Goal: Communication & Community: Participate in discussion

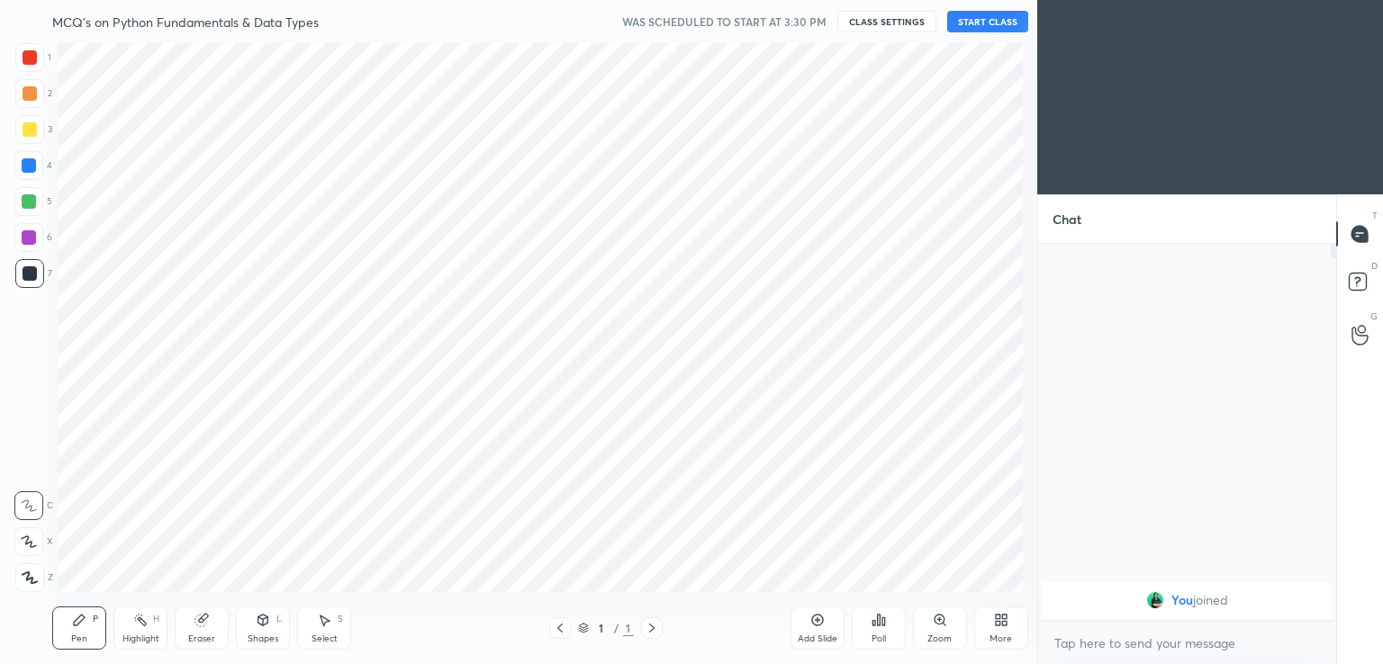
scroll to position [89483, 89068]
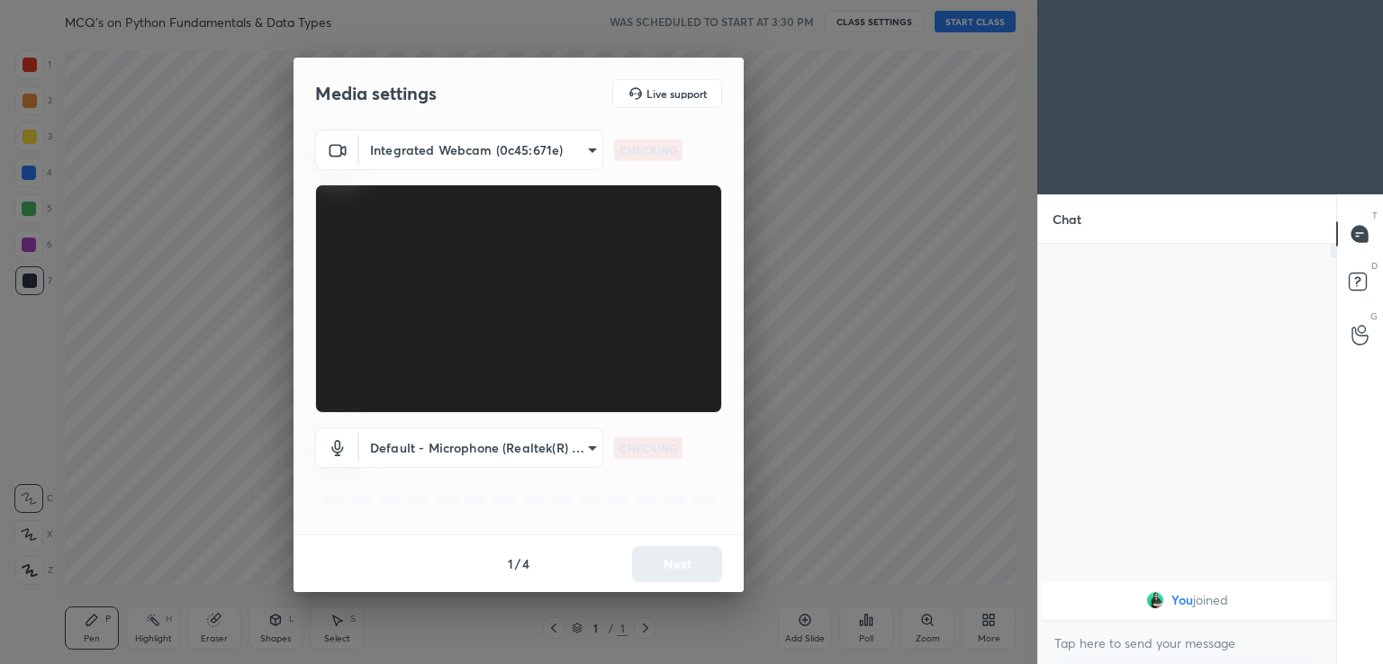
click at [690, 413] on video at bounding box center [518, 299] width 407 height 229
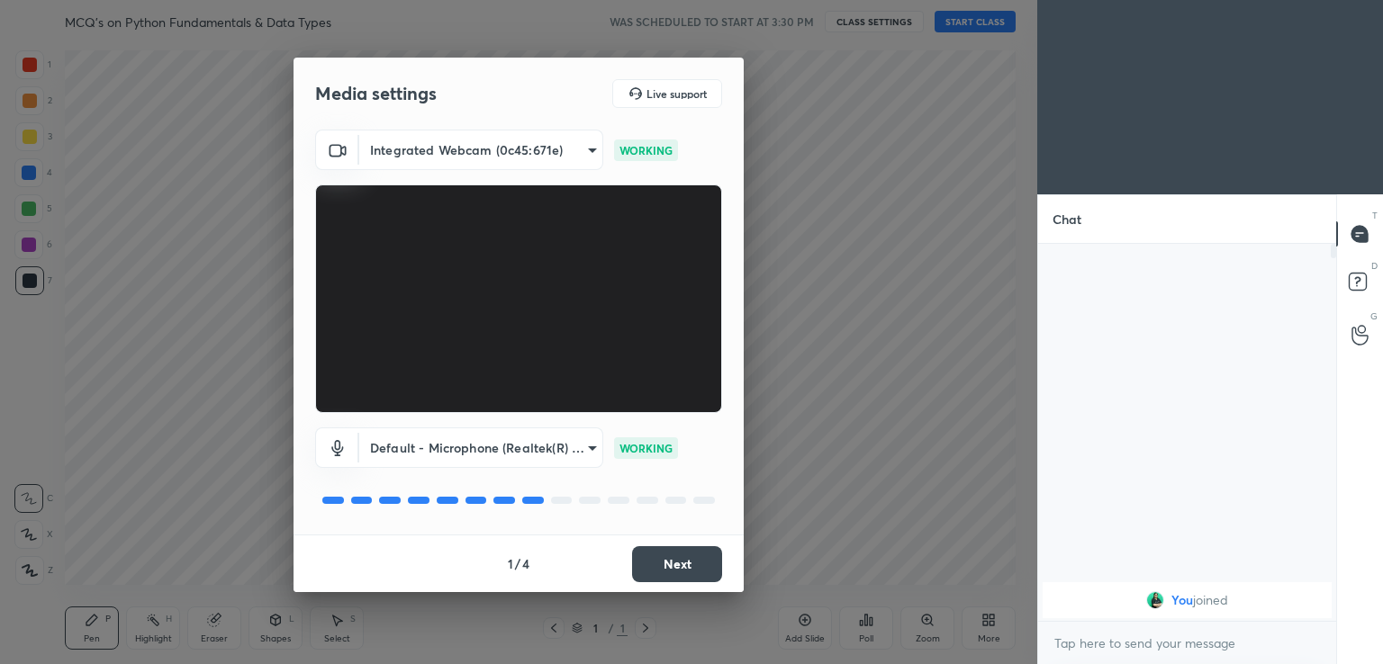
click at [684, 569] on button "Next" at bounding box center [677, 564] width 90 height 36
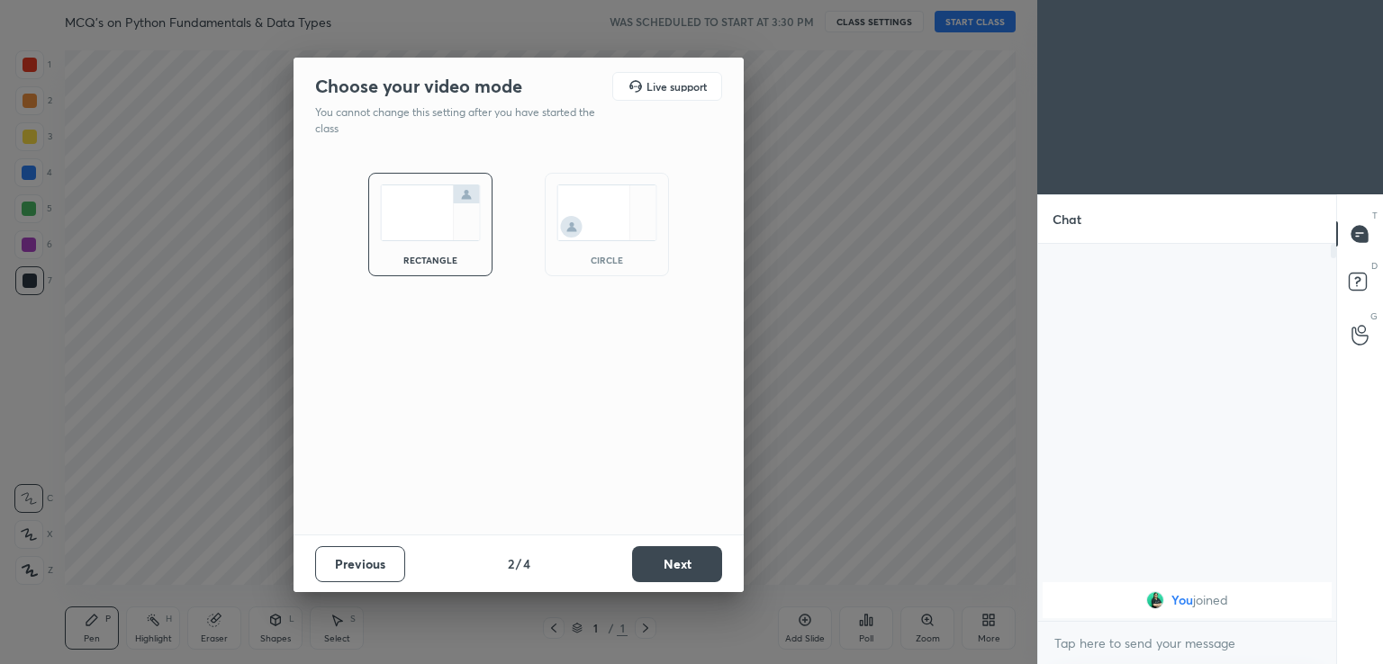
click at [691, 569] on button "Next" at bounding box center [677, 564] width 90 height 36
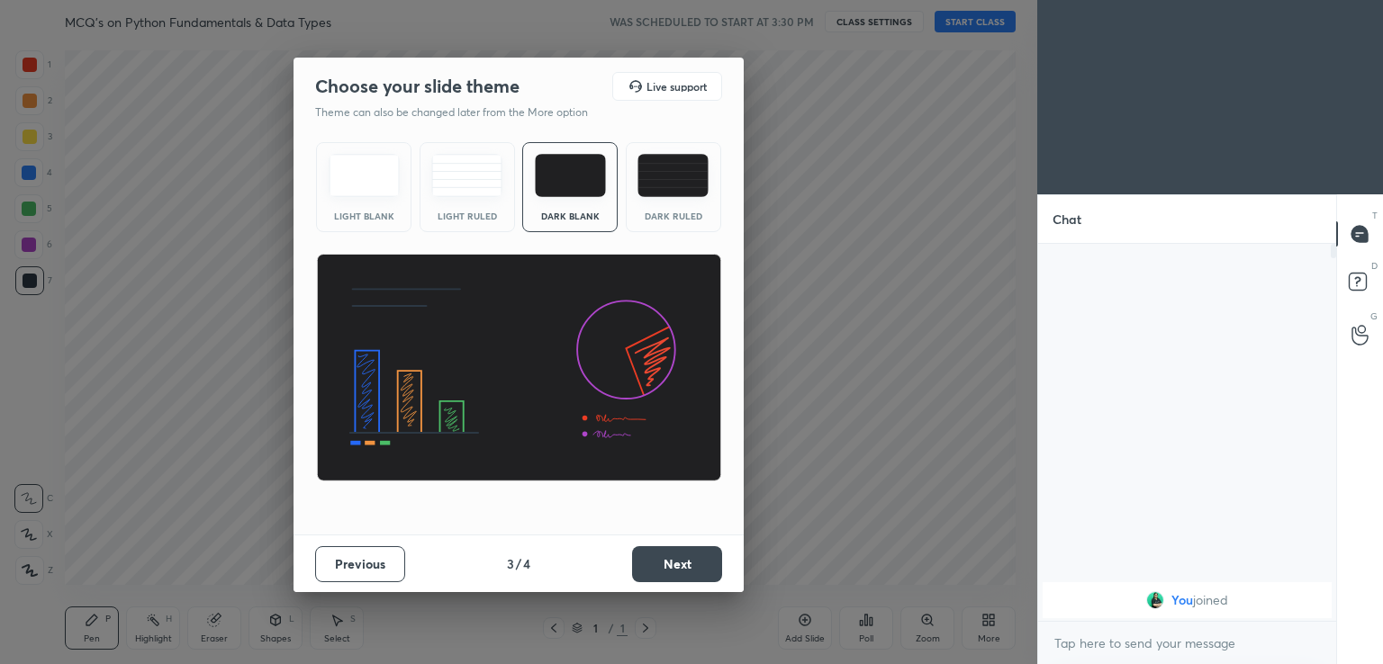
click at [690, 570] on button "Next" at bounding box center [677, 564] width 90 height 36
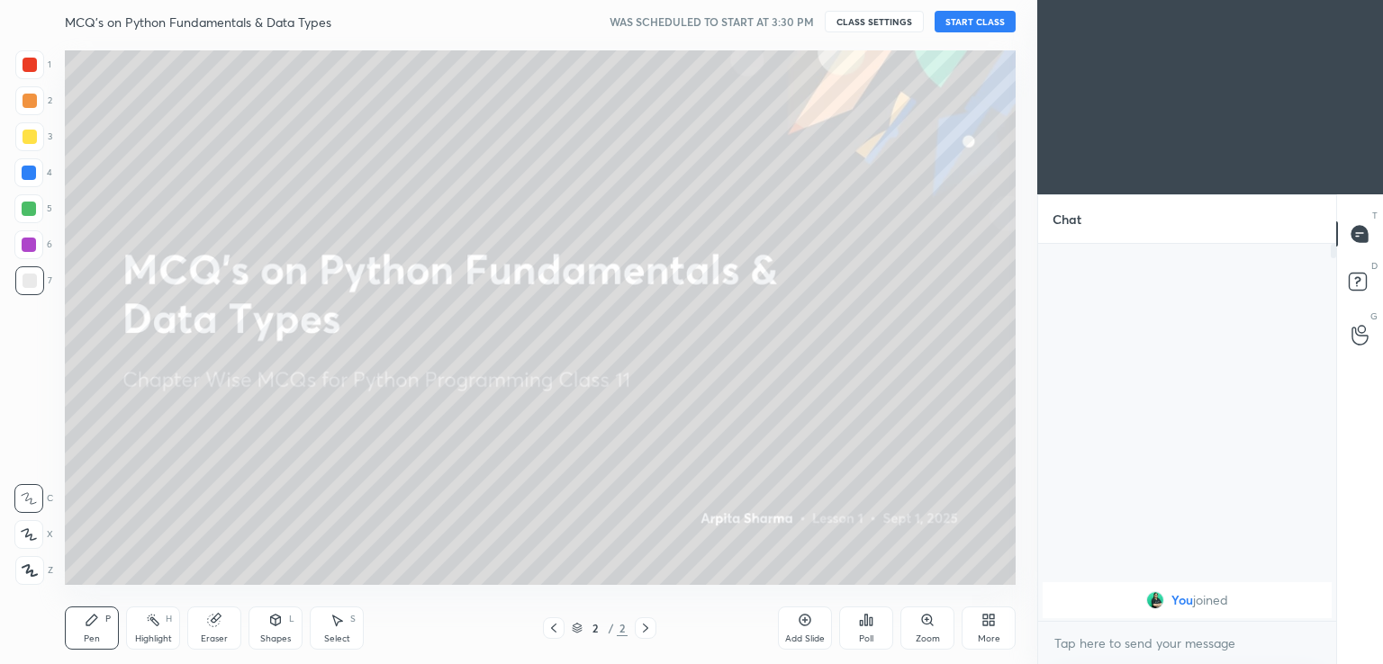
click at [973, 26] on button "START CLASS" at bounding box center [975, 22] width 81 height 22
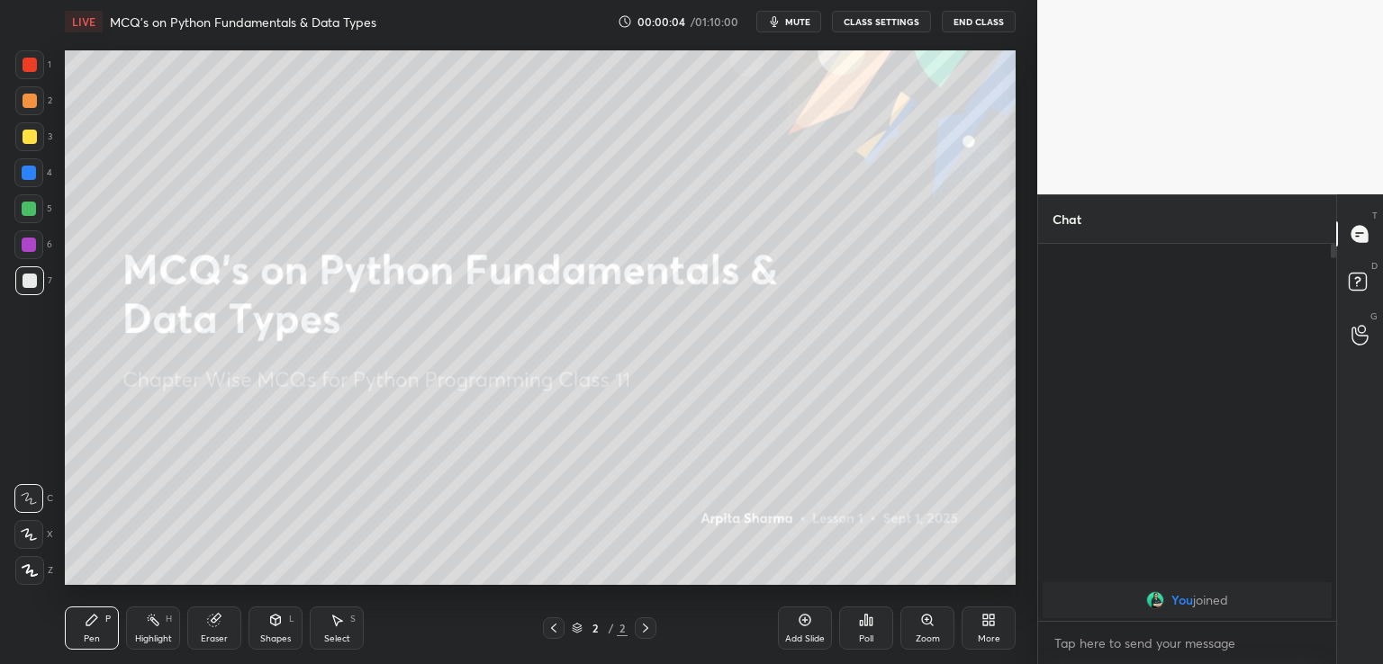
click at [798, 21] on span "mute" at bounding box center [797, 21] width 25 height 13
click at [973, 636] on div "More" at bounding box center [989, 628] width 54 height 43
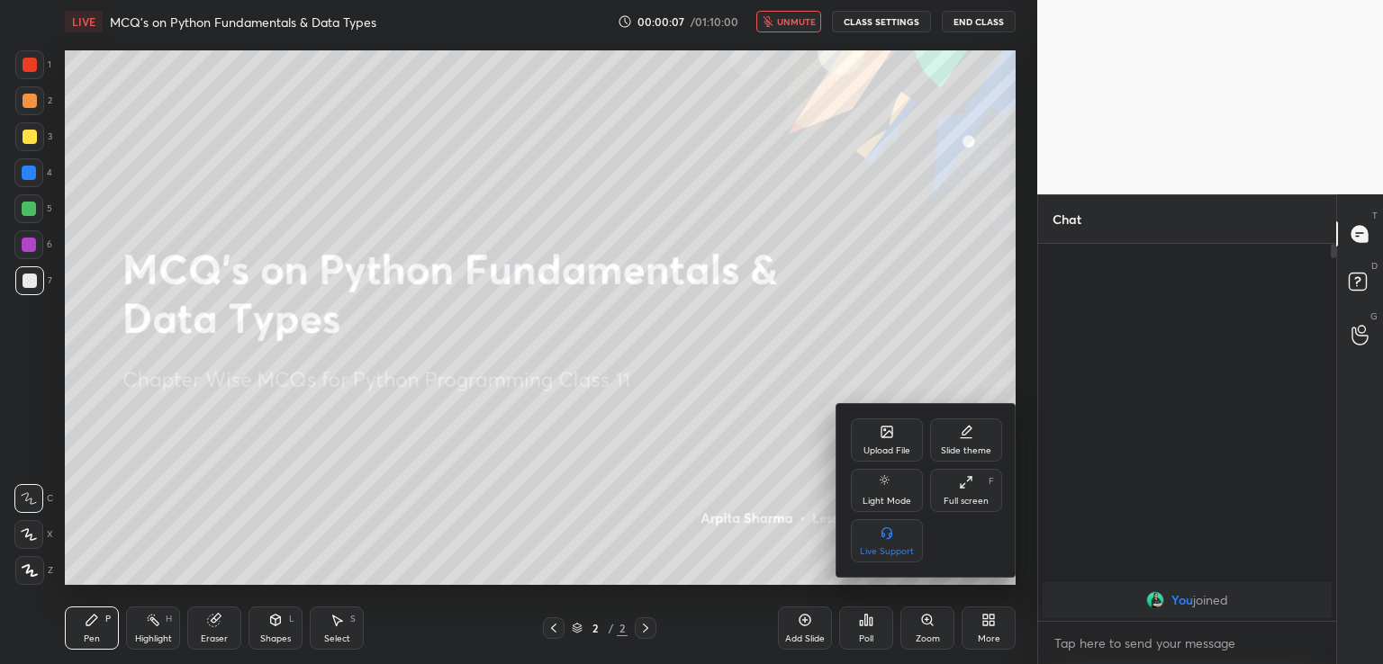
click at [877, 440] on div "Upload File" at bounding box center [887, 440] width 72 height 43
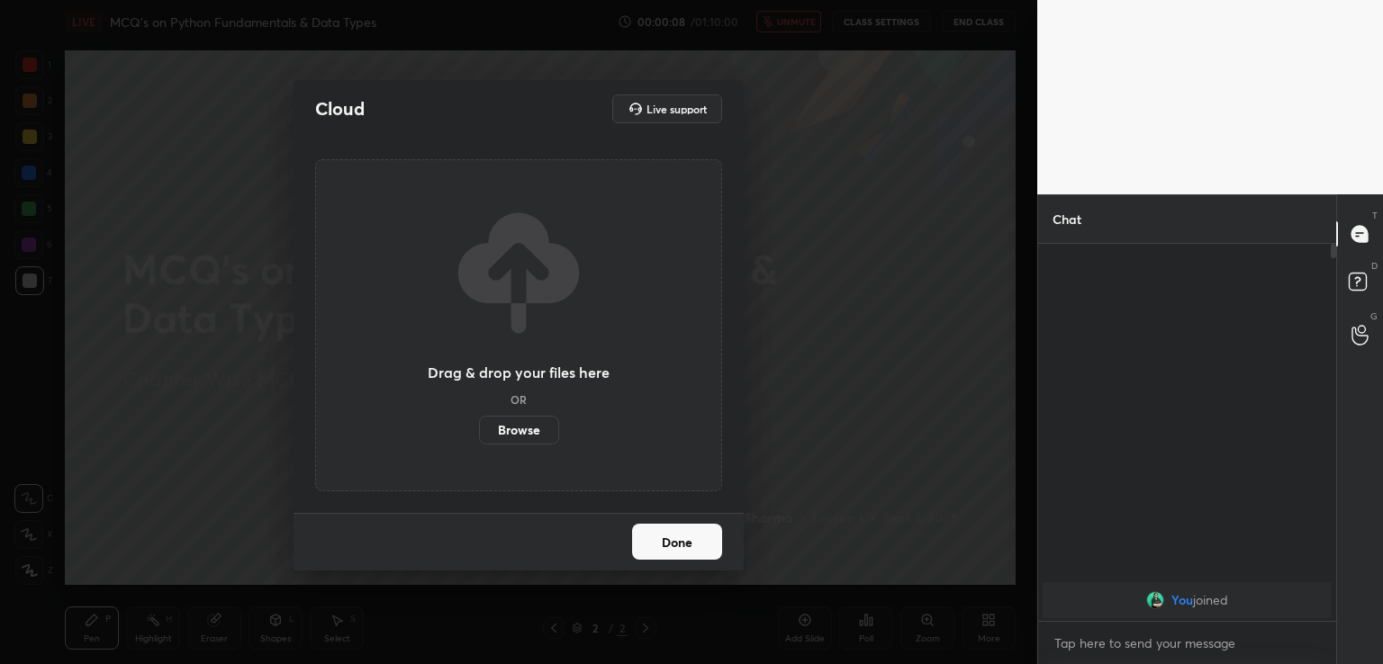
click at [526, 423] on label "Browse" at bounding box center [519, 430] width 80 height 29
click at [479, 423] on input "Browse" at bounding box center [479, 430] width 0 height 29
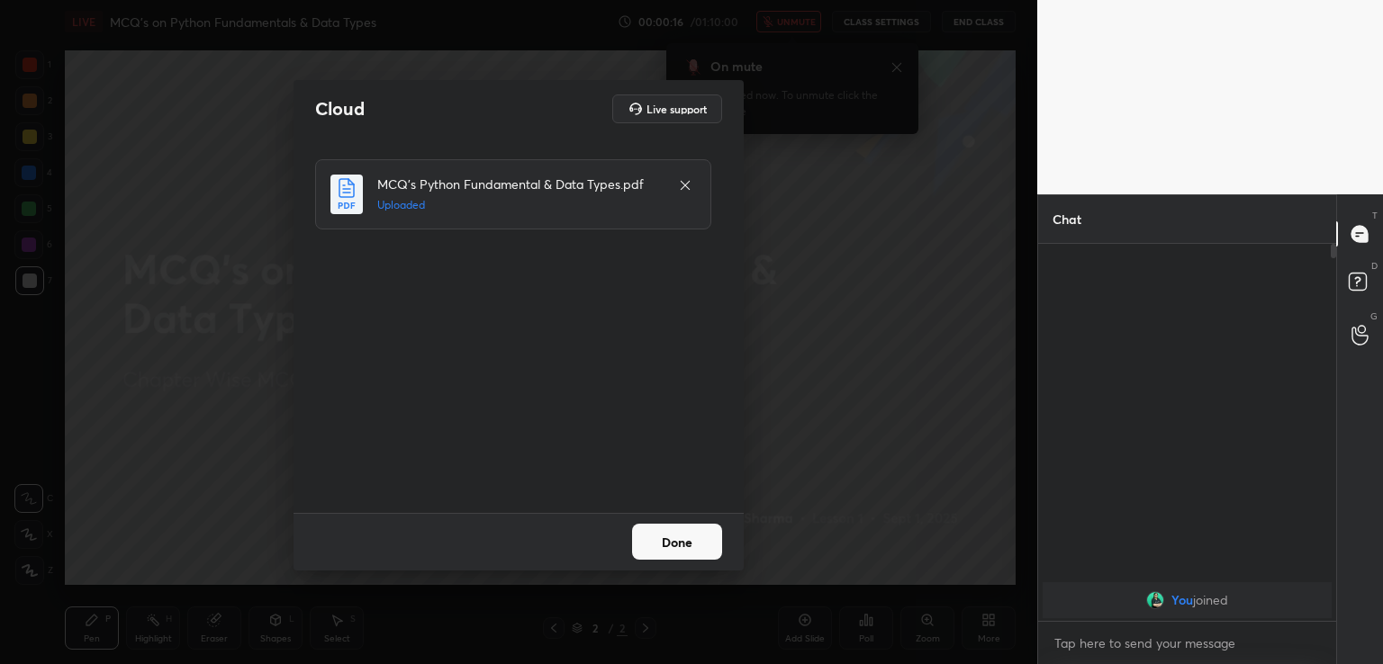
click at [678, 548] on button "Done" at bounding box center [677, 542] width 90 height 36
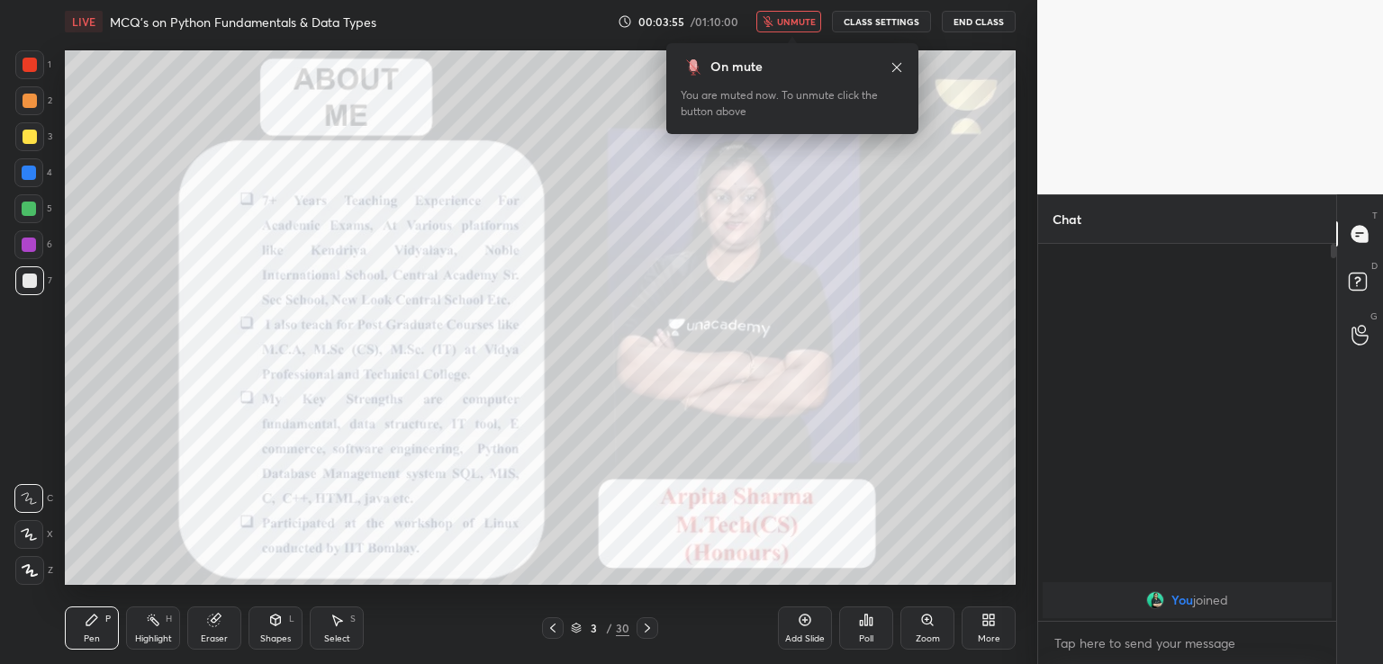
click at [778, 22] on button "unmute" at bounding box center [788, 22] width 65 height 22
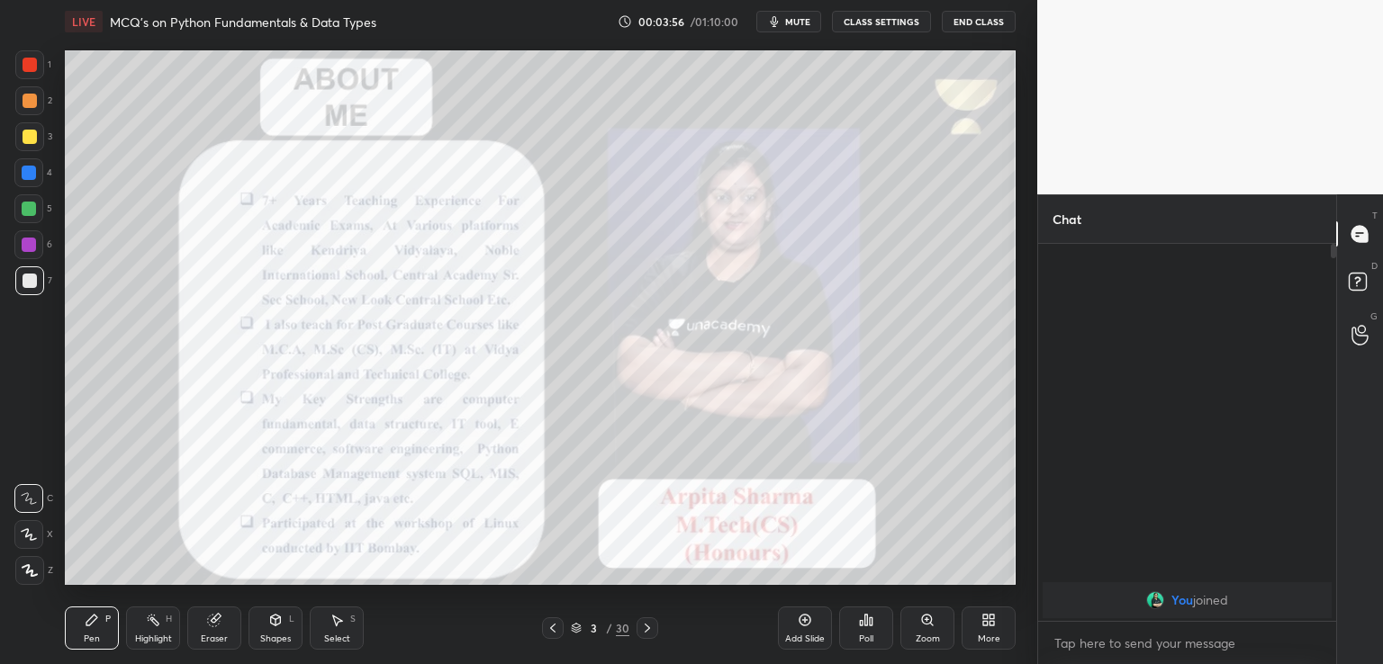
click at [20, 62] on div at bounding box center [29, 64] width 29 height 29
click at [26, 577] on icon at bounding box center [30, 571] width 16 height 13
click at [646, 629] on icon at bounding box center [647, 628] width 14 height 14
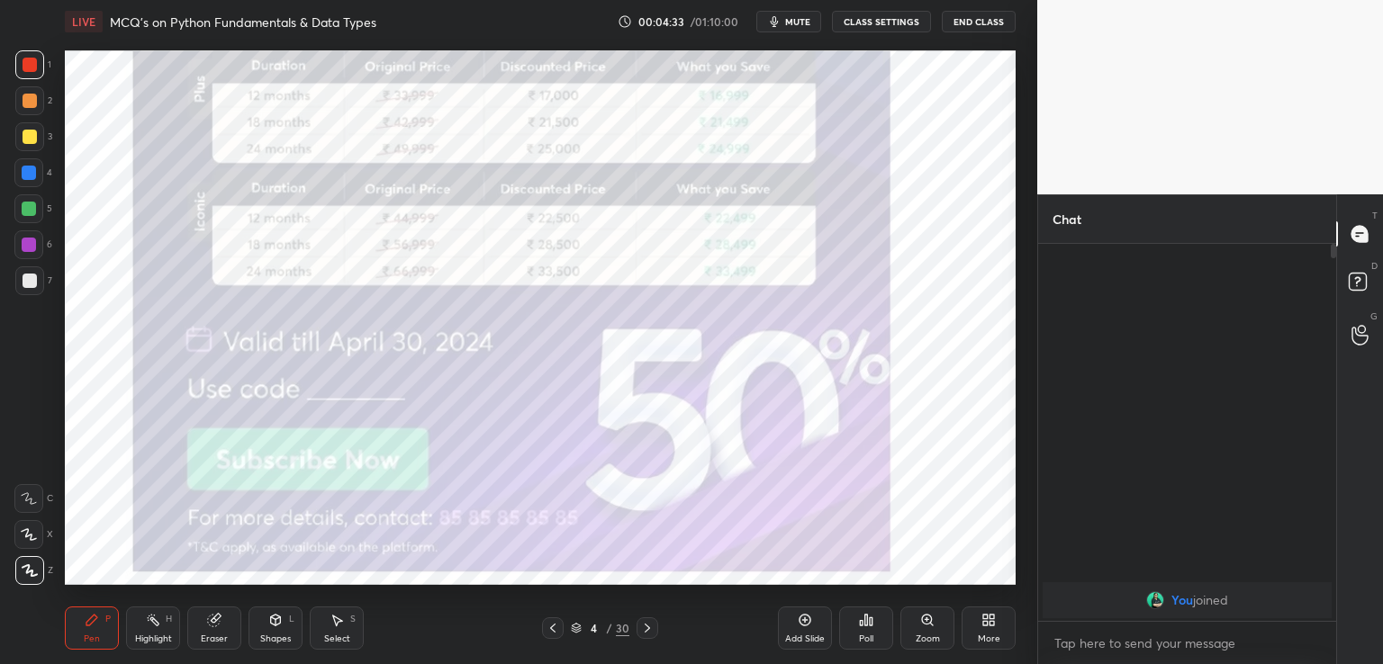
click at [647, 631] on icon at bounding box center [647, 628] width 14 height 14
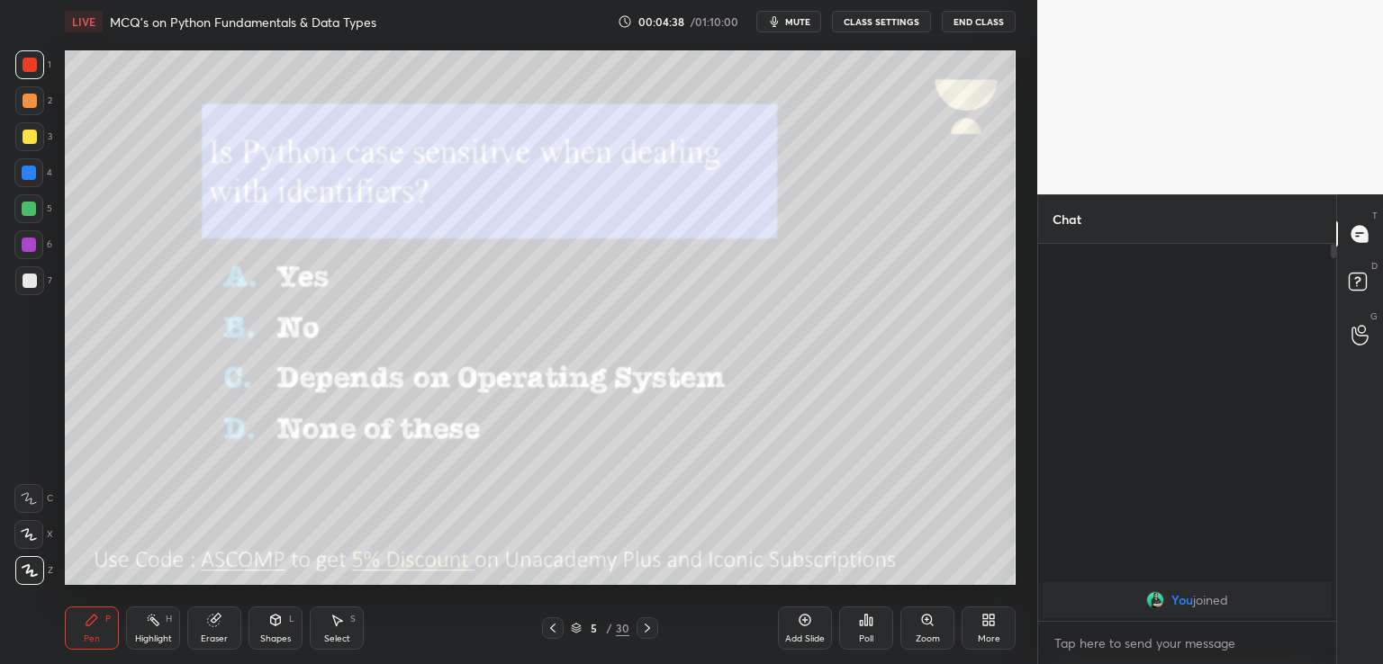
click at [801, 16] on span "mute" at bounding box center [797, 21] width 25 height 13
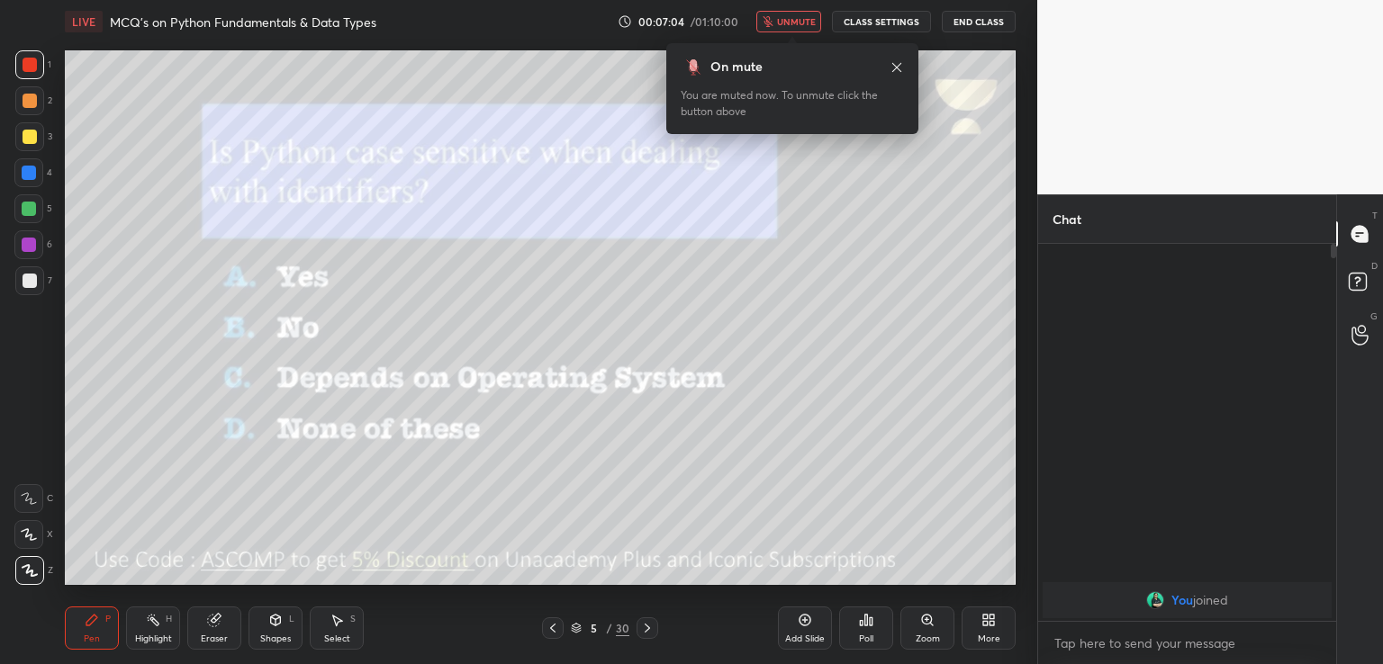
click at [803, 22] on span "unmute" at bounding box center [796, 21] width 39 height 13
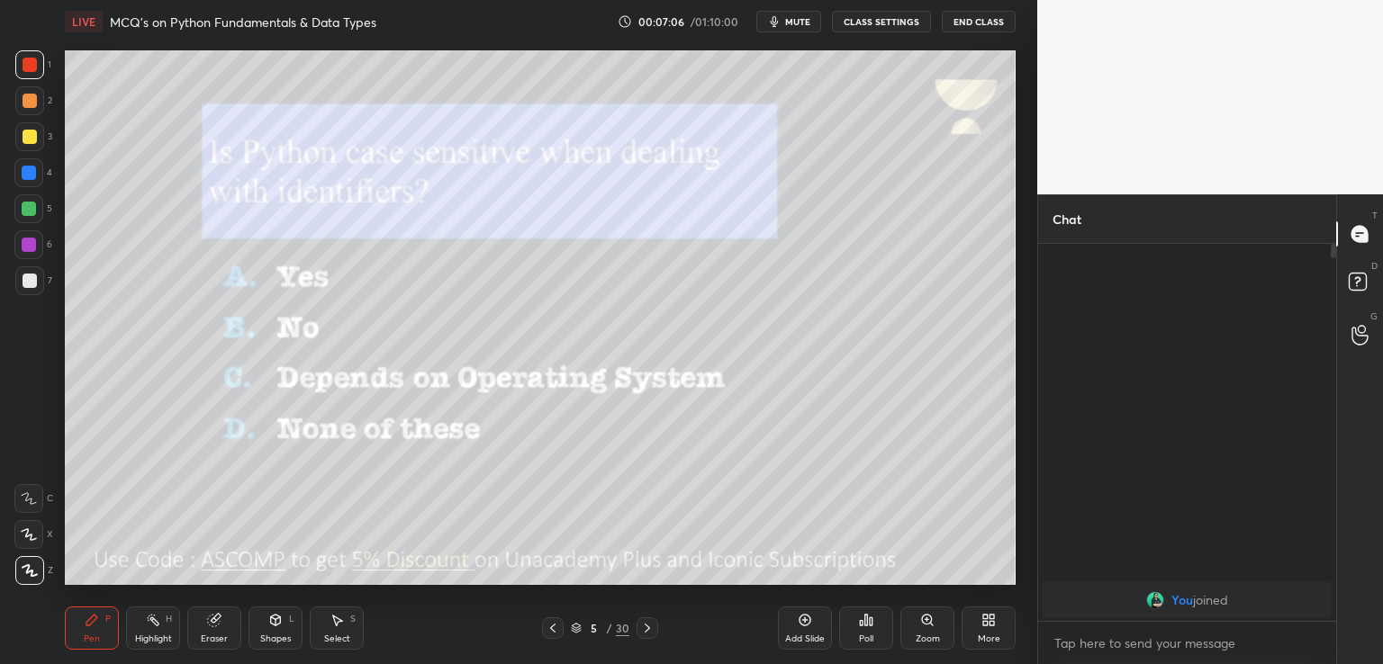
click at [23, 134] on div at bounding box center [30, 137] width 14 height 14
click at [642, 628] on icon at bounding box center [647, 628] width 14 height 14
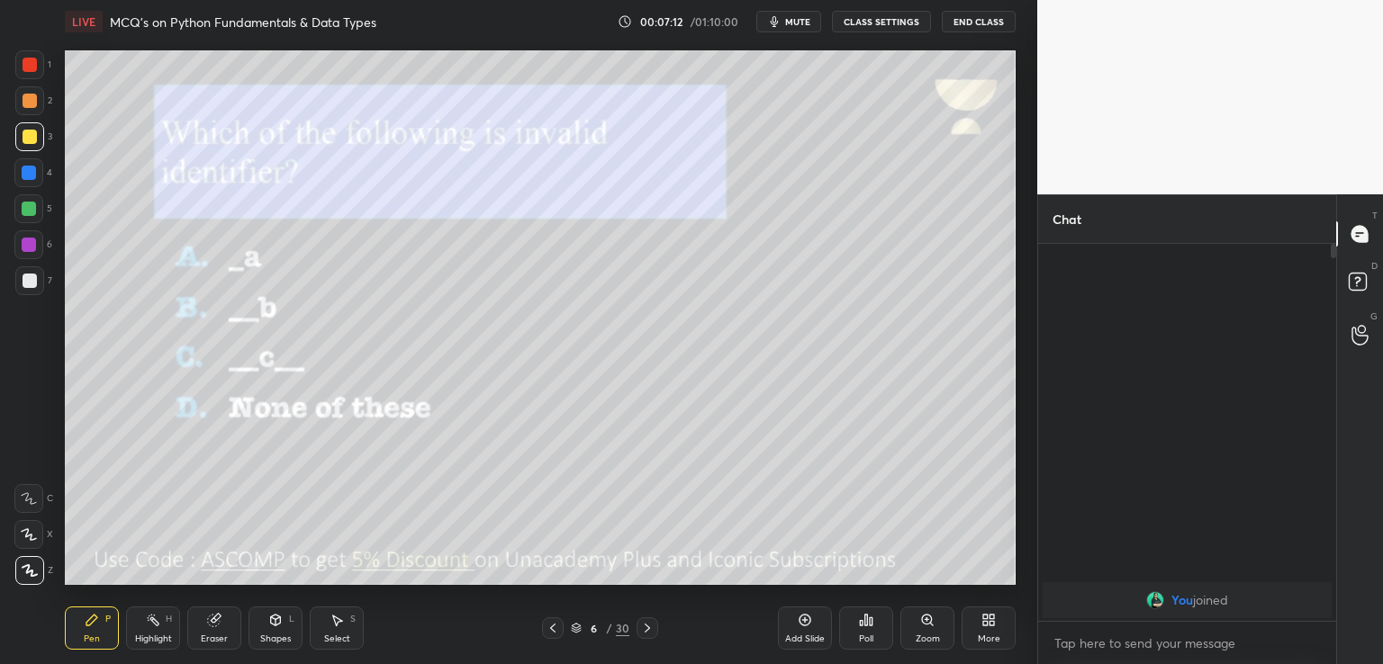
click at [793, 23] on span "mute" at bounding box center [797, 21] width 25 height 13
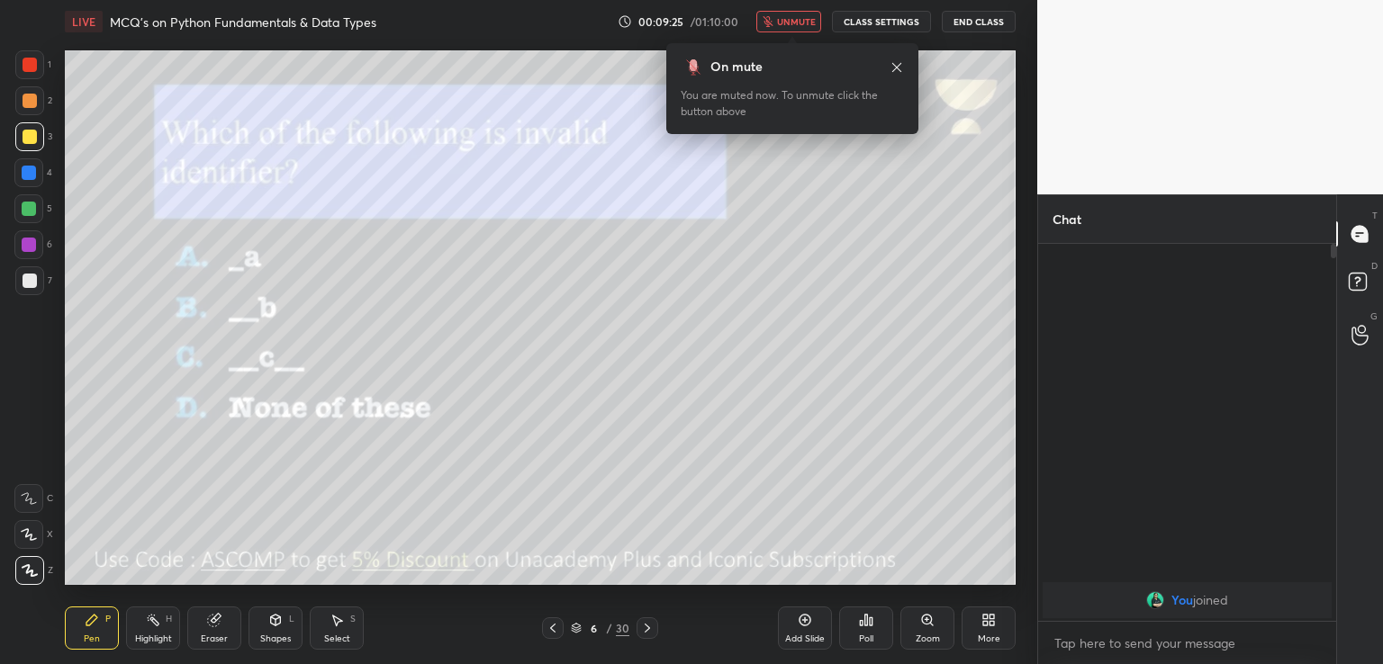
click at [800, 23] on span "unmute" at bounding box center [796, 21] width 39 height 13
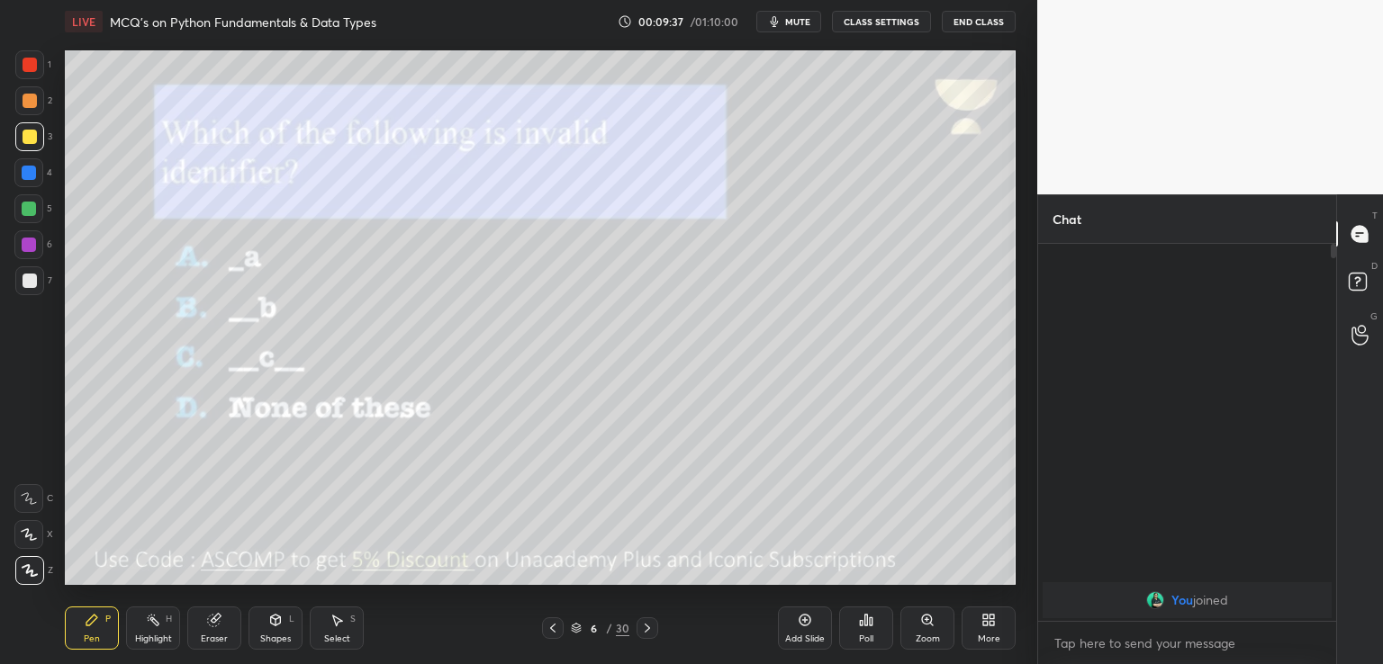
click at [644, 628] on icon at bounding box center [647, 628] width 14 height 14
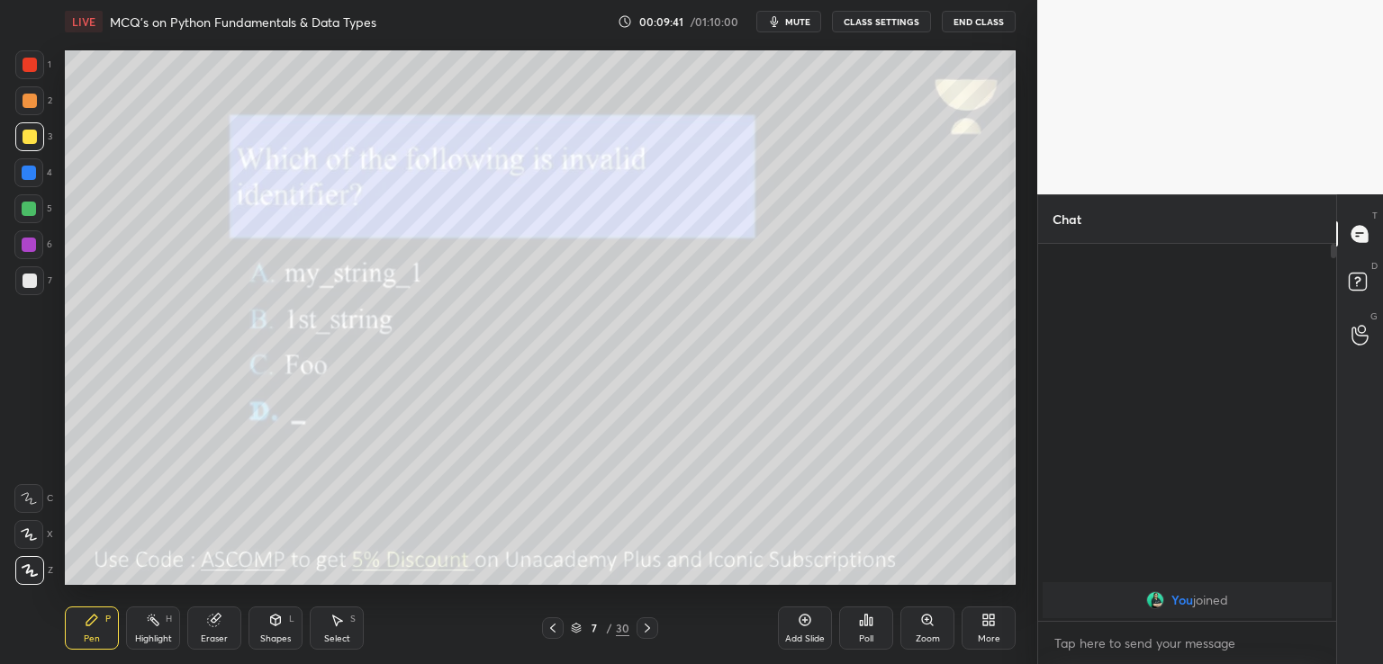
click at [803, 18] on span "mute" at bounding box center [797, 21] width 25 height 13
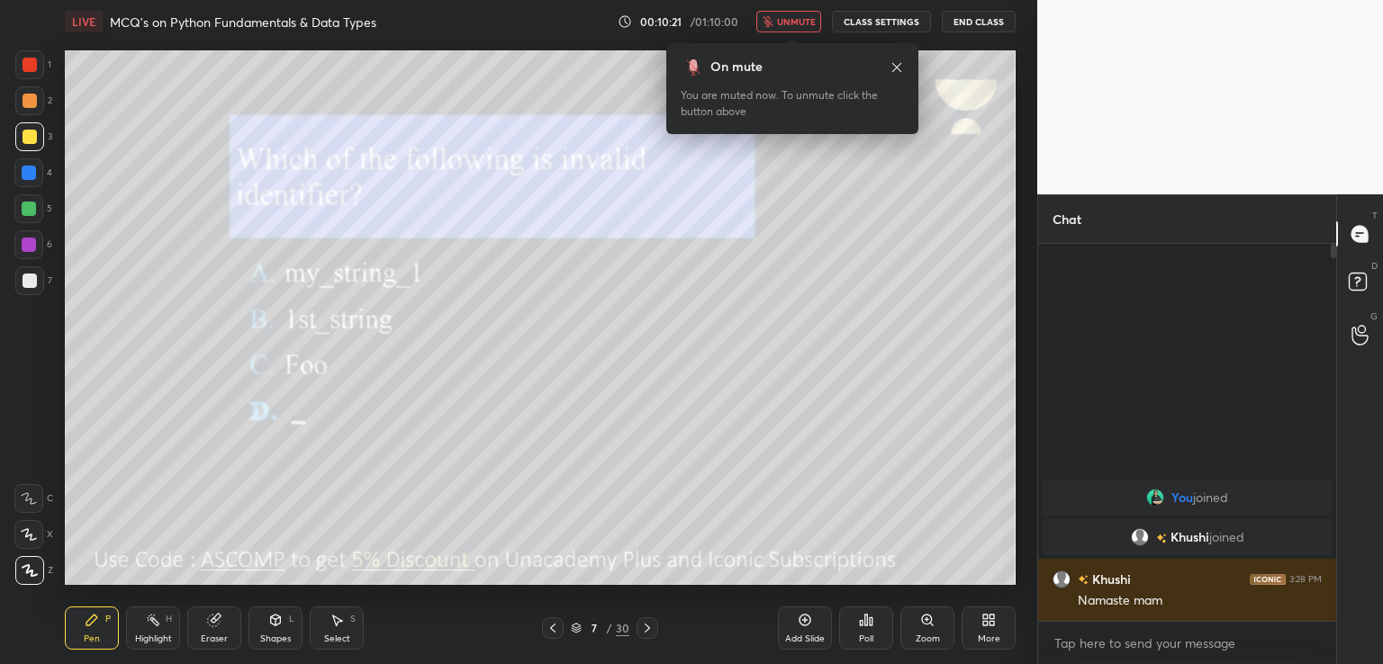
click at [778, 23] on button "unmute" at bounding box center [788, 22] width 65 height 22
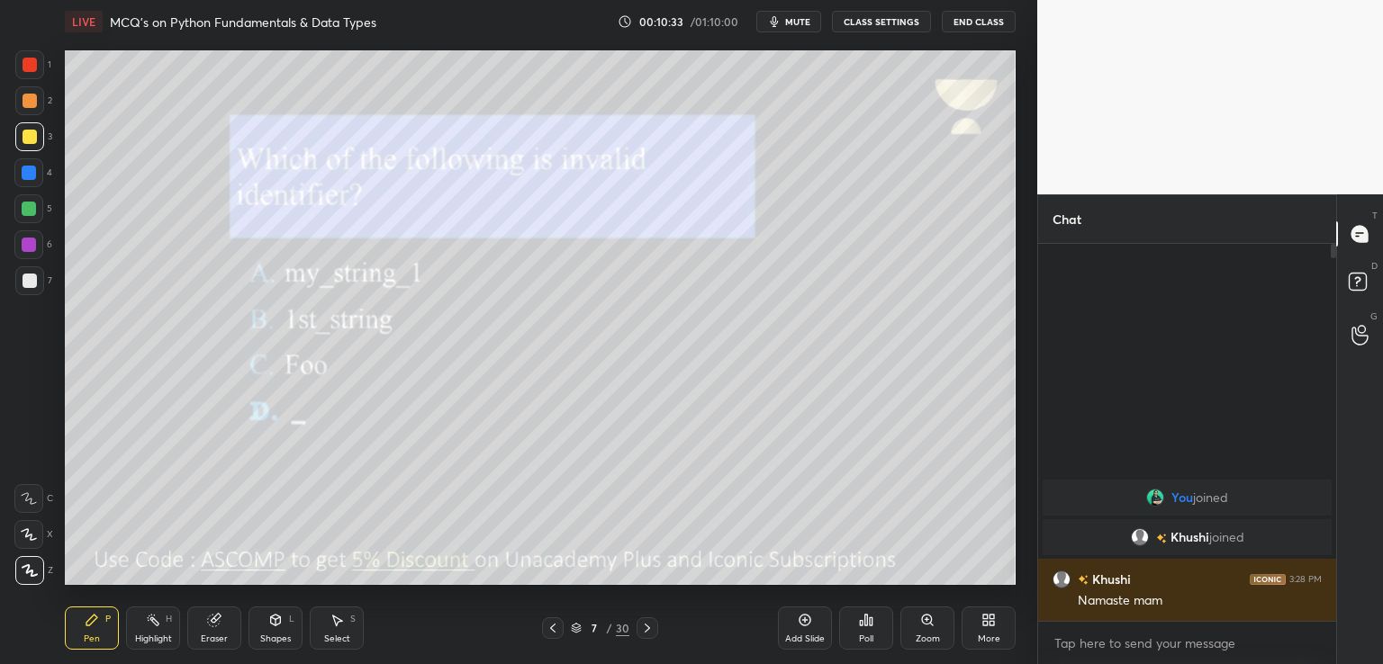
click at [809, 23] on span "mute" at bounding box center [797, 21] width 25 height 13
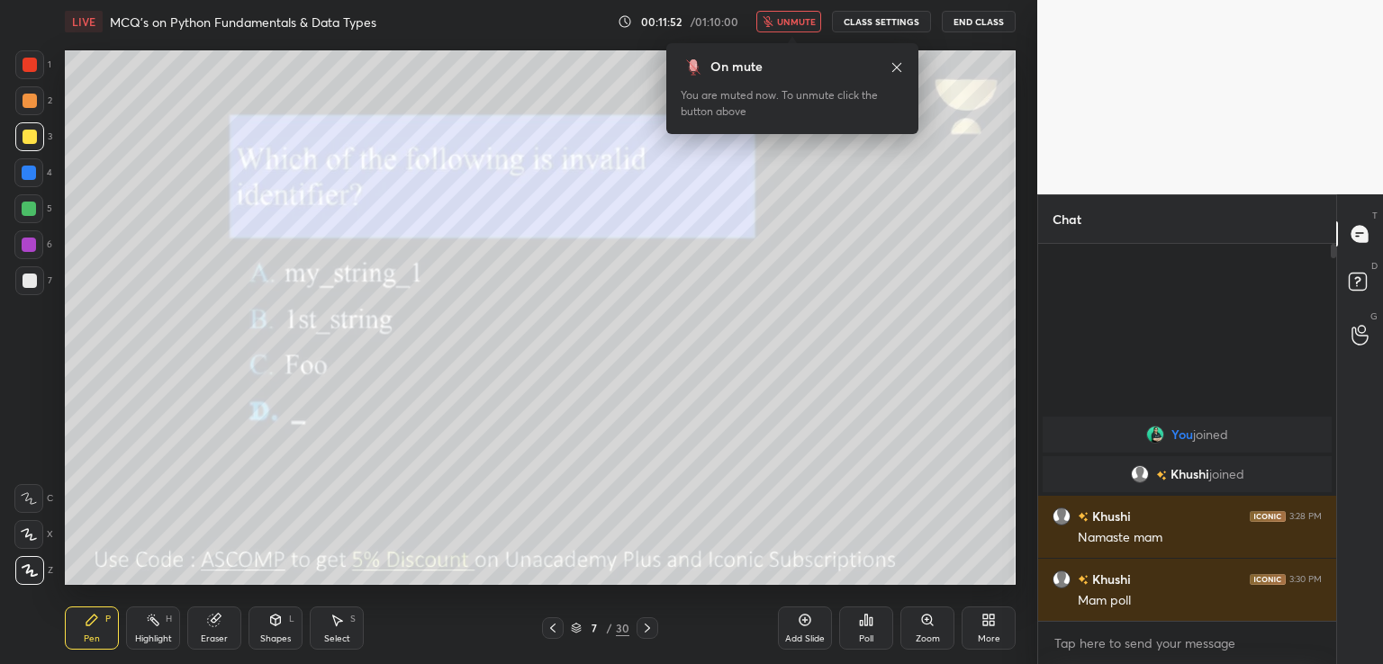
click at [860, 632] on div "Poll" at bounding box center [866, 628] width 54 height 43
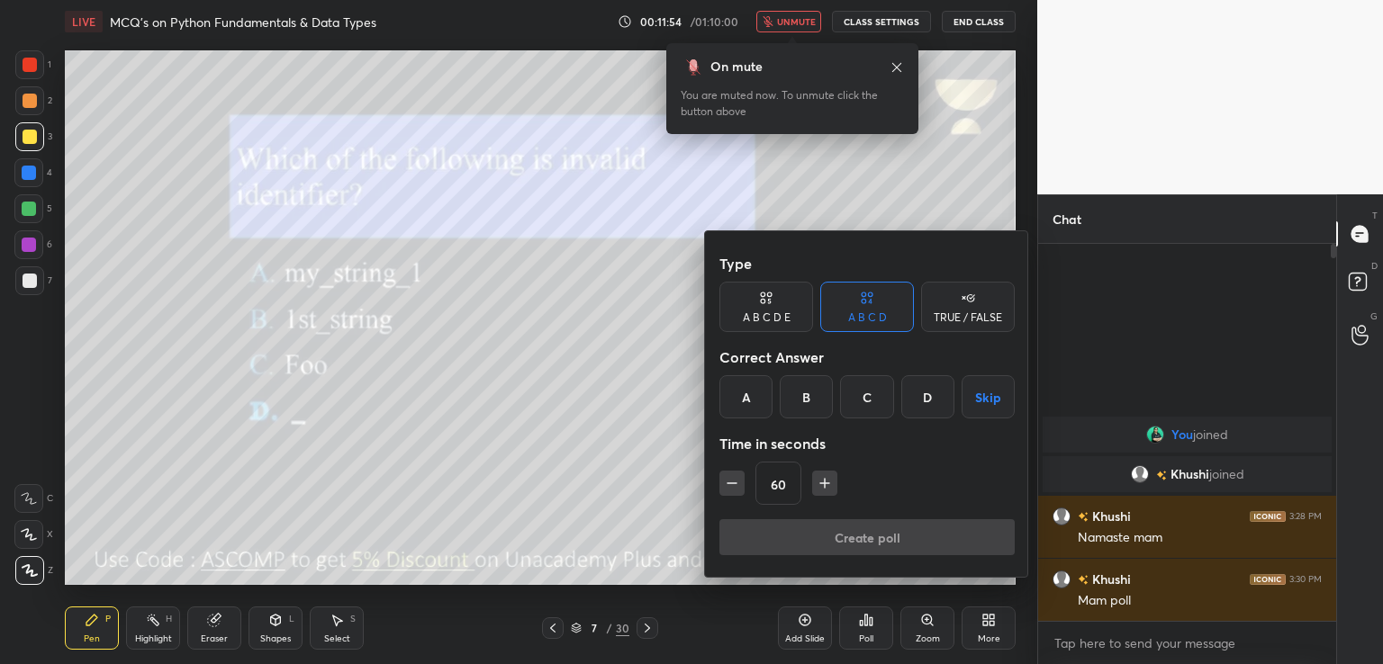
click at [804, 402] on div "B" at bounding box center [806, 396] width 53 height 43
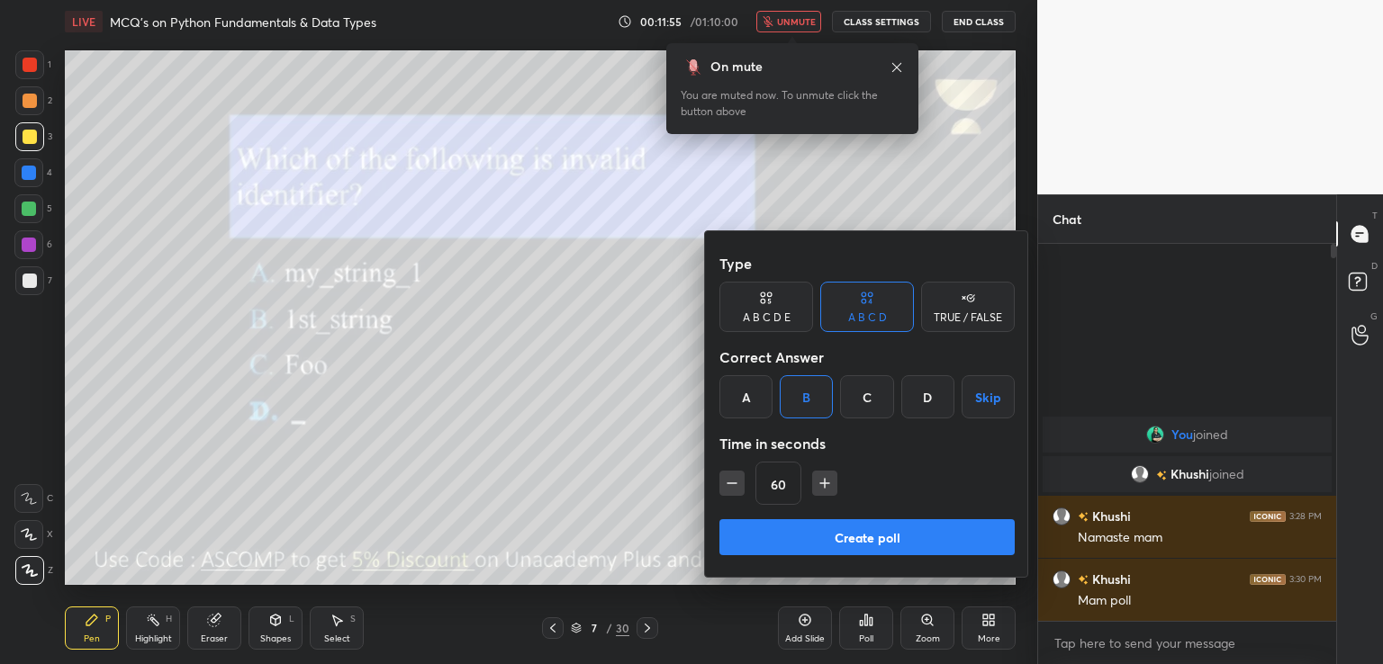
click at [778, 530] on button "Create poll" at bounding box center [866, 537] width 295 height 36
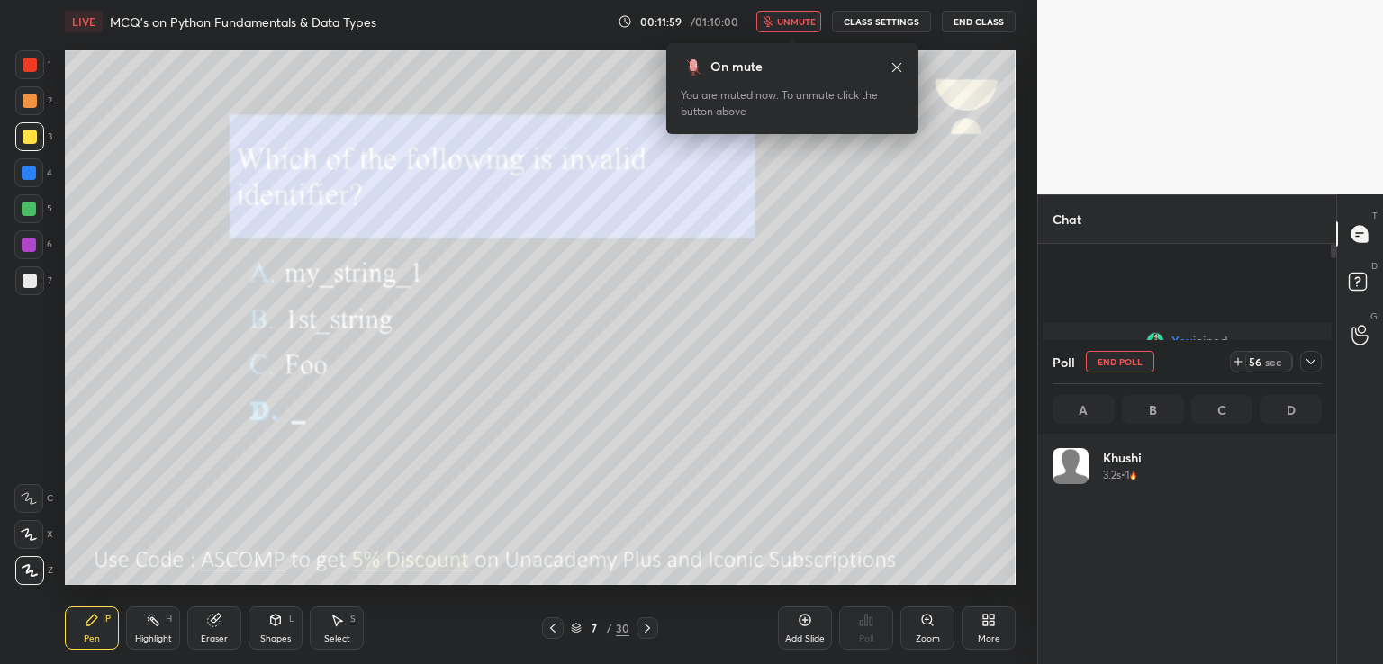
scroll to position [211, 264]
click at [783, 23] on span "unmute" at bounding box center [796, 21] width 39 height 13
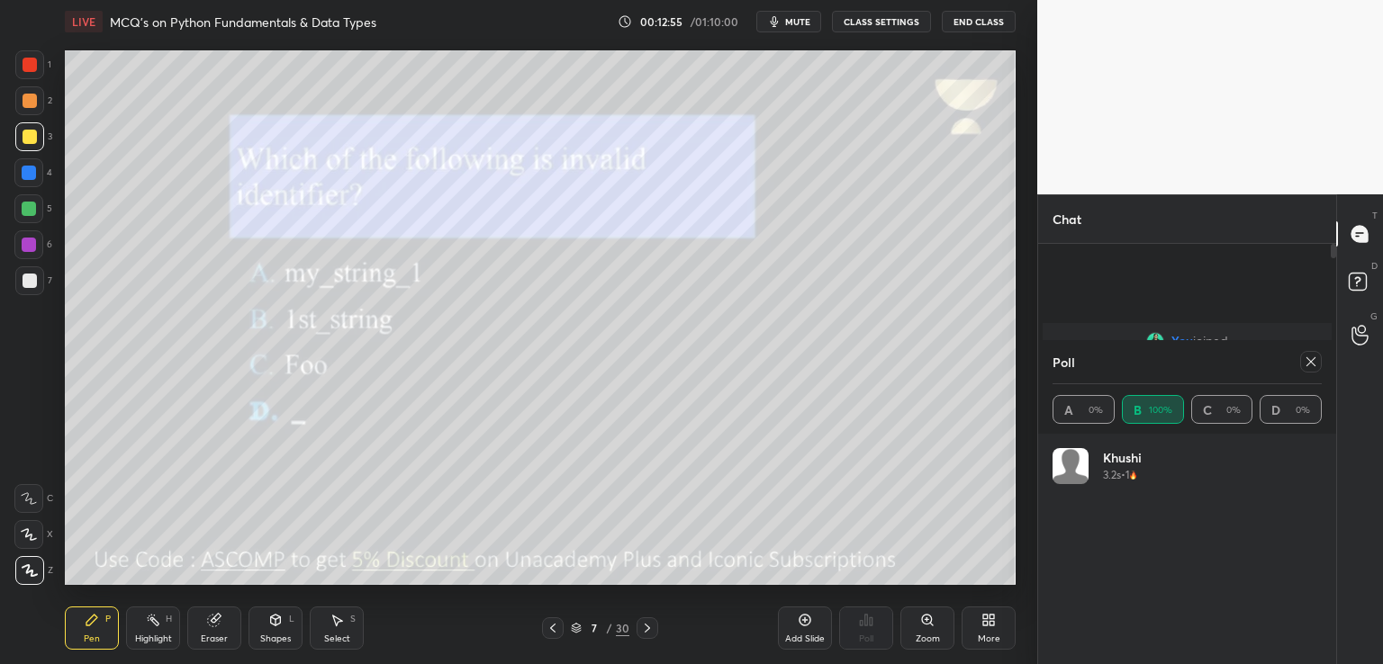
click at [1308, 366] on icon at bounding box center [1311, 362] width 14 height 14
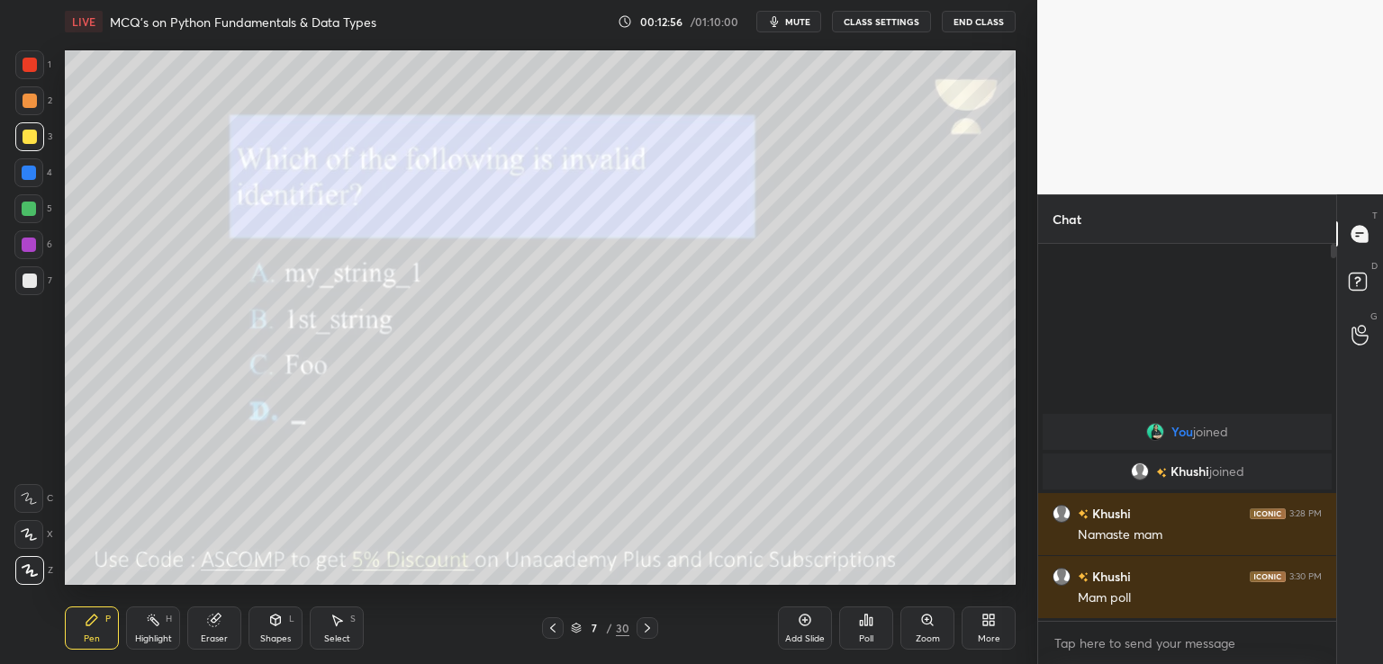
scroll to position [0, 0]
click at [645, 626] on icon at bounding box center [647, 628] width 14 height 14
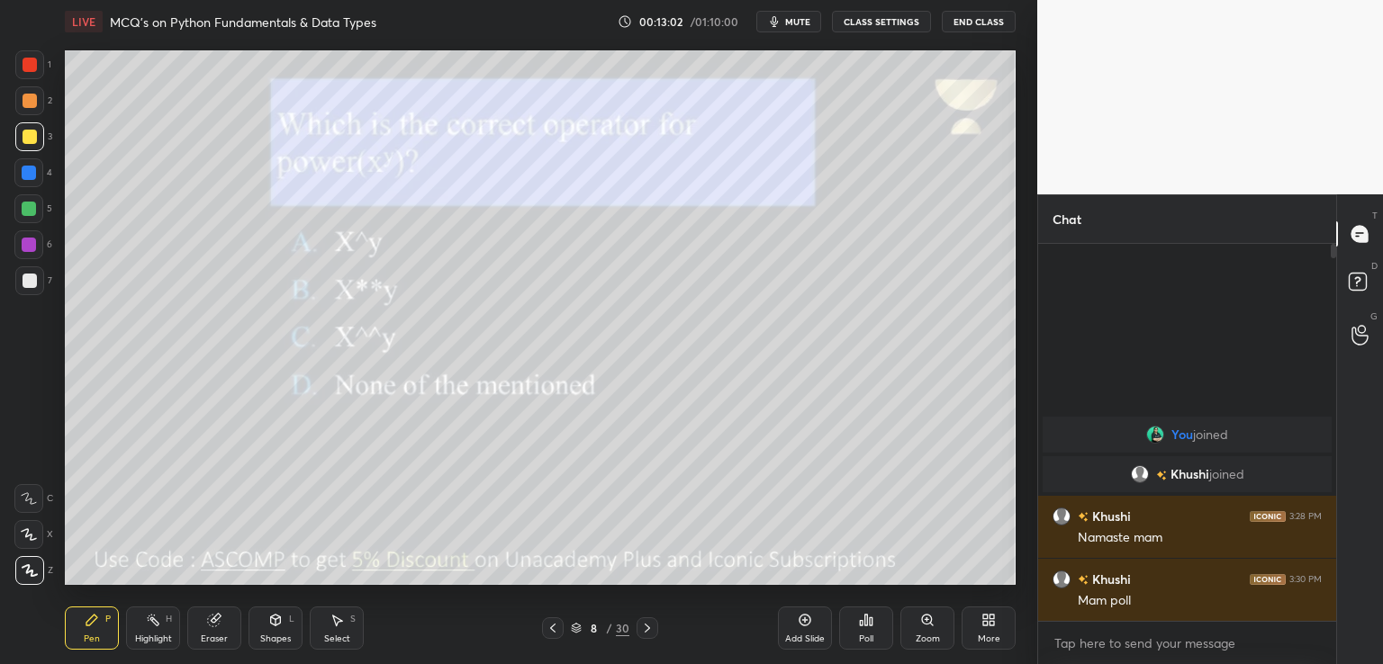
click at [863, 617] on icon at bounding box center [866, 620] width 14 height 14
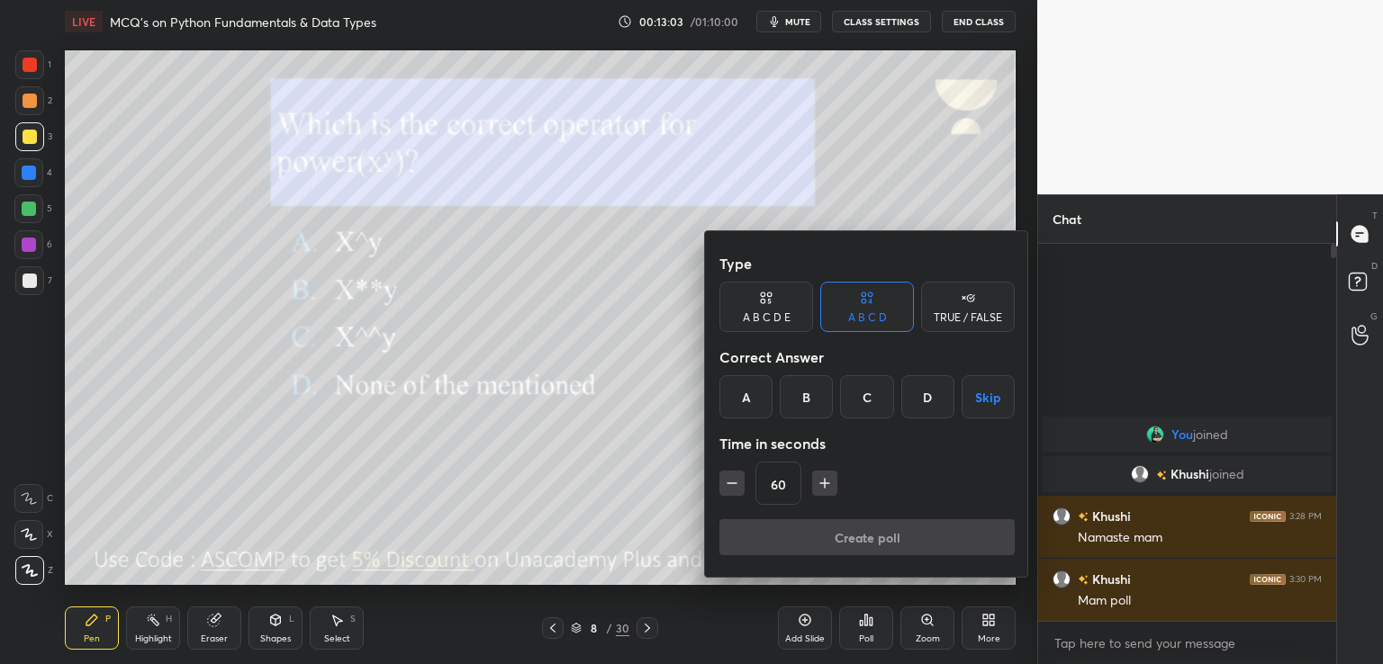
click at [803, 388] on div "B" at bounding box center [806, 396] width 53 height 43
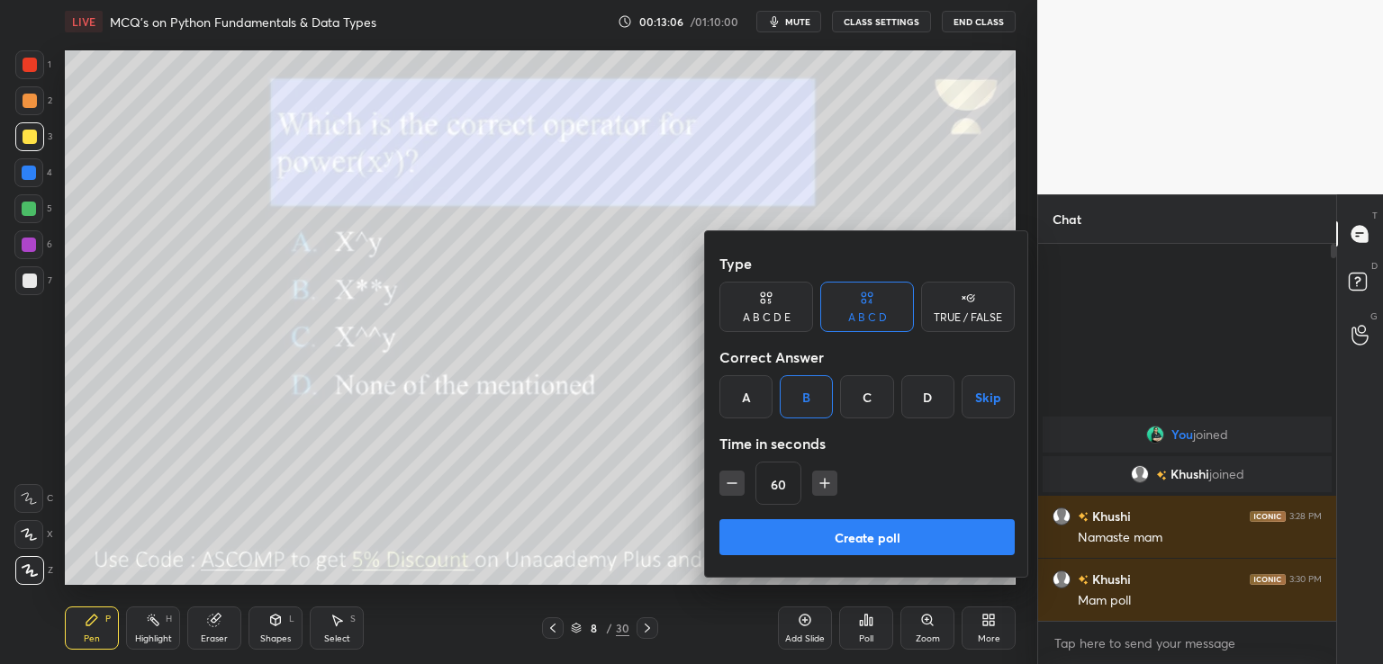
click at [842, 539] on button "Create poll" at bounding box center [866, 537] width 295 height 36
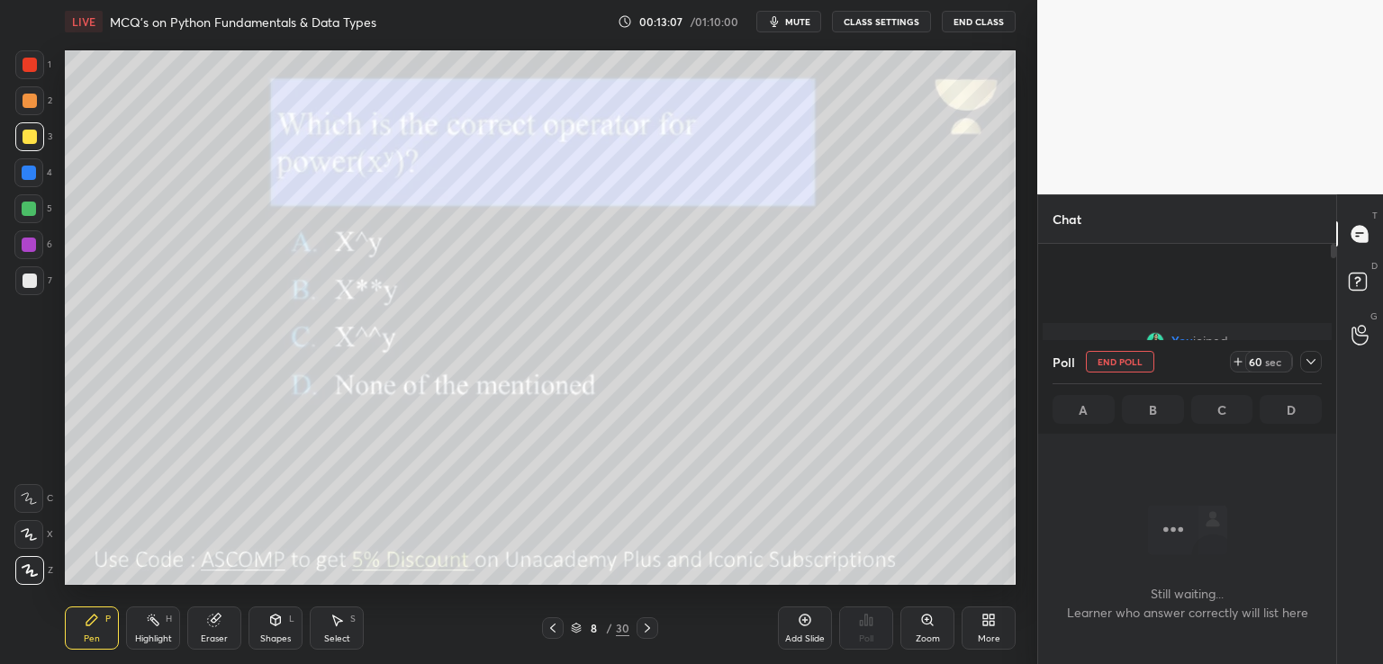
scroll to position [130, 293]
click at [1311, 356] on icon at bounding box center [1311, 362] width 14 height 14
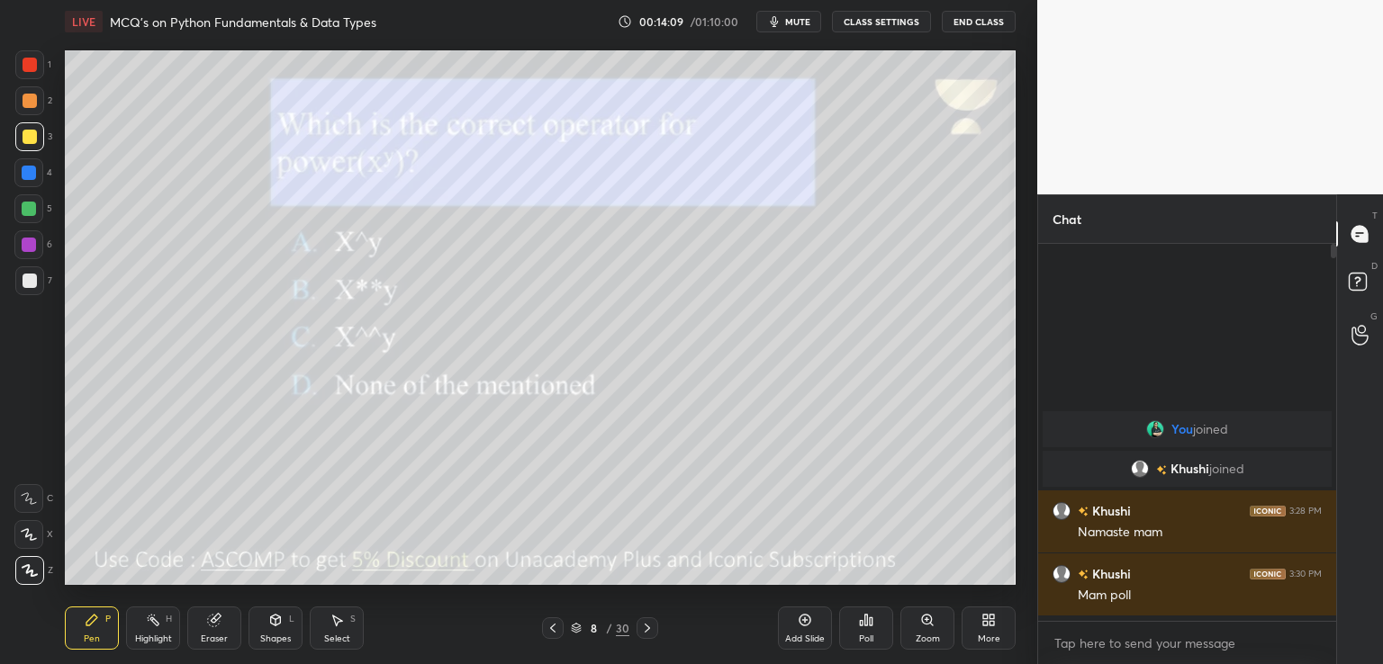
scroll to position [6, 5]
click at [642, 631] on icon at bounding box center [647, 628] width 14 height 14
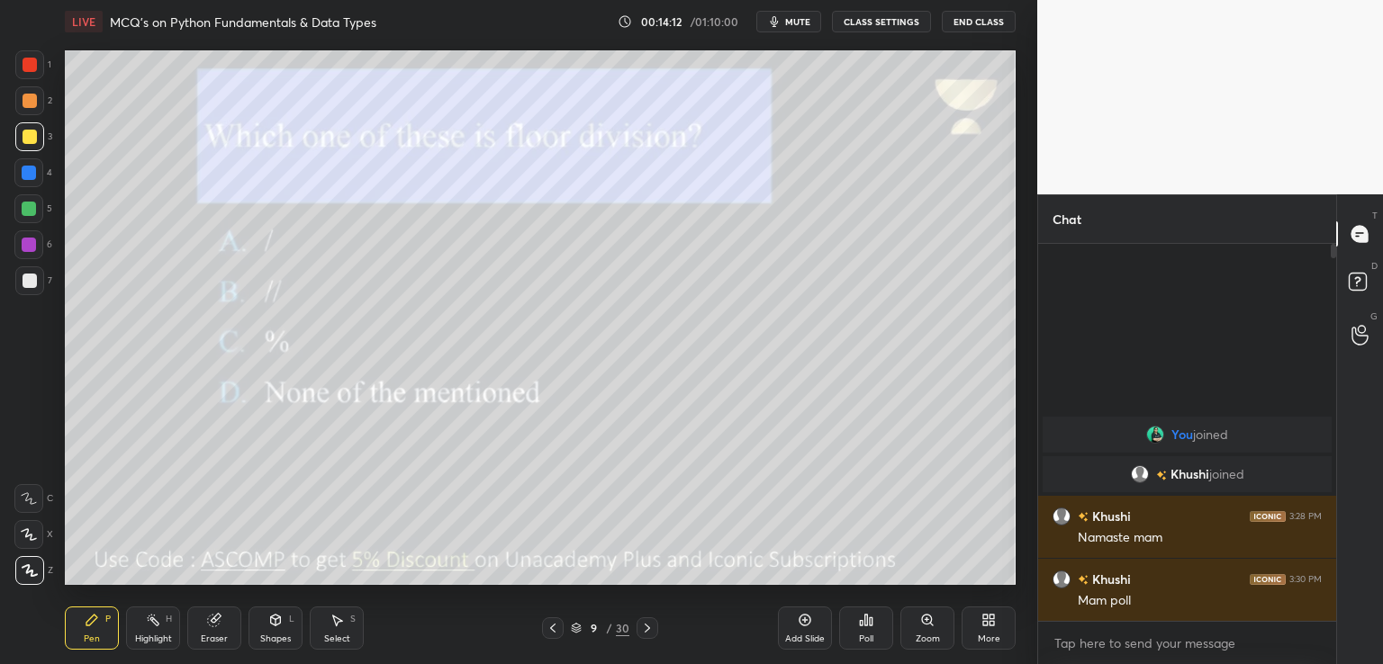
click at [864, 633] on div "Poll" at bounding box center [866, 628] width 54 height 43
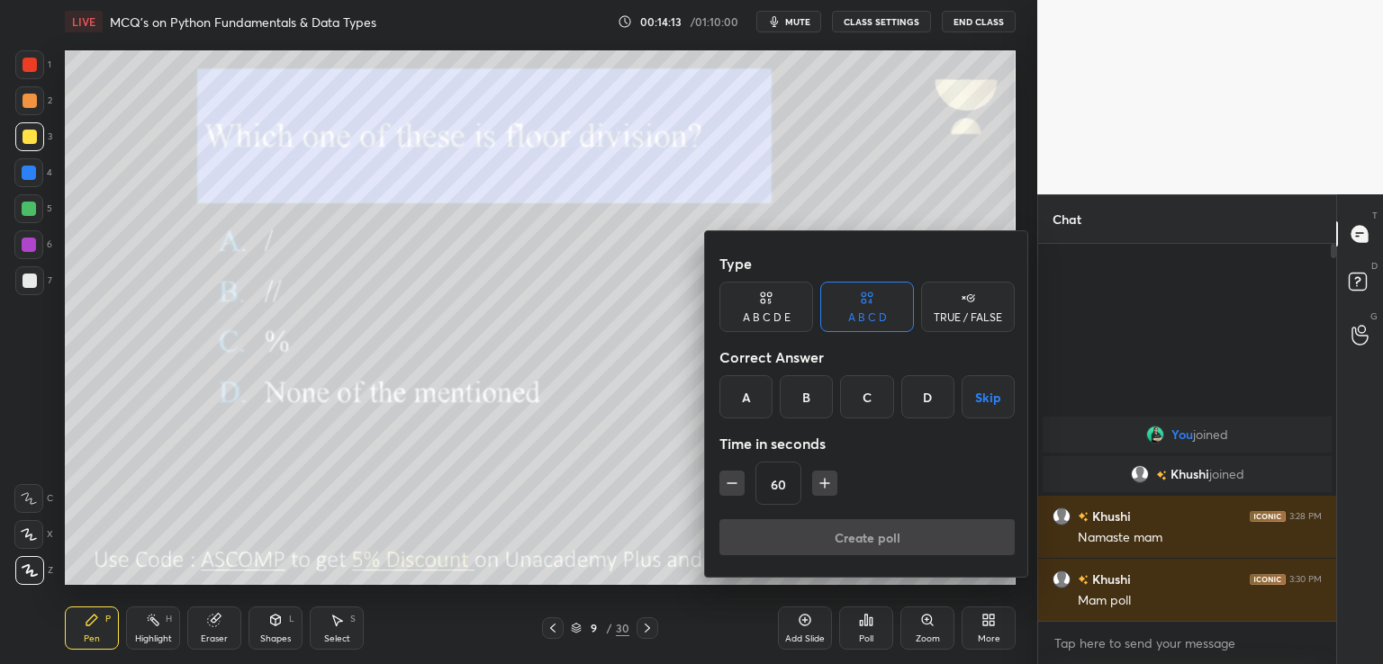
click at [799, 393] on div "B" at bounding box center [806, 396] width 53 height 43
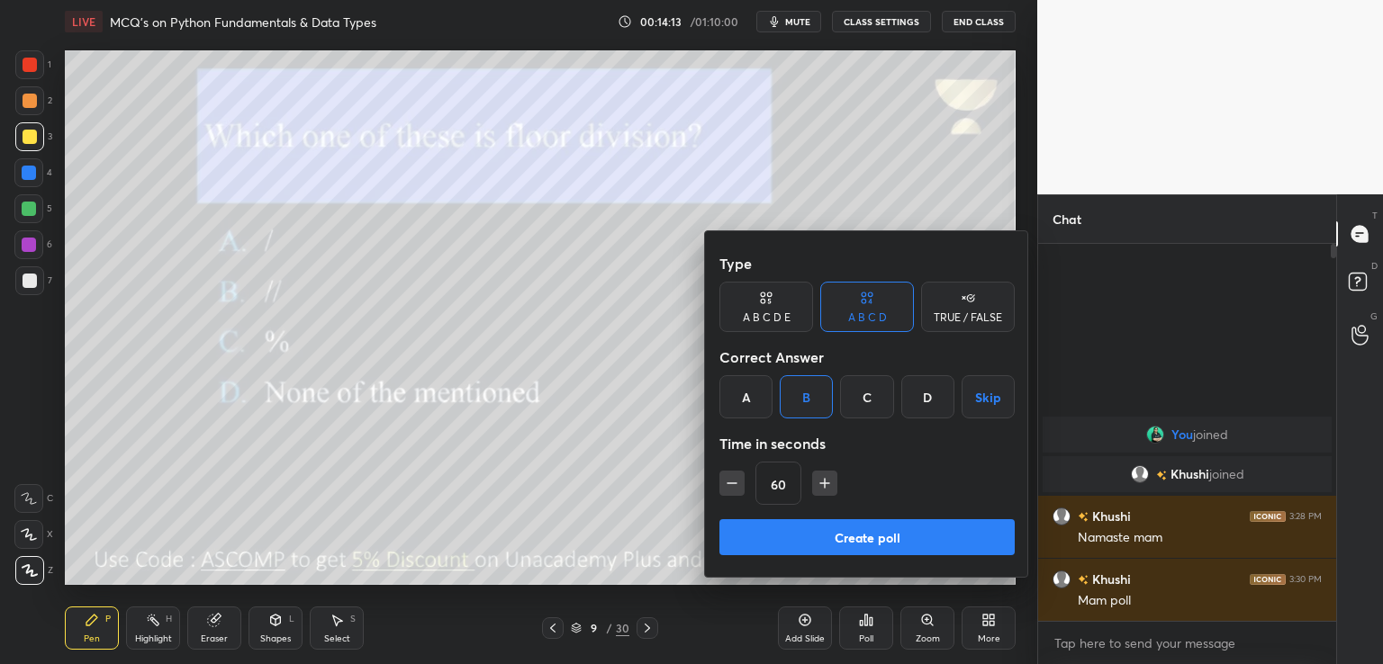
click at [803, 537] on button "Create poll" at bounding box center [866, 537] width 295 height 36
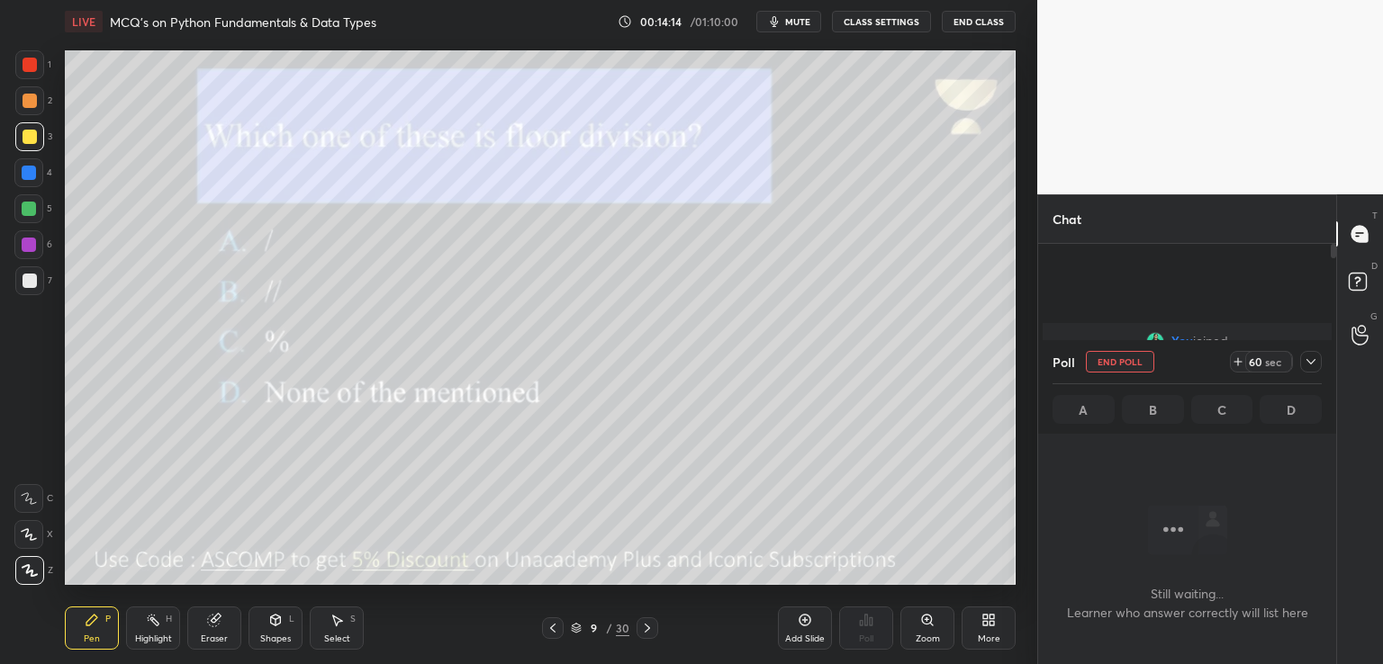
scroll to position [130, 293]
click at [804, 25] on span "mute" at bounding box center [797, 21] width 25 height 13
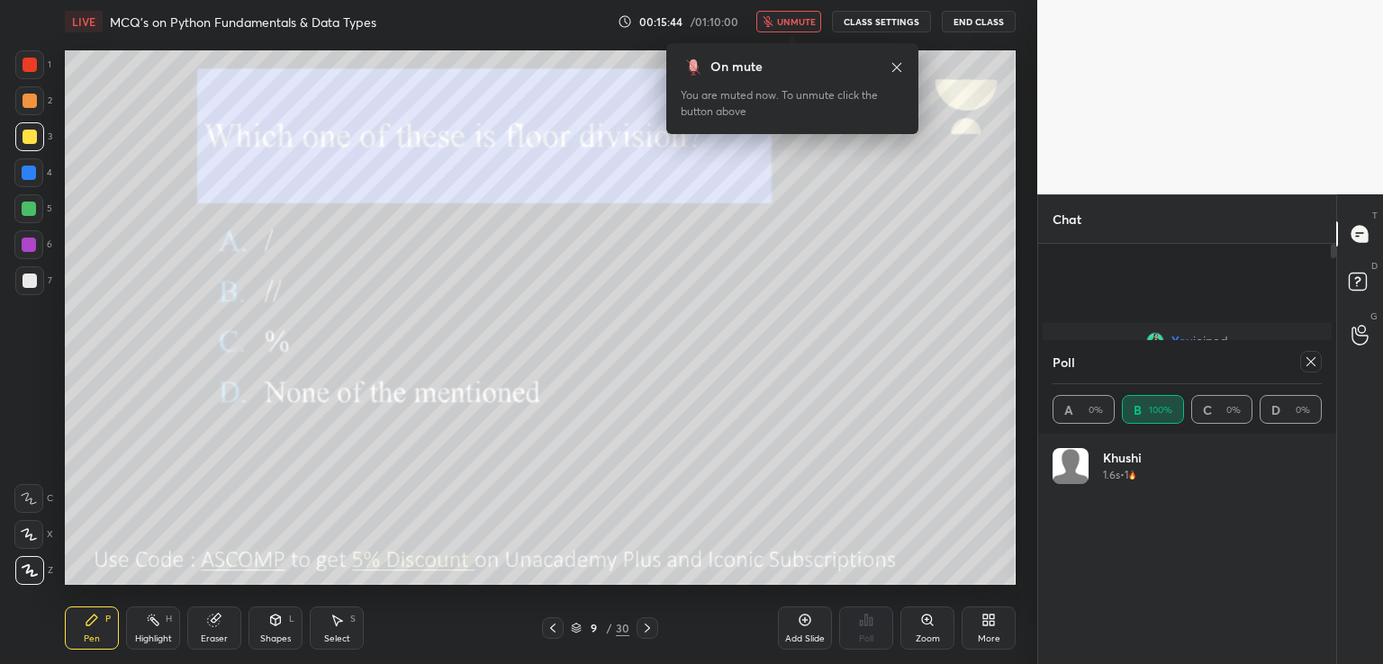
click at [1314, 366] on icon at bounding box center [1311, 362] width 14 height 14
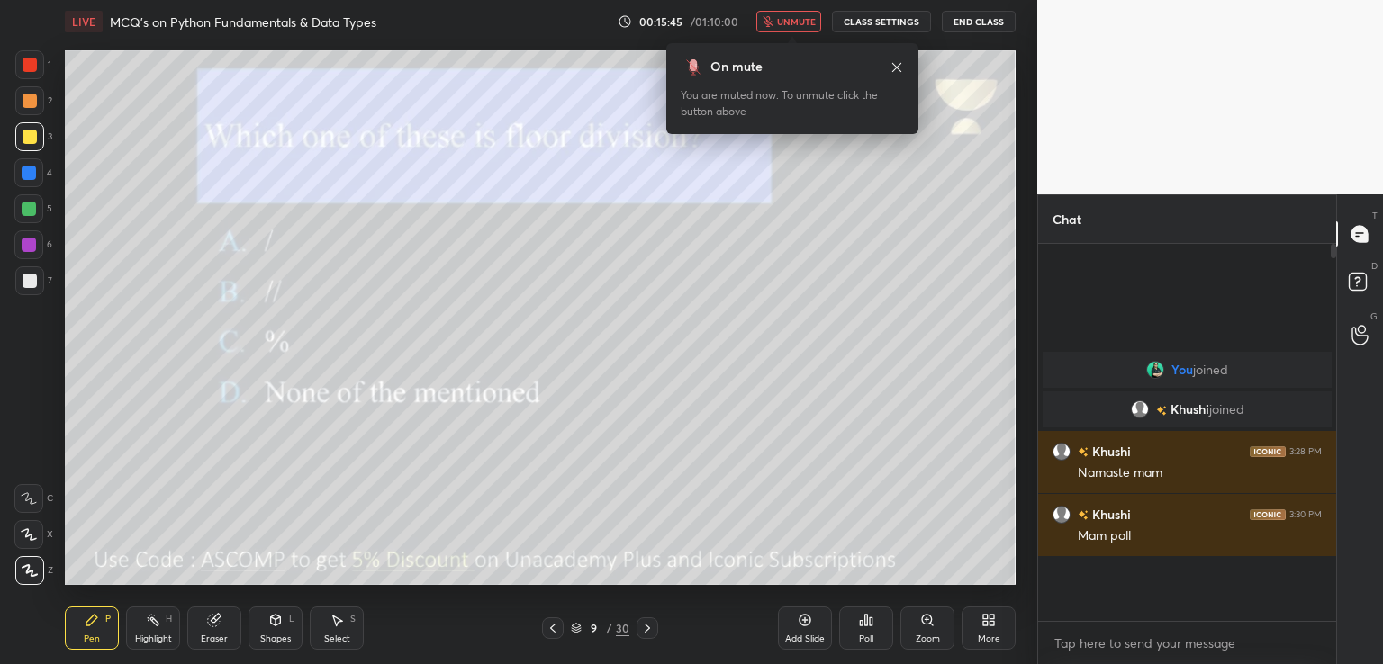
scroll to position [6, 5]
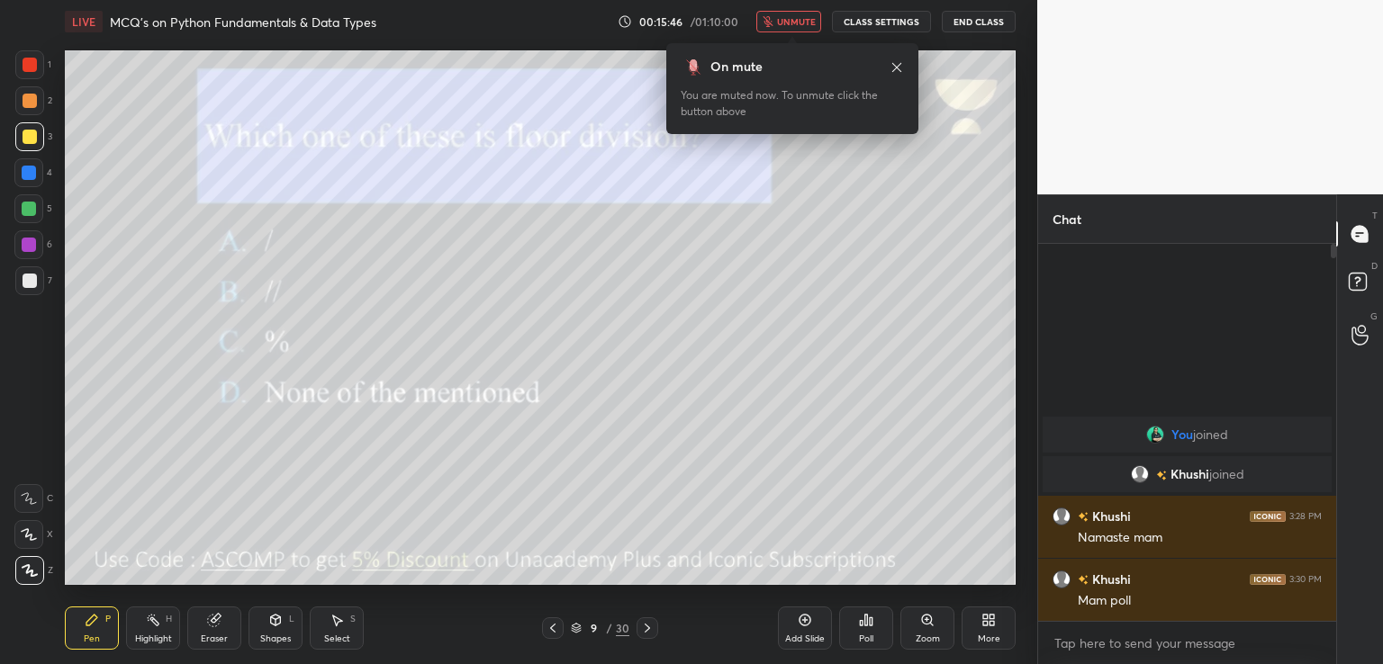
click at [785, 23] on span "unmute" at bounding box center [796, 21] width 39 height 13
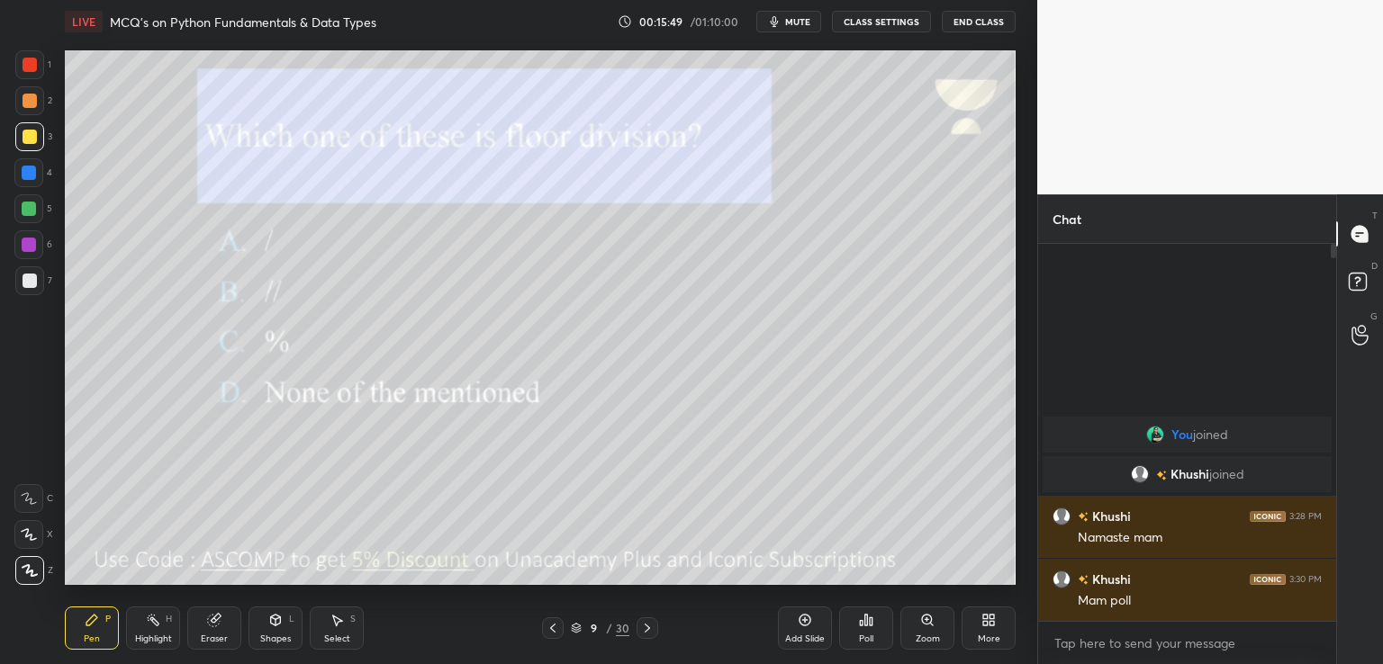
click at [650, 626] on icon at bounding box center [647, 628] width 14 height 14
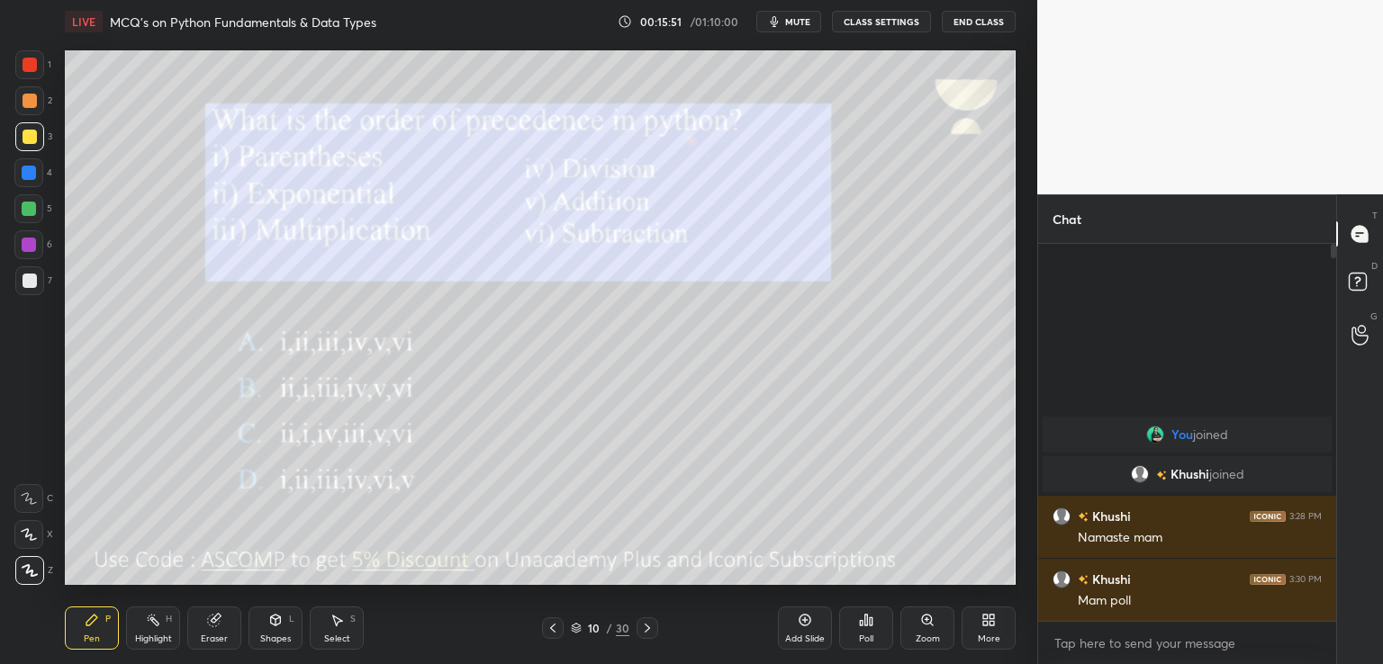
click at [799, 8] on div "LIVE MCQ's on Python Fundamentals & Data Types 00:15:51 / 01:10:00 mute CLASS S…" at bounding box center [540, 21] width 951 height 43
click at [795, 25] on span "mute" at bounding box center [797, 21] width 25 height 13
click at [789, 23] on span "unmute" at bounding box center [796, 21] width 39 height 13
click at [796, 20] on span "mute" at bounding box center [797, 21] width 25 height 13
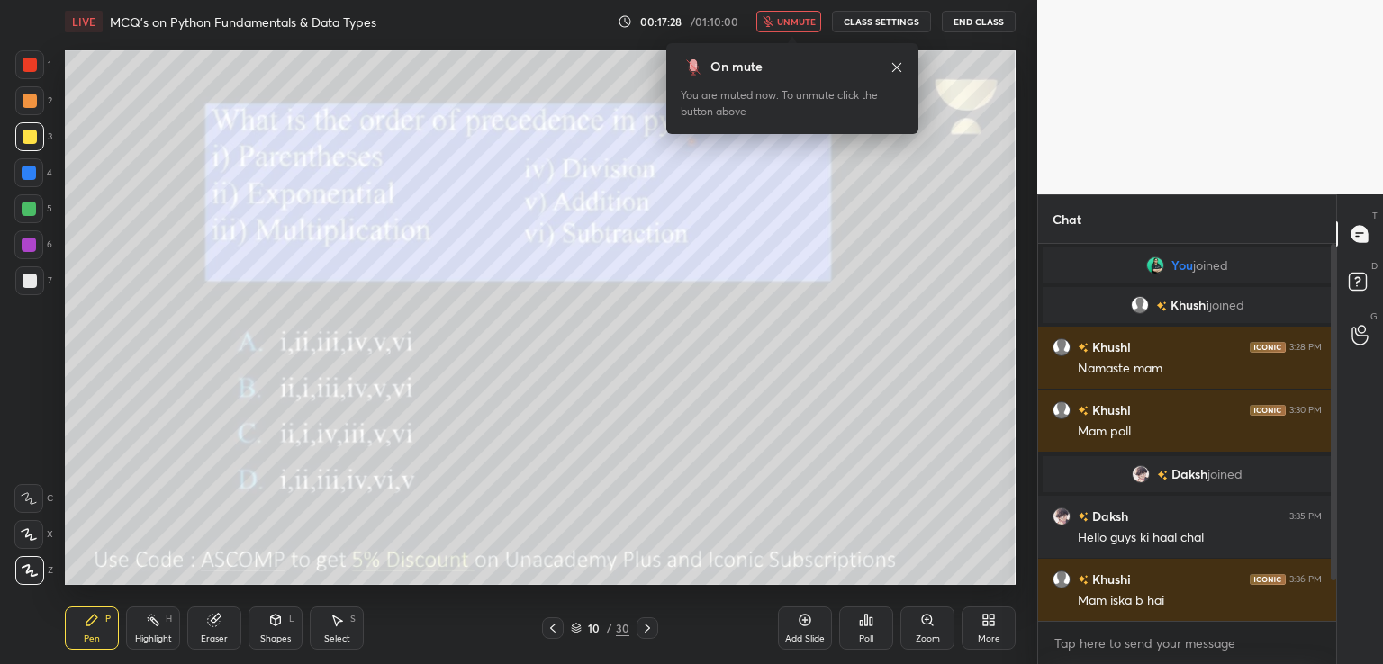
click at [799, 16] on span "unmute" at bounding box center [796, 21] width 39 height 13
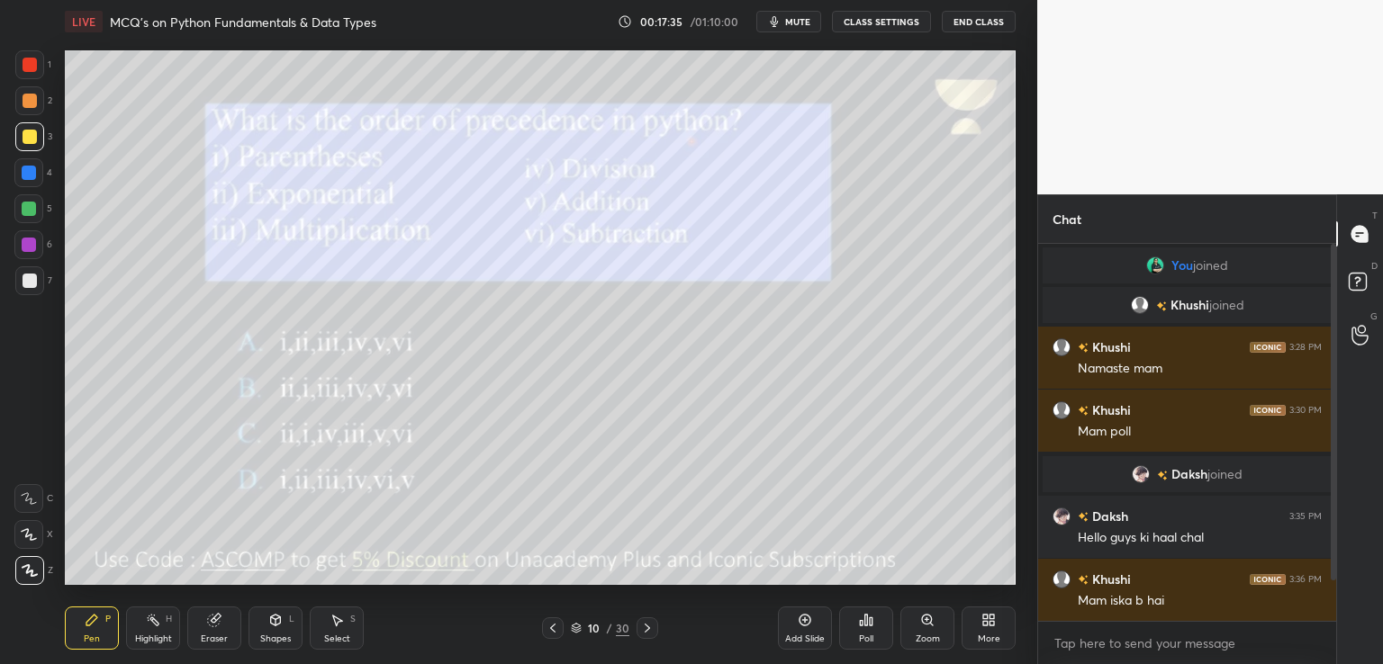
click at [801, 15] on span "mute" at bounding box center [797, 21] width 25 height 13
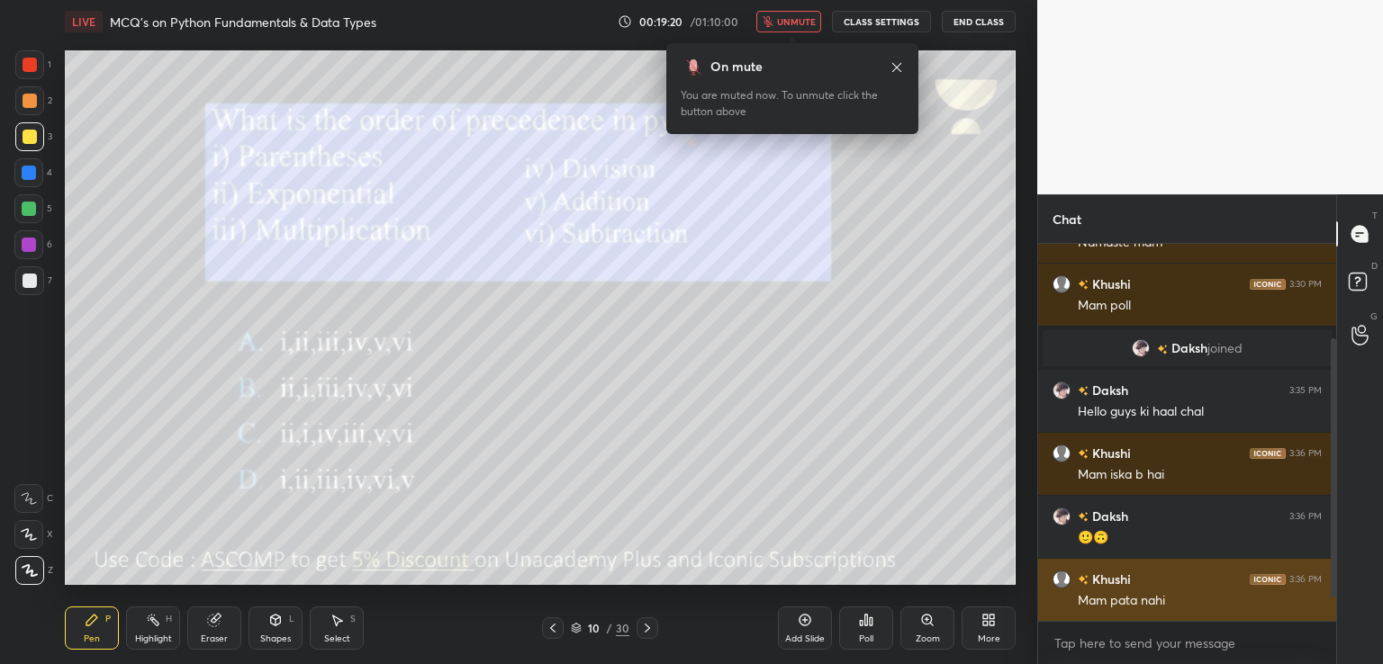
scroll to position [189, 0]
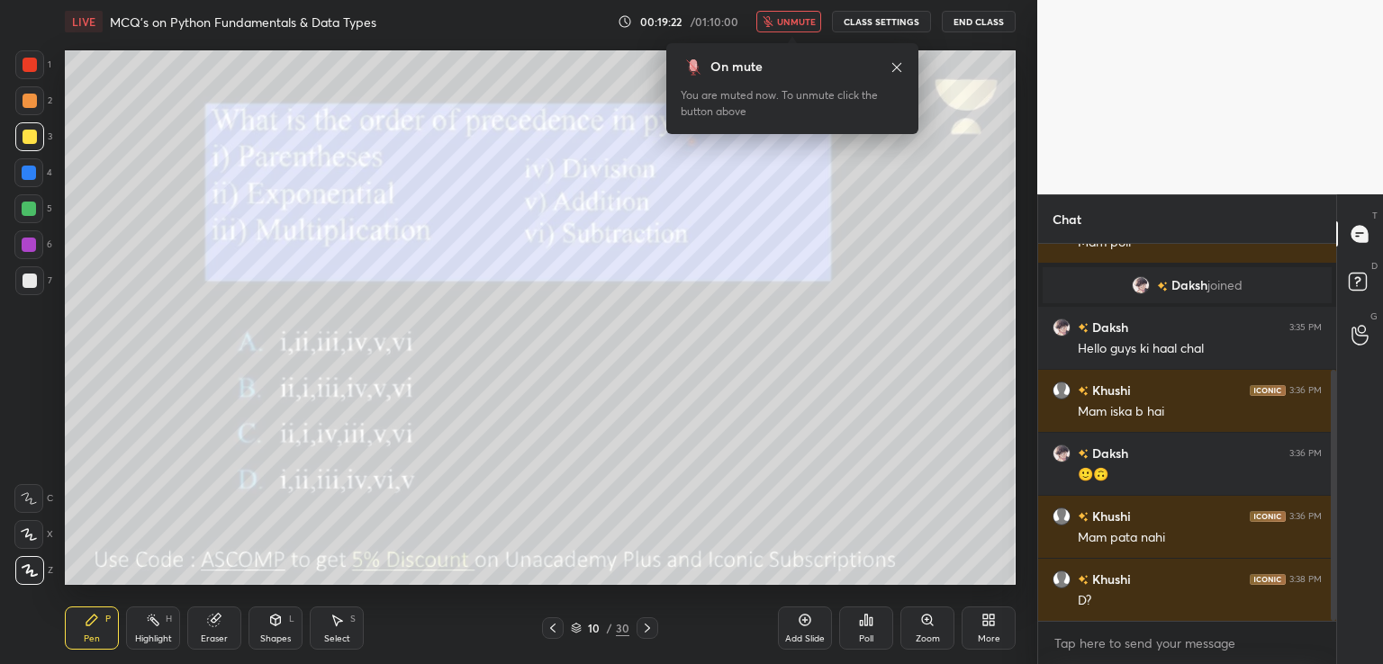
click at [782, 41] on div "On mute You are muted now. To unmute click the button above" at bounding box center [792, 83] width 252 height 102
click at [799, 26] on span "unmute" at bounding box center [796, 21] width 39 height 13
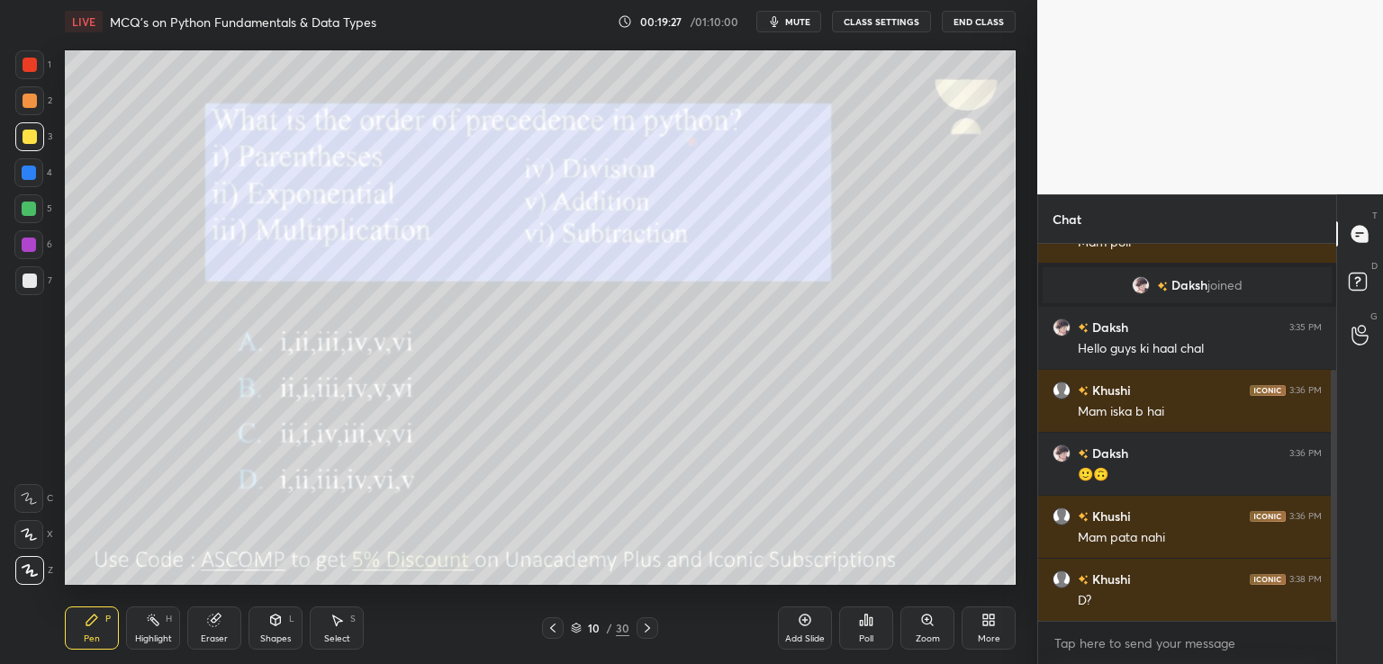
click at [645, 626] on icon at bounding box center [647, 628] width 5 height 9
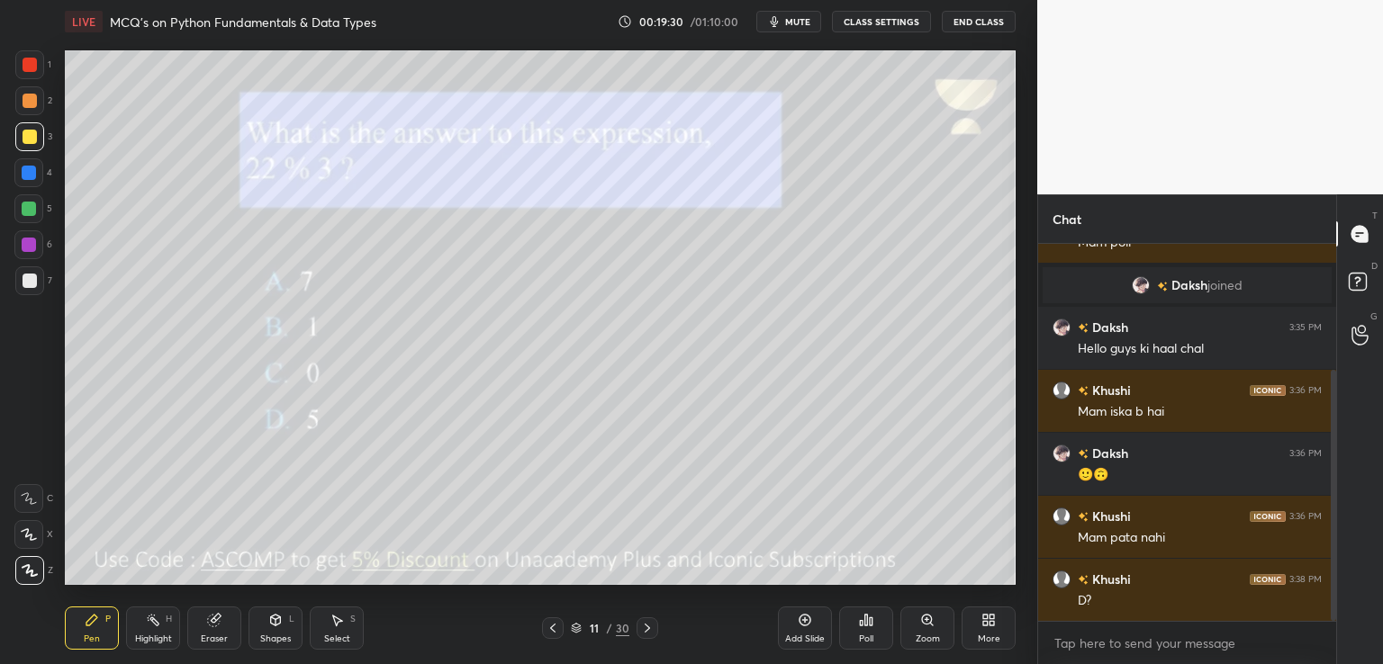
click at [878, 635] on div "Poll" at bounding box center [866, 628] width 54 height 43
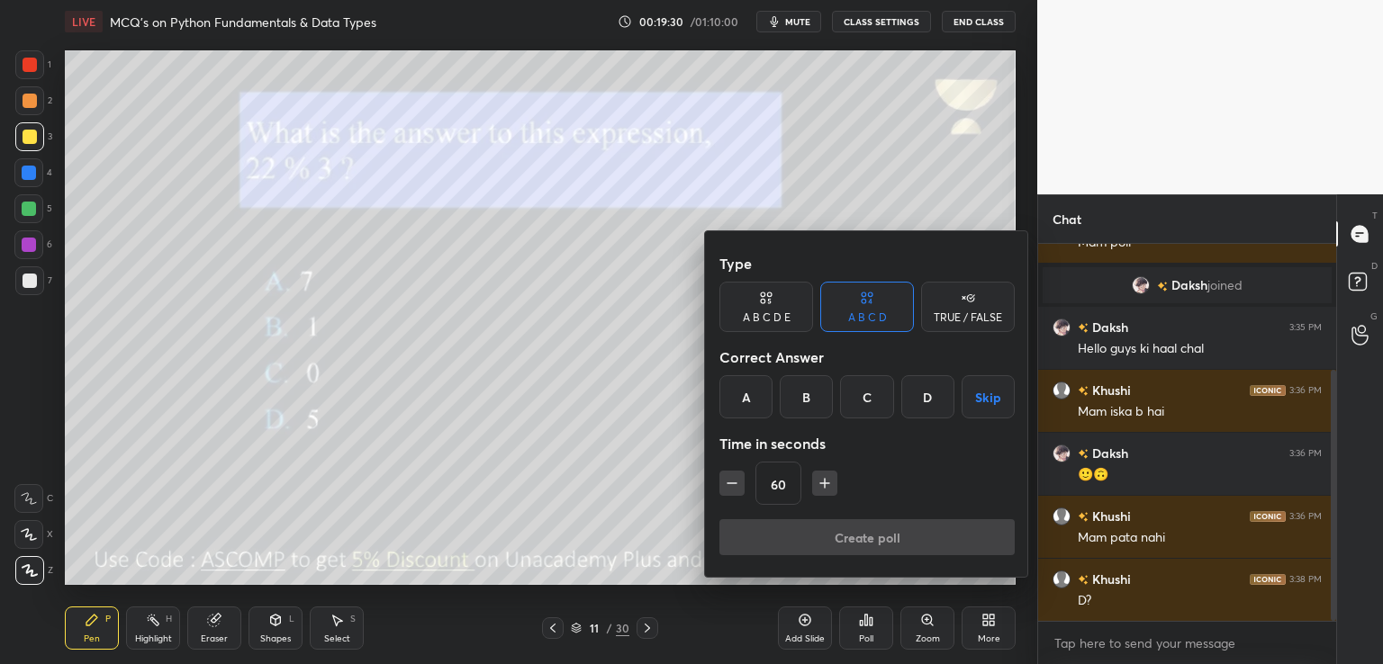
click at [807, 401] on div "B" at bounding box center [806, 396] width 53 height 43
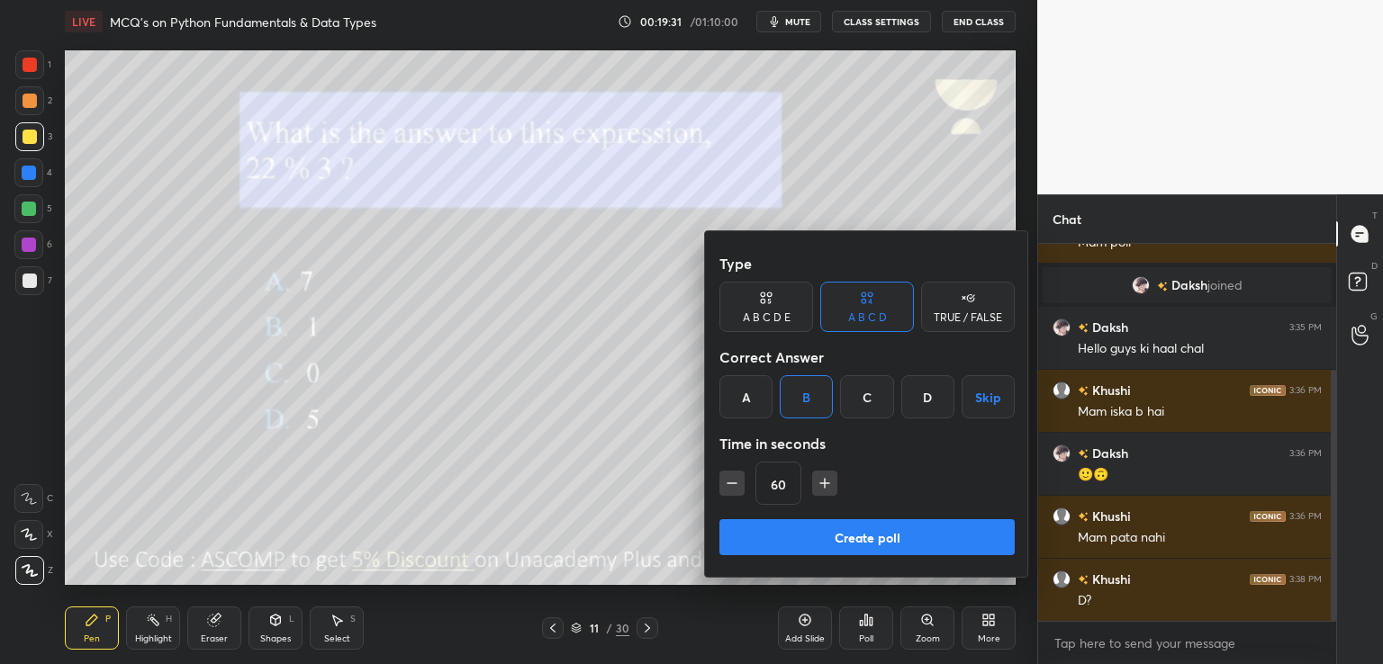
click at [813, 546] on button "Create poll" at bounding box center [866, 537] width 295 height 36
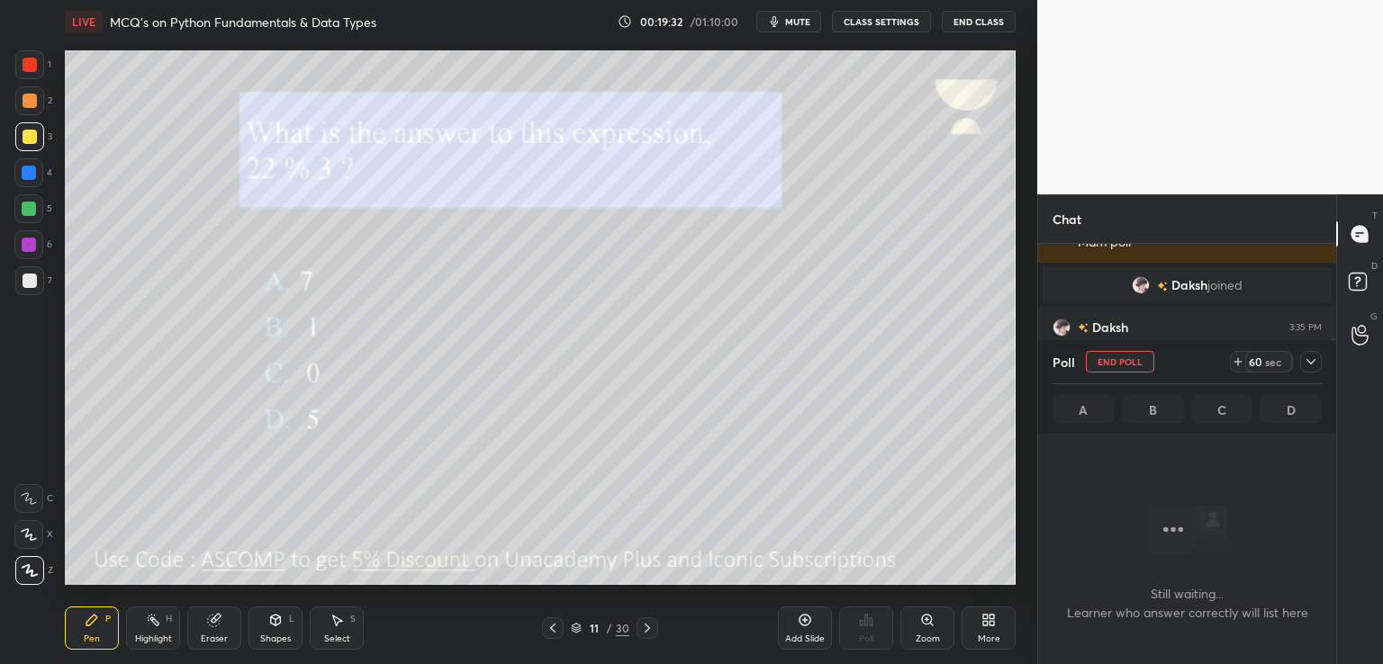
scroll to position [278, 293]
click at [790, 19] on span "mute" at bounding box center [797, 21] width 25 height 13
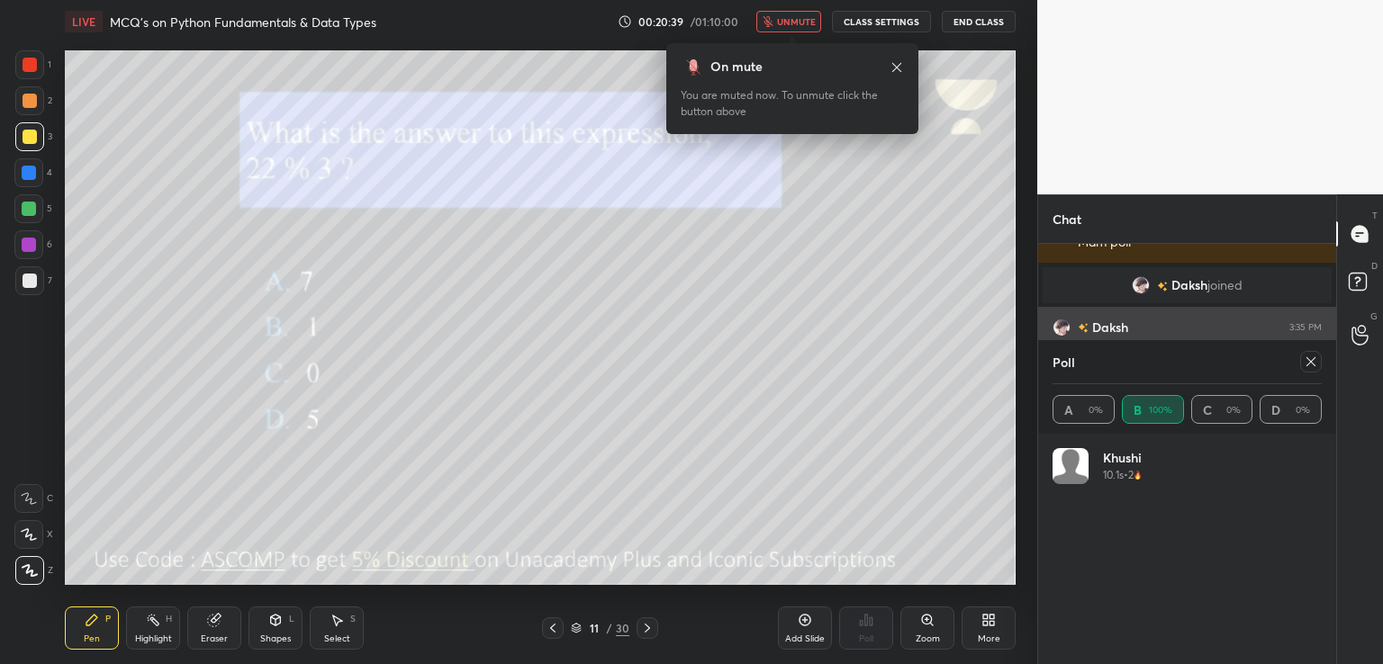
click at [1304, 361] on icon at bounding box center [1311, 362] width 14 height 14
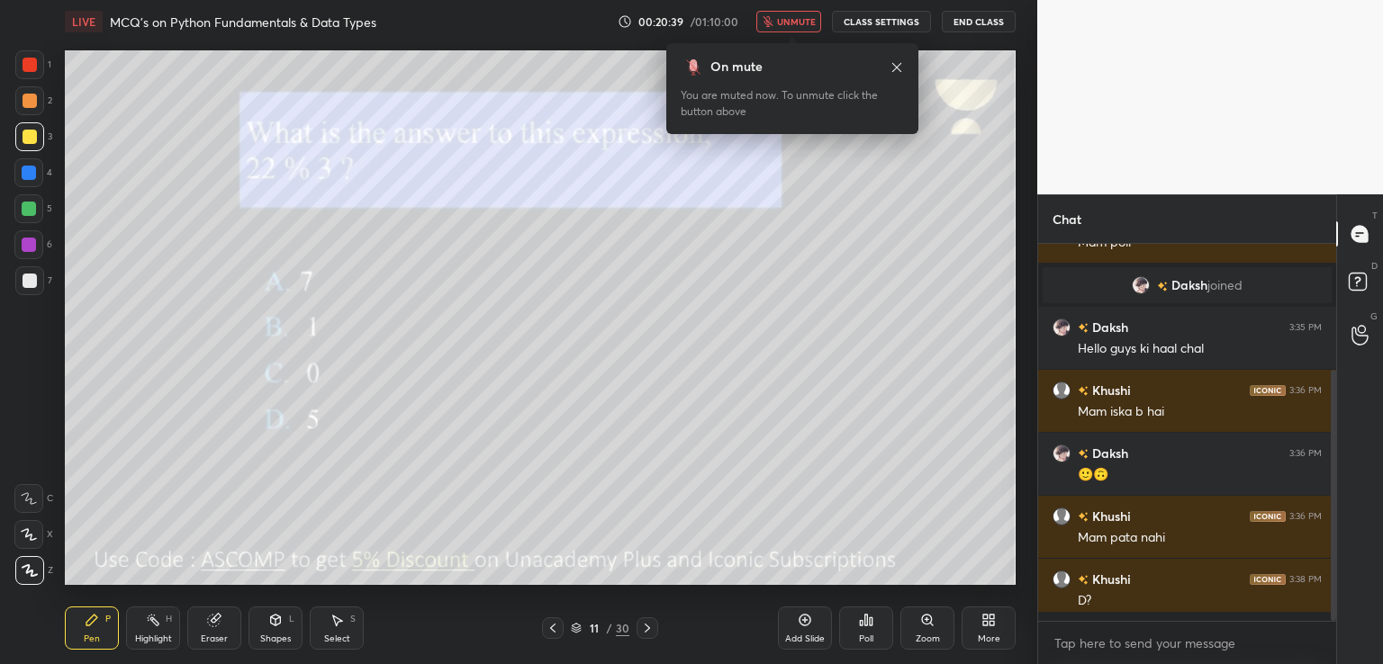
scroll to position [220, 293]
click at [791, 14] on button "unmute" at bounding box center [788, 22] width 65 height 22
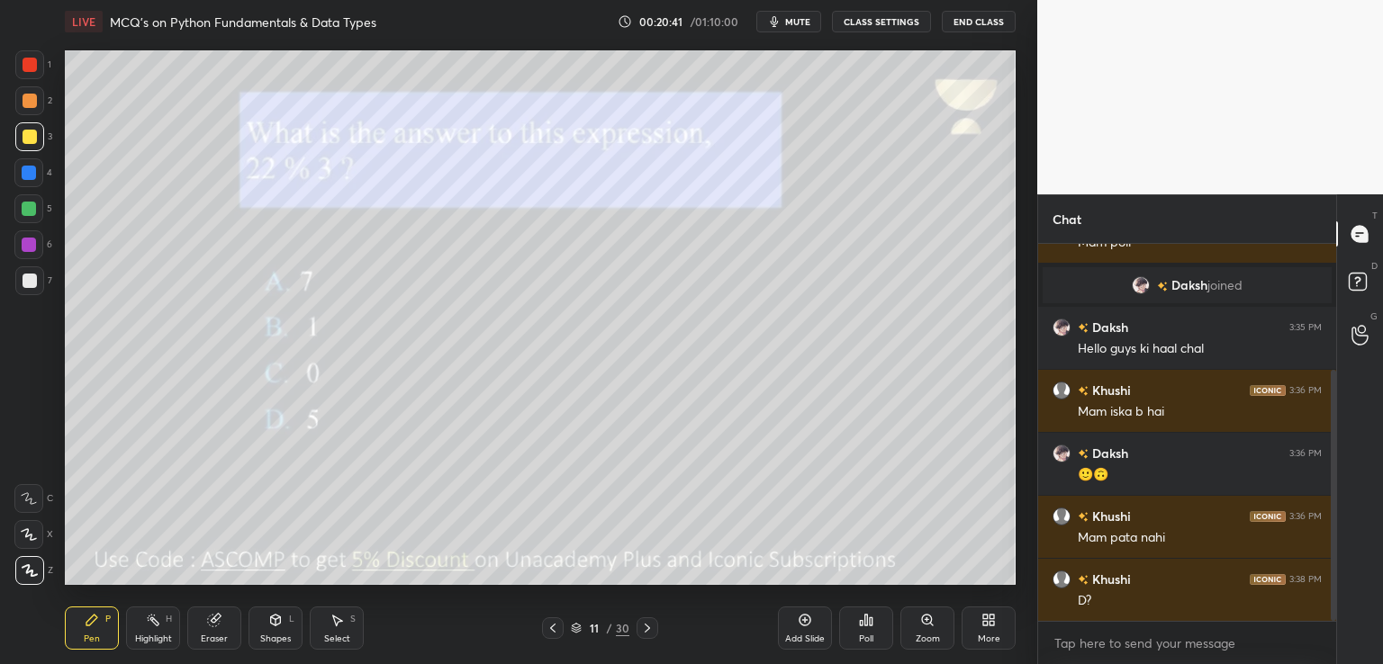
click at [649, 628] on icon at bounding box center [647, 628] width 14 height 14
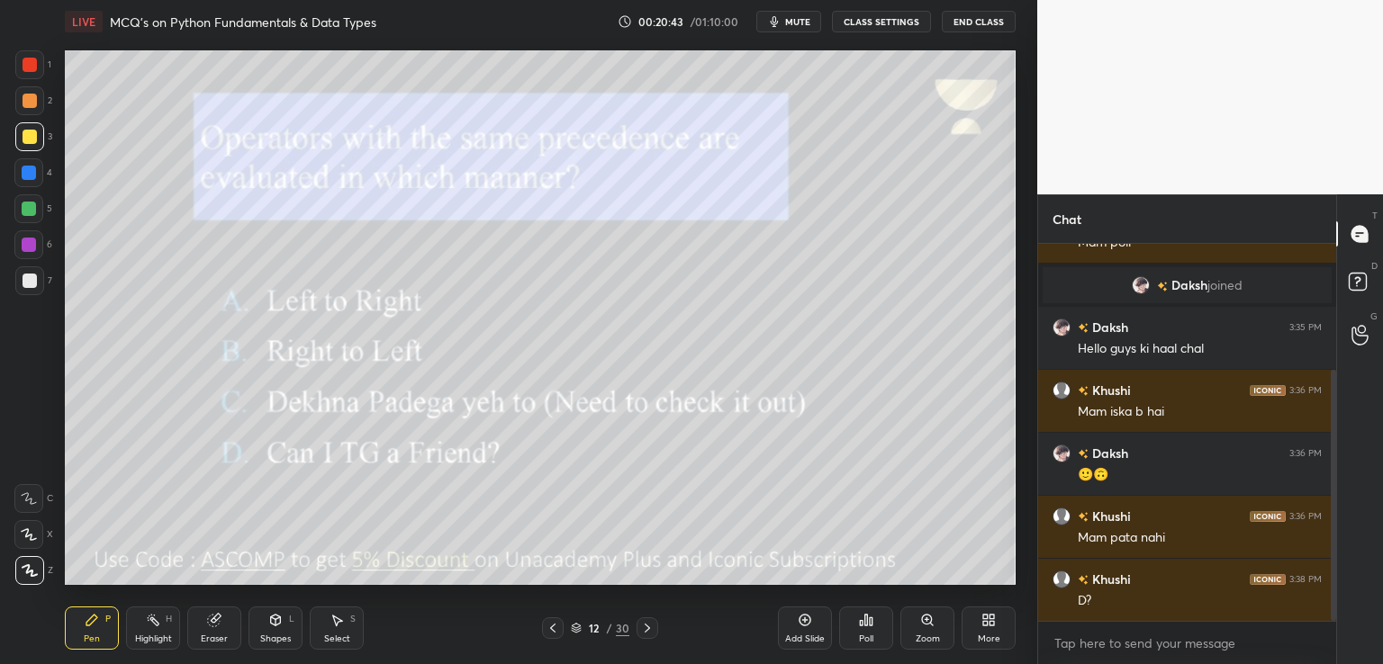
click at [801, 19] on span "mute" at bounding box center [797, 21] width 25 height 13
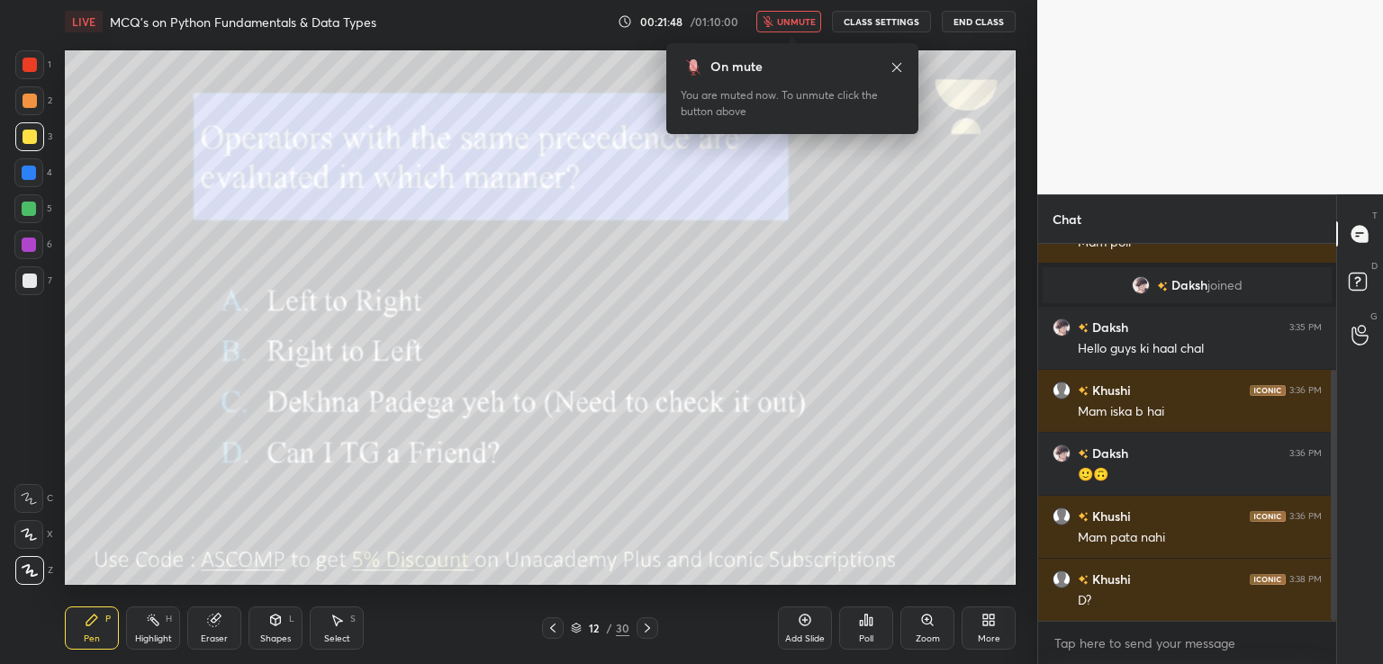
scroll to position [252, 0]
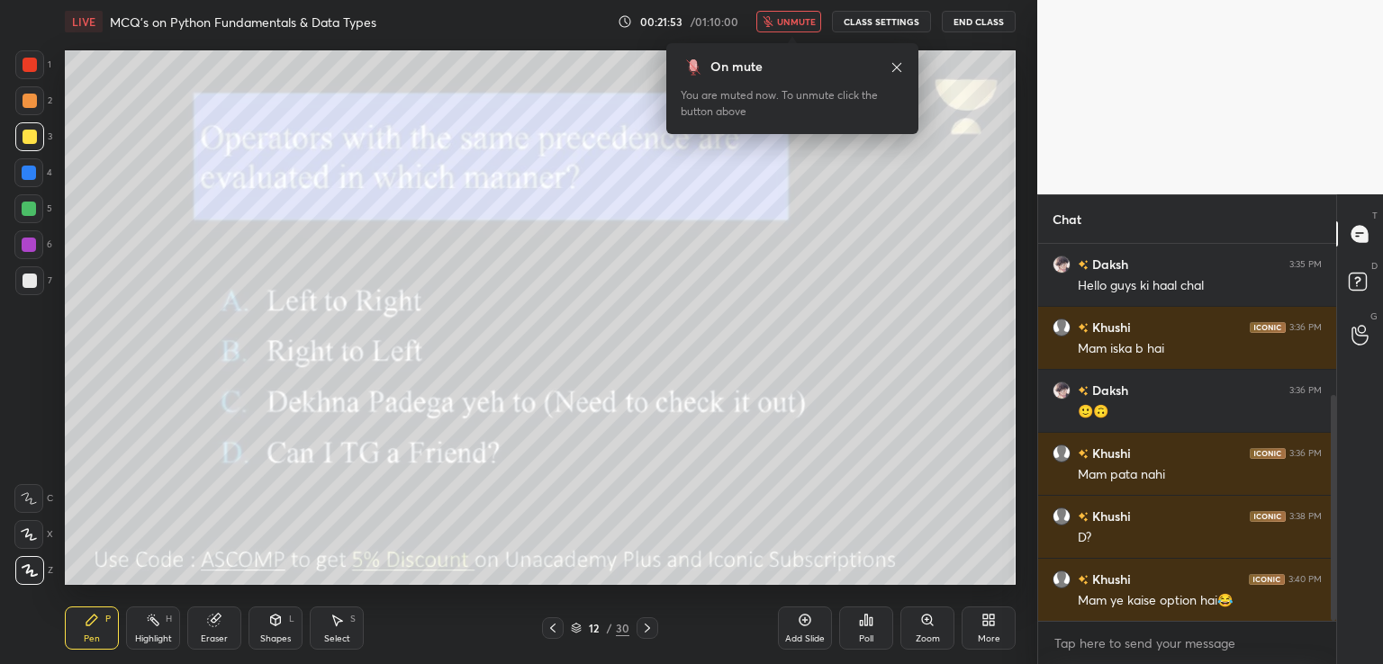
click at [795, 19] on span "unmute" at bounding box center [796, 21] width 39 height 13
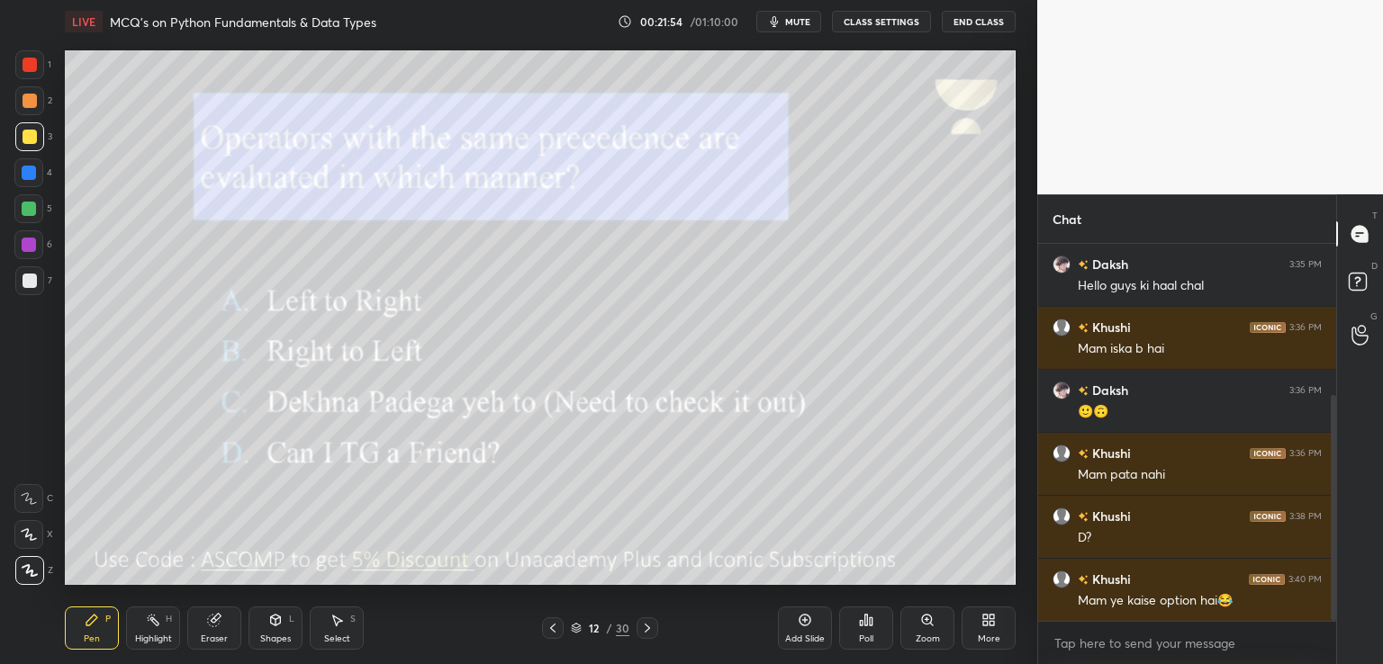
click at [863, 628] on div "Poll" at bounding box center [866, 628] width 54 height 43
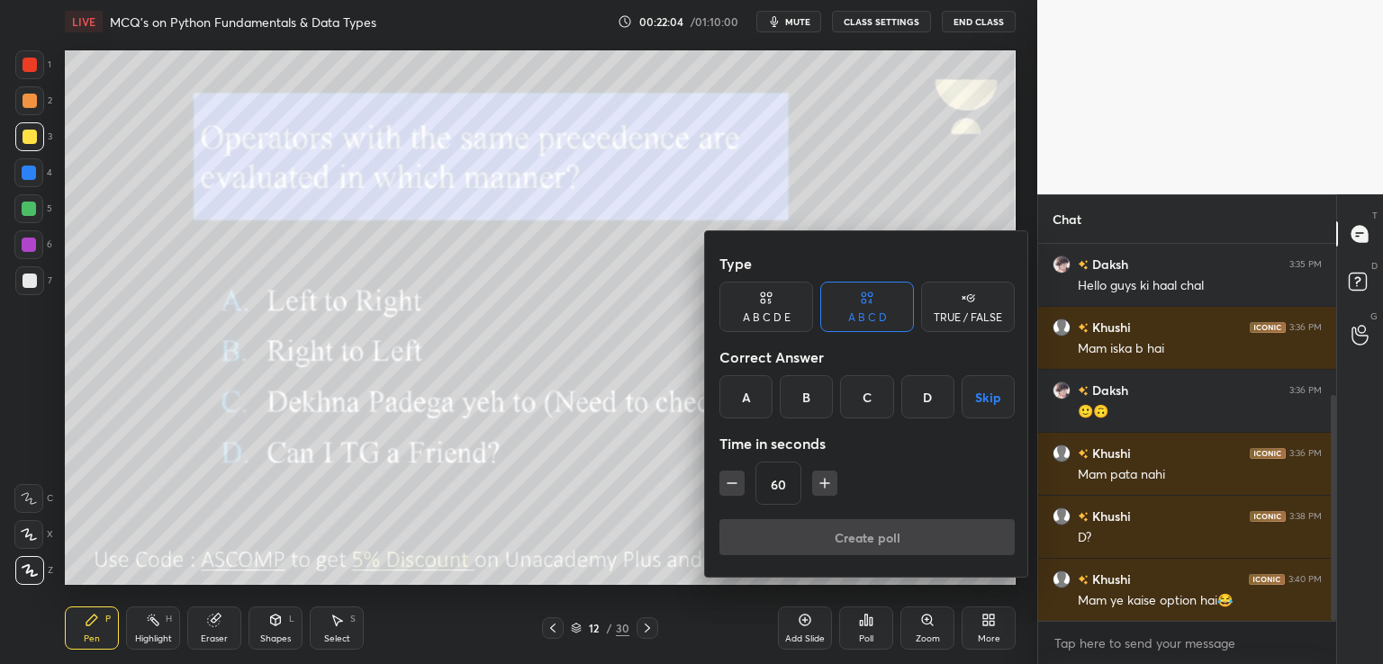
click at [675, 461] on div at bounding box center [691, 332] width 1383 height 664
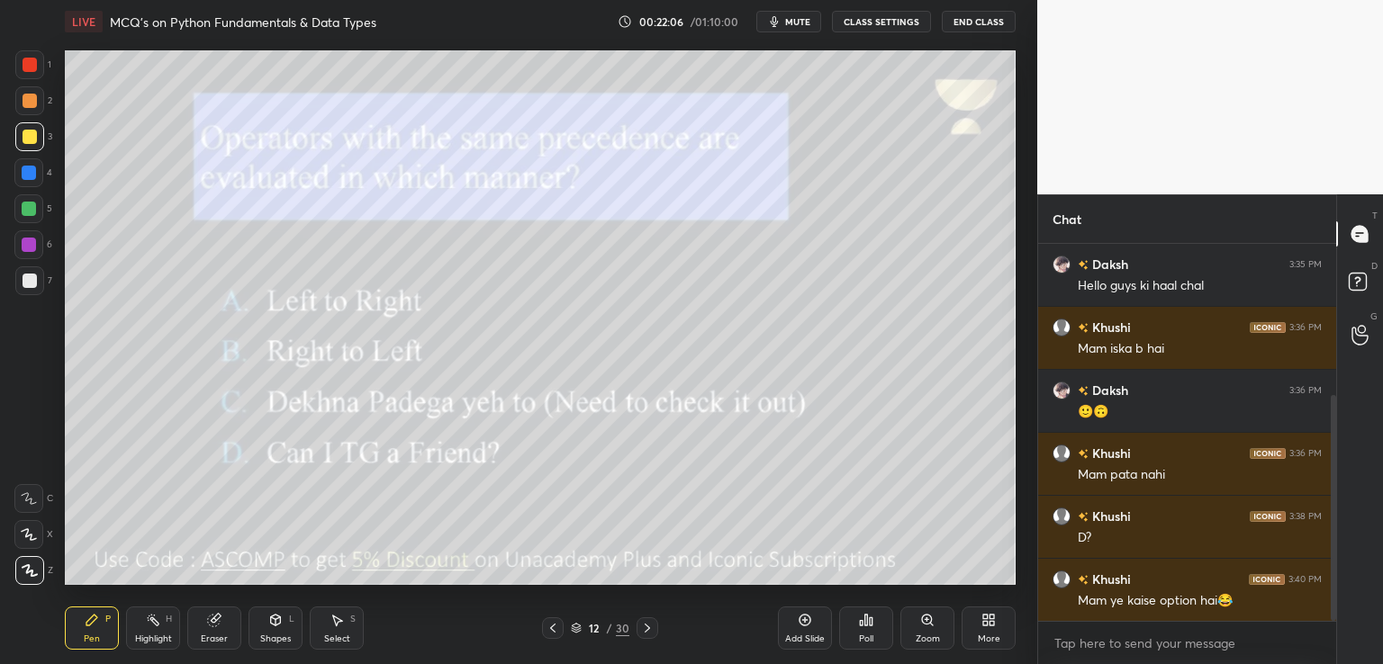
click at [870, 616] on icon at bounding box center [866, 620] width 14 height 14
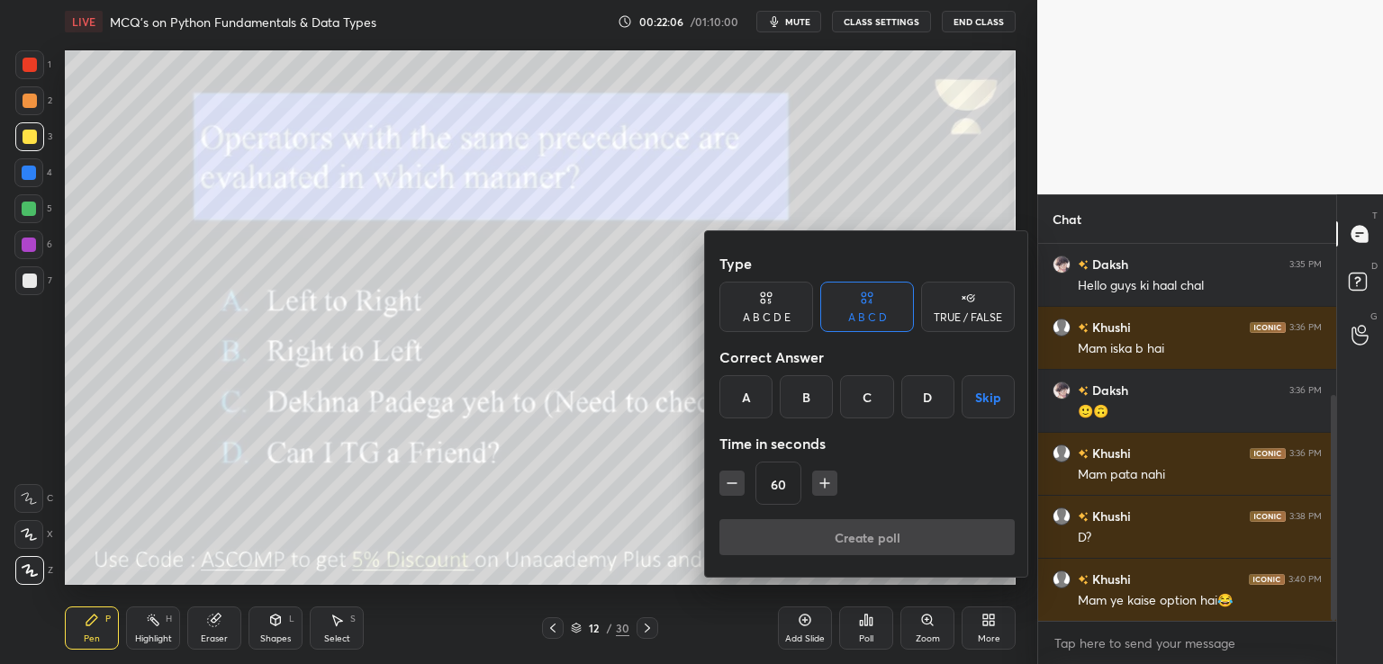
click at [738, 395] on div "A" at bounding box center [745, 396] width 53 height 43
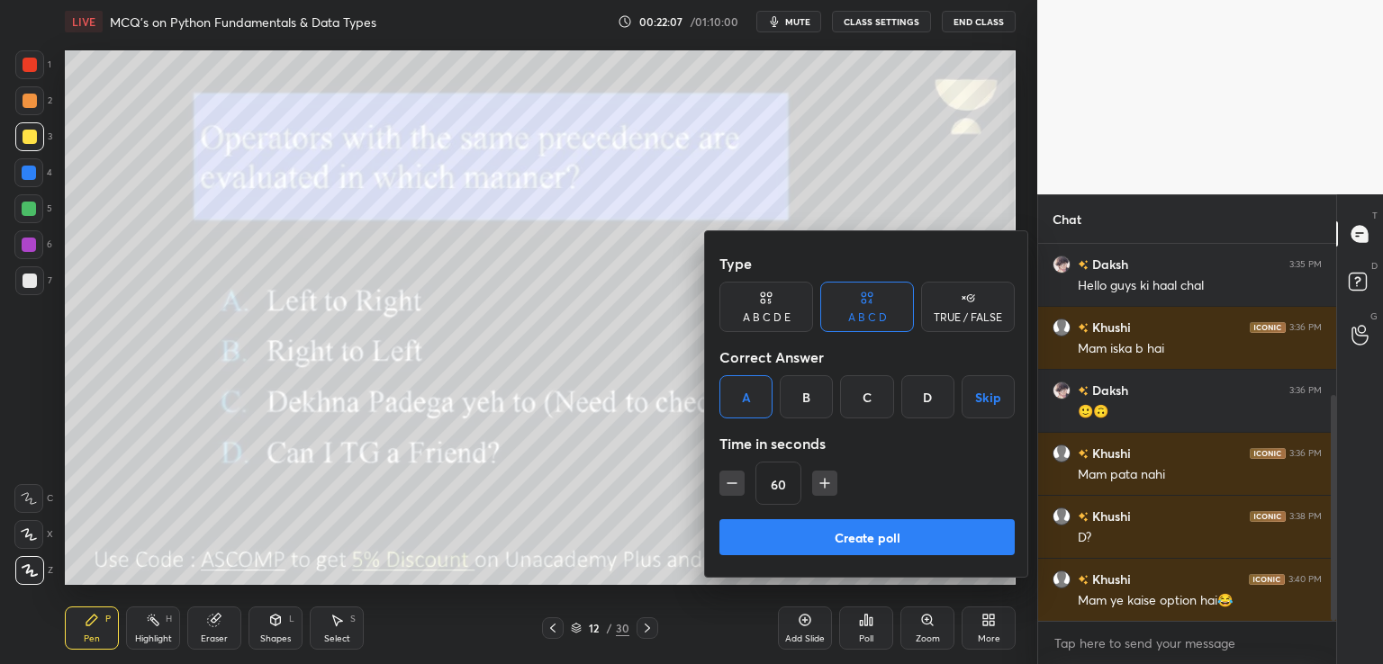
click at [788, 523] on button "Create poll" at bounding box center [866, 537] width 295 height 36
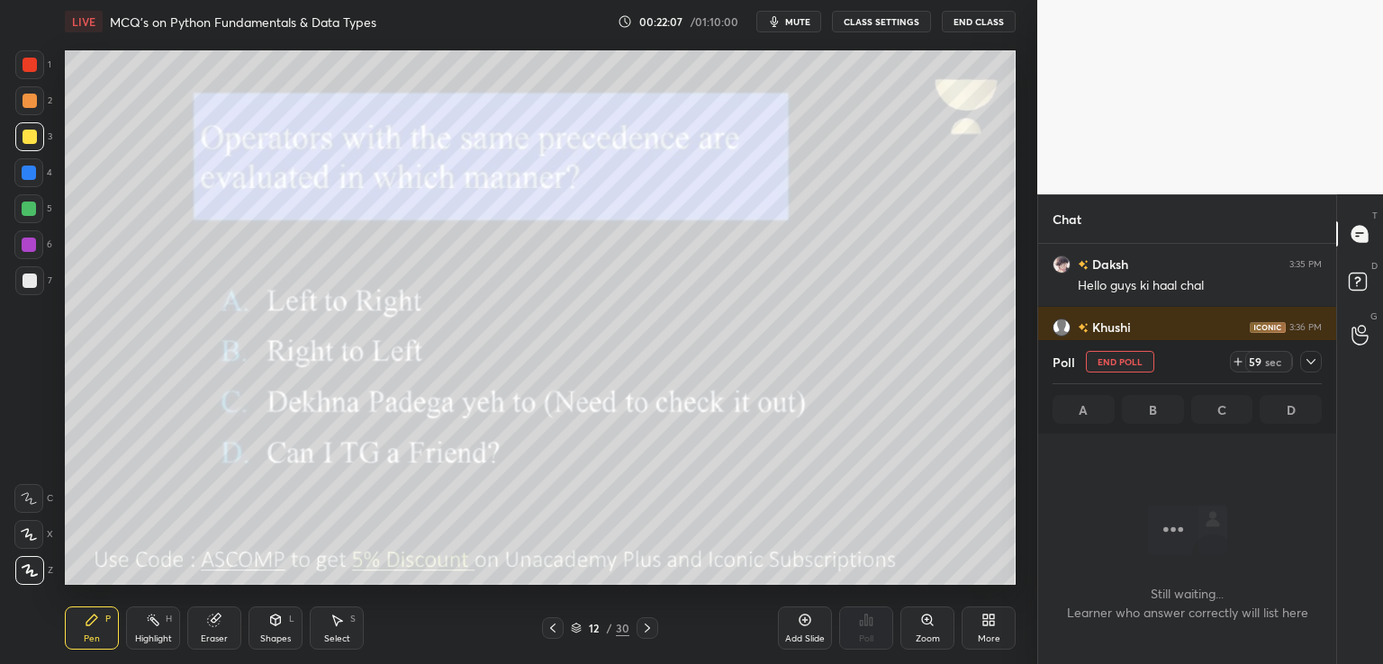
scroll to position [130, 293]
click at [795, 17] on span "mute" at bounding box center [797, 21] width 25 height 13
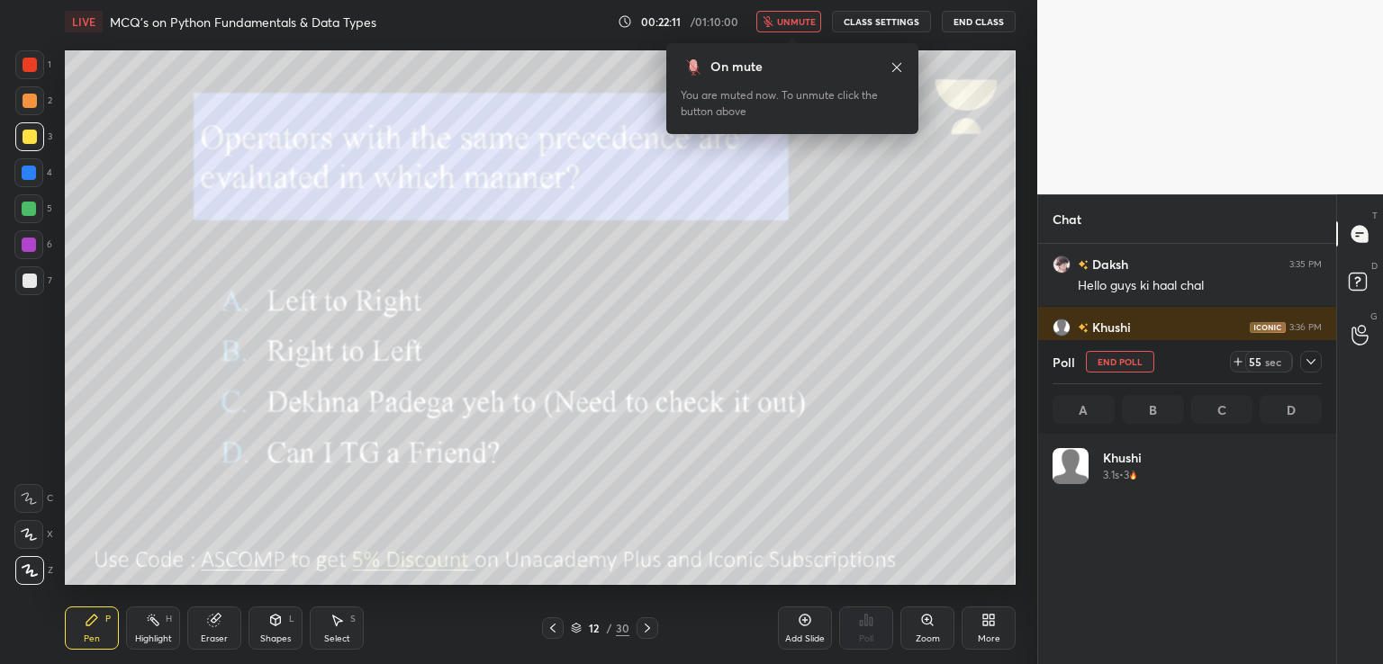
scroll to position [211, 264]
click at [793, 23] on span "unmute" at bounding box center [796, 21] width 39 height 13
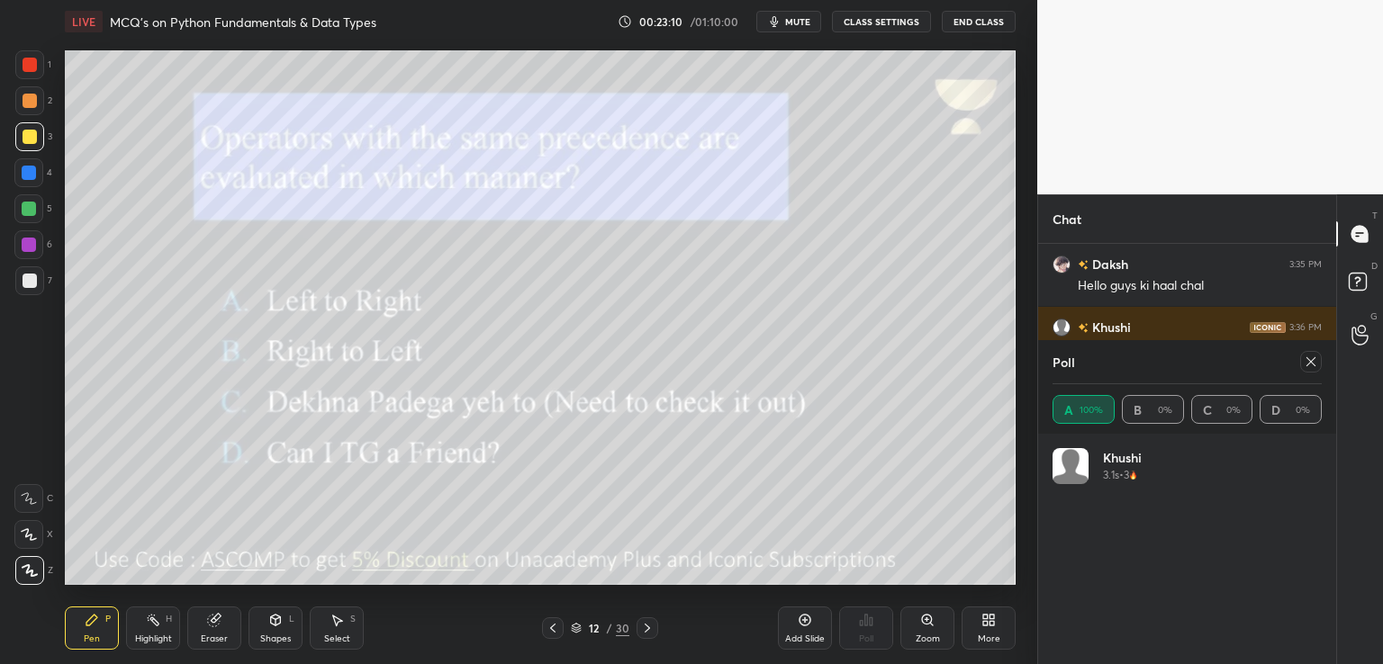
click at [1308, 361] on icon at bounding box center [1311, 362] width 14 height 14
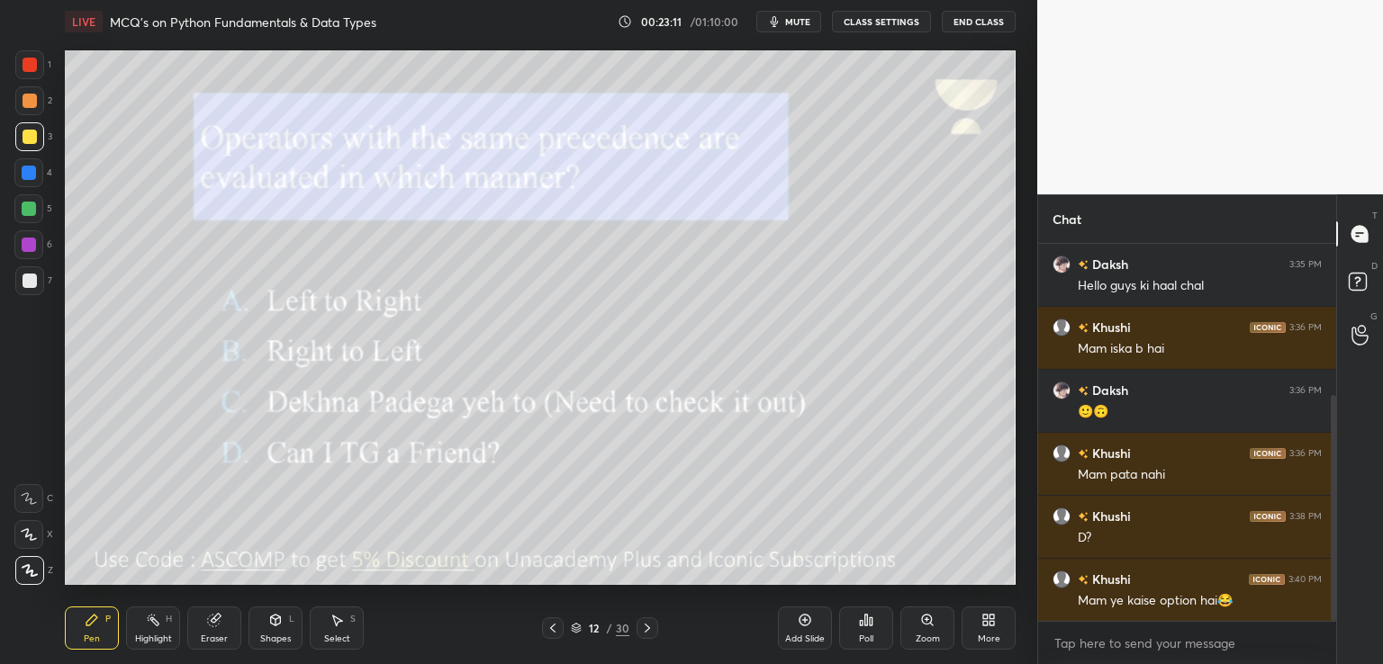
scroll to position [223, 293]
click at [647, 627] on icon at bounding box center [647, 628] width 14 height 14
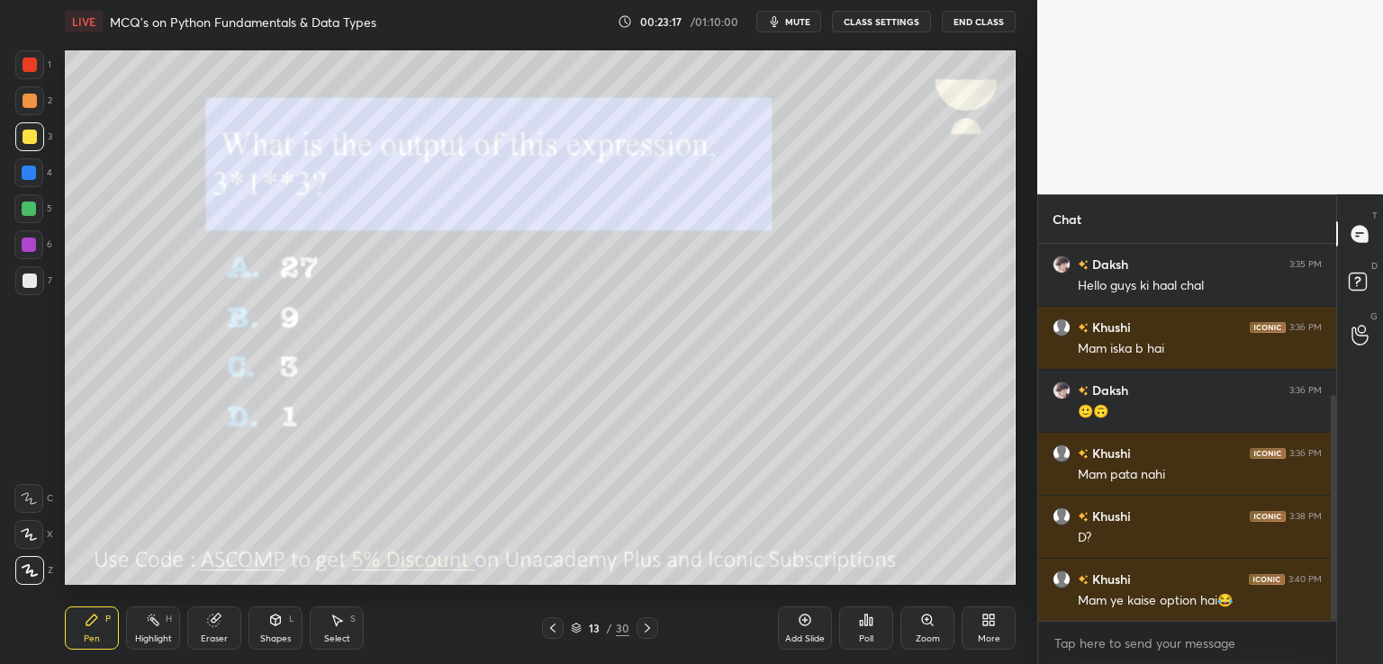
click at [804, 14] on button "mute" at bounding box center [788, 22] width 65 height 22
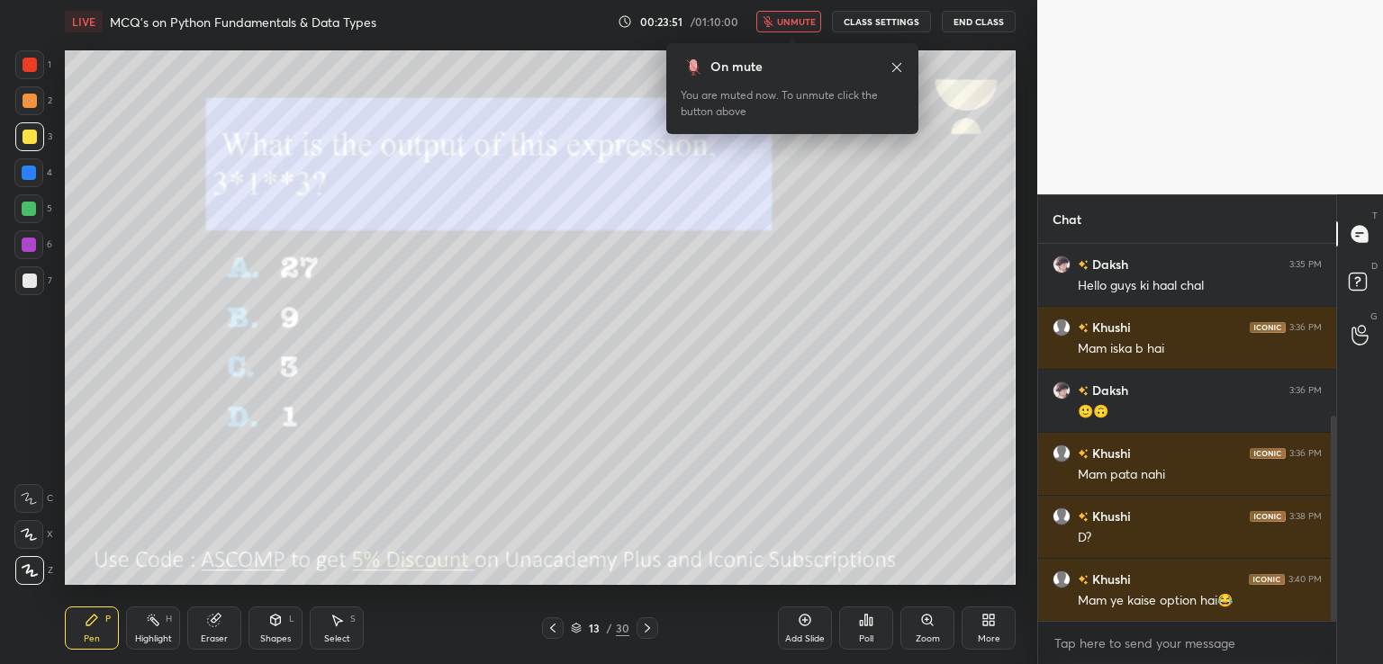
scroll to position [315, 0]
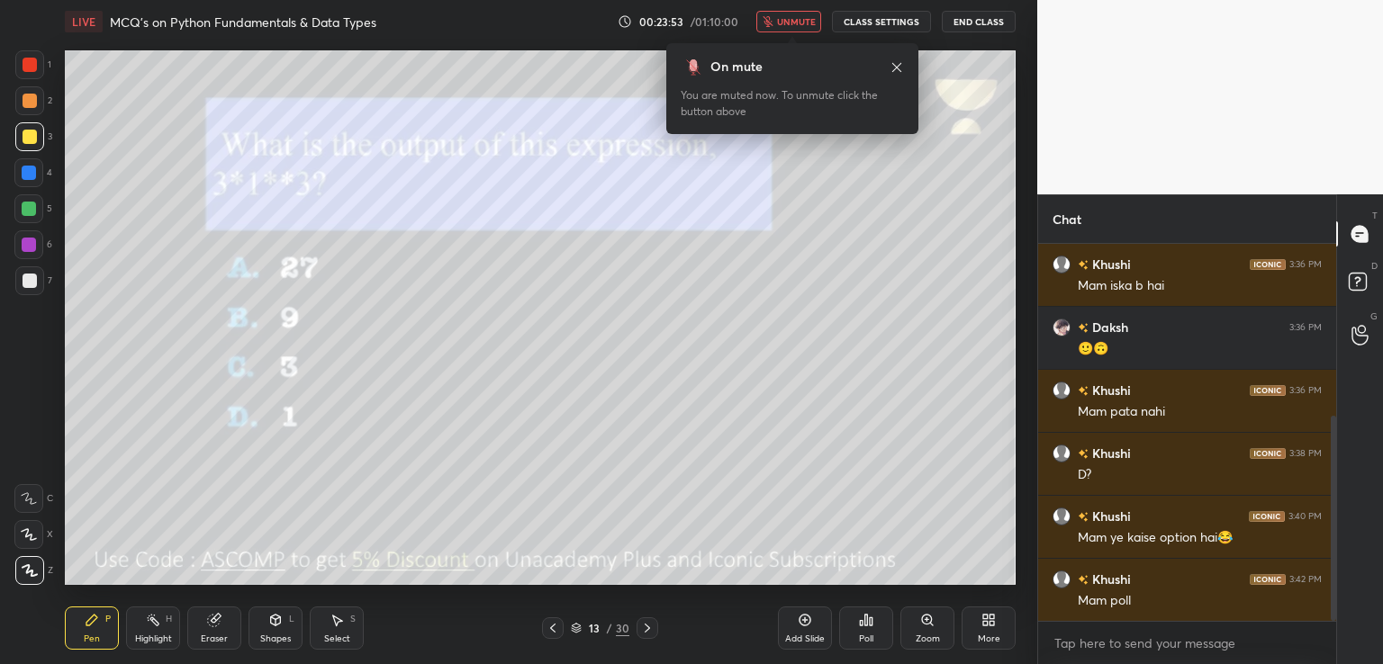
click at [881, 626] on div "Poll" at bounding box center [866, 628] width 54 height 43
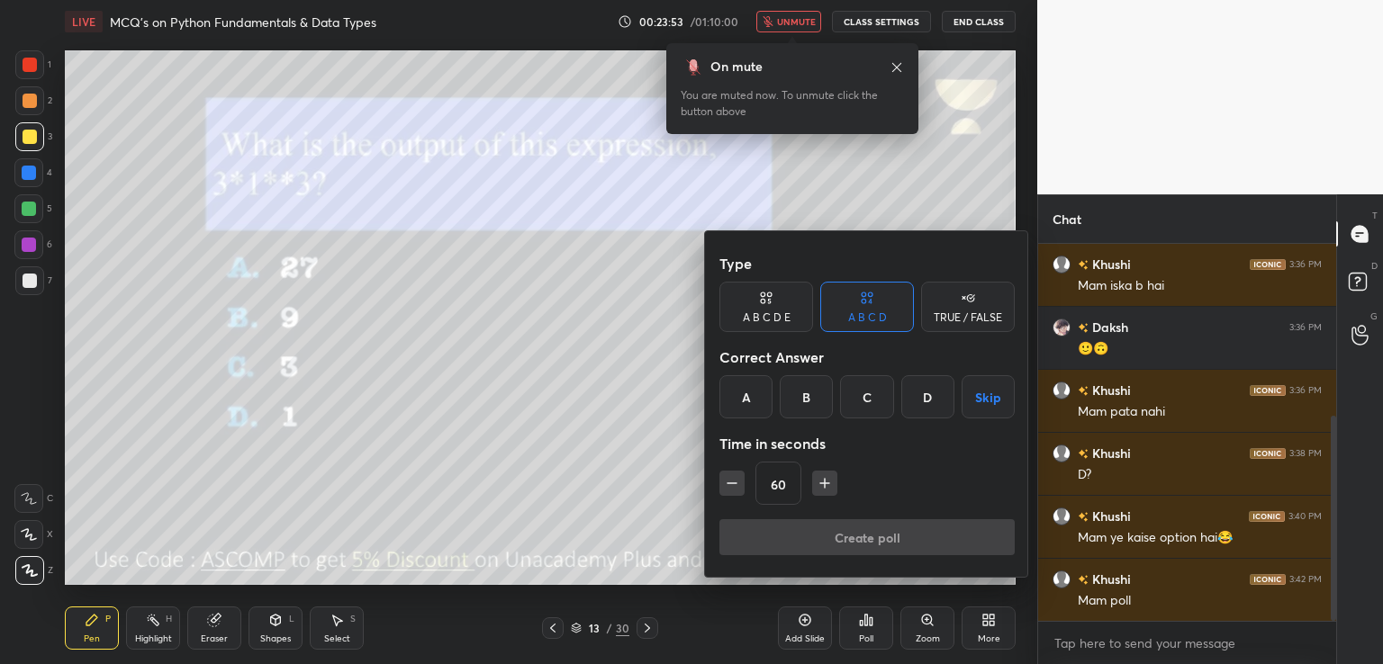
click at [864, 393] on div "C" at bounding box center [866, 396] width 53 height 43
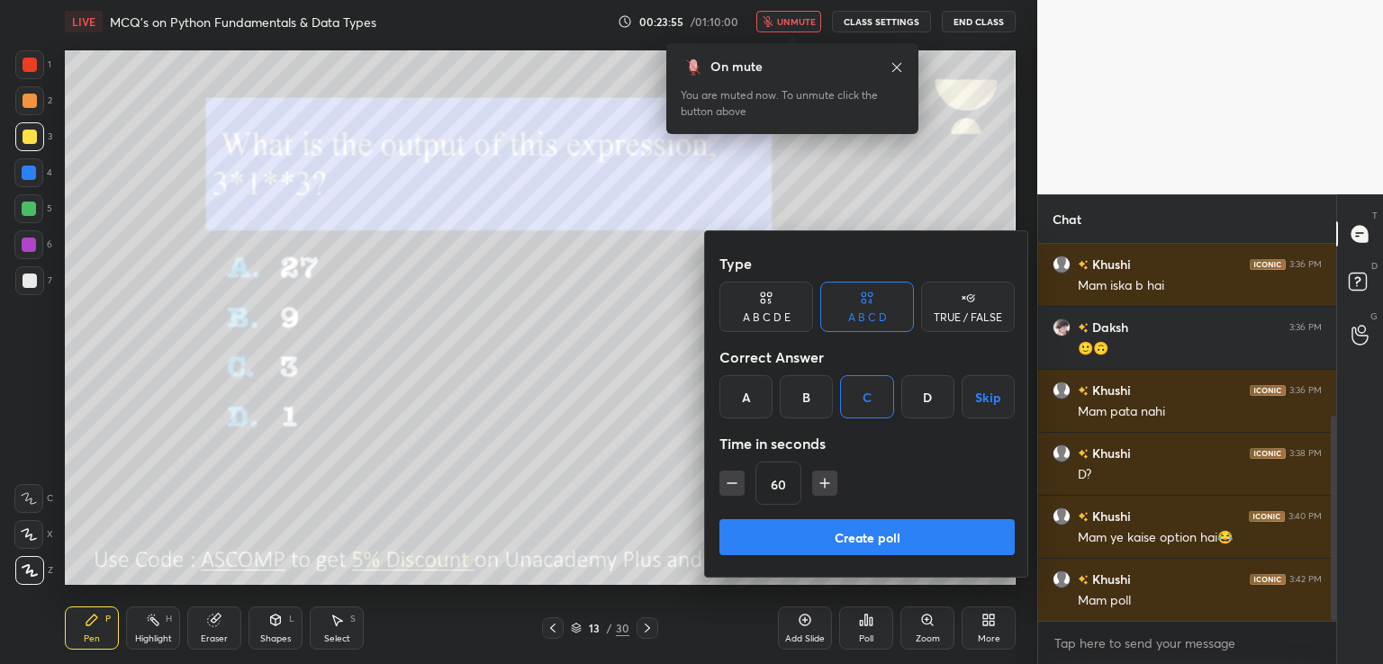
click at [856, 537] on button "Create poll" at bounding box center [866, 537] width 295 height 36
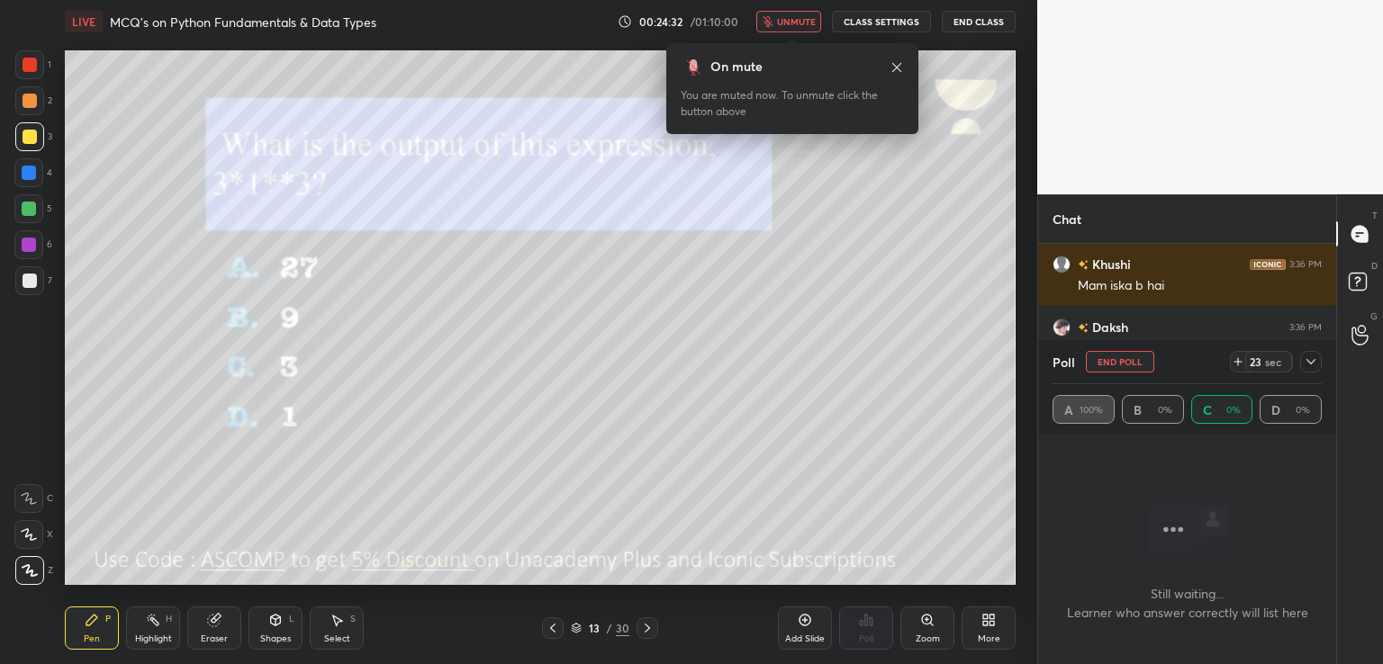
scroll to position [427, 0]
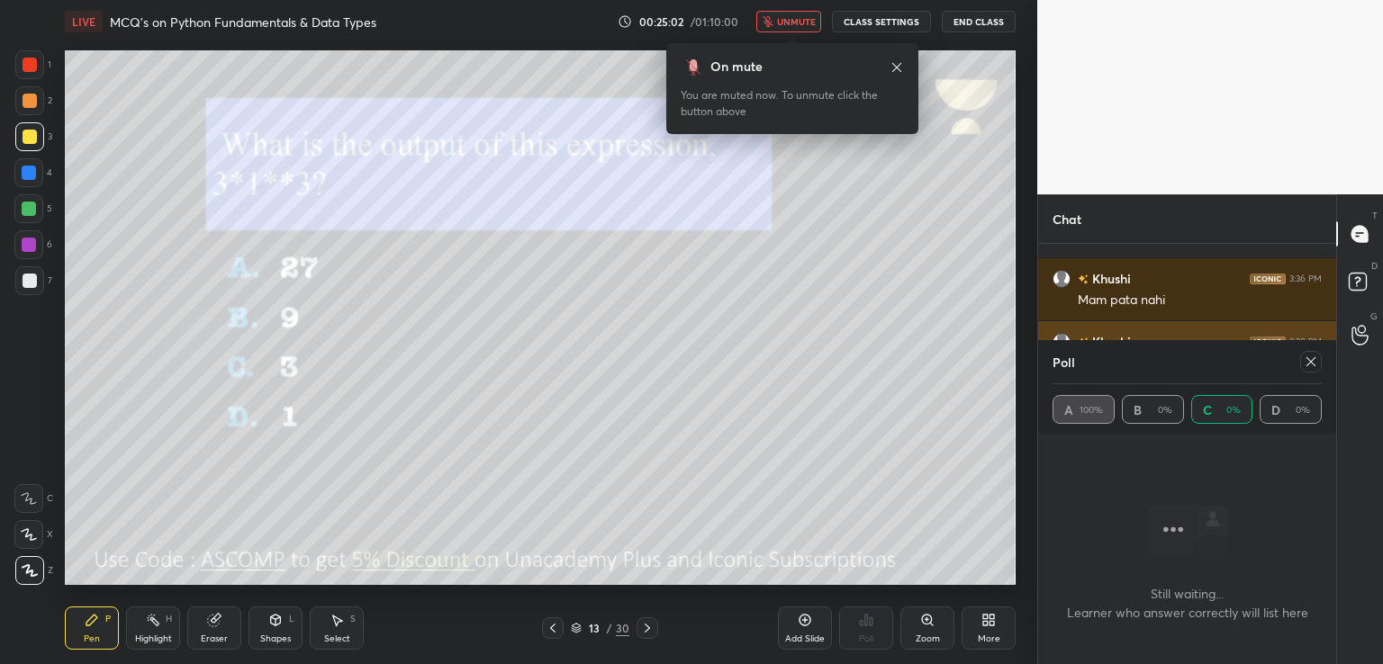
click at [1307, 362] on icon at bounding box center [1311, 362] width 14 height 14
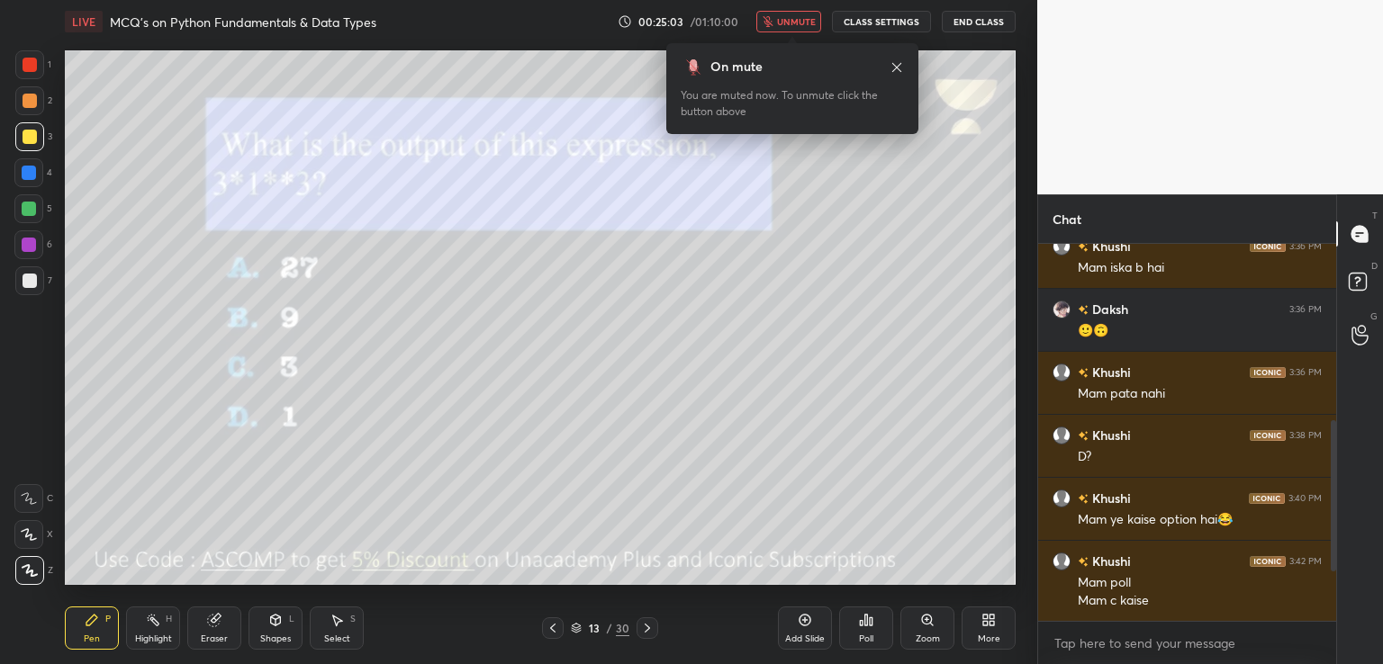
scroll to position [6, 5]
click at [792, 10] on div "LIVE MCQ's on Python Fundamentals & Data Types 00:25:04 / 01:10:00 unmute CLASS…" at bounding box center [540, 21] width 951 height 43
click at [803, 16] on span "unmute" at bounding box center [796, 21] width 39 height 13
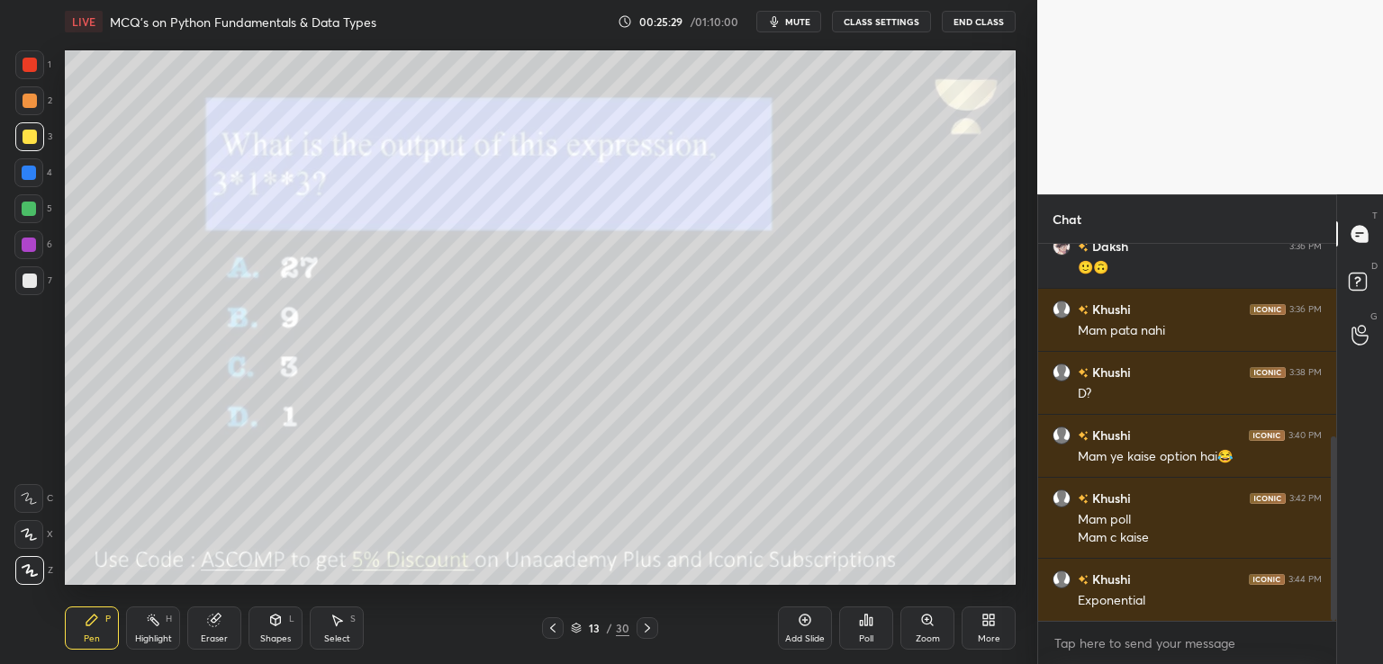
scroll to position [414, 0]
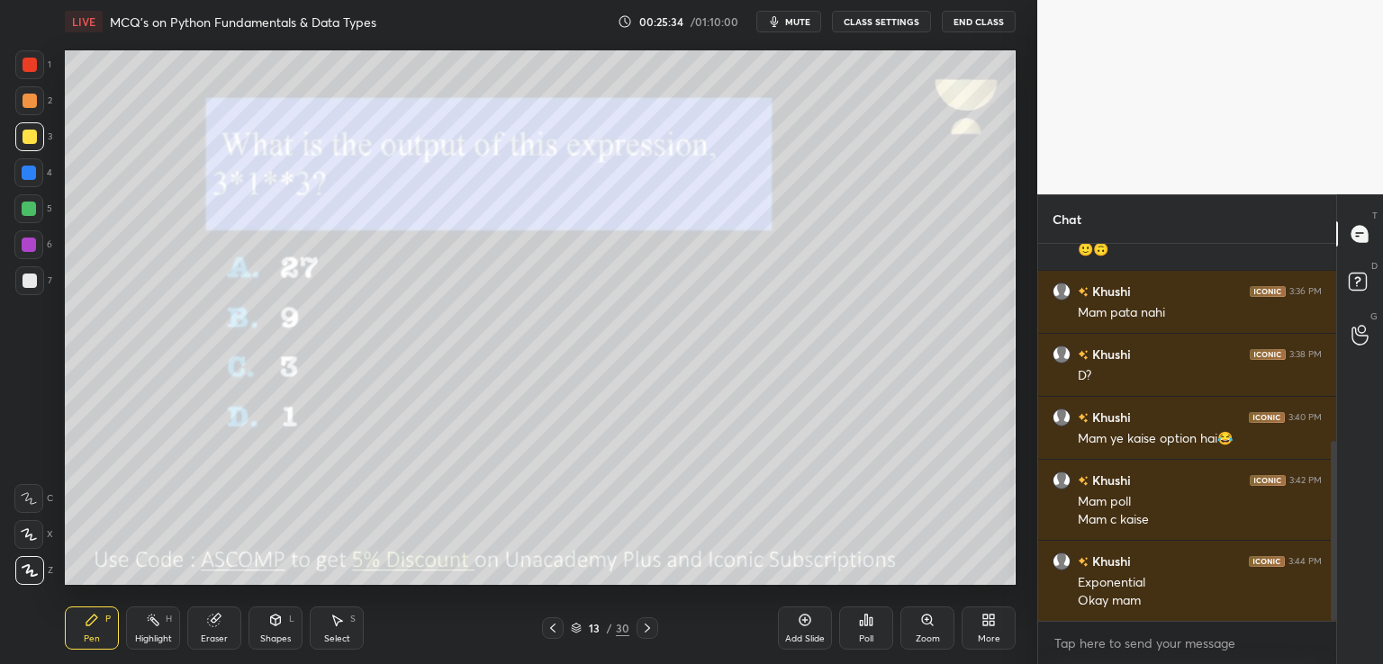
click at [645, 633] on icon at bounding box center [647, 628] width 5 height 9
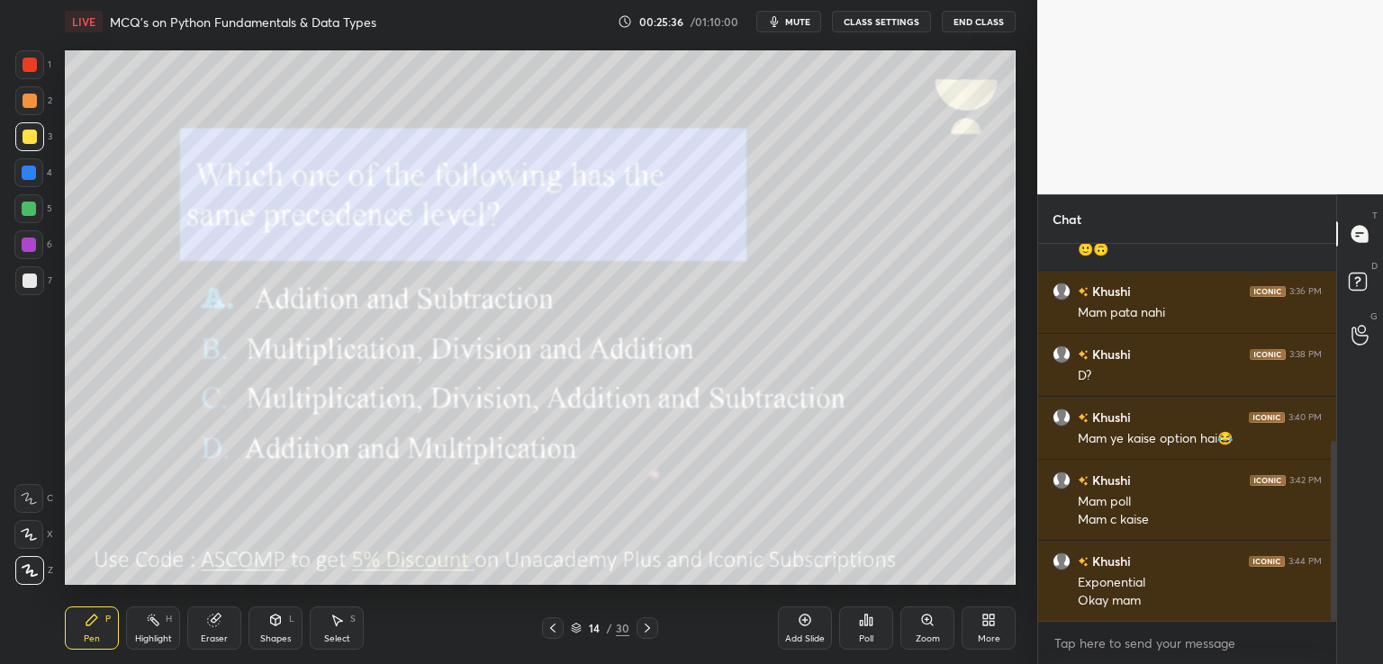
click at [804, 18] on span "mute" at bounding box center [797, 21] width 25 height 13
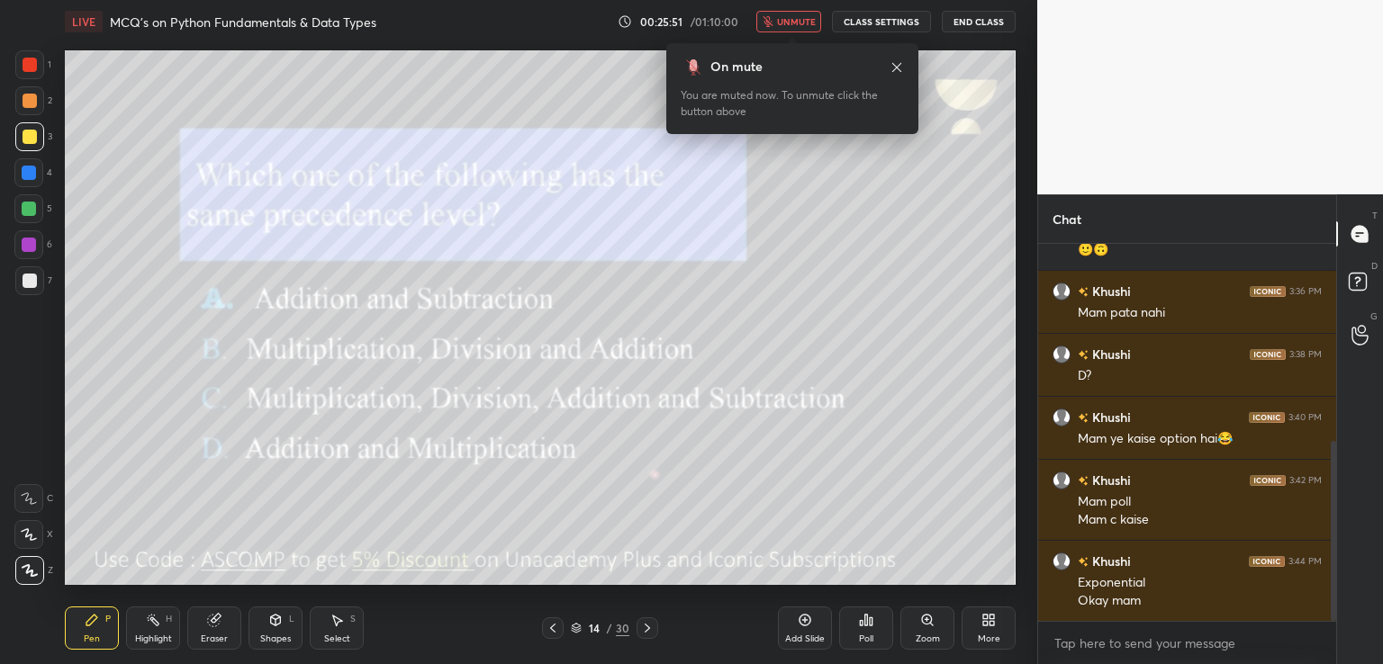
scroll to position [457, 0]
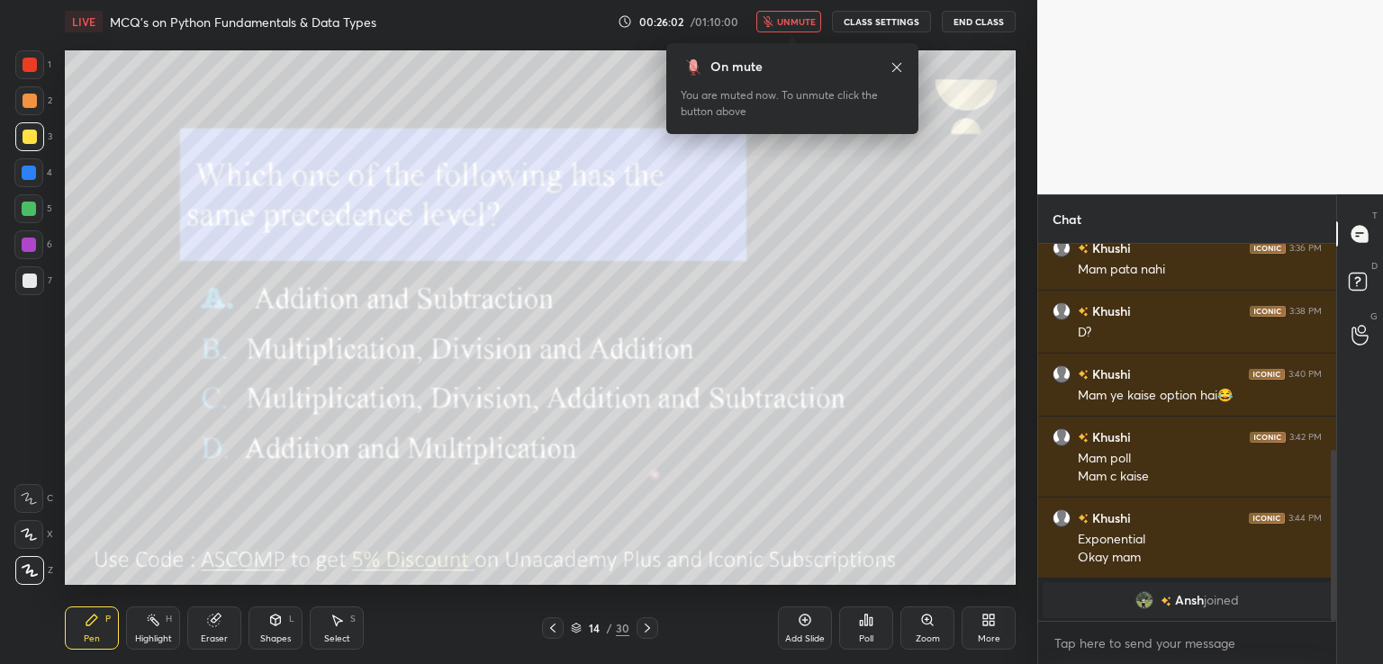
click at [863, 626] on icon at bounding box center [866, 620] width 14 height 14
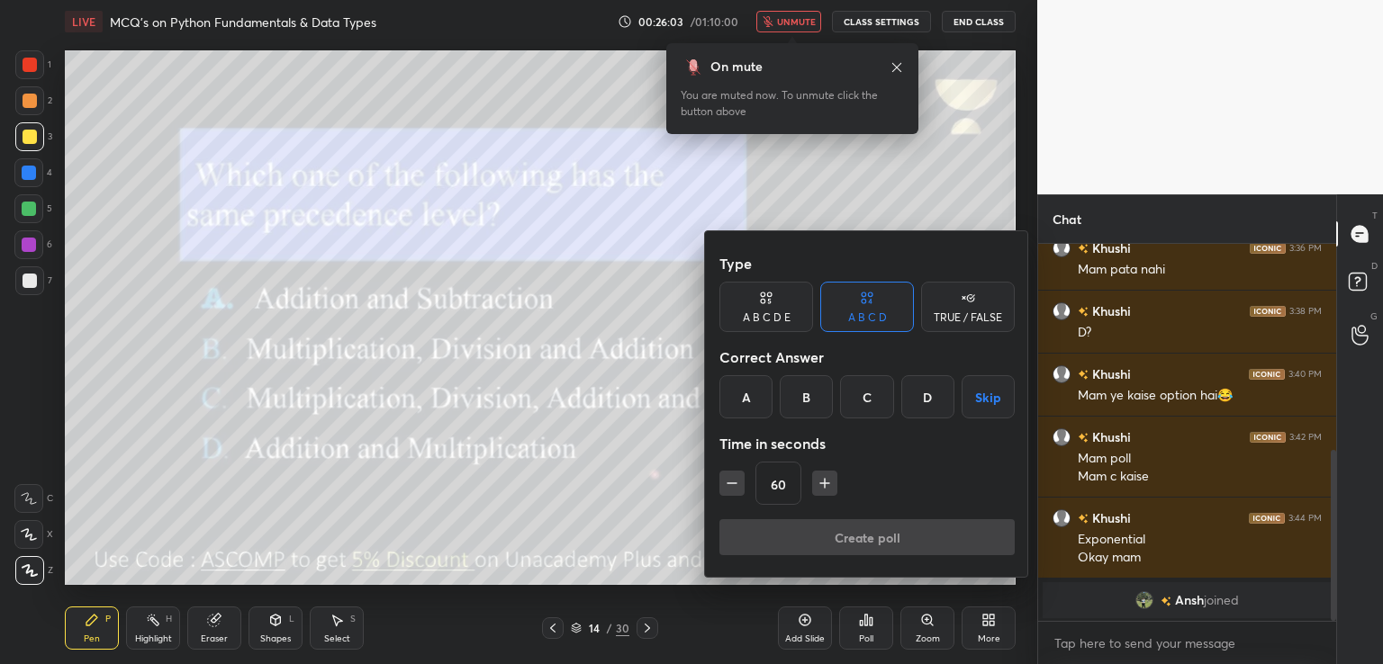
click at [756, 389] on div "A" at bounding box center [745, 396] width 53 height 43
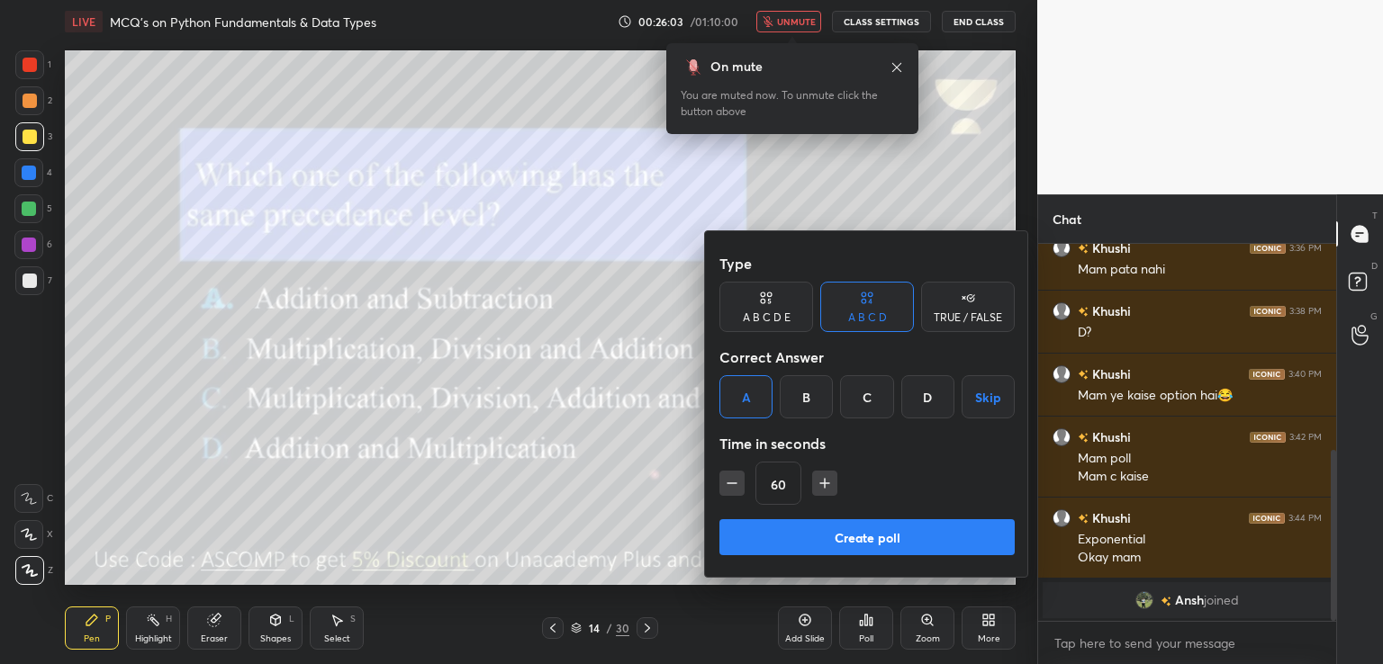
click at [799, 546] on button "Create poll" at bounding box center [866, 537] width 295 height 36
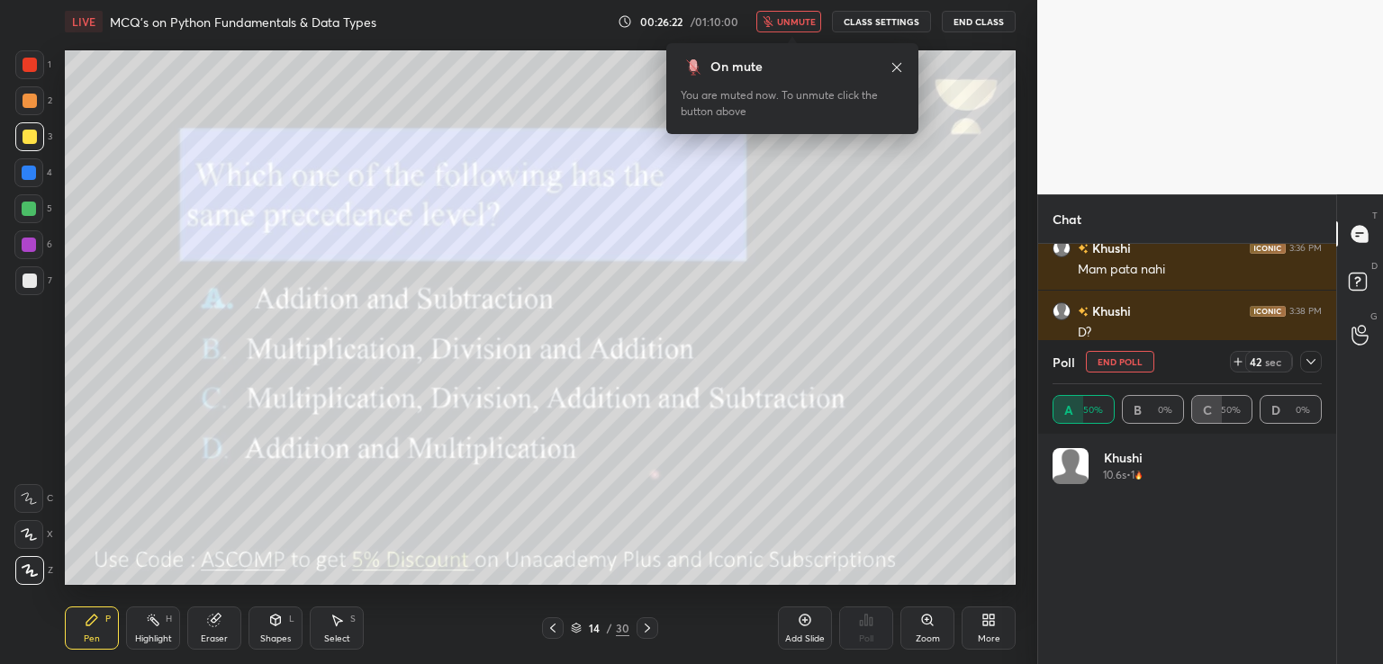
scroll to position [569, 0]
click at [1165, 319] on div "Mam c kaise" at bounding box center [1200, 321] width 244 height 18
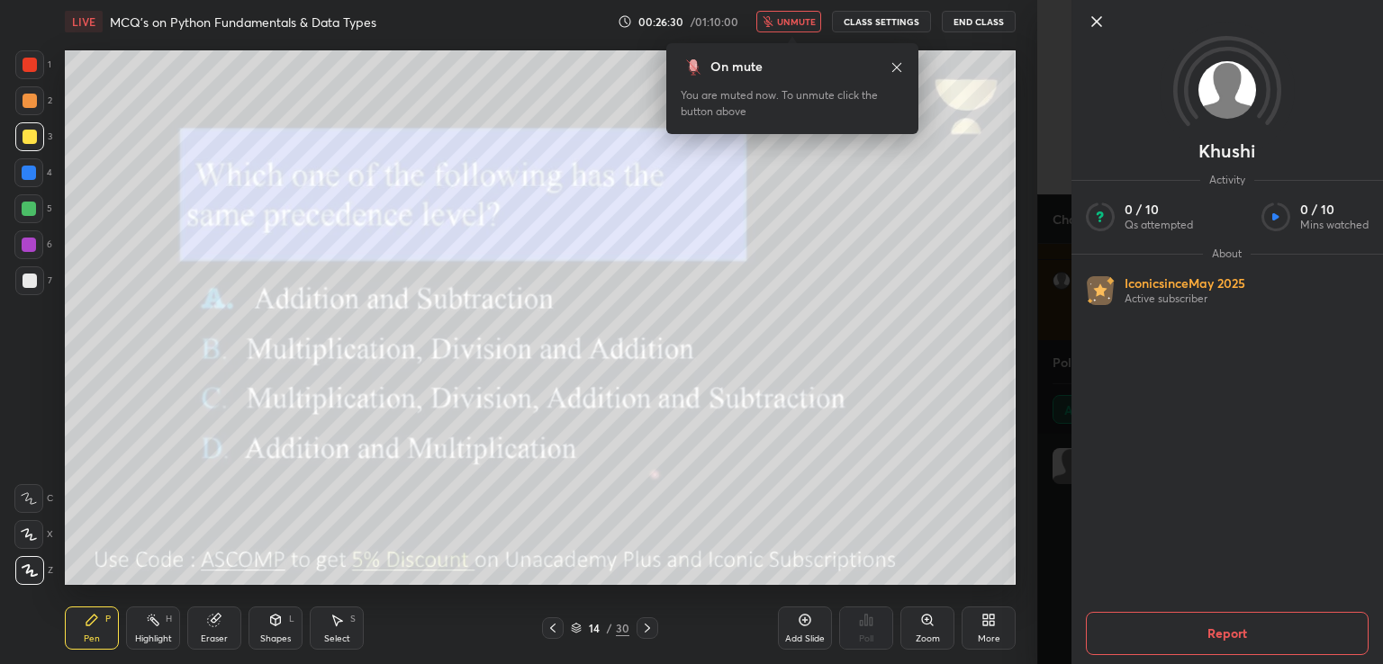
click at [1098, 19] on icon at bounding box center [1096, 21] width 9 height 9
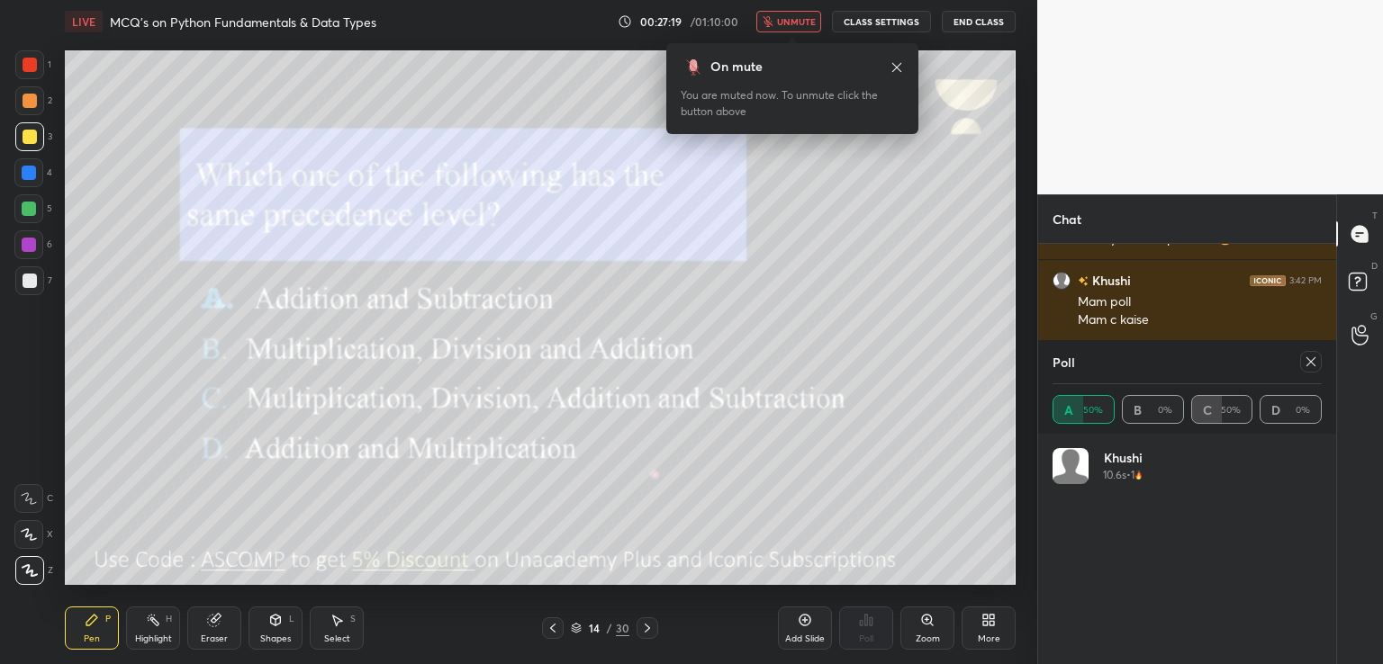
click at [789, 15] on button "unmute" at bounding box center [788, 22] width 65 height 22
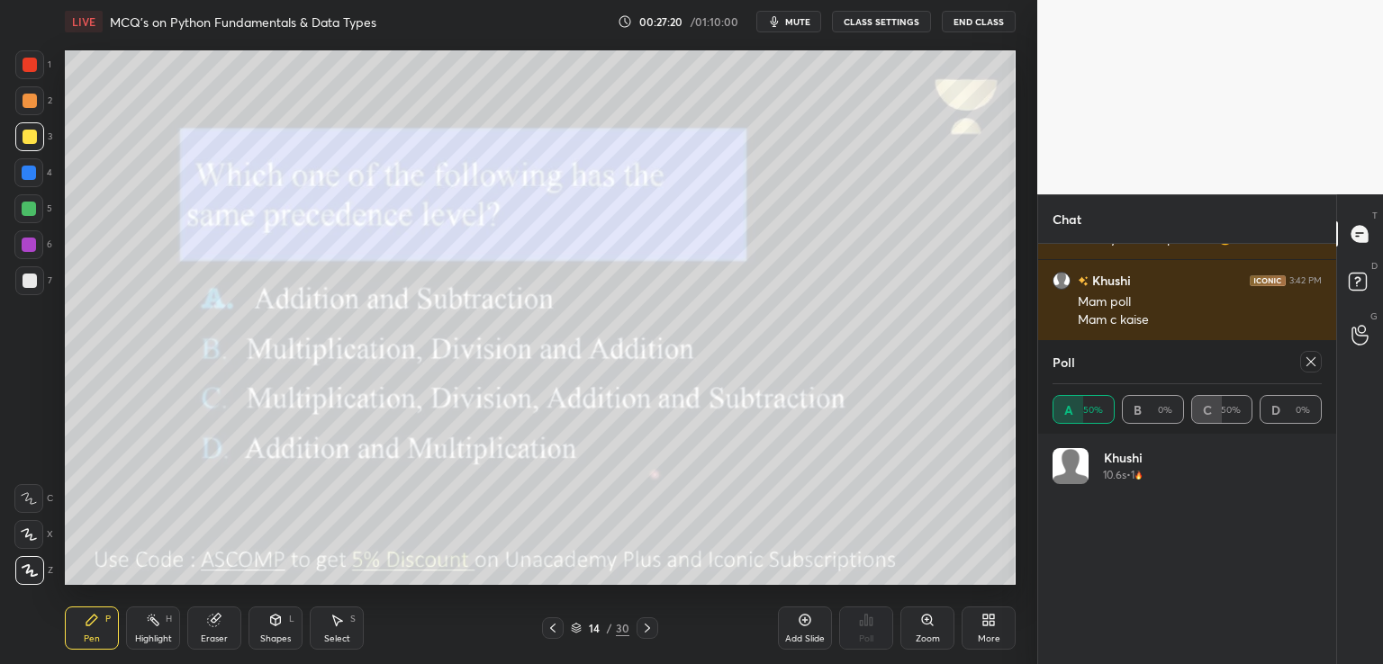
click at [1307, 357] on icon at bounding box center [1311, 362] width 14 height 14
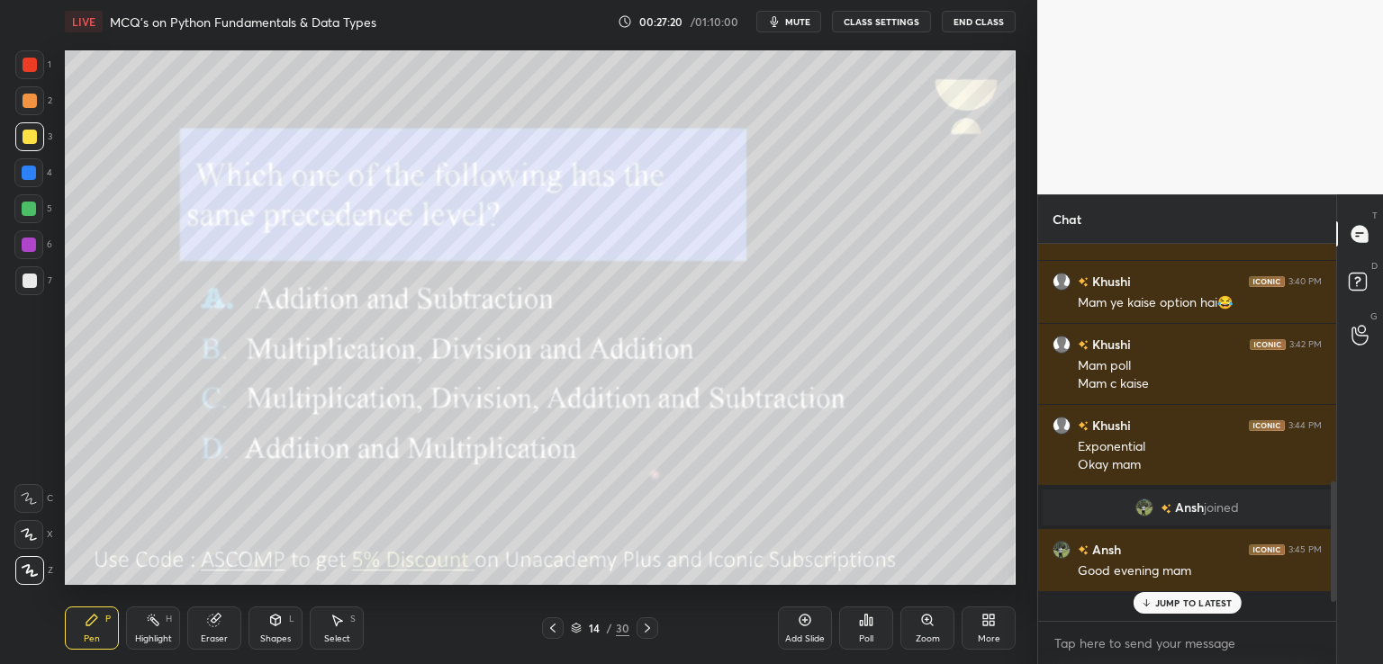
scroll to position [520, 0]
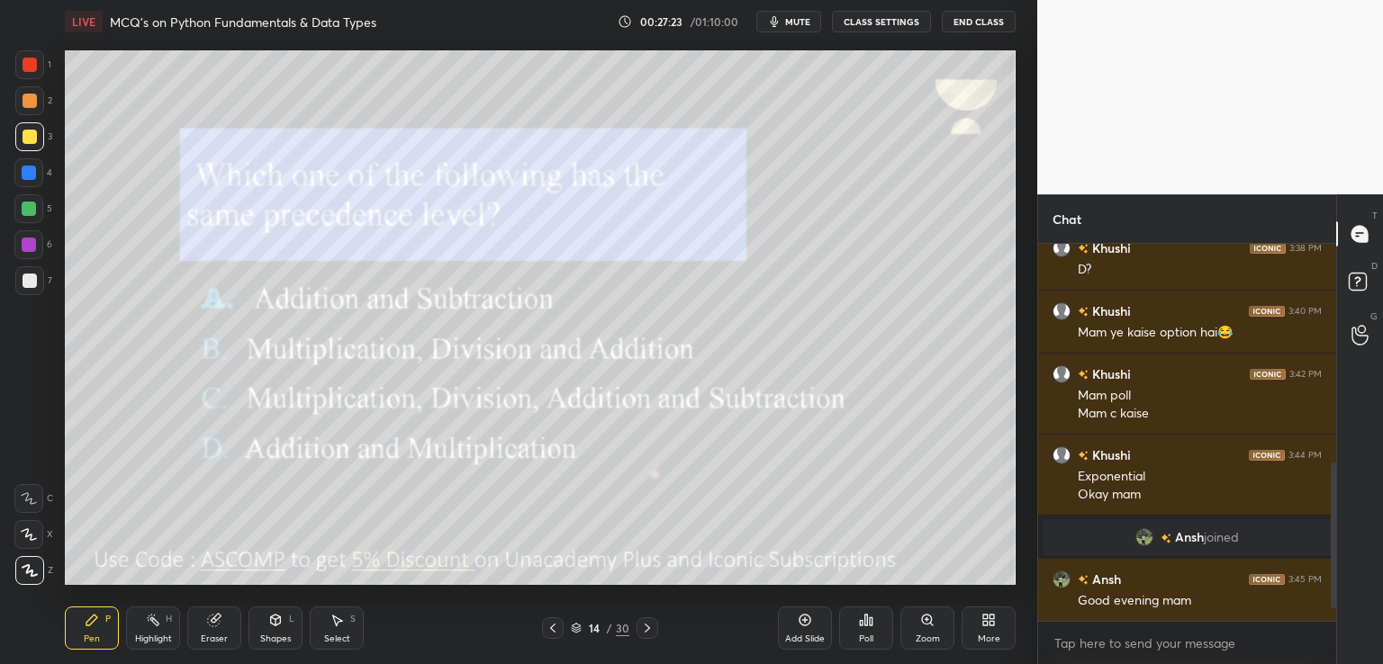
click at [652, 629] on icon at bounding box center [647, 628] width 14 height 14
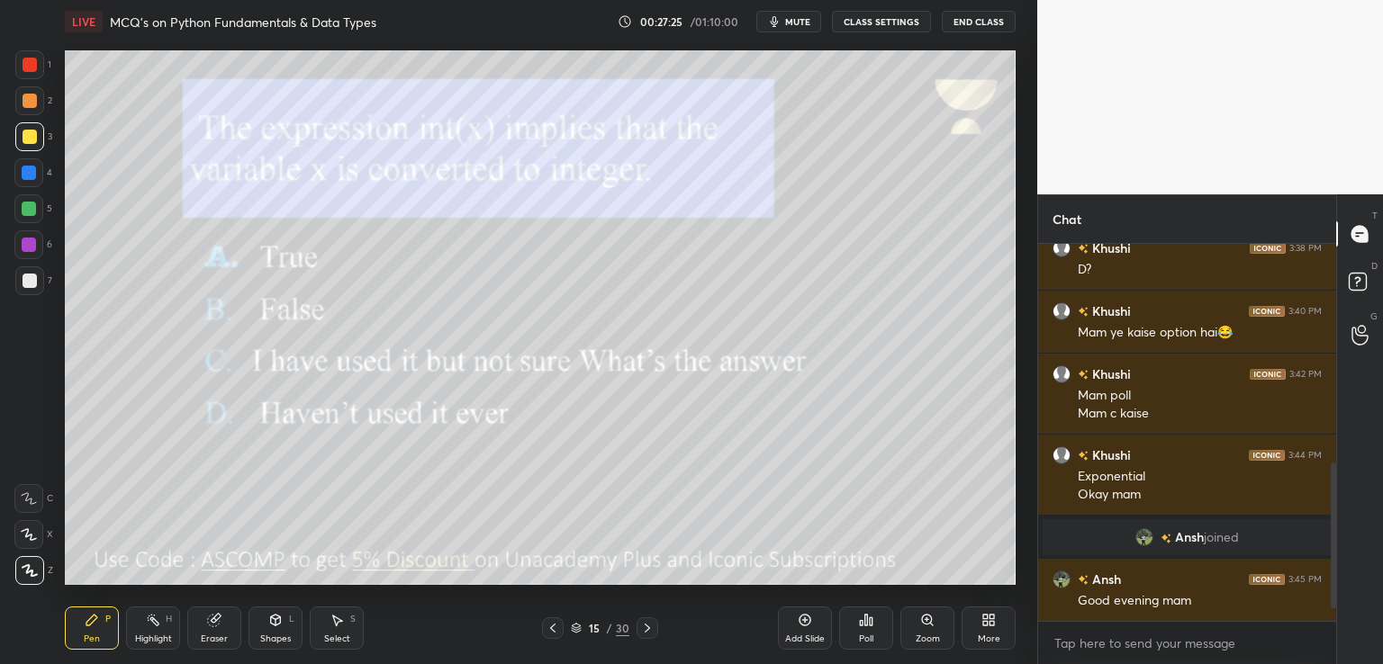
click at [796, 15] on button "mute" at bounding box center [788, 22] width 65 height 22
click at [854, 622] on div "Poll" at bounding box center [866, 628] width 54 height 43
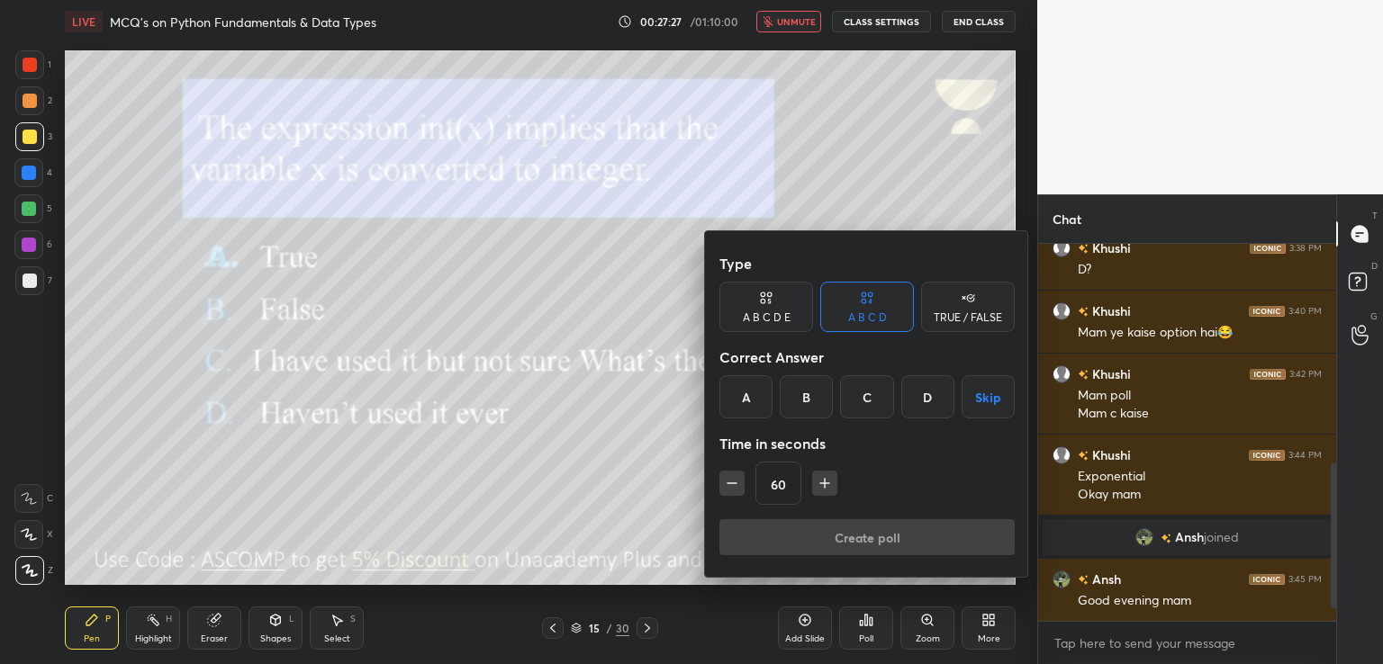
click at [755, 393] on div "A" at bounding box center [745, 396] width 53 height 43
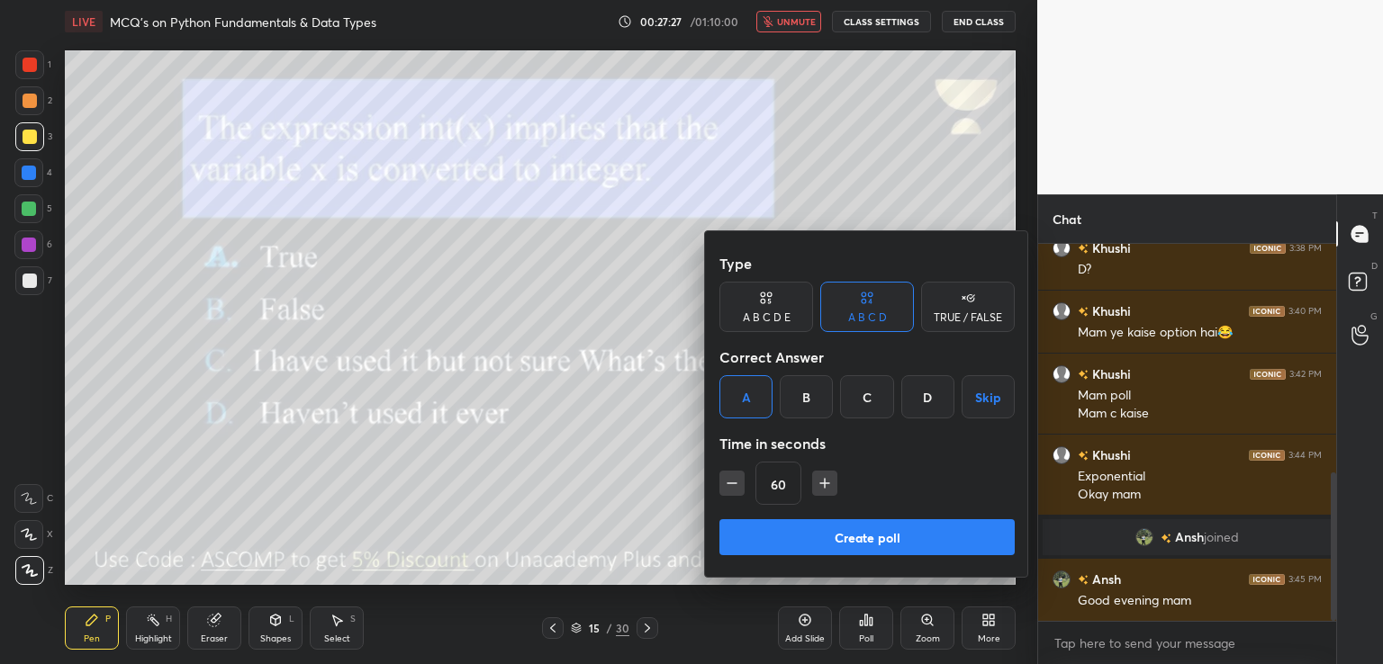
scroll to position [583, 0]
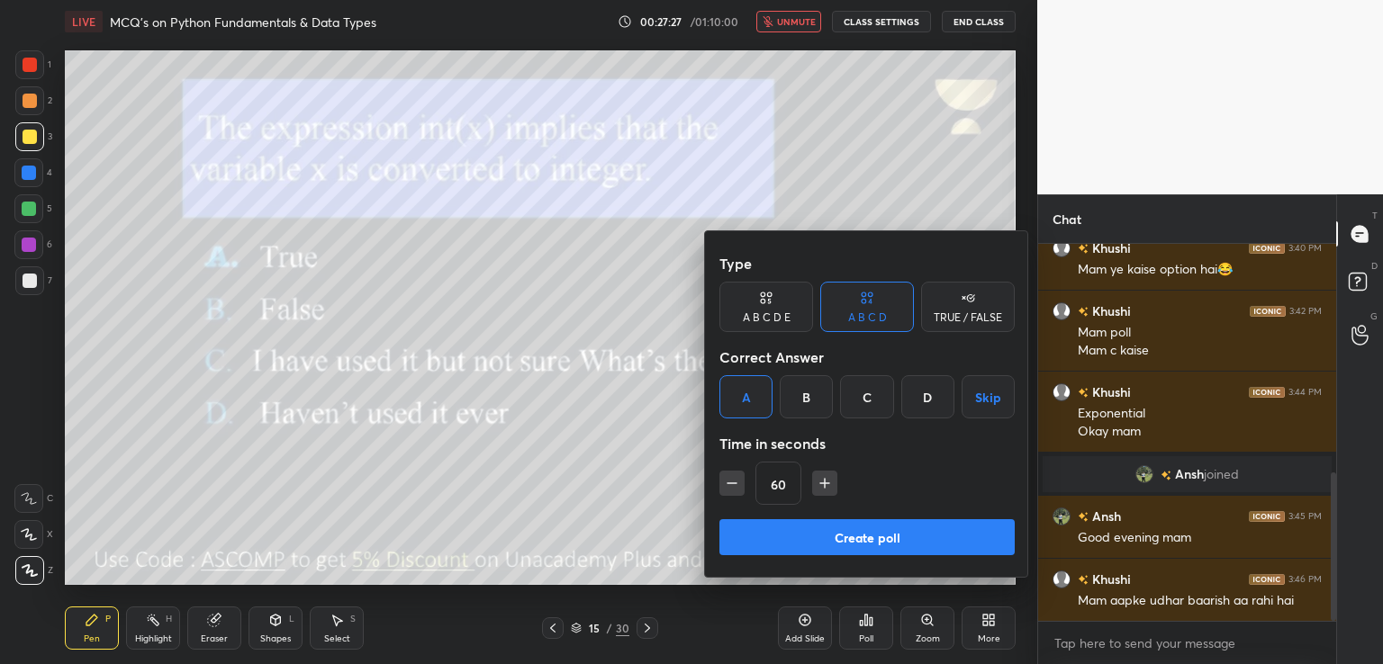
click at [797, 547] on button "Create poll" at bounding box center [866, 537] width 295 height 36
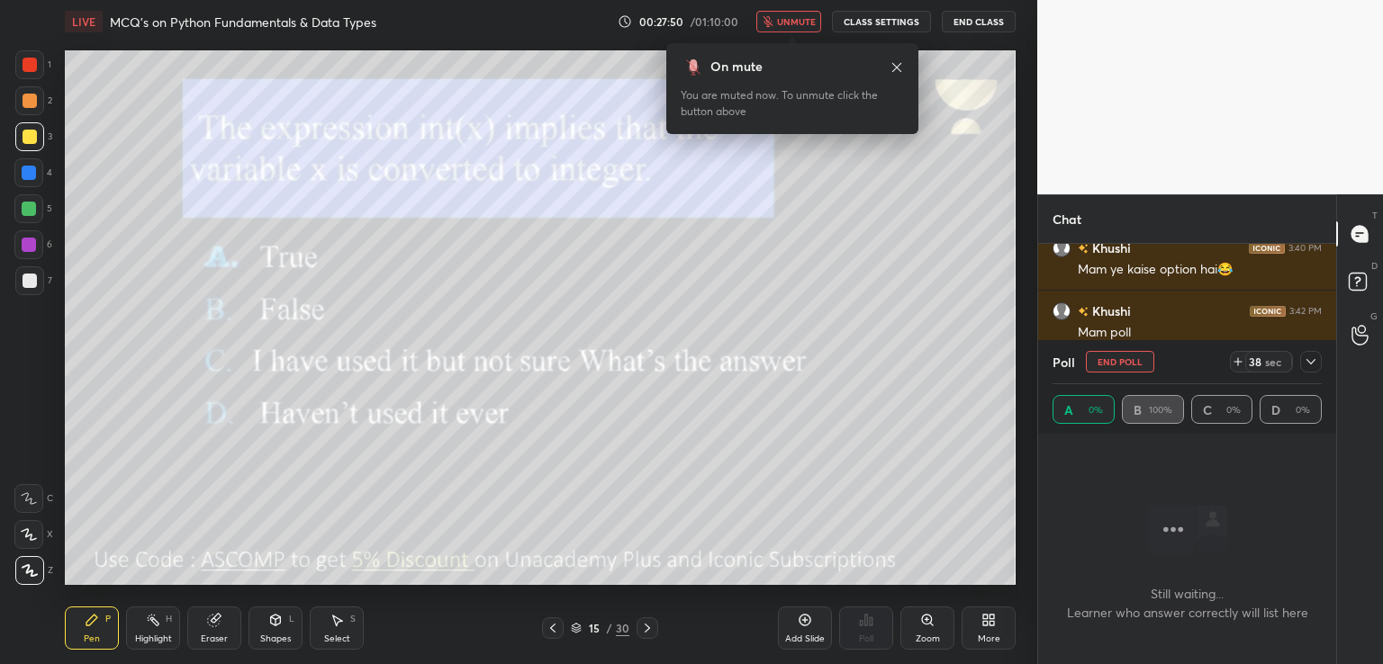
scroll to position [695, 0]
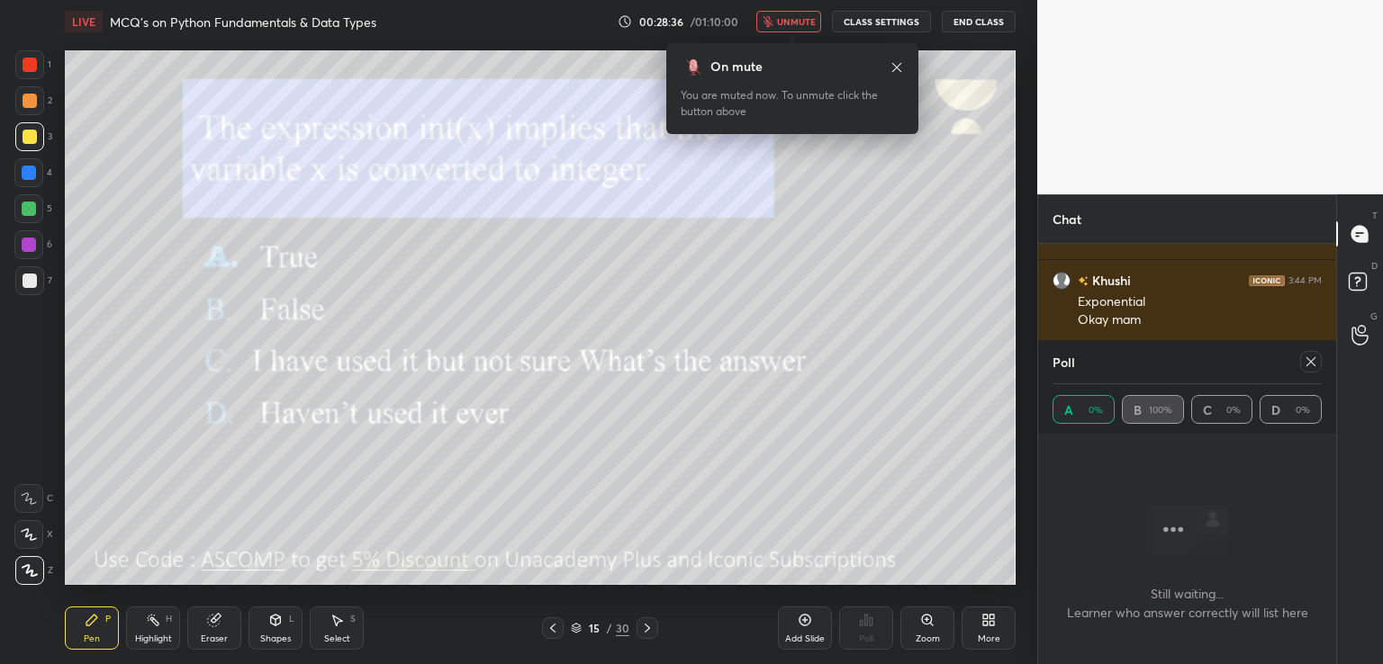
click at [789, 14] on button "unmute" at bounding box center [788, 22] width 65 height 22
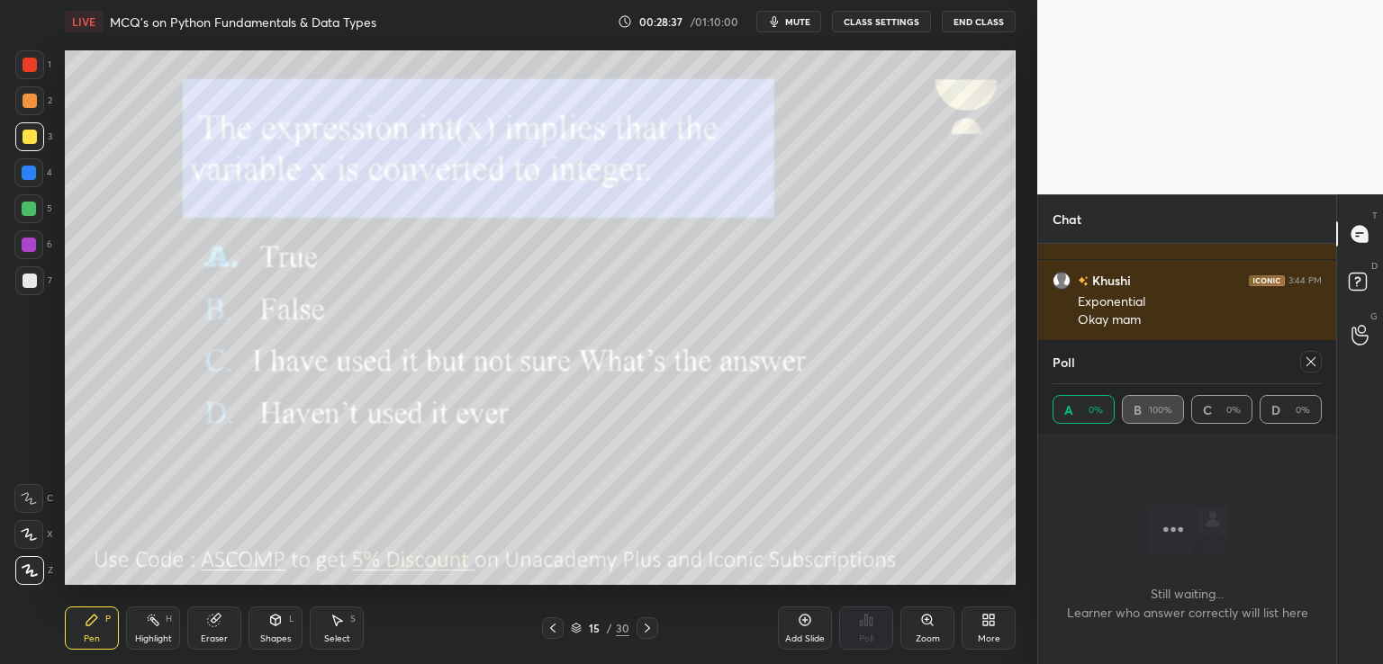
click at [1309, 364] on icon at bounding box center [1310, 361] width 9 height 9
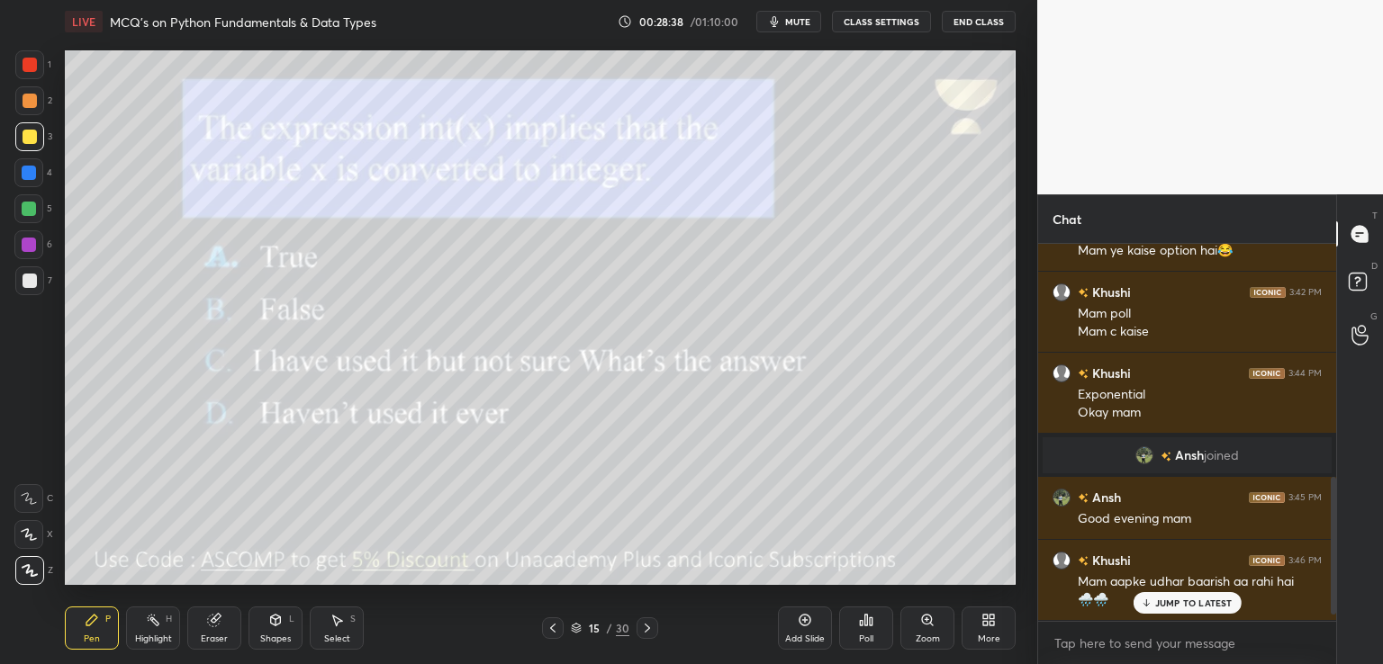
scroll to position [6, 5]
click at [648, 627] on icon at bounding box center [647, 628] width 14 height 14
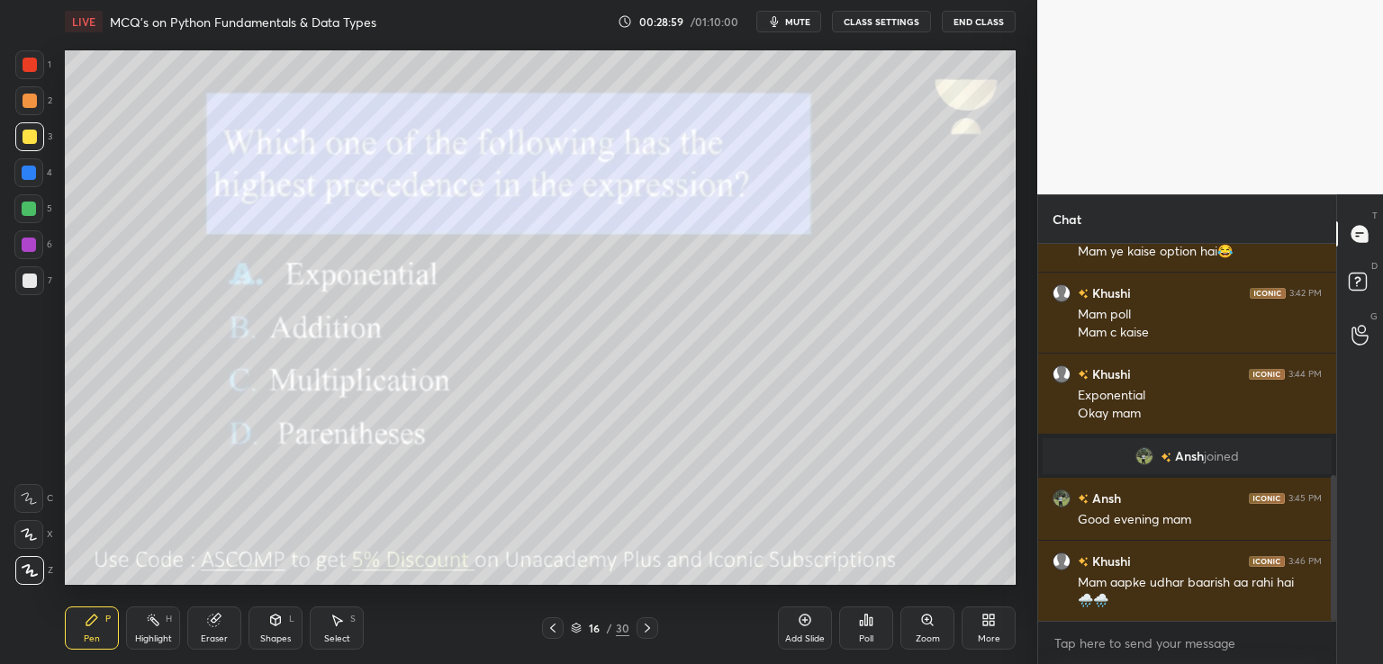
click at [878, 619] on div "Poll" at bounding box center [866, 628] width 54 height 43
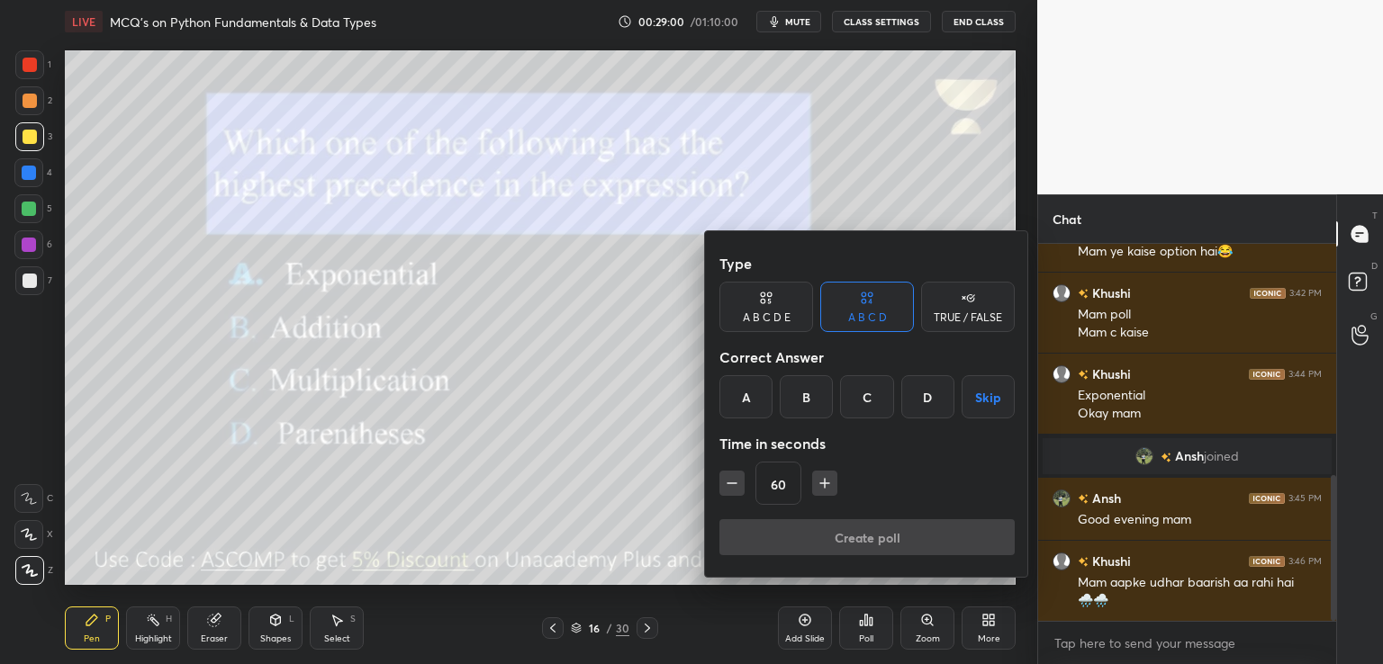
click at [927, 390] on div "D" at bounding box center [927, 396] width 53 height 43
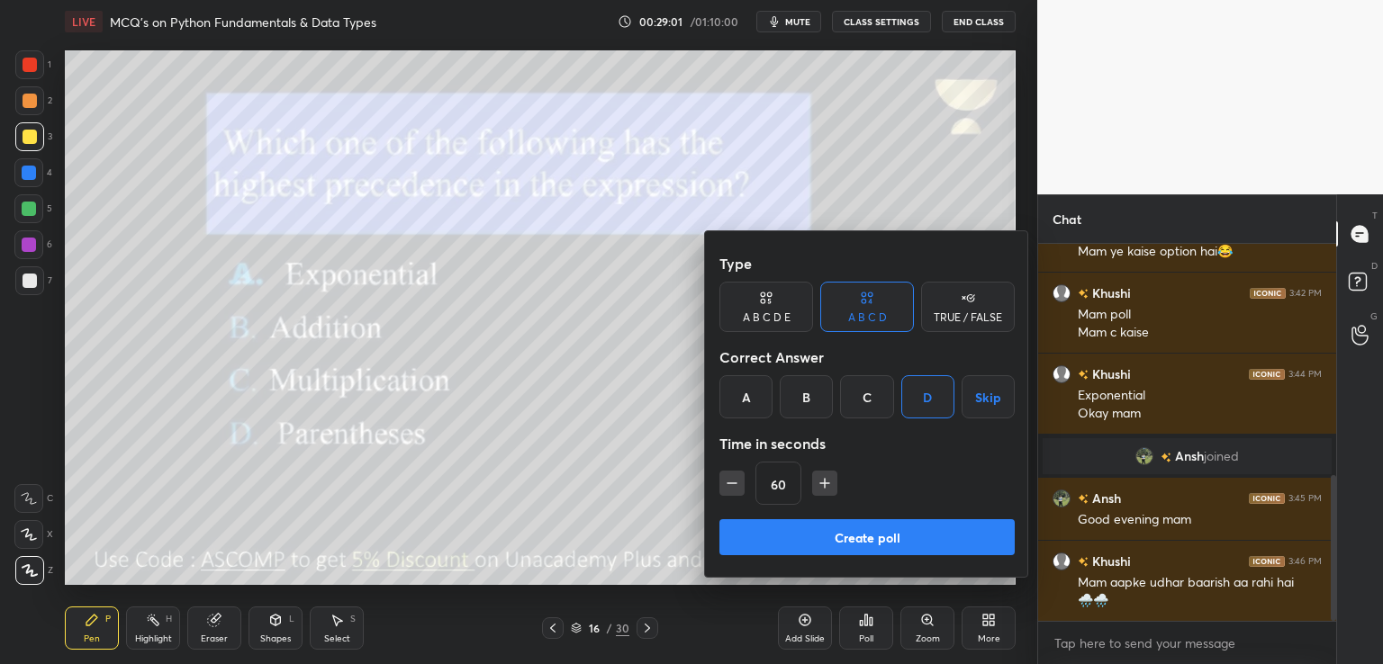
click at [829, 544] on button "Create poll" at bounding box center [866, 537] width 295 height 36
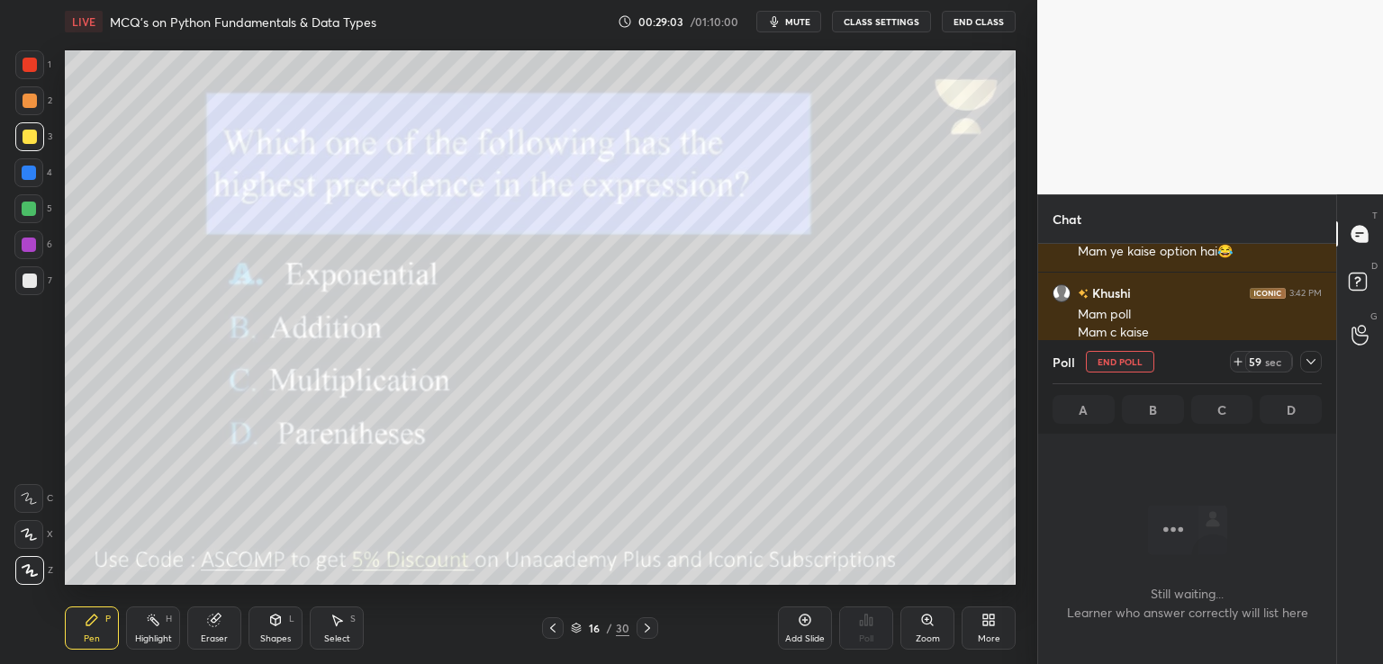
click at [794, 24] on span "mute" at bounding box center [797, 21] width 25 height 13
click at [1311, 359] on icon at bounding box center [1311, 362] width 14 height 14
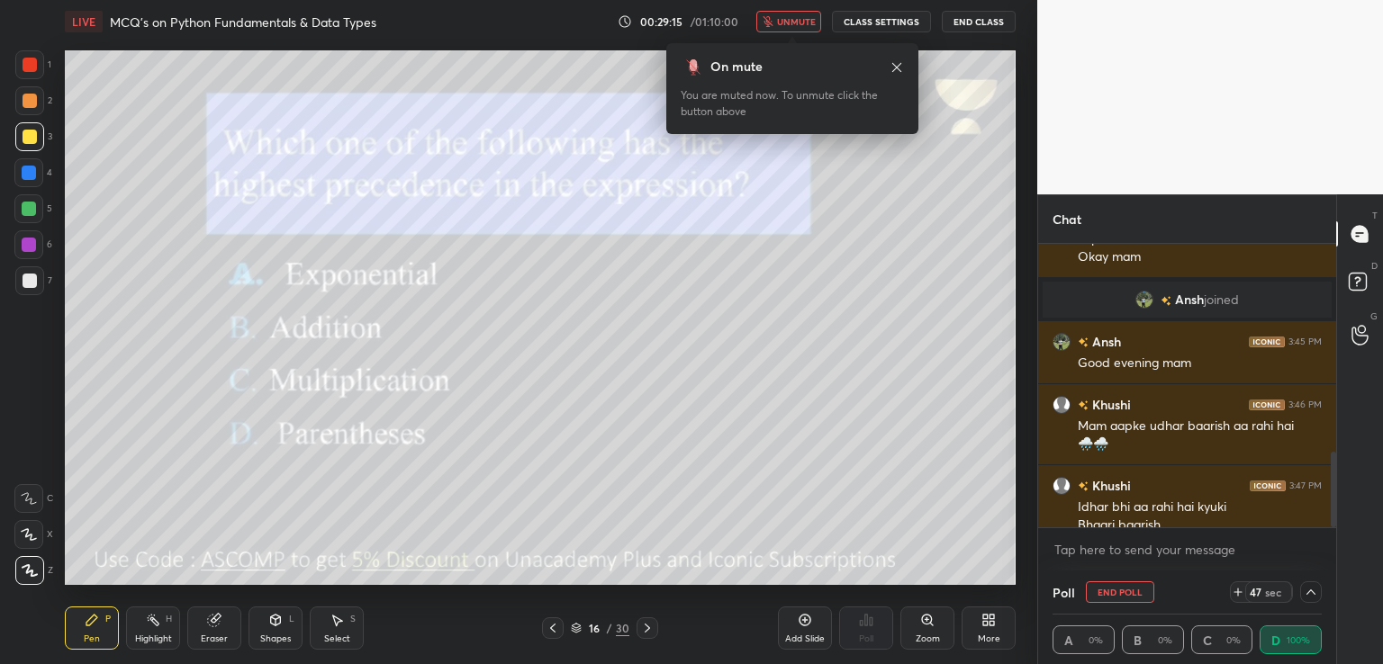
scroll to position [776, 0]
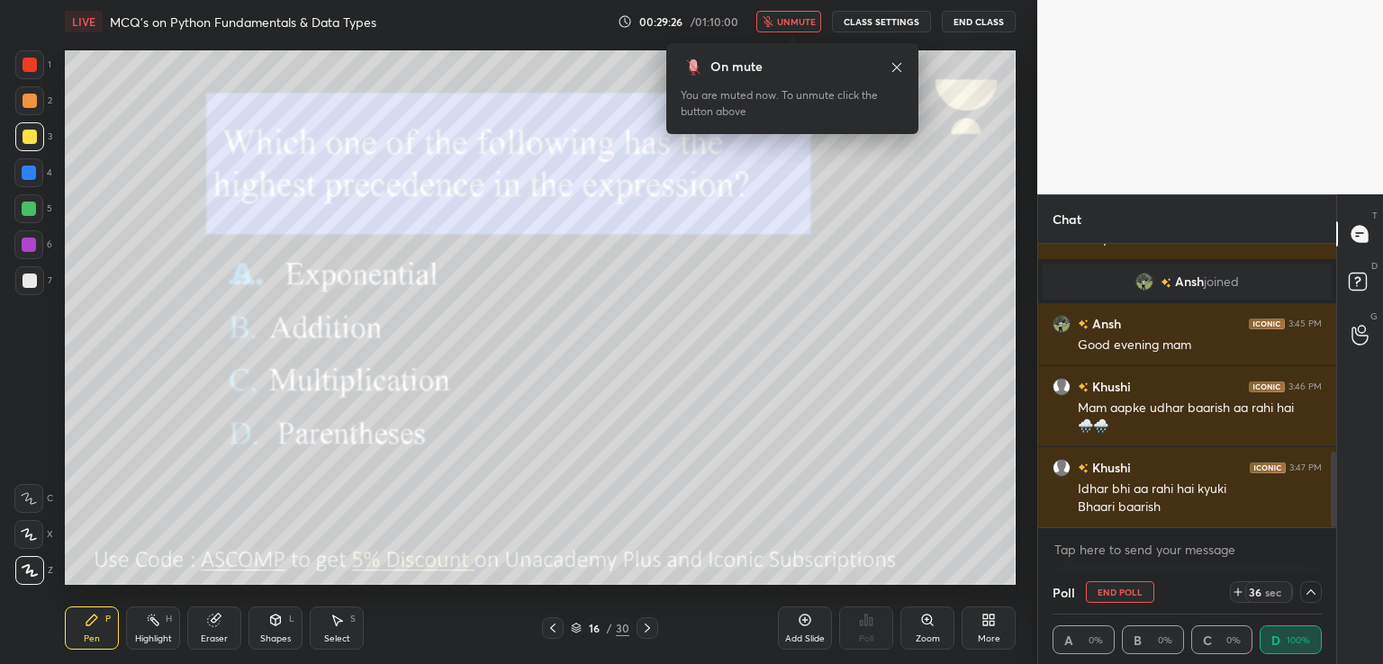
click at [1304, 589] on icon at bounding box center [1311, 592] width 14 height 14
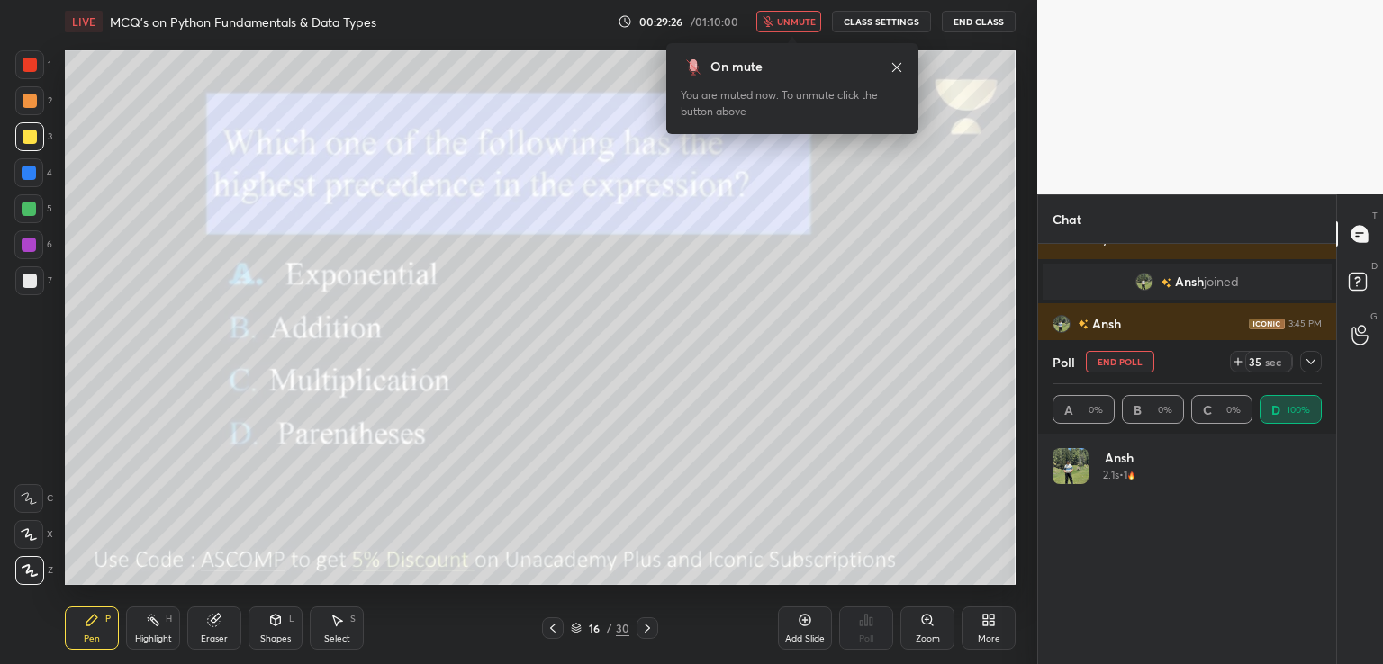
scroll to position [211, 264]
click at [790, 15] on span "unmute" at bounding box center [796, 21] width 39 height 13
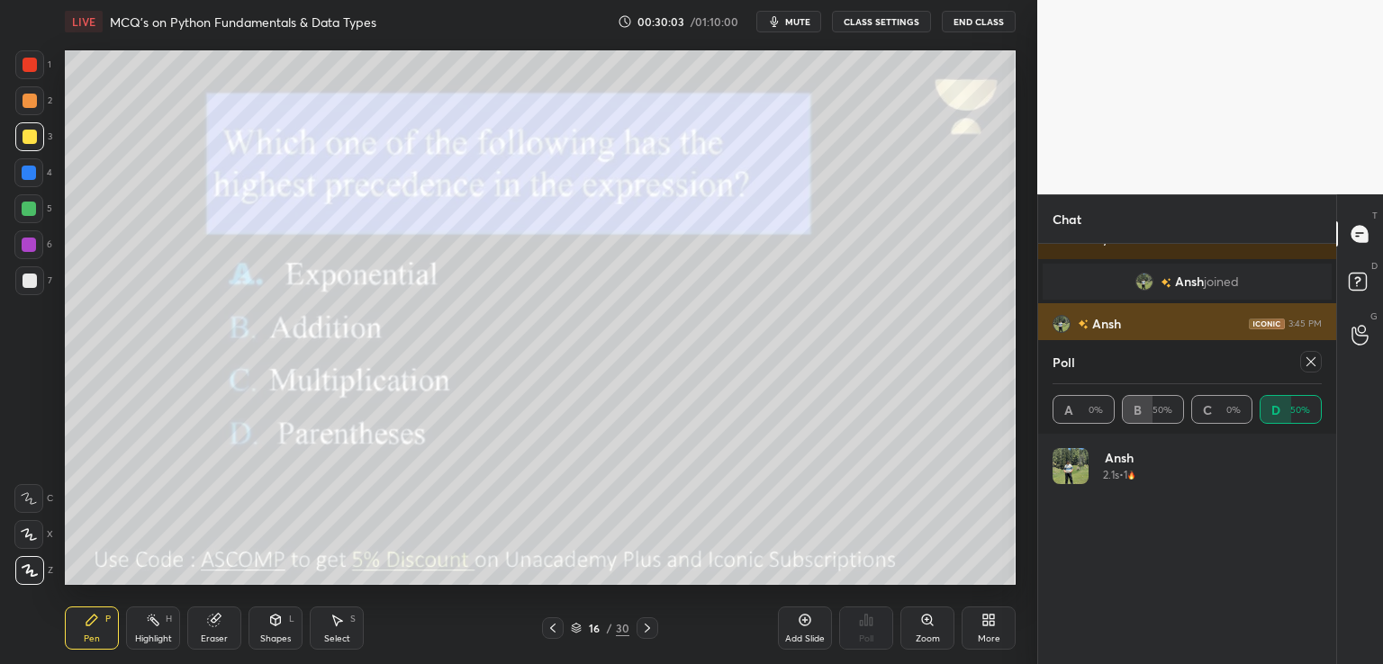
click at [1314, 359] on icon at bounding box center [1310, 361] width 9 height 9
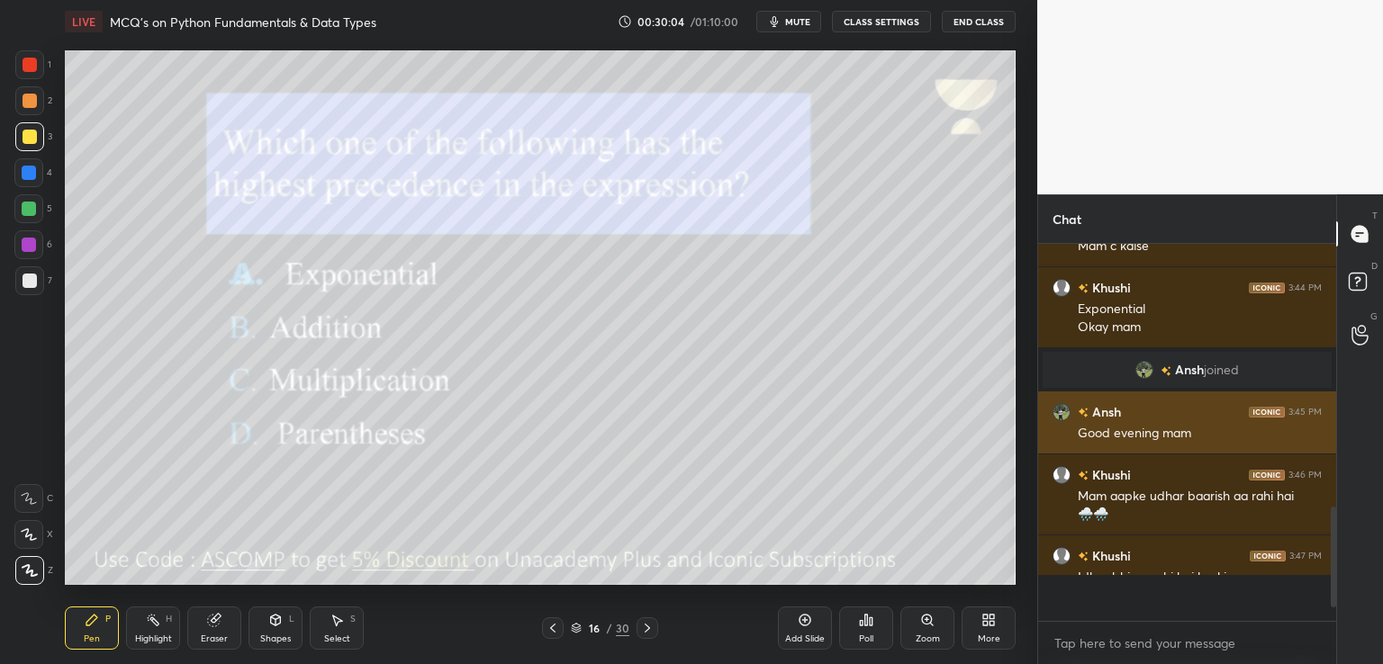
scroll to position [372, 293]
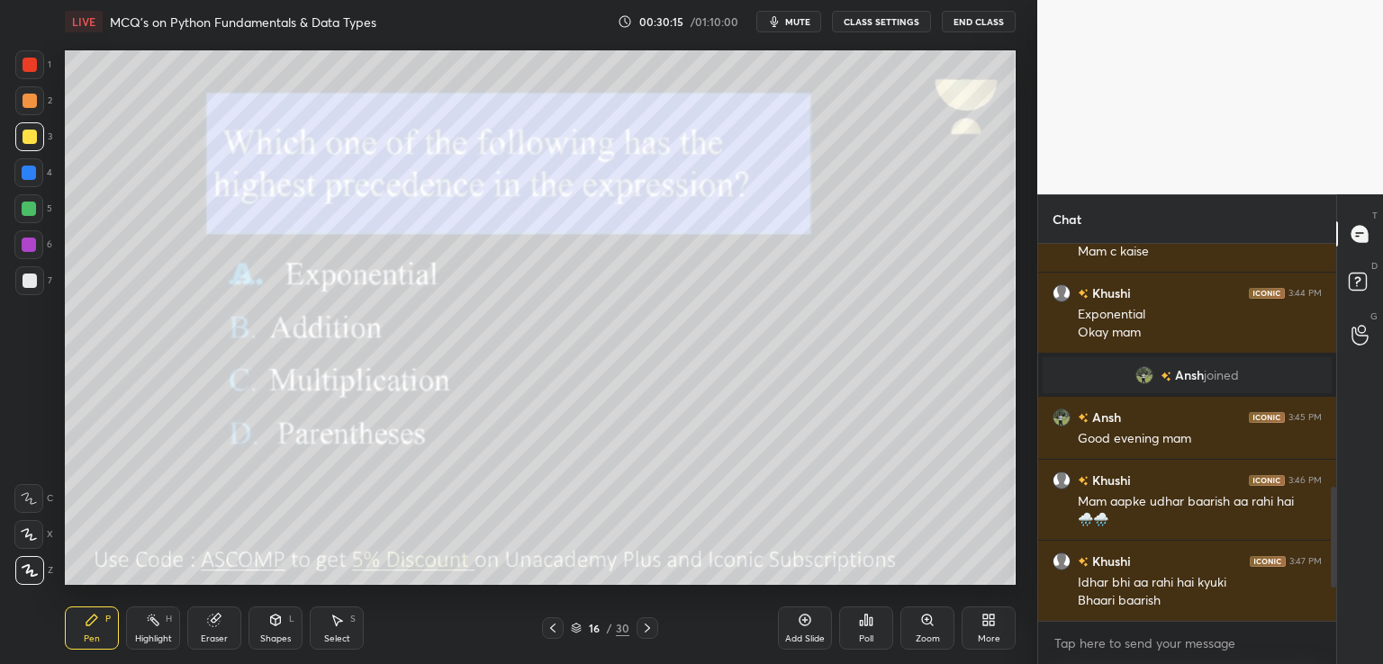
click at [649, 626] on icon at bounding box center [647, 628] width 14 height 14
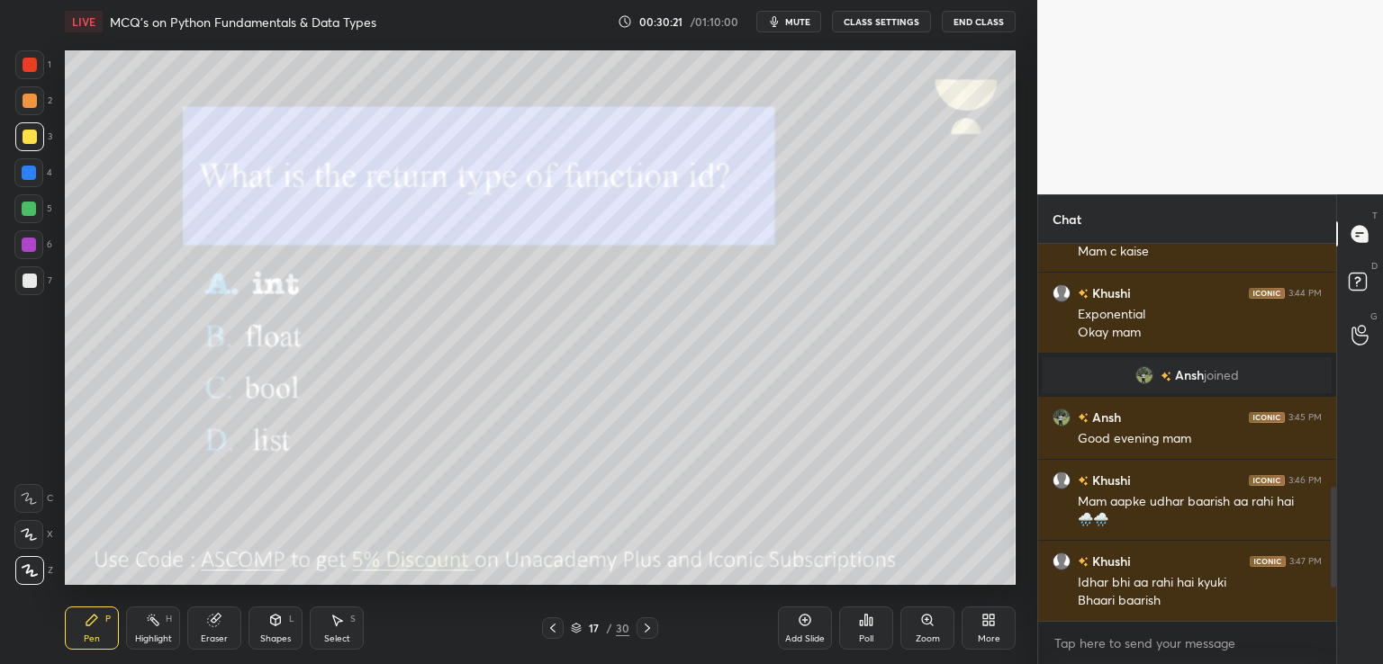
click at [868, 633] on div "Poll" at bounding box center [866, 628] width 54 height 43
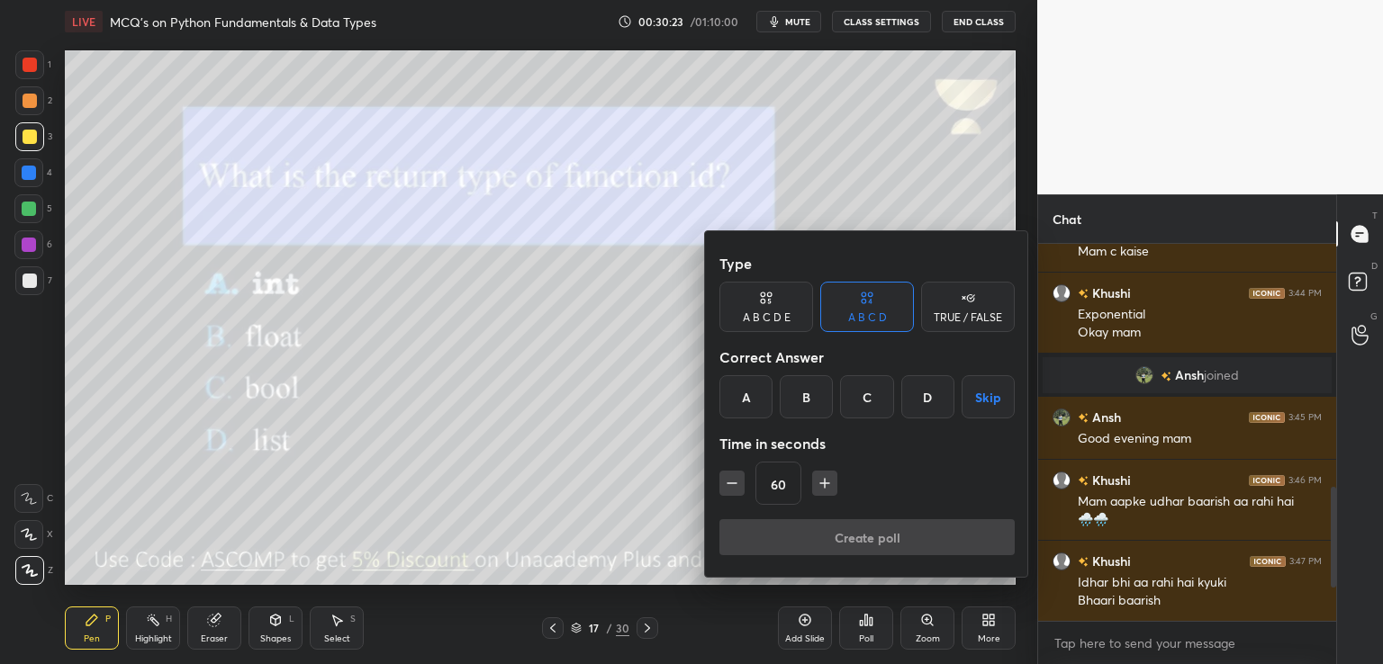
click at [736, 400] on div "A" at bounding box center [745, 396] width 53 height 43
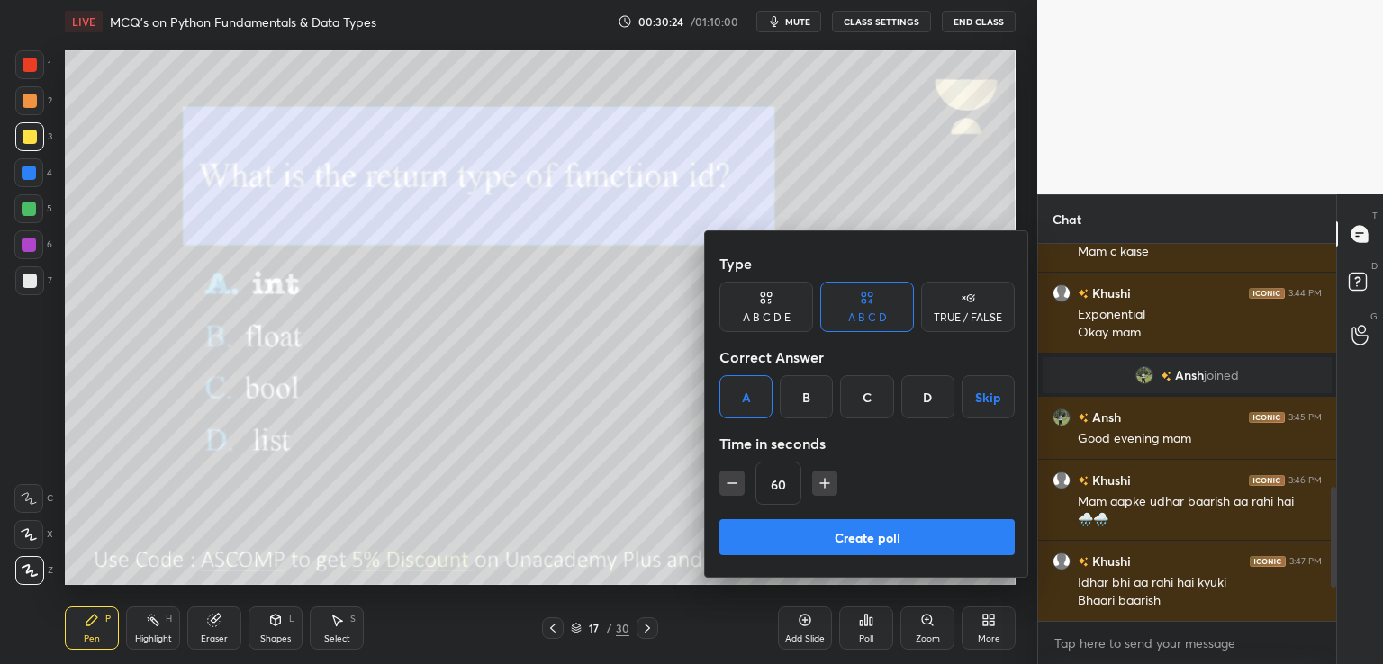
click at [741, 537] on button "Create poll" at bounding box center [866, 537] width 295 height 36
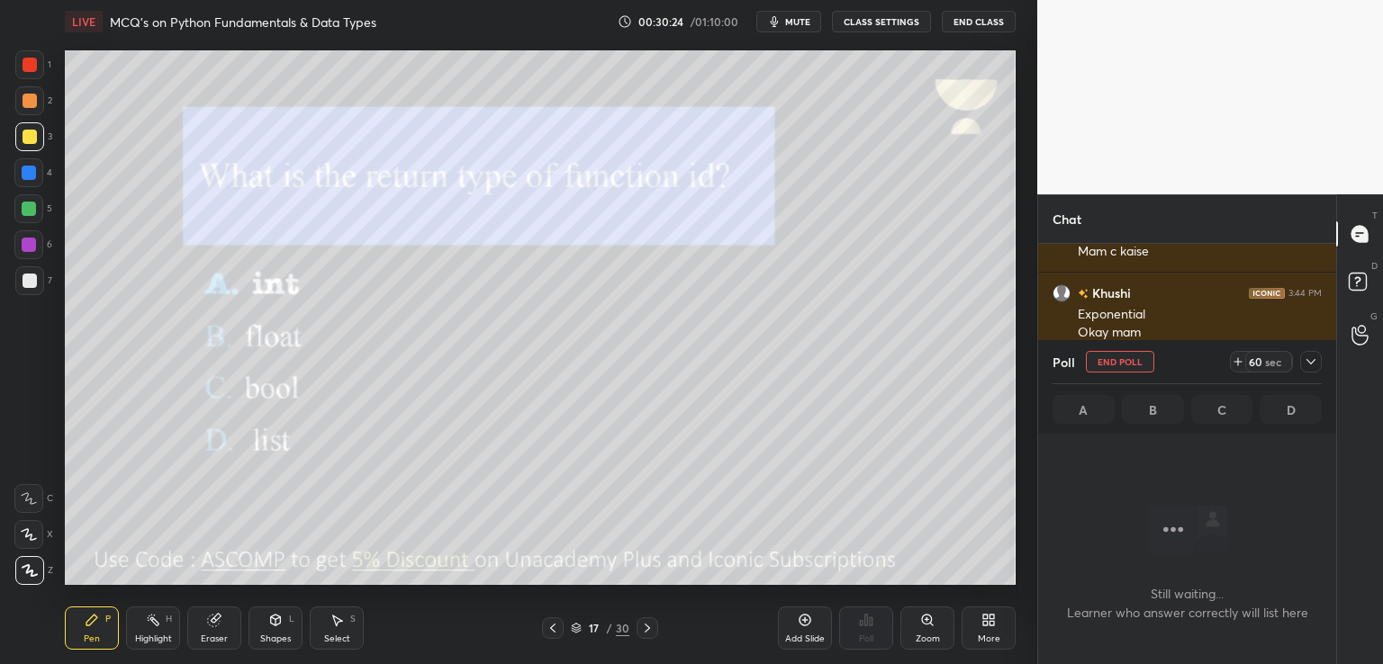
scroll to position [130, 293]
click at [808, 25] on span "mute" at bounding box center [797, 21] width 25 height 13
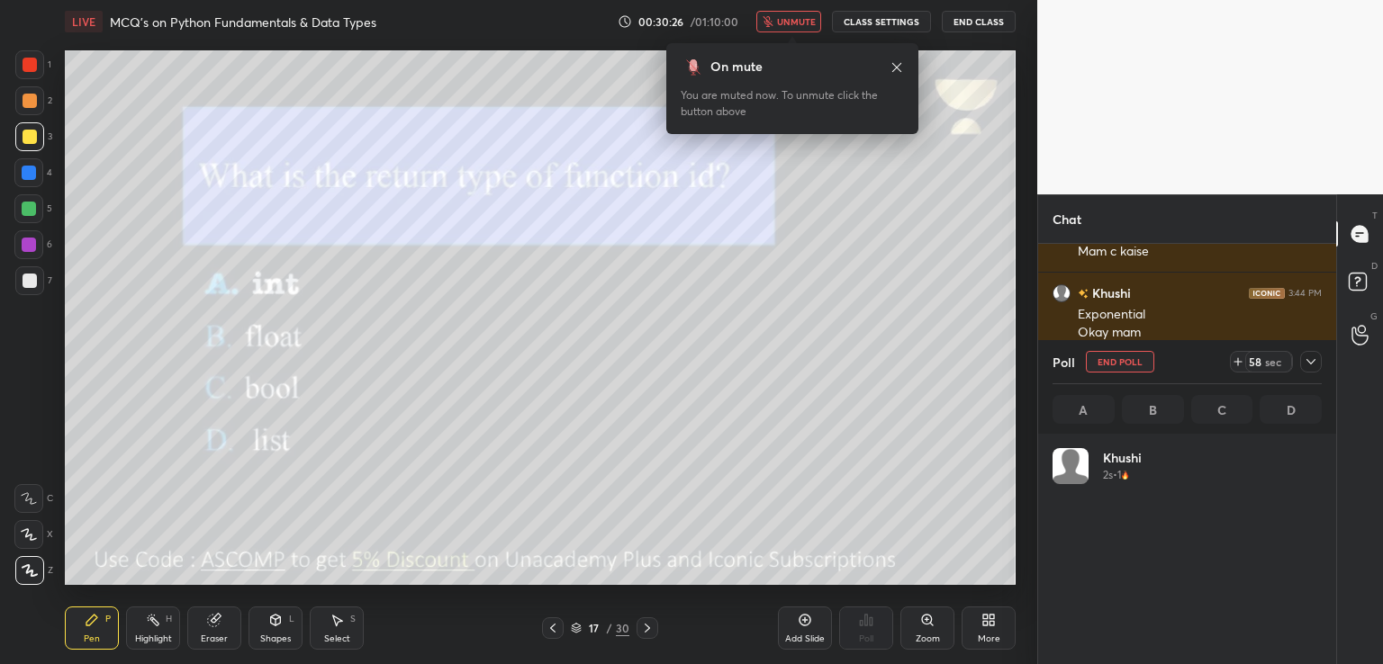
scroll to position [211, 264]
click at [772, 20] on icon "button" at bounding box center [768, 21] width 10 height 11
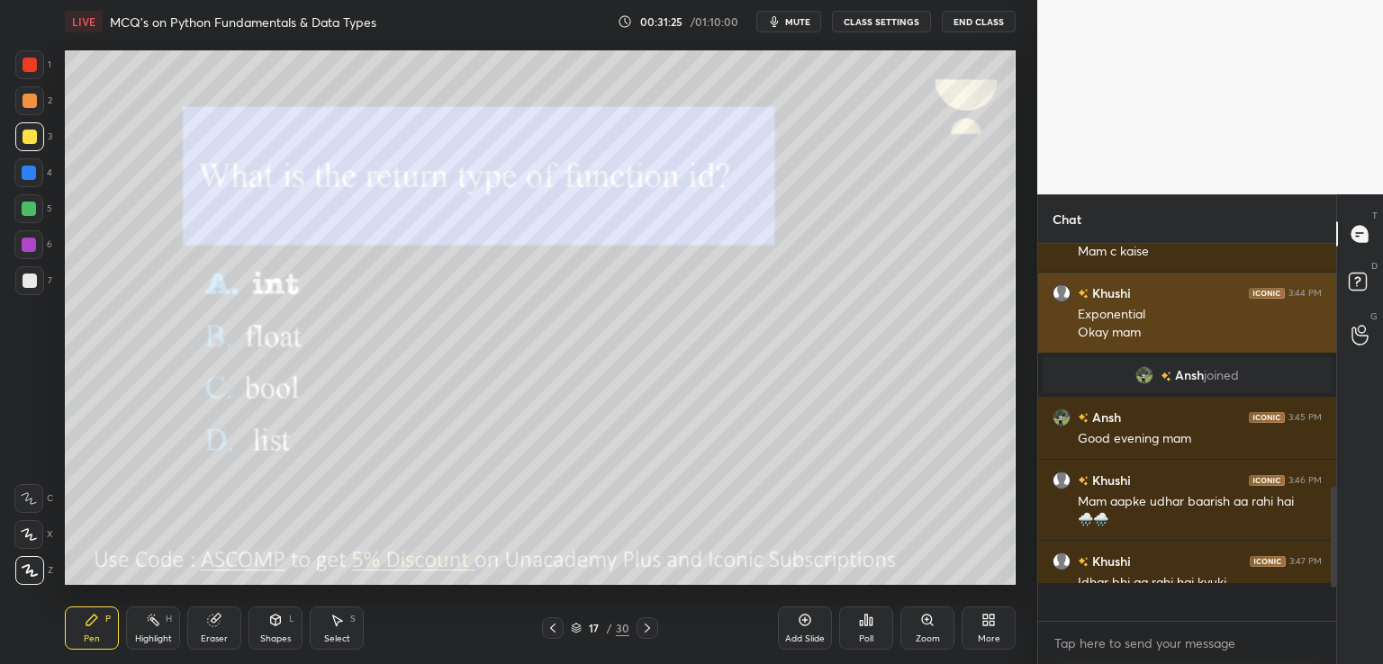
scroll to position [6, 5]
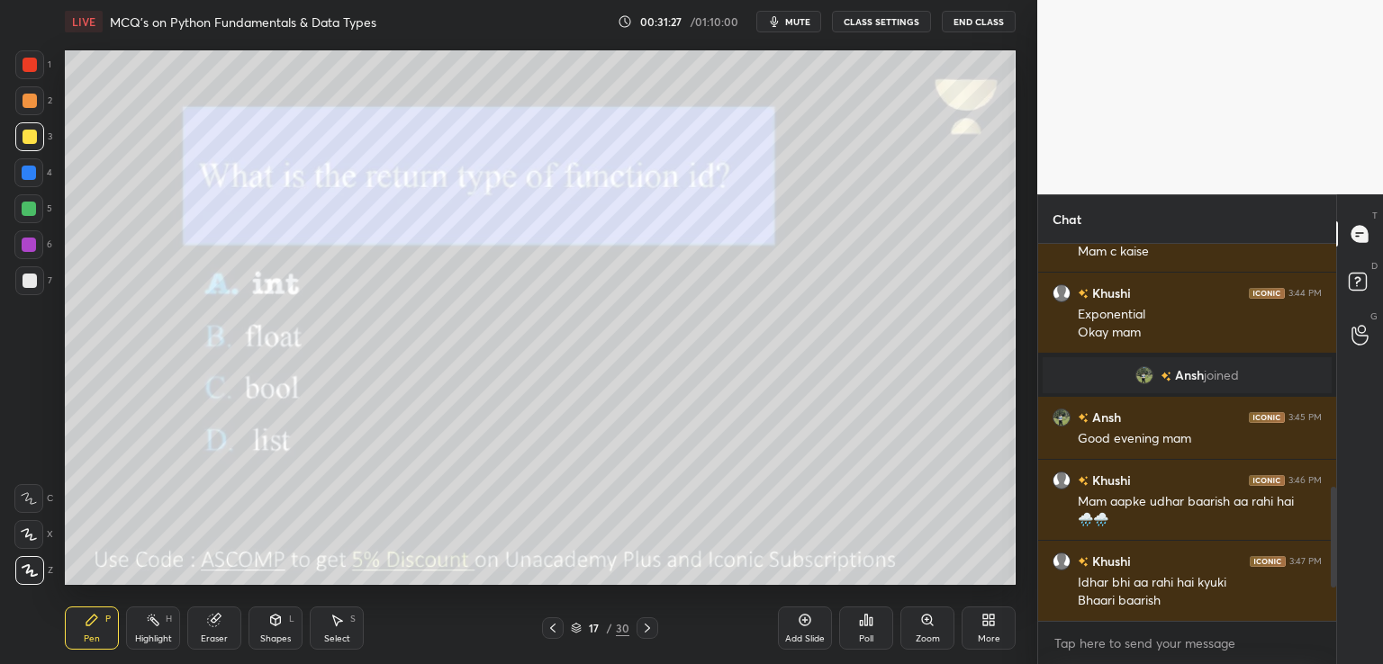
click at [641, 620] on div at bounding box center [648, 629] width 22 height 22
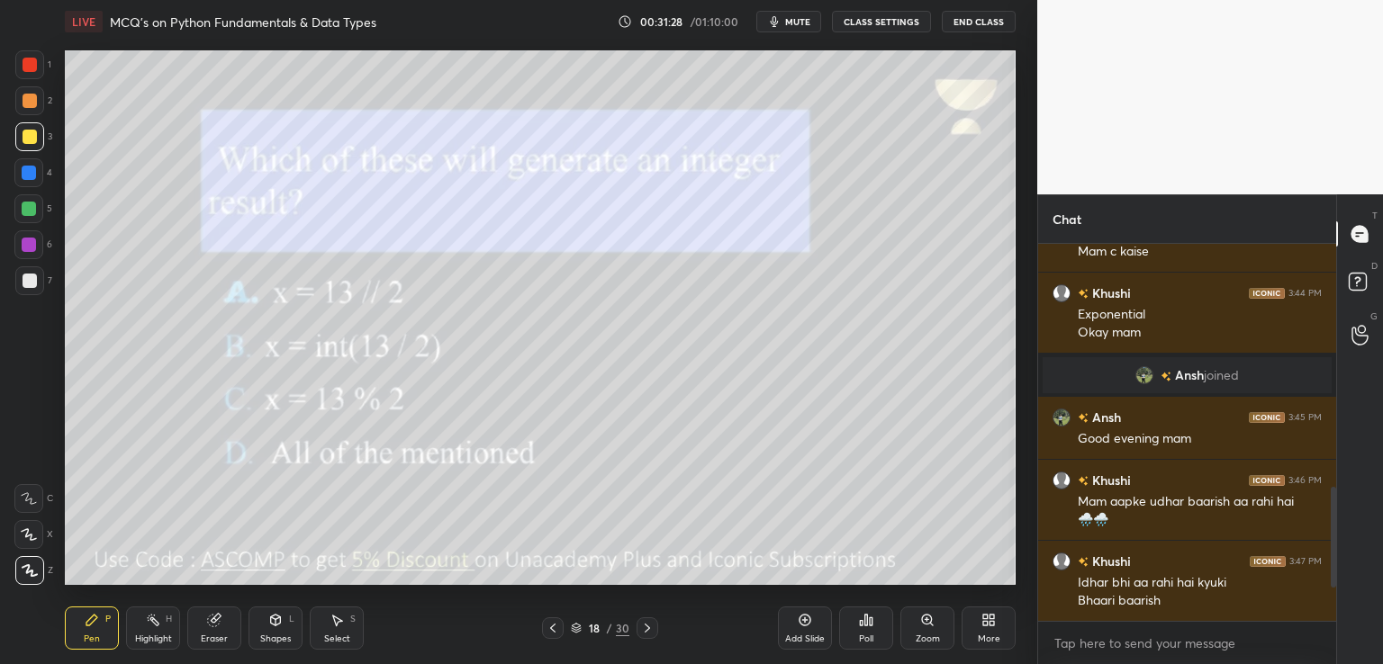
click at [859, 617] on icon at bounding box center [866, 620] width 14 height 14
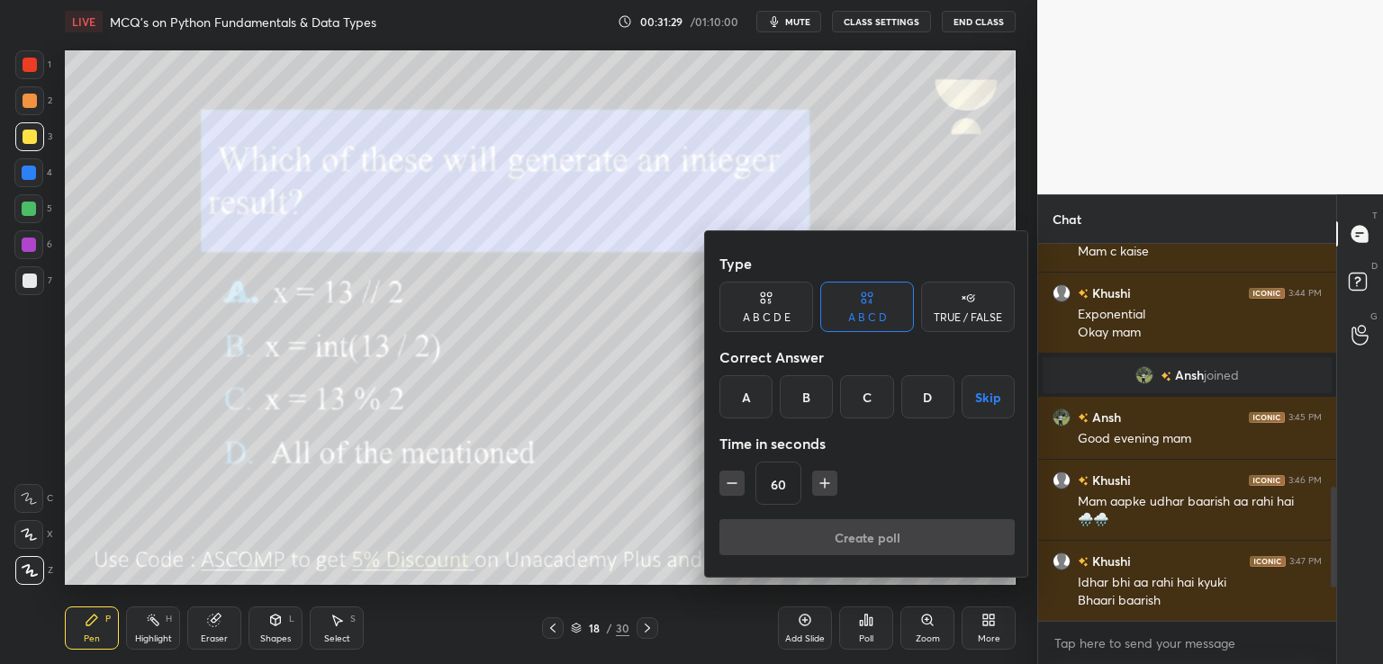
click at [941, 402] on div "D" at bounding box center [927, 396] width 53 height 43
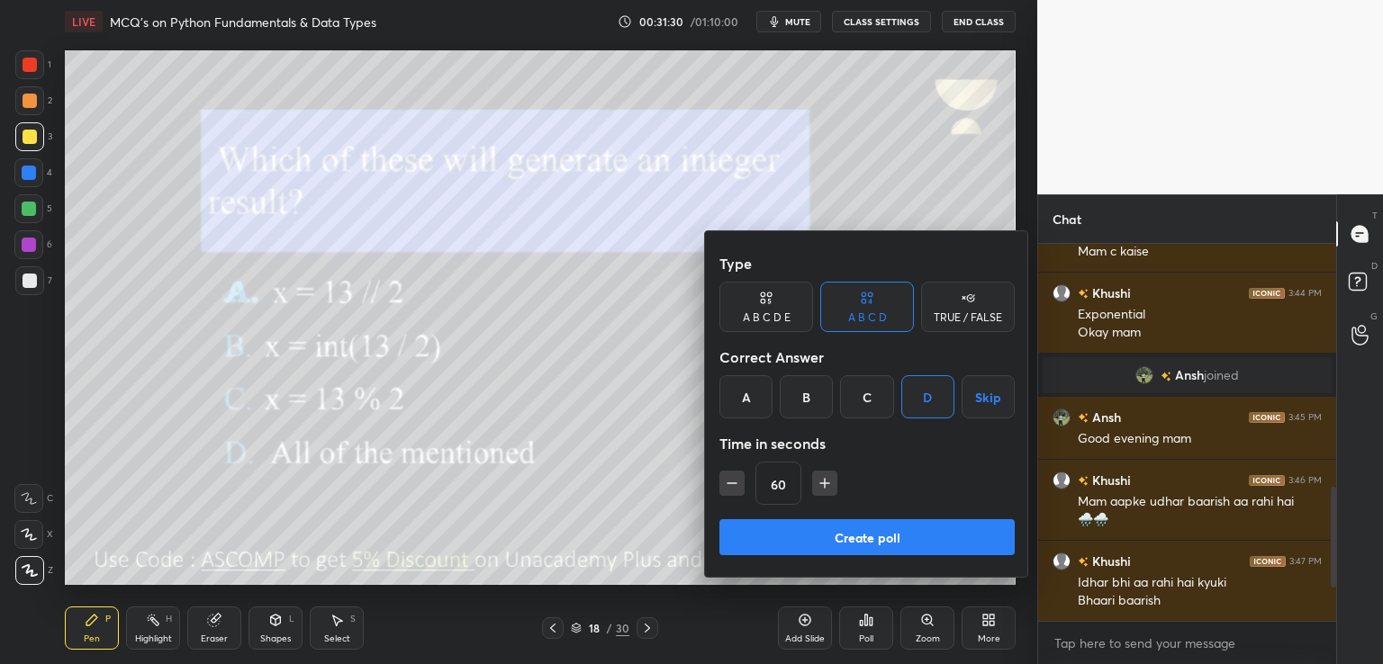
click at [603, 438] on div at bounding box center [691, 332] width 1383 height 664
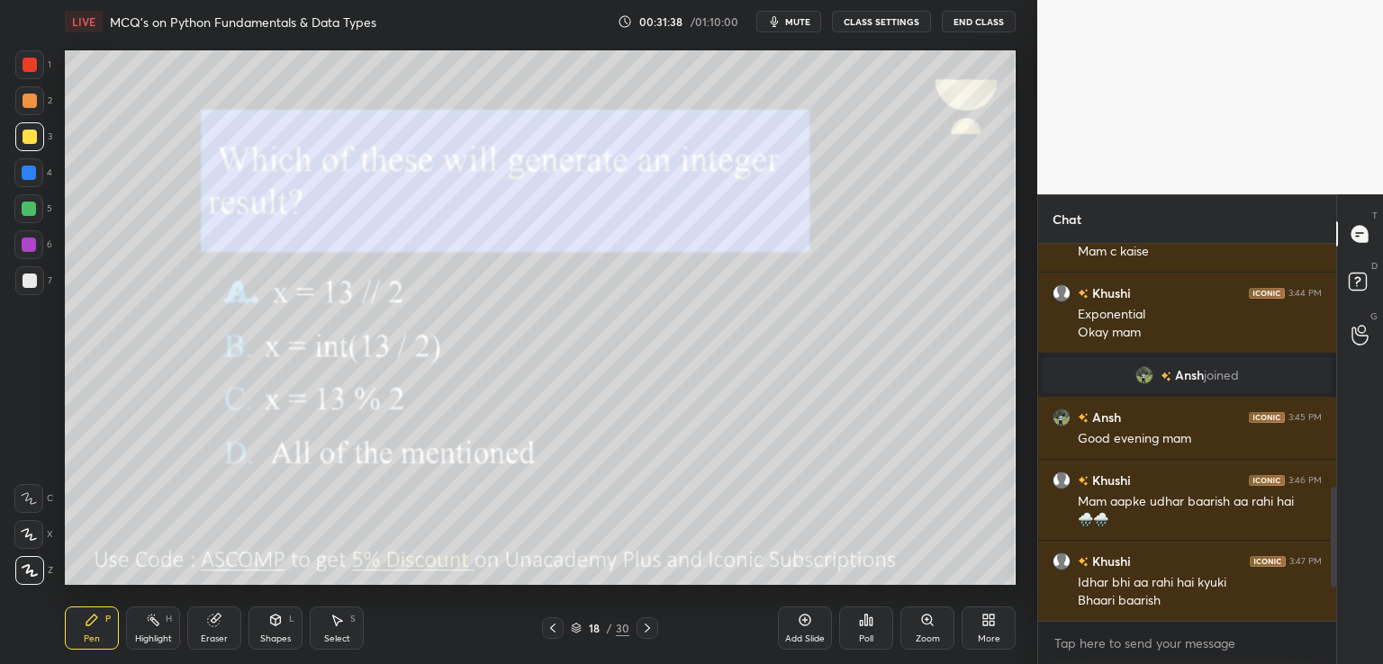
click at [863, 632] on div "Poll" at bounding box center [866, 628] width 54 height 43
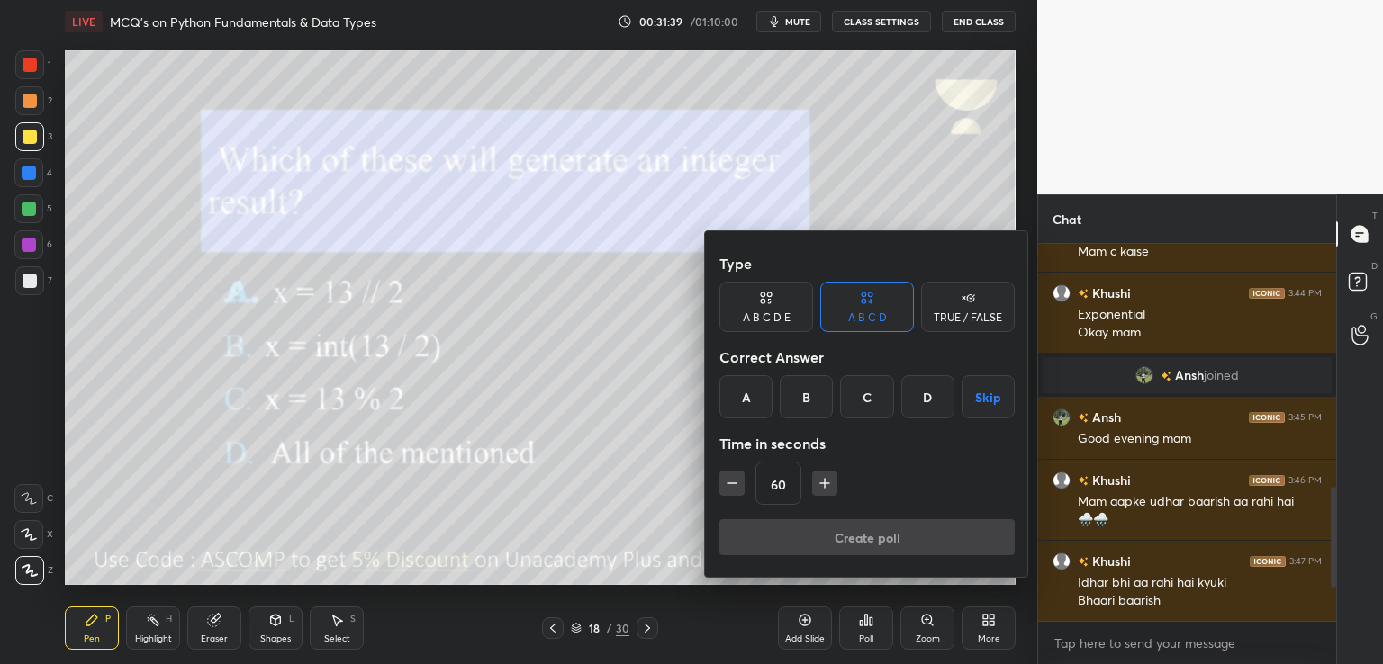
click at [926, 395] on div "D" at bounding box center [927, 396] width 53 height 43
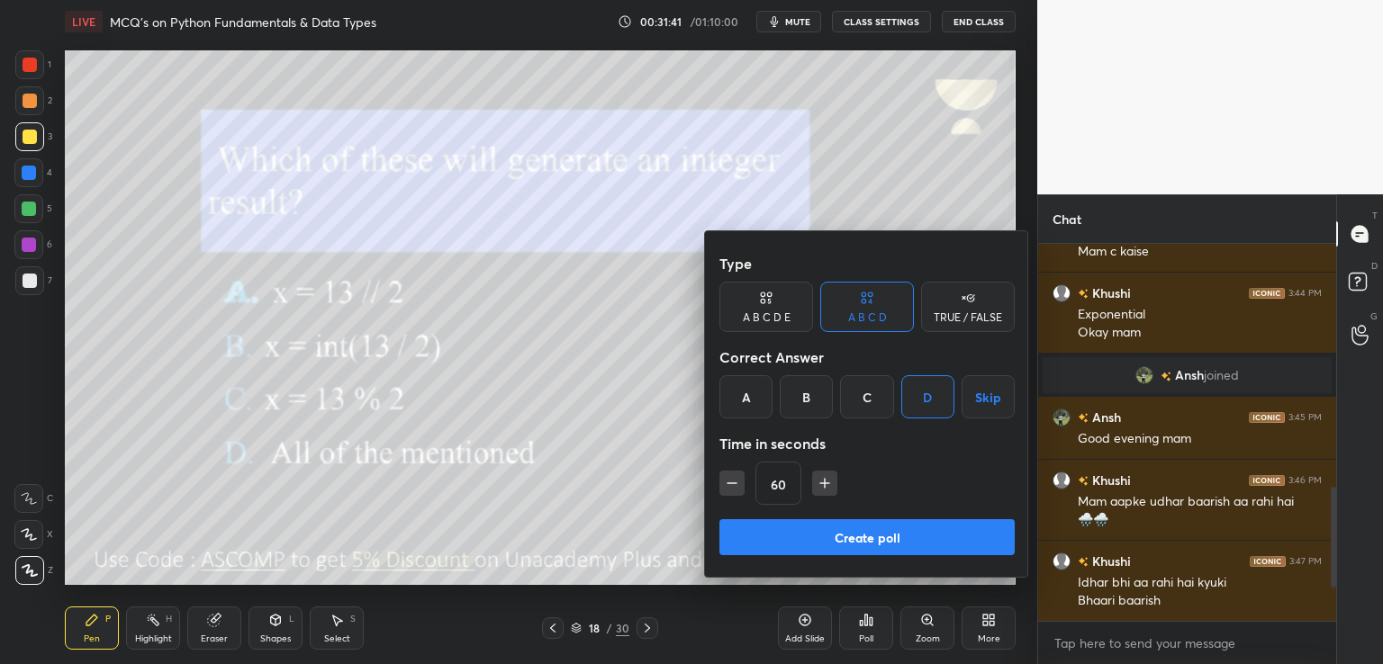
scroll to position [745, 0]
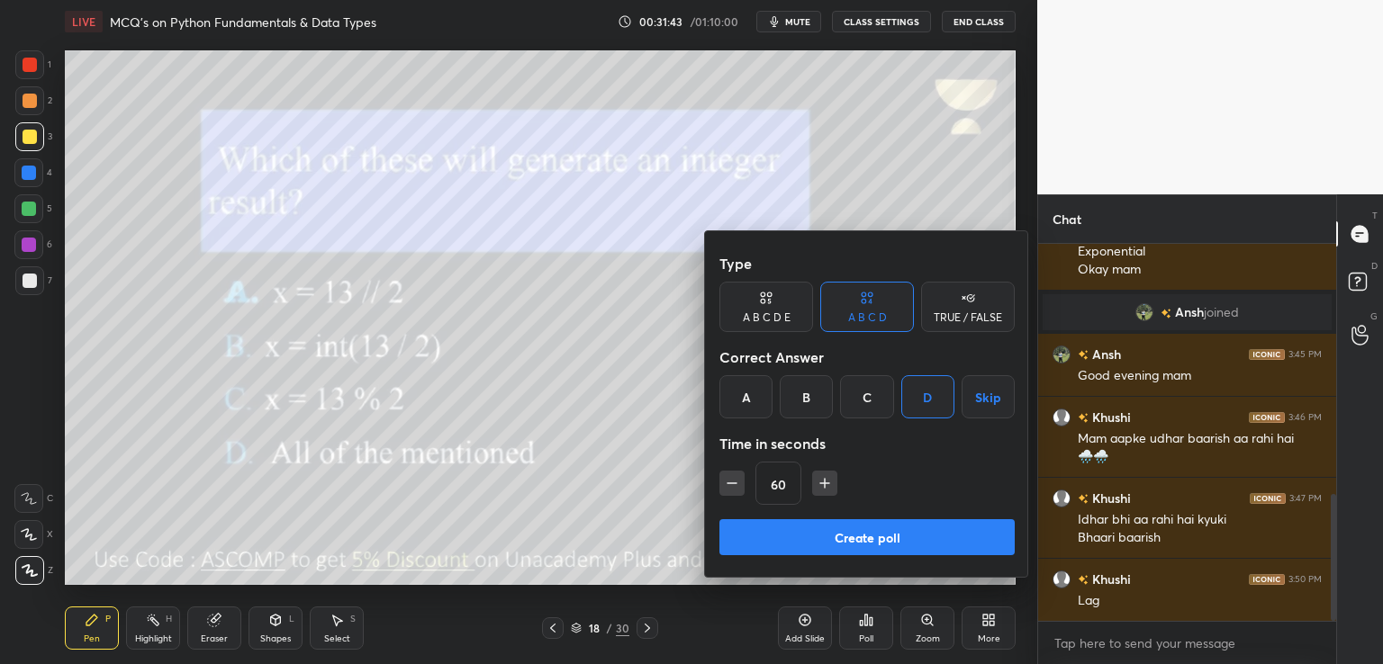
click at [801, 544] on button "Create poll" at bounding box center [866, 537] width 295 height 36
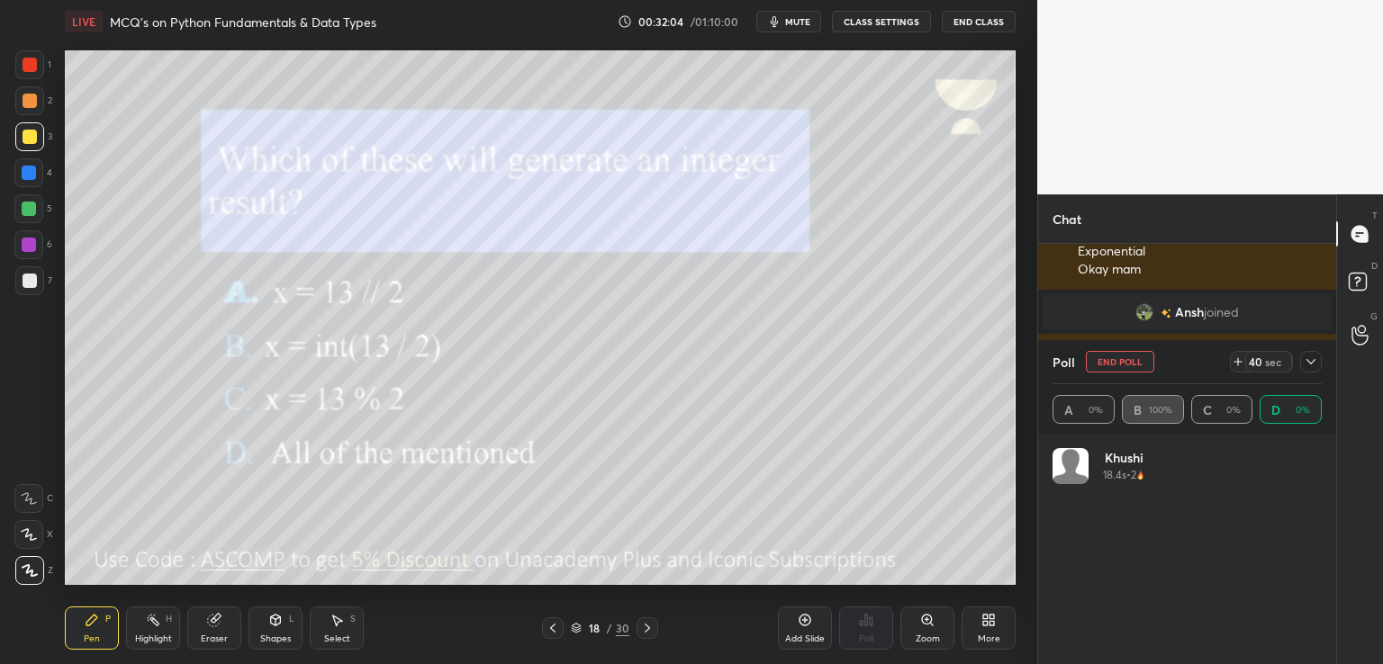
scroll to position [211, 264]
click at [1300, 364] on div at bounding box center [1311, 362] width 22 height 22
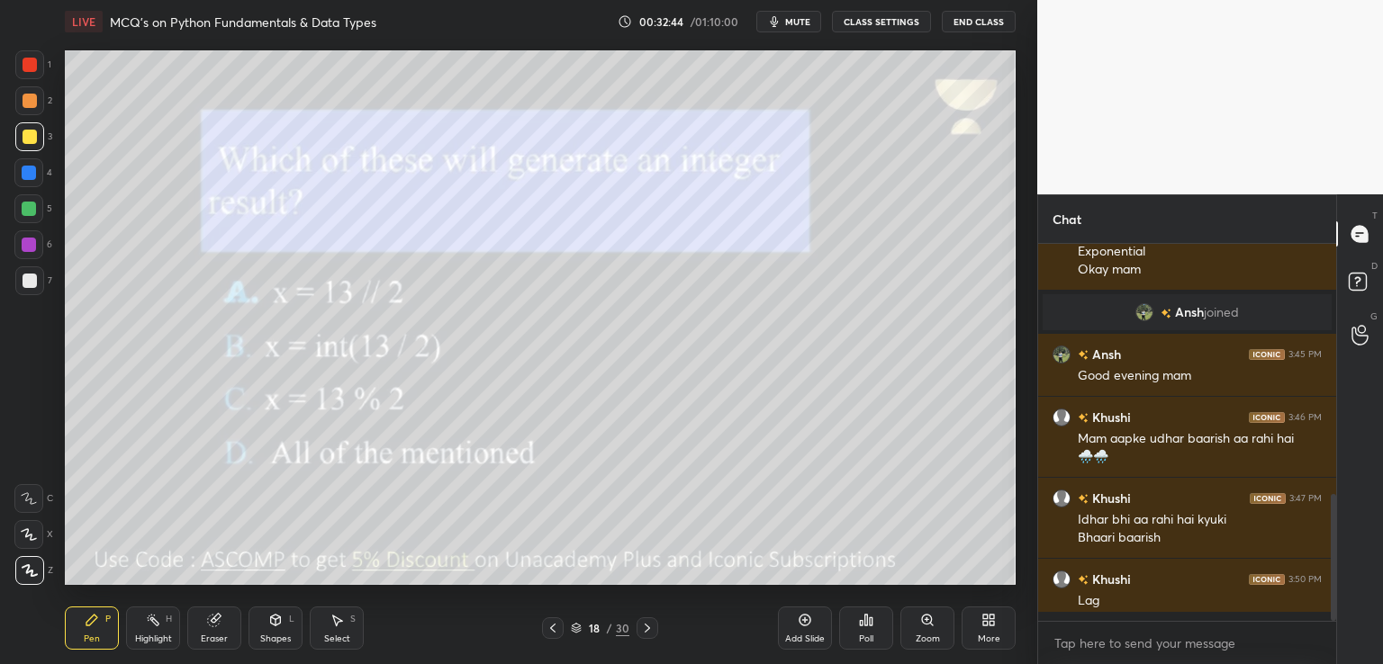
scroll to position [6, 5]
click at [645, 633] on icon at bounding box center [647, 628] width 5 height 9
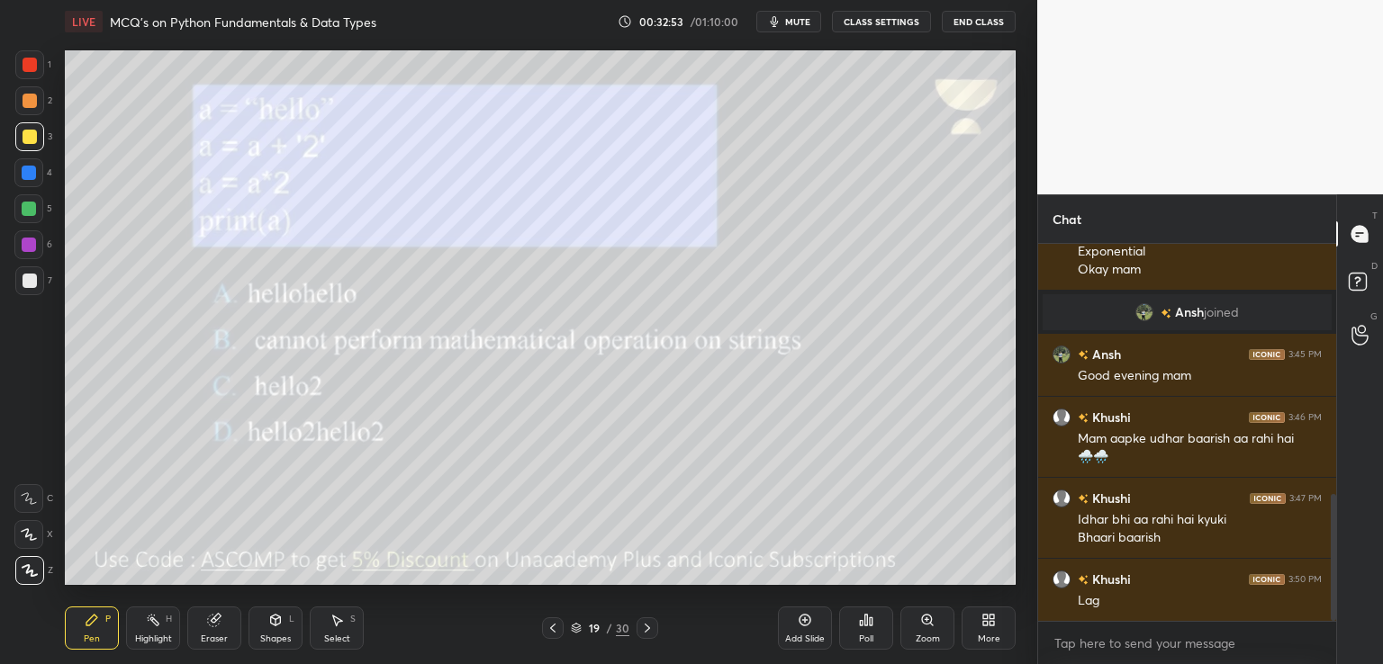
click at [792, 17] on span "mute" at bounding box center [797, 21] width 25 height 13
click at [771, 23] on icon "button" at bounding box center [768, 21] width 10 height 11
click at [864, 631] on div "Poll" at bounding box center [866, 628] width 54 height 43
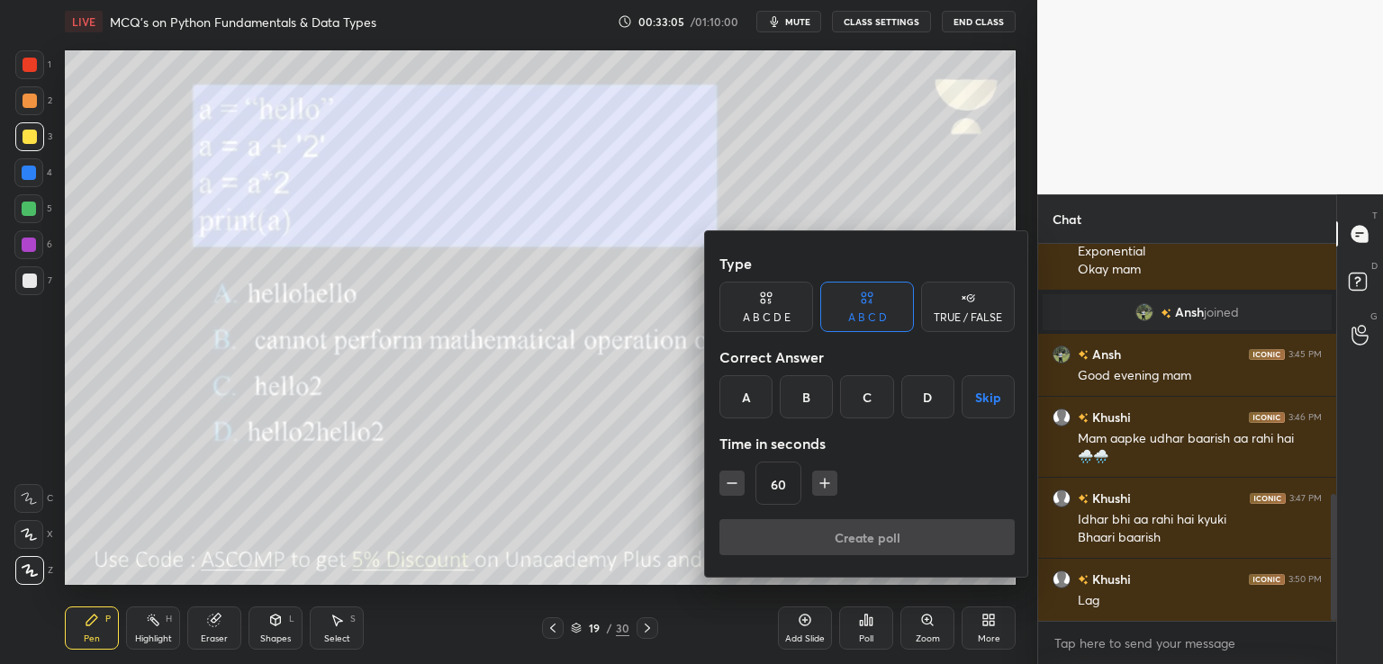
click at [927, 397] on div "D" at bounding box center [927, 396] width 53 height 43
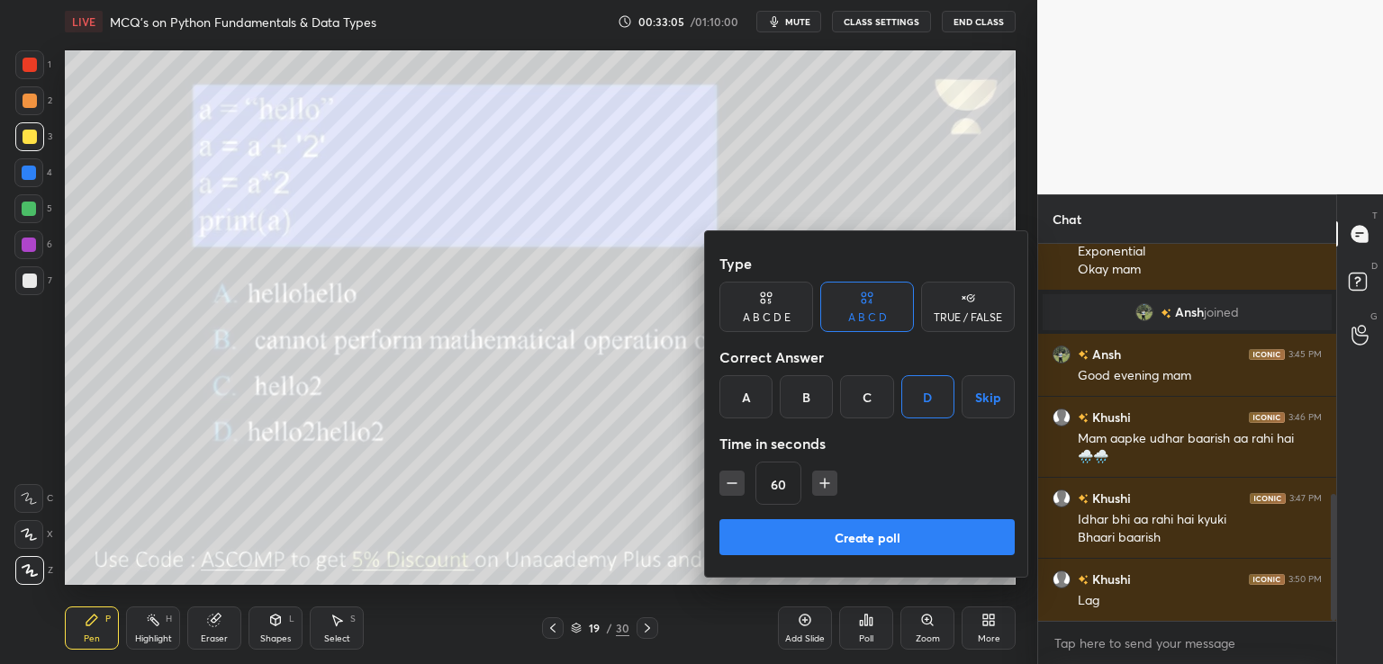
click at [854, 519] on button "Create poll" at bounding box center [866, 537] width 295 height 36
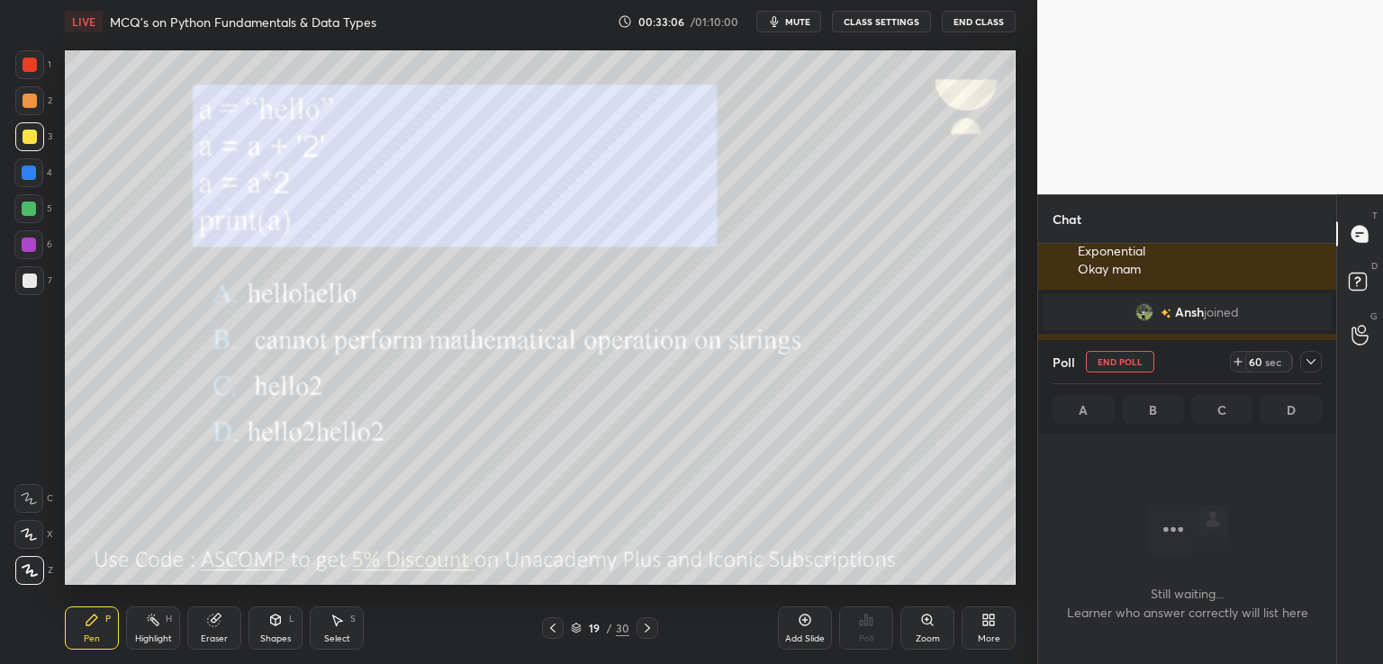
scroll to position [278, 293]
click at [805, 19] on span "mute" at bounding box center [797, 21] width 25 height 13
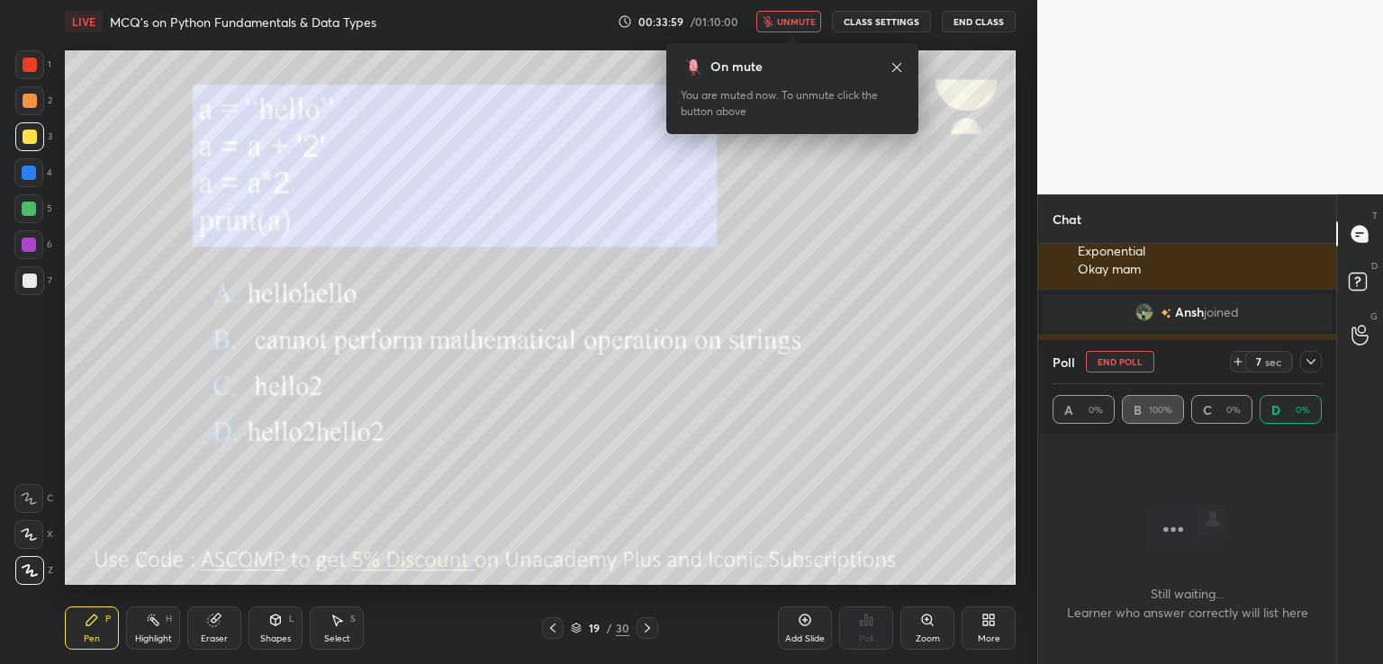
click at [798, 29] on button "unmute" at bounding box center [788, 22] width 65 height 22
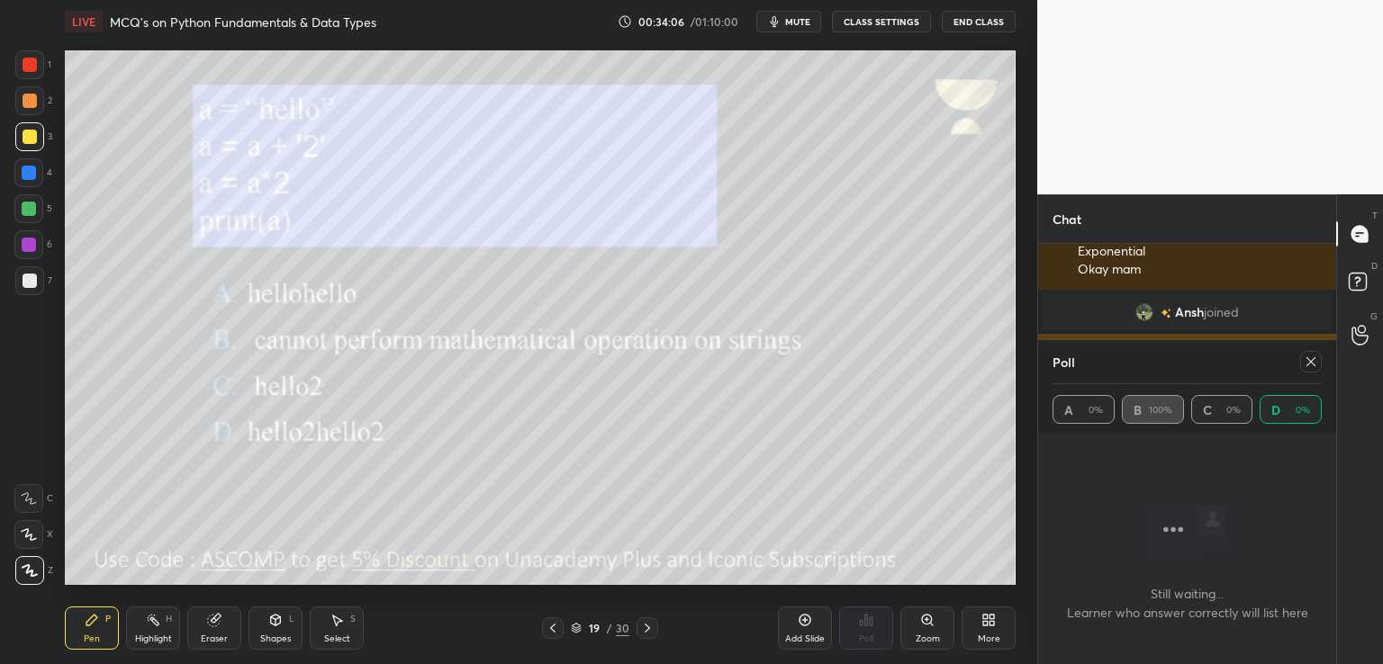
click at [1311, 363] on icon at bounding box center [1311, 362] width 14 height 14
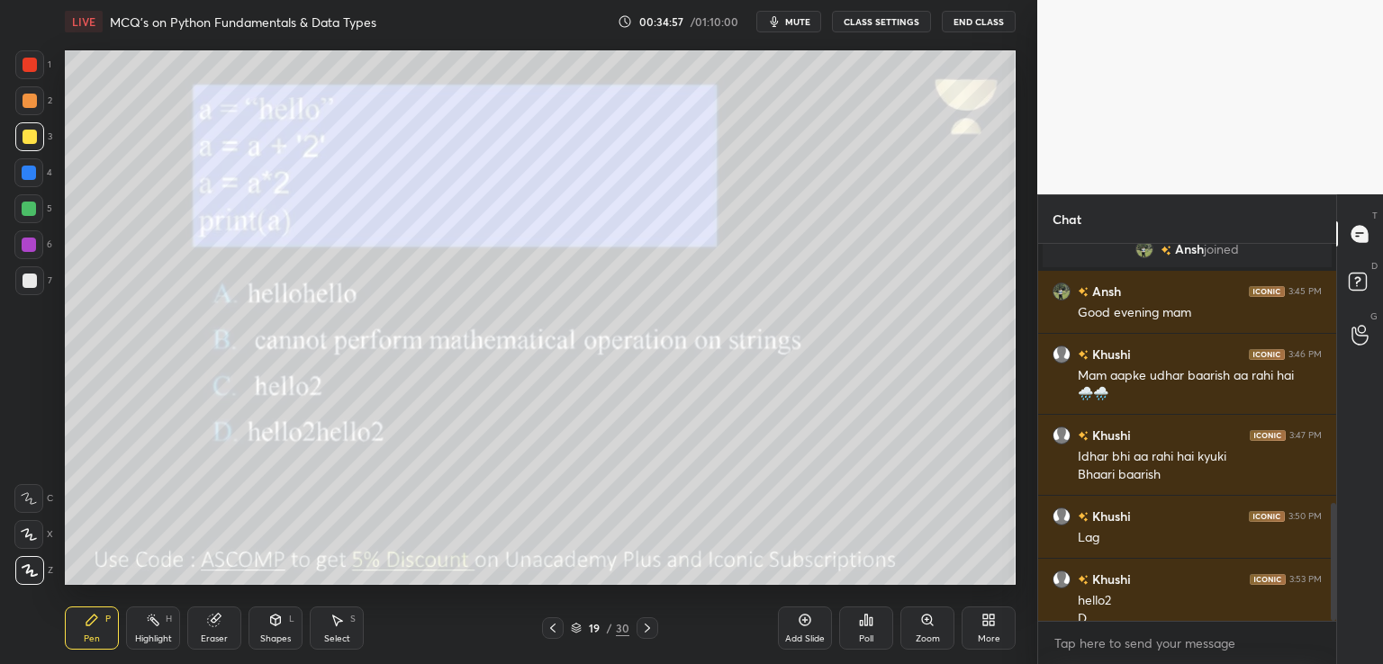
scroll to position [827, 0]
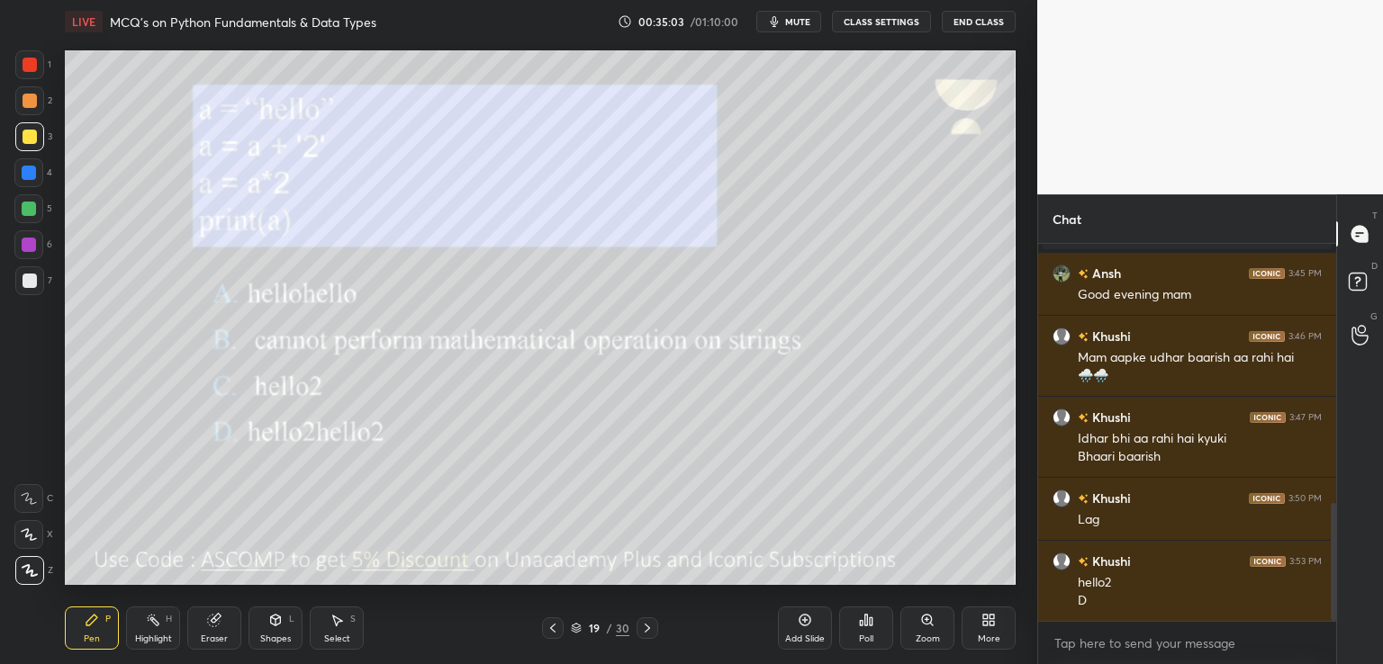
click at [641, 633] on icon at bounding box center [647, 628] width 14 height 14
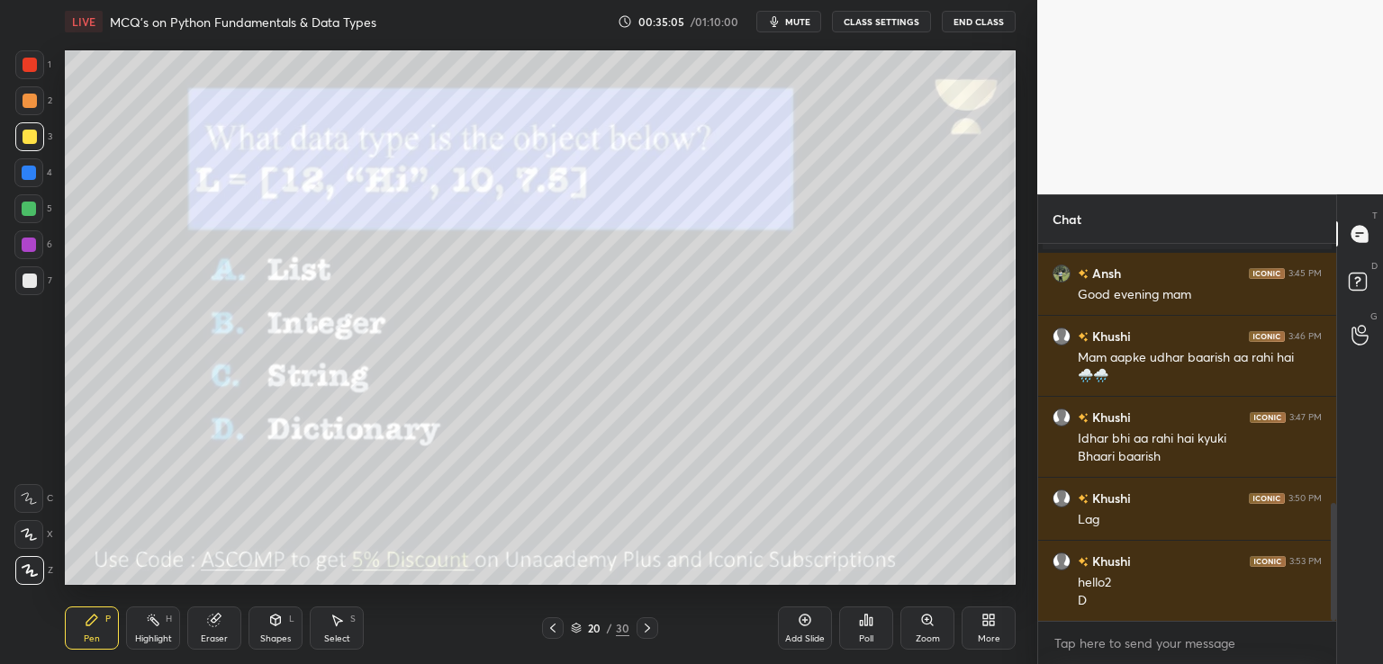
click at [850, 629] on div "Poll" at bounding box center [866, 628] width 54 height 43
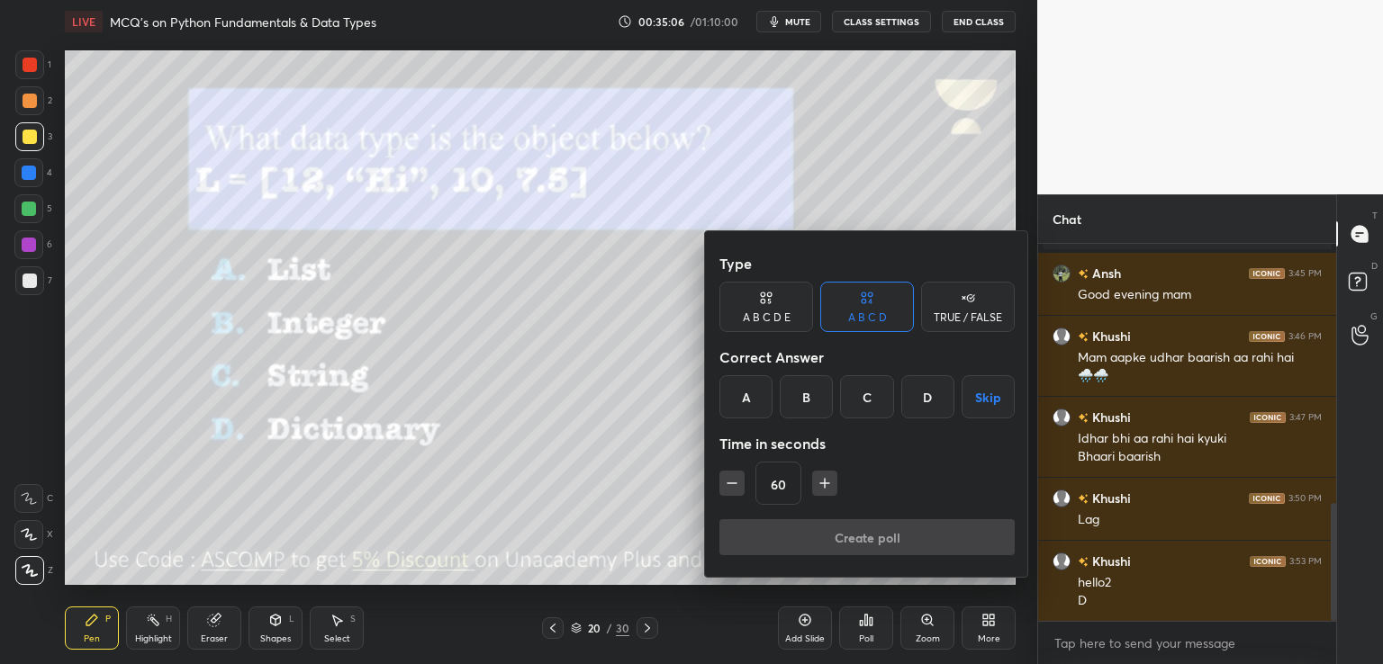
click at [739, 396] on div "A" at bounding box center [745, 396] width 53 height 43
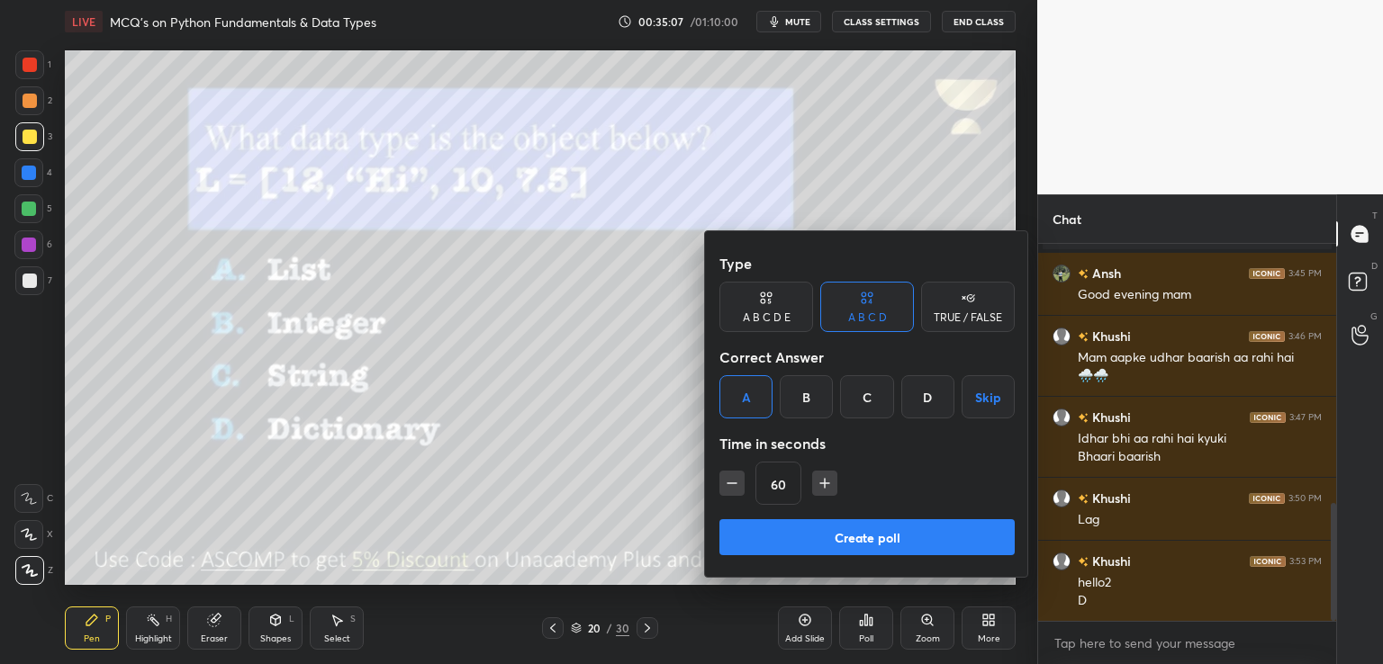
click at [780, 539] on button "Create poll" at bounding box center [866, 537] width 295 height 36
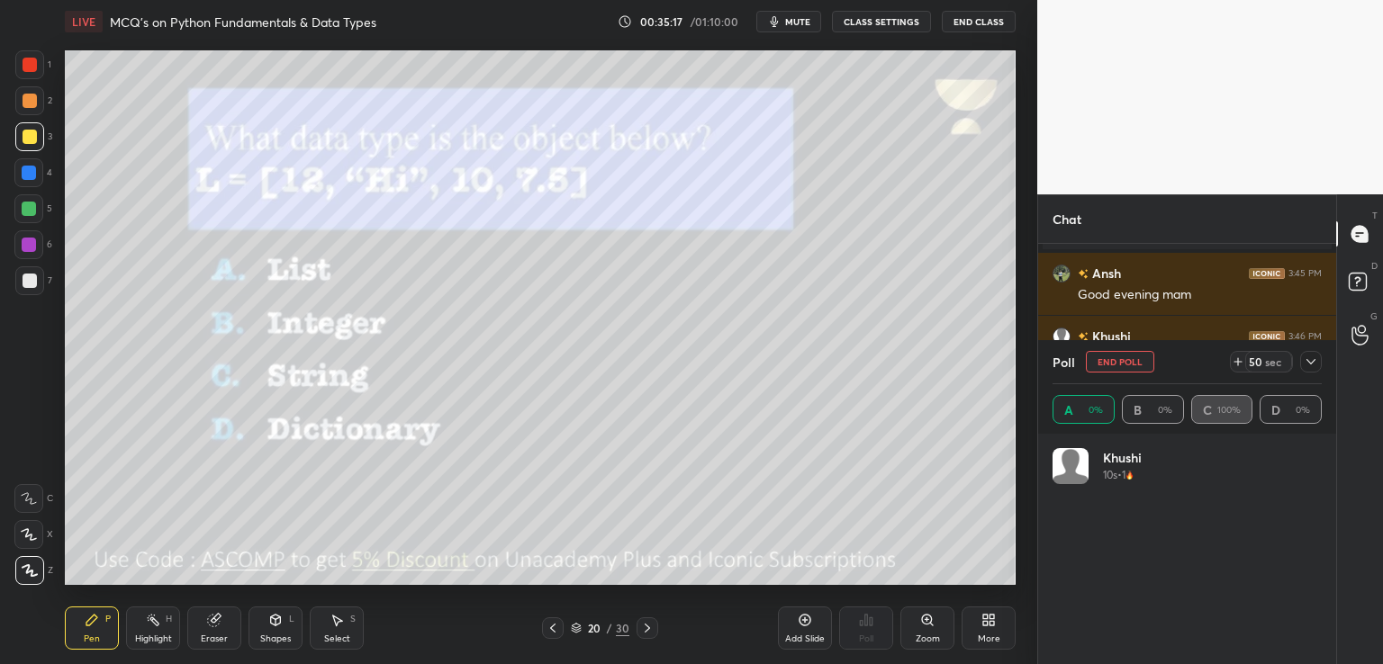
scroll to position [211, 264]
click at [1313, 366] on icon at bounding box center [1311, 362] width 14 height 14
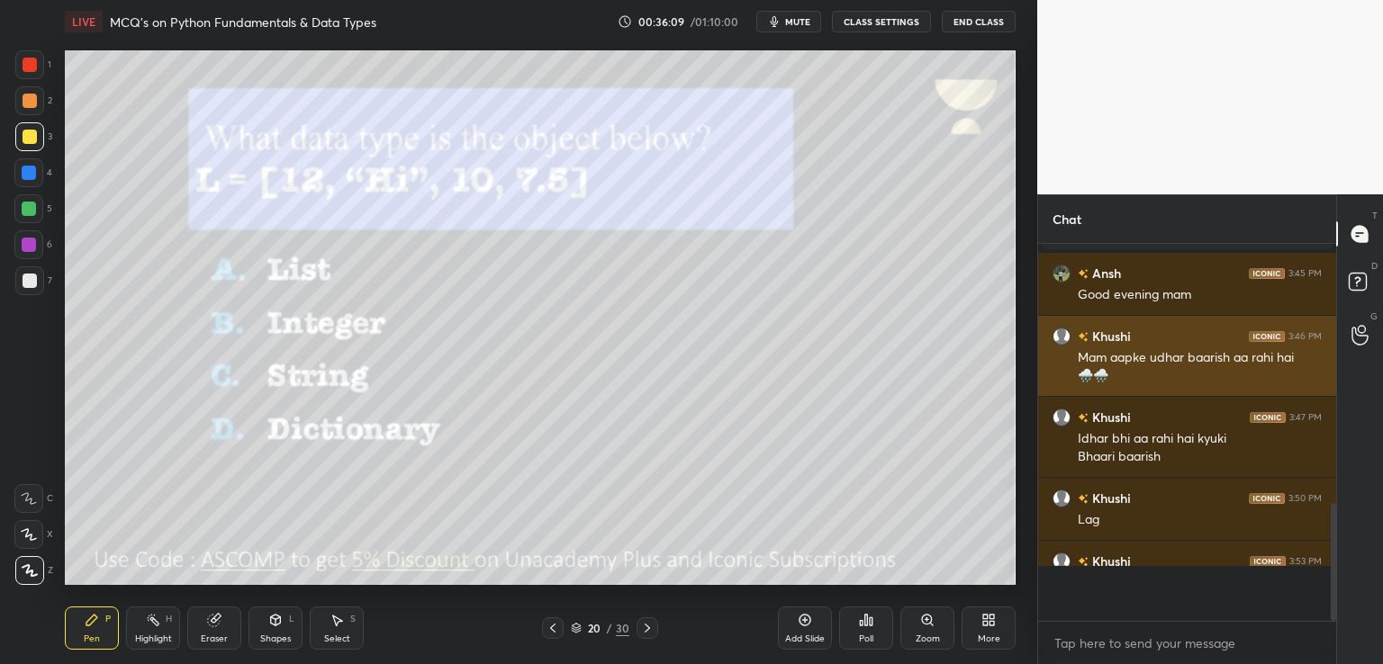
scroll to position [371, 293]
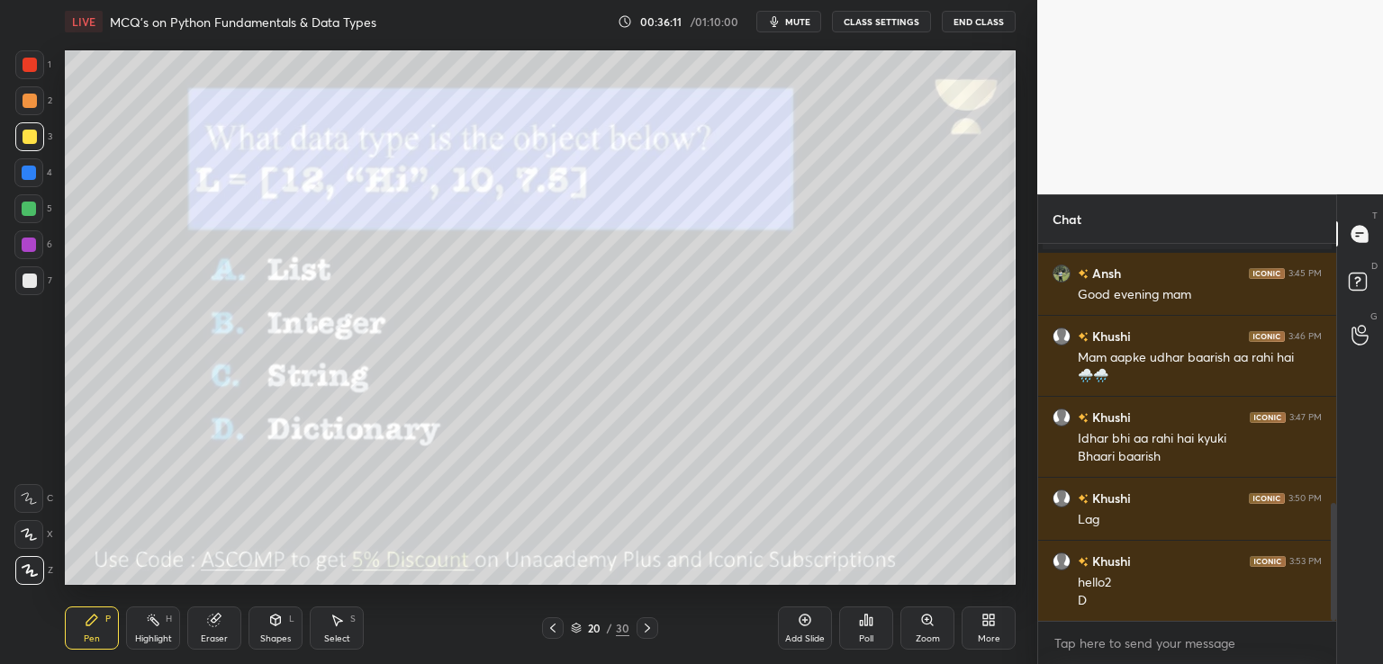
click at [659, 634] on div "20 / 30" at bounding box center [599, 629] width 357 height 22
click at [645, 632] on icon at bounding box center [647, 628] width 5 height 9
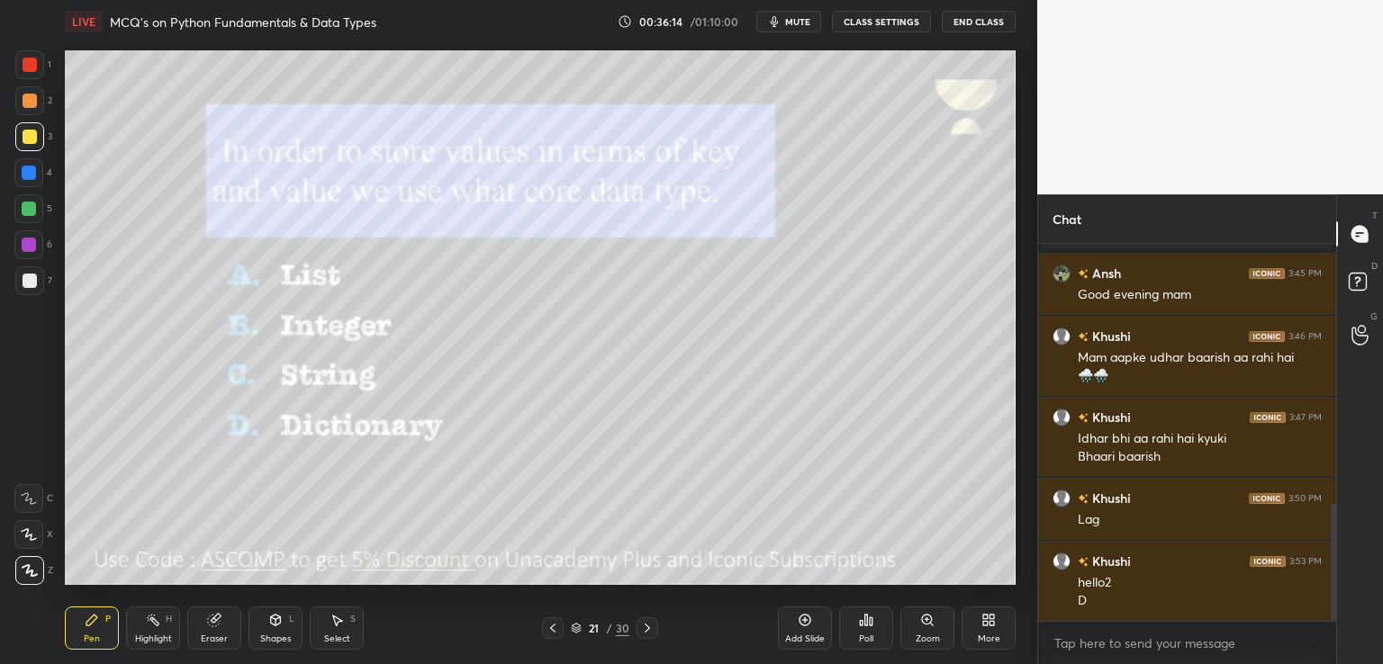
click at [872, 629] on div "Poll" at bounding box center [866, 628] width 54 height 43
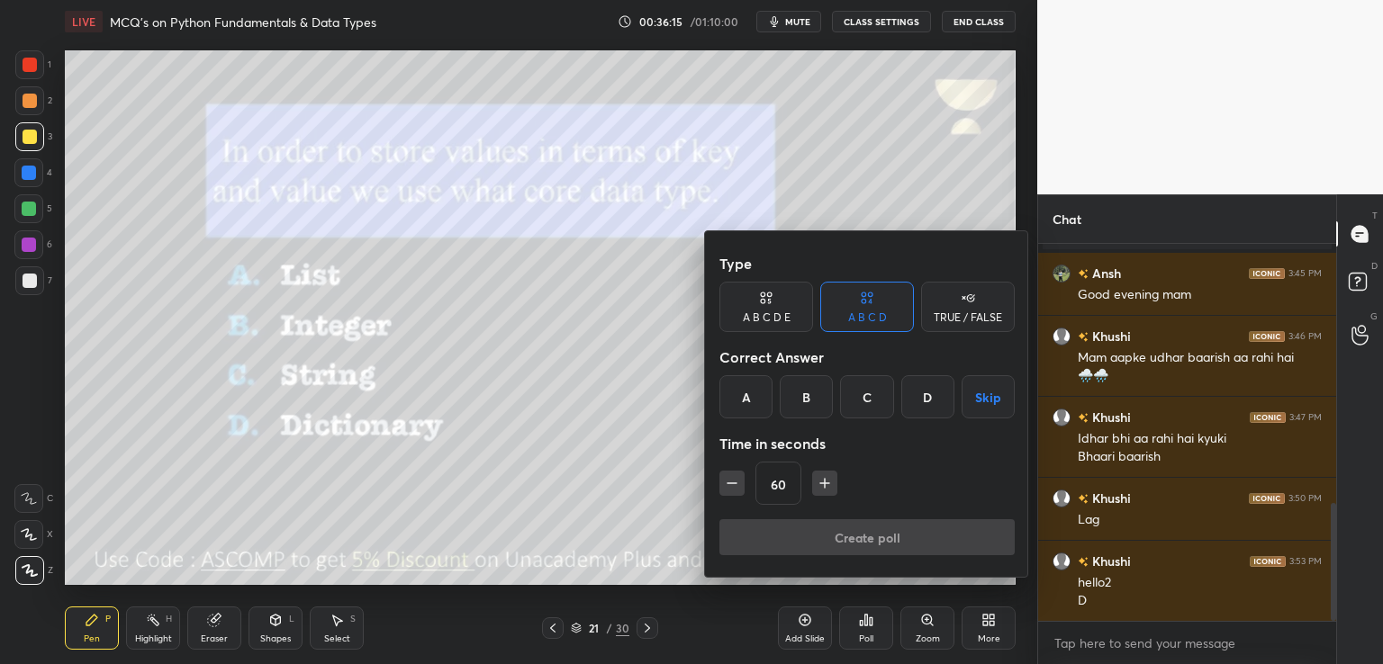
click at [912, 393] on div "D" at bounding box center [927, 396] width 53 height 43
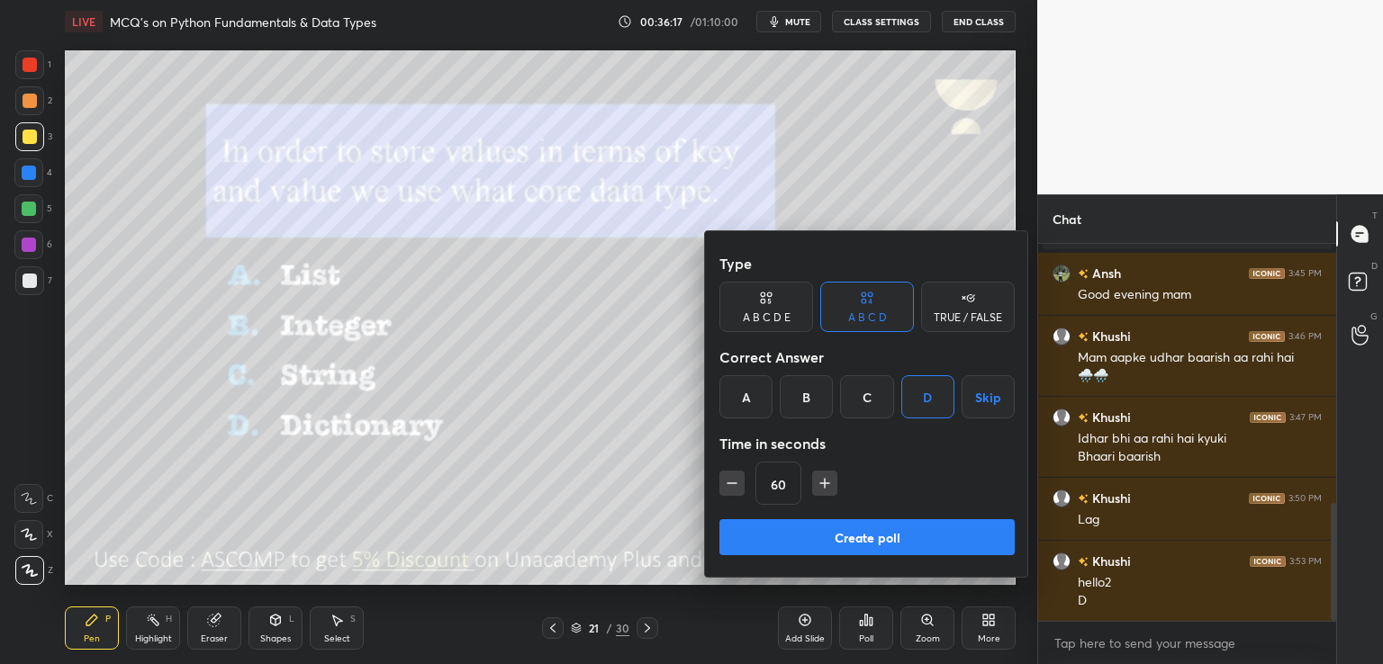
click at [862, 541] on button "Create poll" at bounding box center [866, 537] width 295 height 36
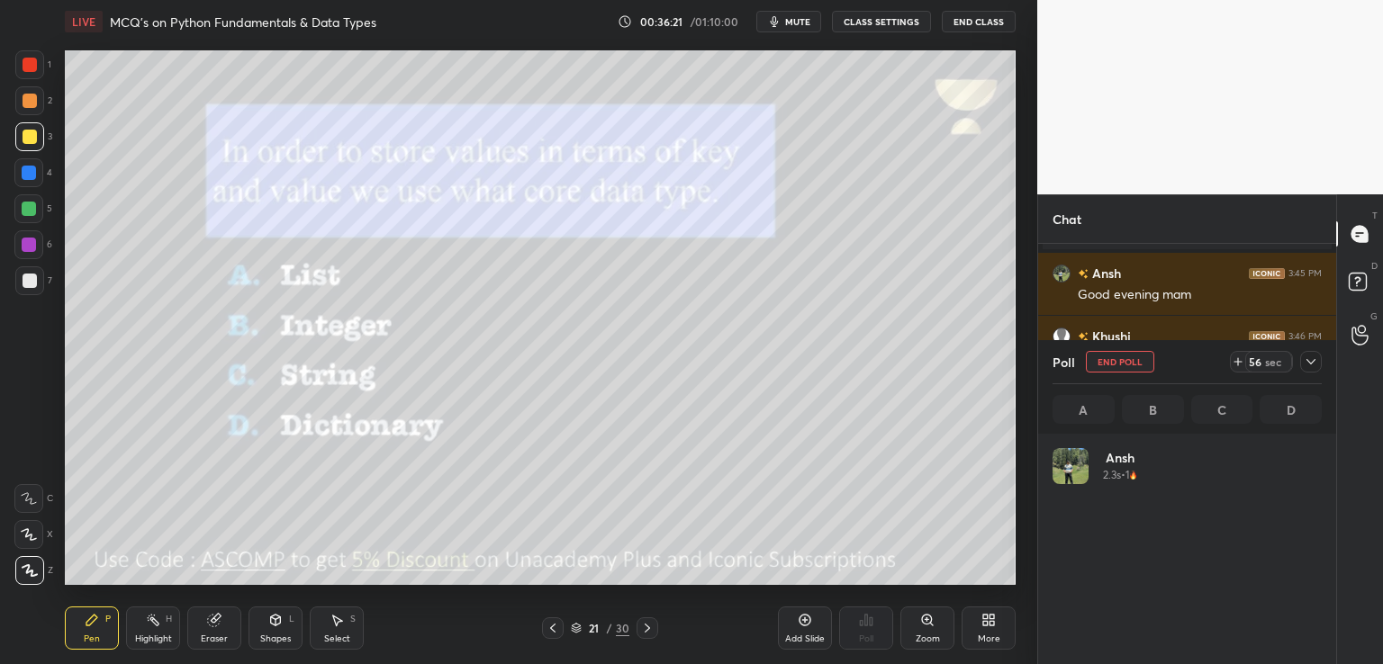
scroll to position [211, 264]
click at [1319, 364] on div at bounding box center [1311, 362] width 22 height 22
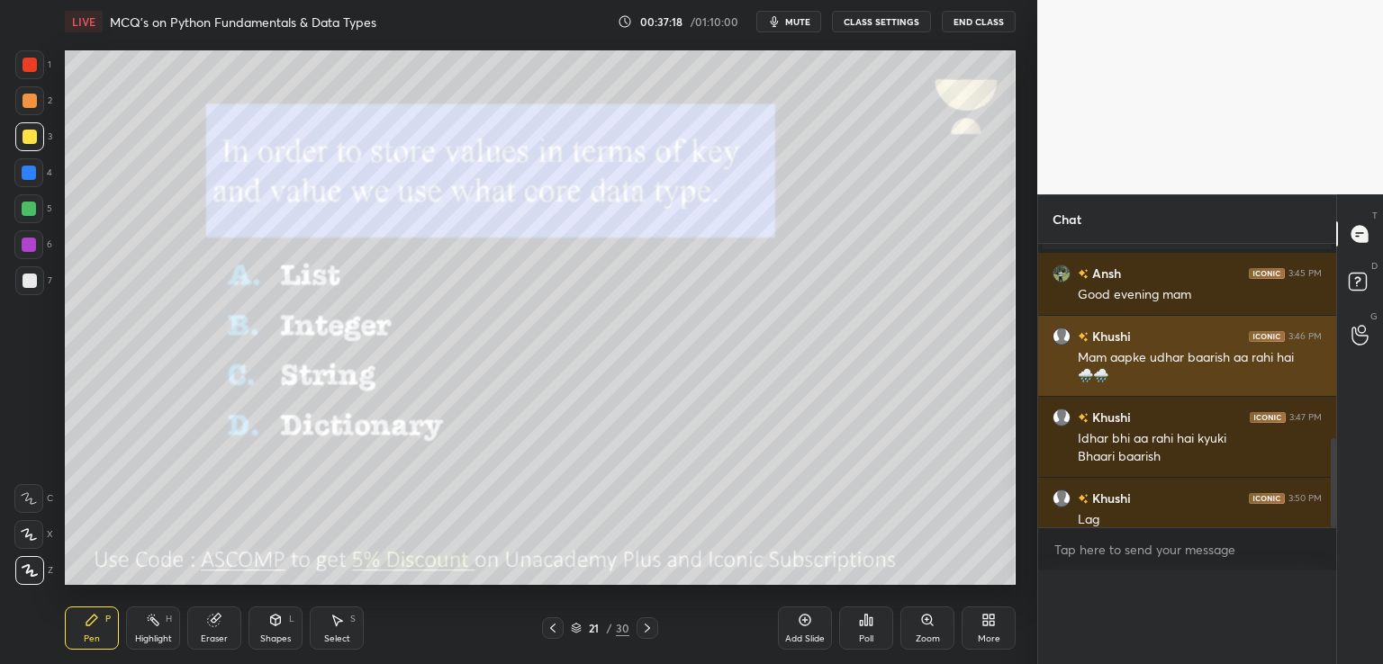
scroll to position [0, 0]
click at [1309, 363] on div "Mam aapke udhar baarish aa rahi hai" at bounding box center [1200, 358] width 244 height 18
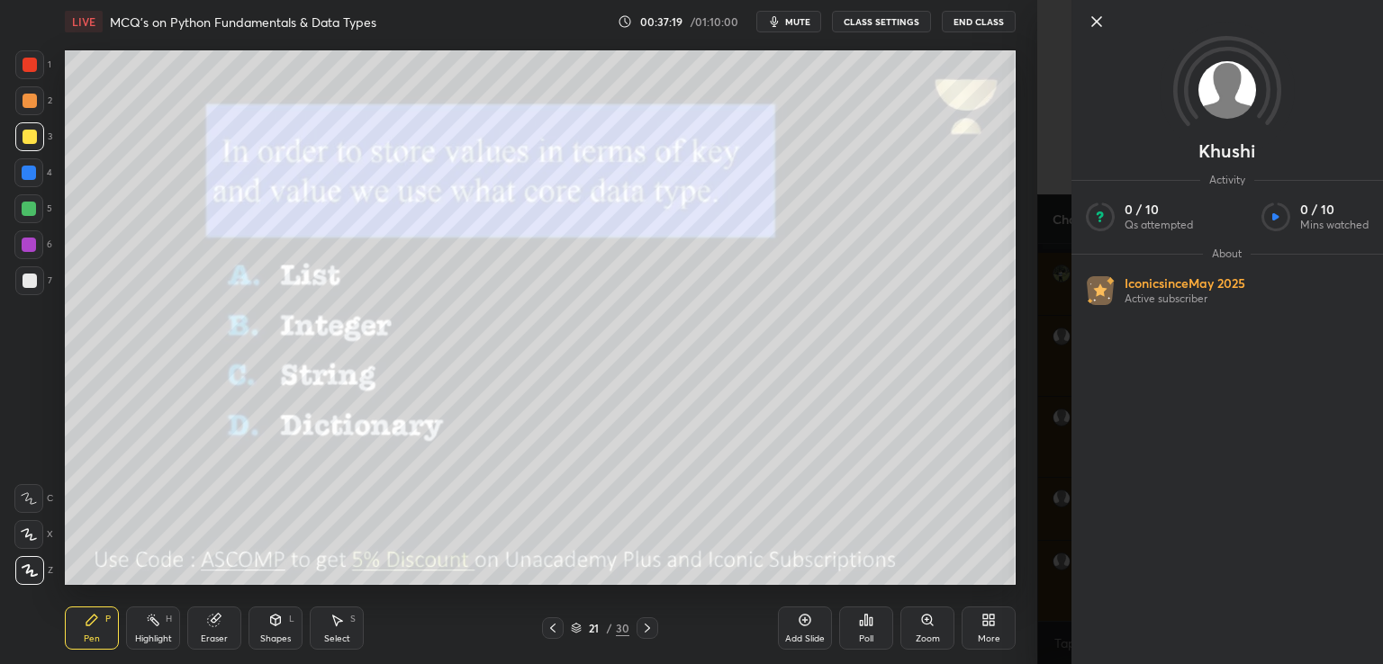
scroll to position [5, 5]
click at [652, 627] on icon at bounding box center [647, 628] width 14 height 14
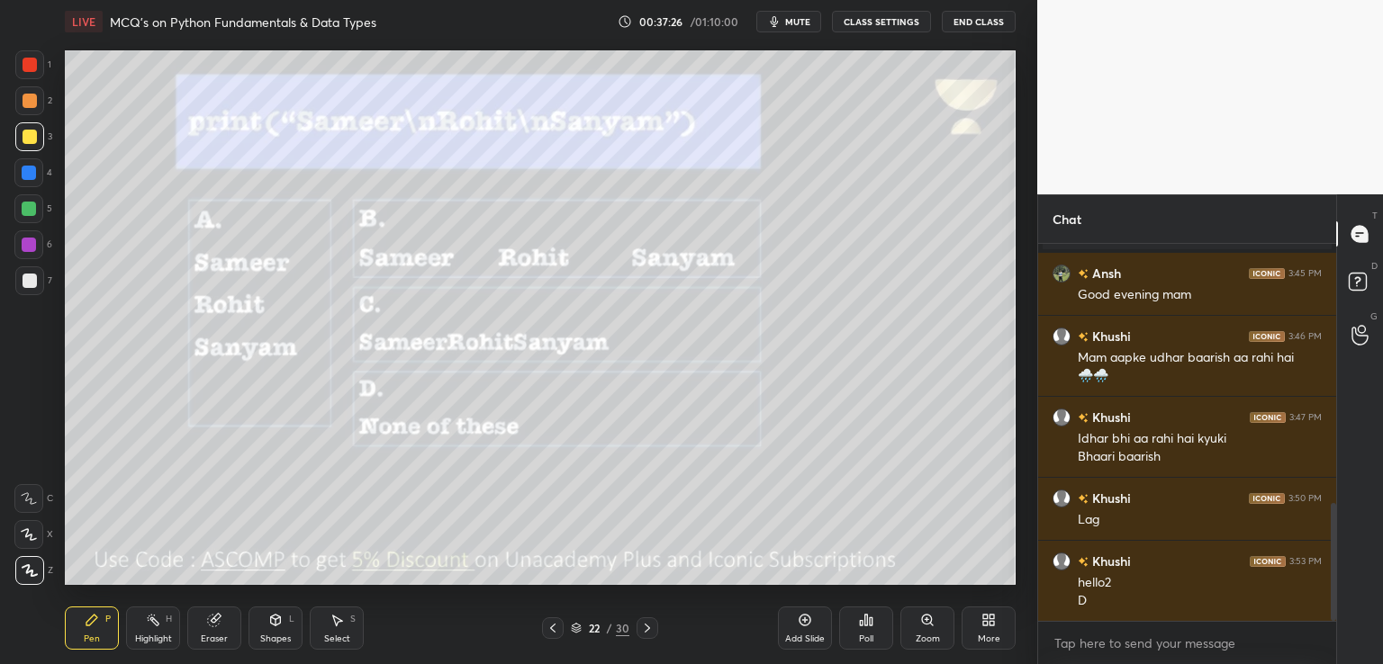
click at [874, 624] on div "Poll" at bounding box center [866, 628] width 54 height 43
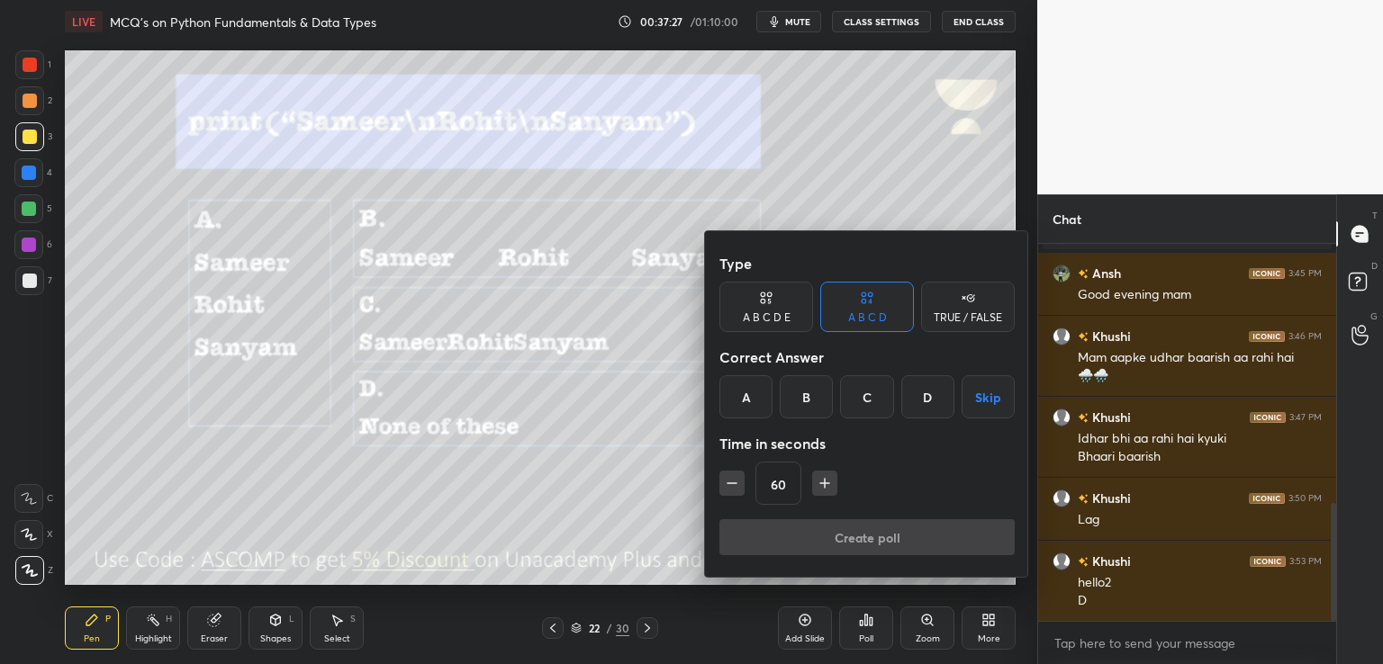
click at [760, 390] on div "A" at bounding box center [745, 396] width 53 height 43
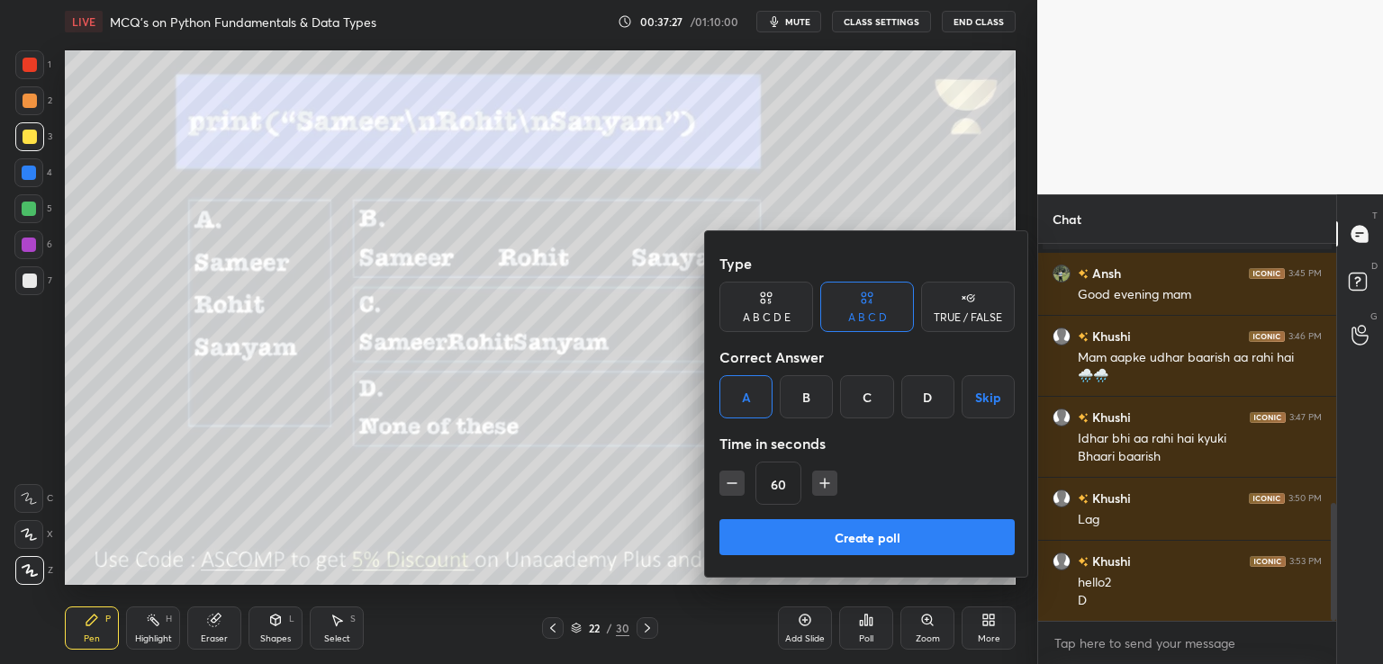
click at [778, 520] on button "Create poll" at bounding box center [866, 537] width 295 height 36
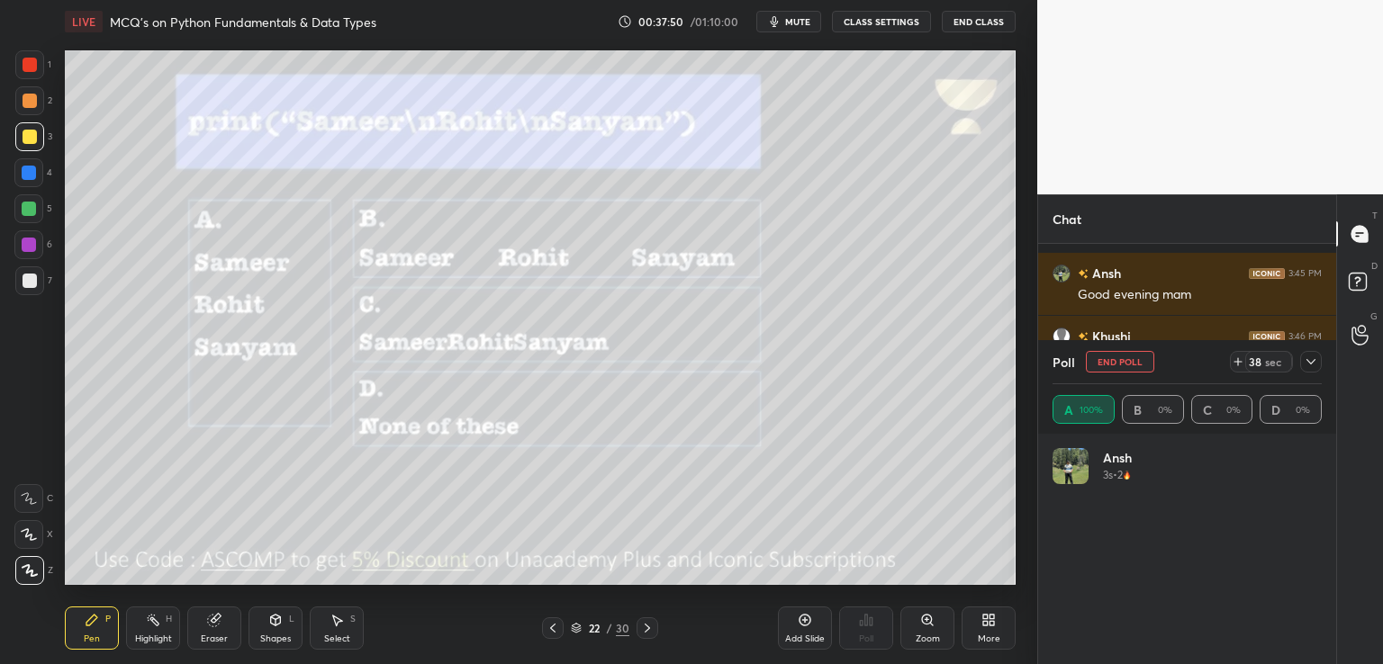
scroll to position [963, 0]
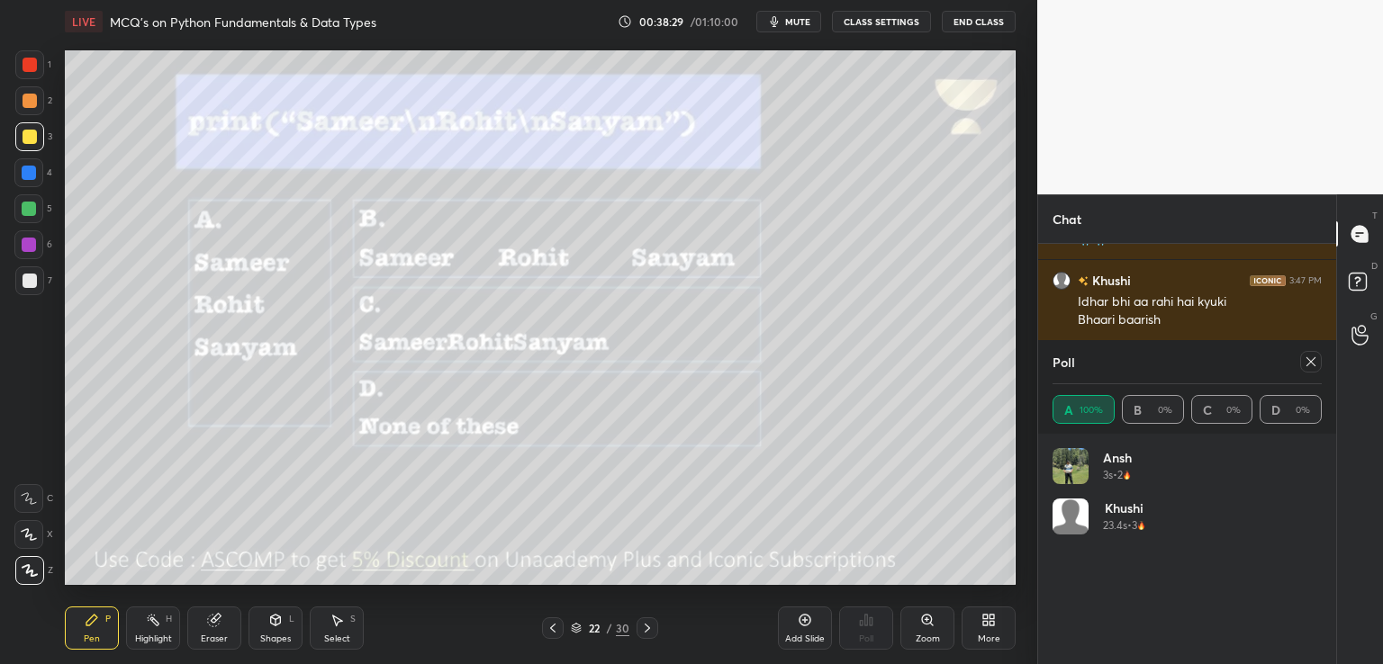
click at [1309, 364] on icon at bounding box center [1310, 361] width 9 height 9
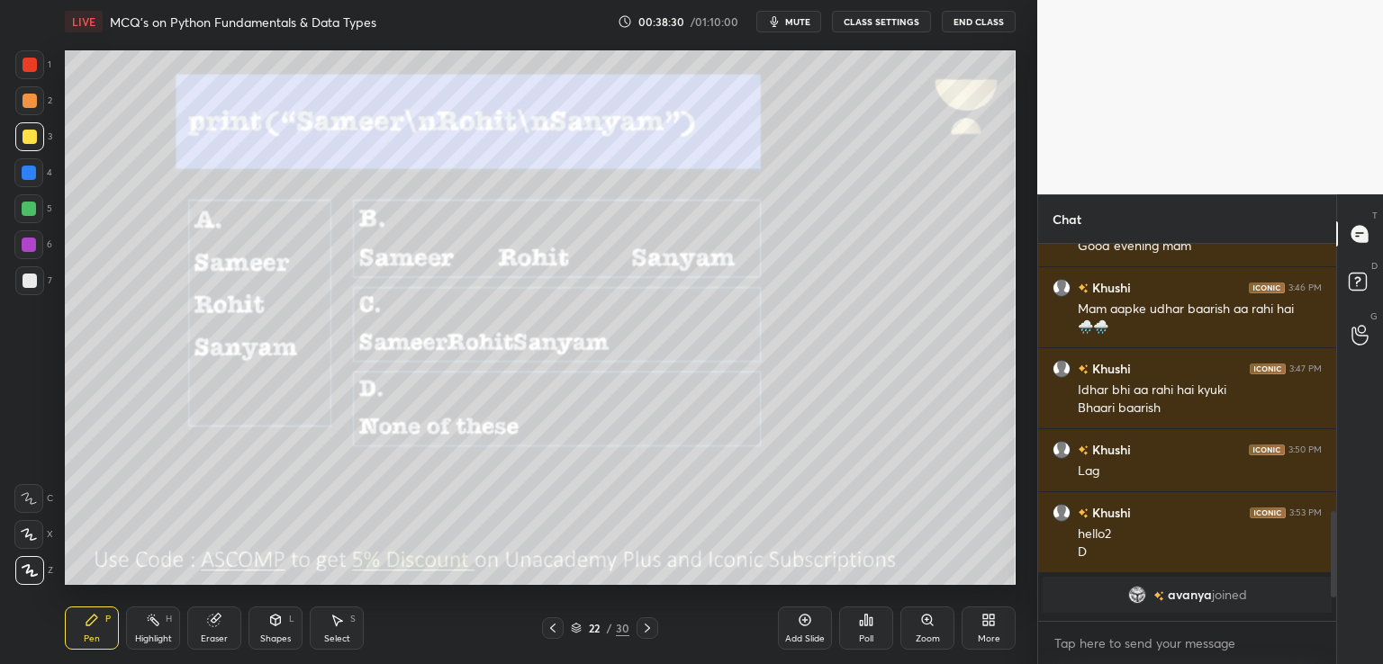
scroll to position [870, 0]
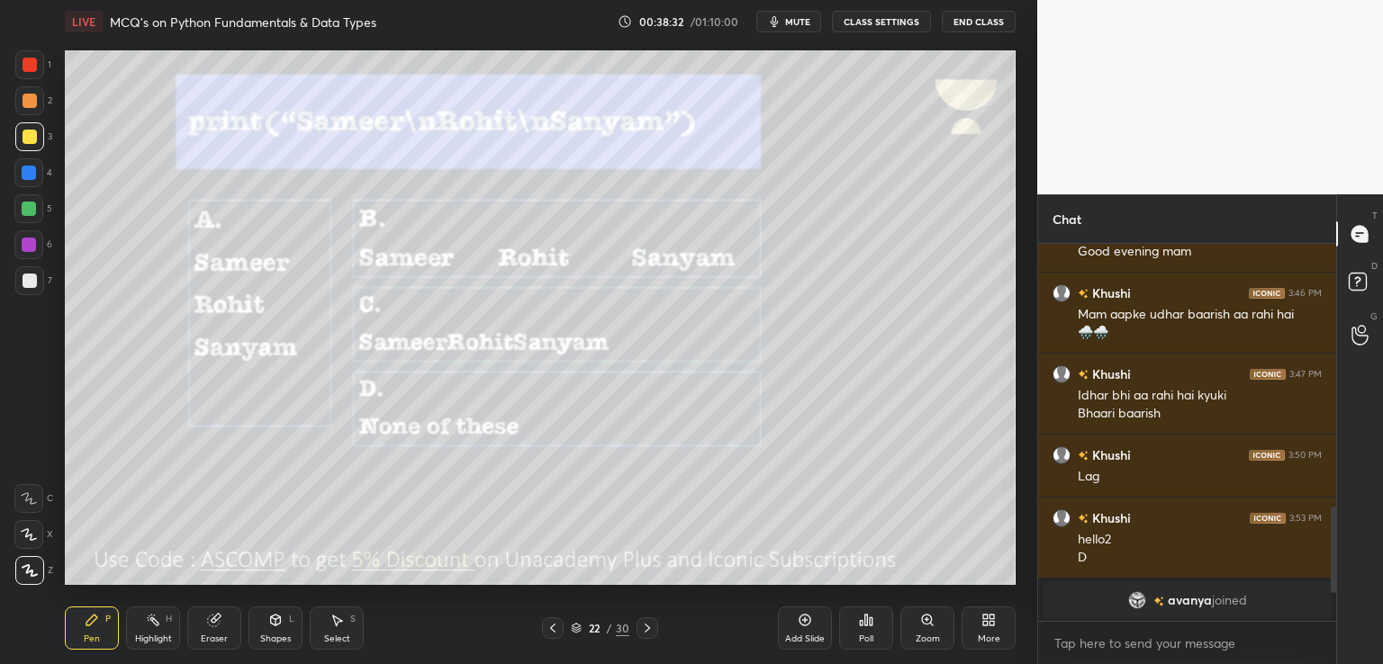
click at [649, 624] on icon at bounding box center [647, 628] width 14 height 14
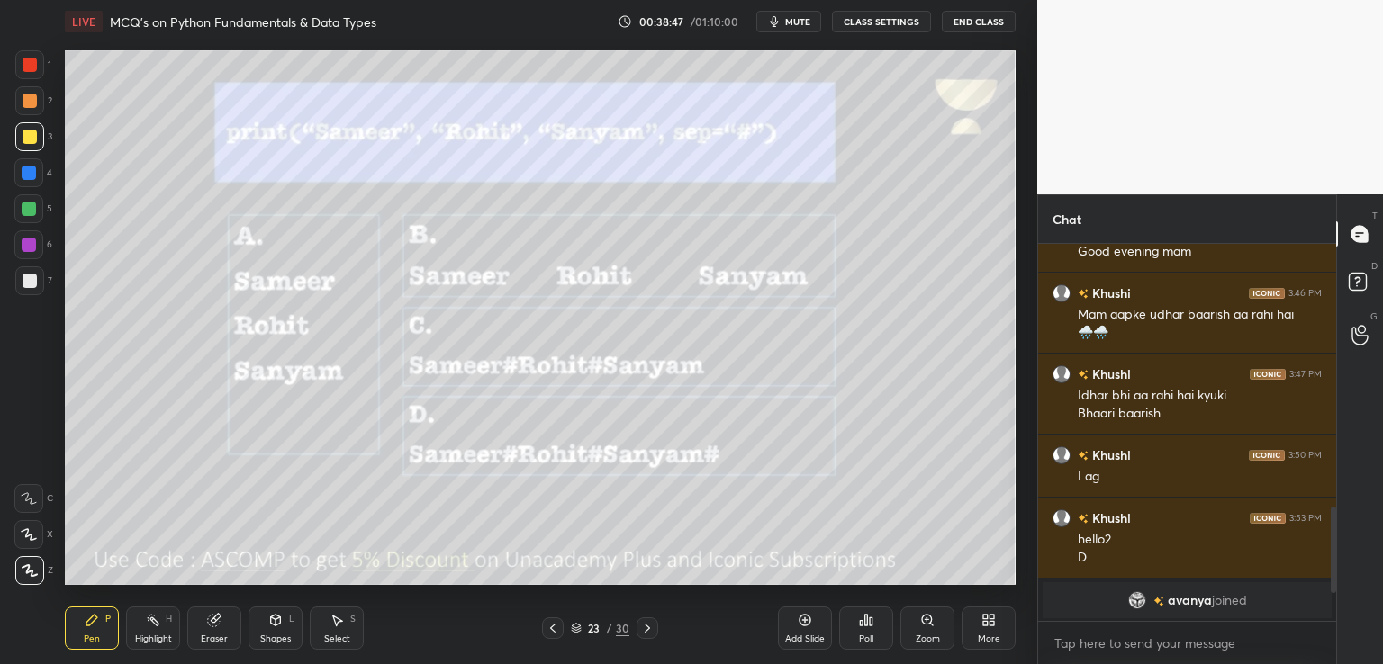
click at [864, 598] on div "Poll" at bounding box center [866, 628] width 54 height 101
click at [870, 625] on icon at bounding box center [871, 622] width 3 height 8
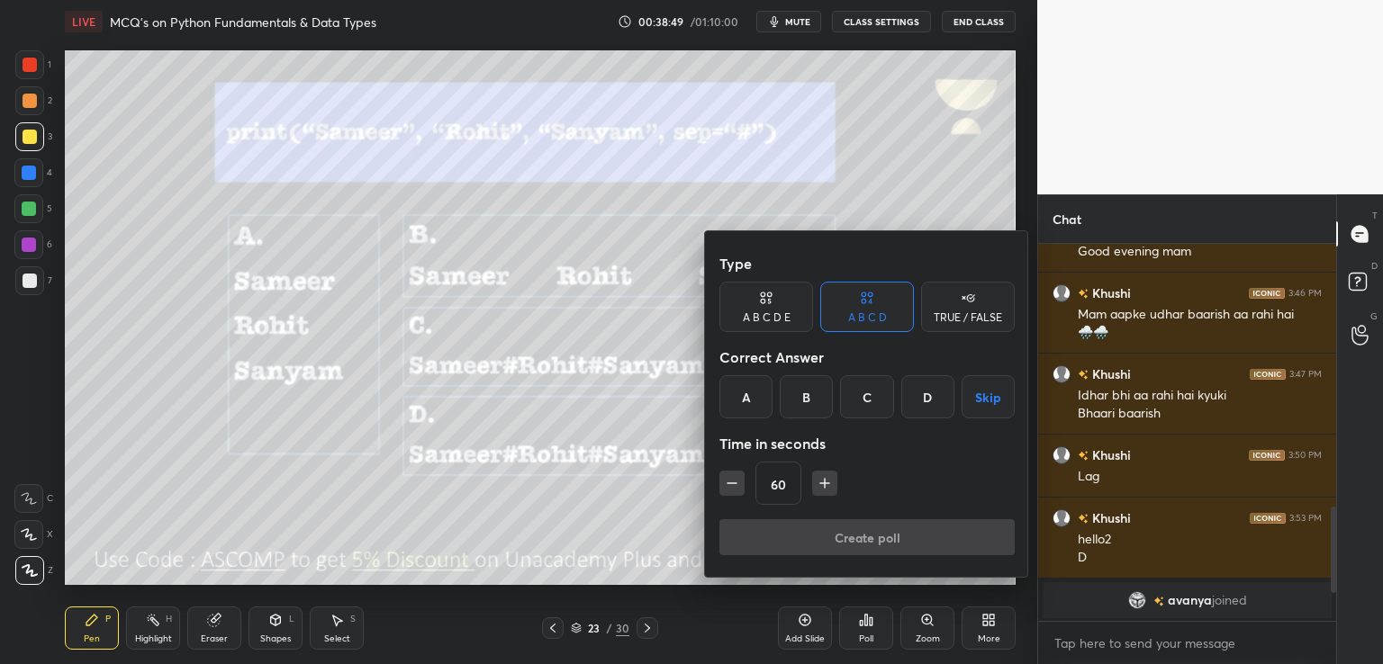
click at [872, 397] on div "C" at bounding box center [866, 396] width 53 height 43
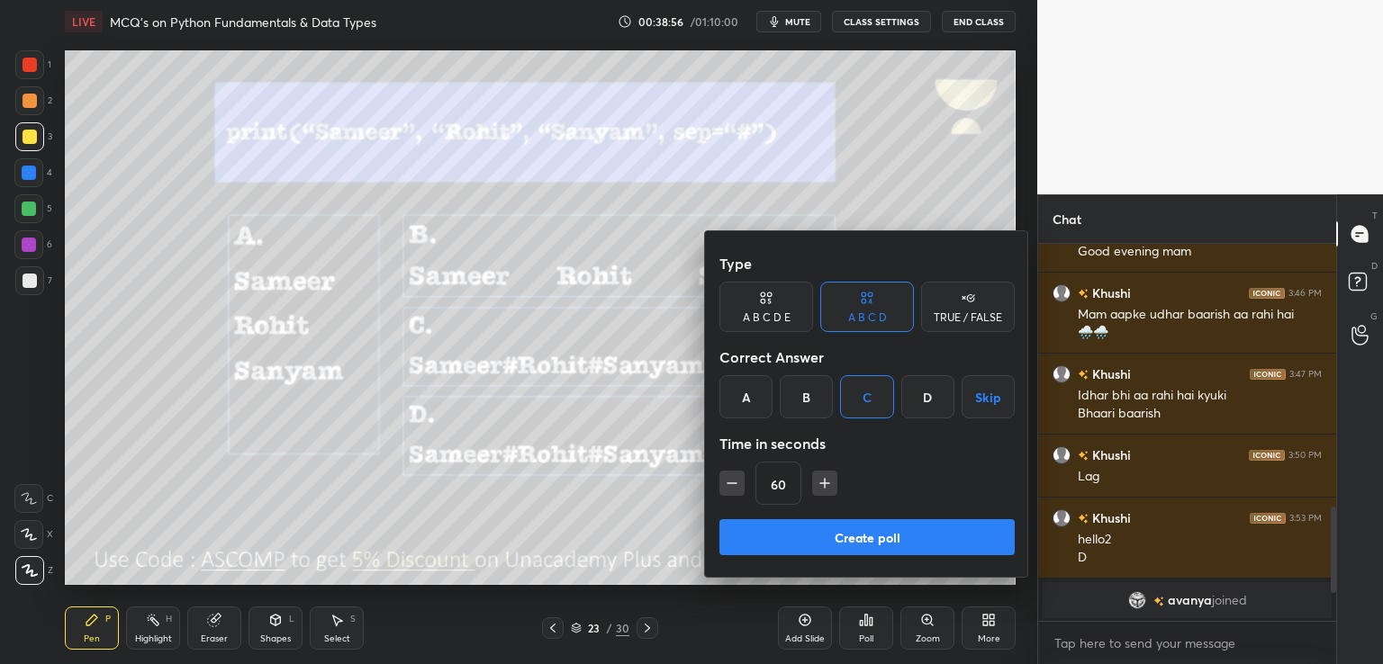
scroll to position [904, 0]
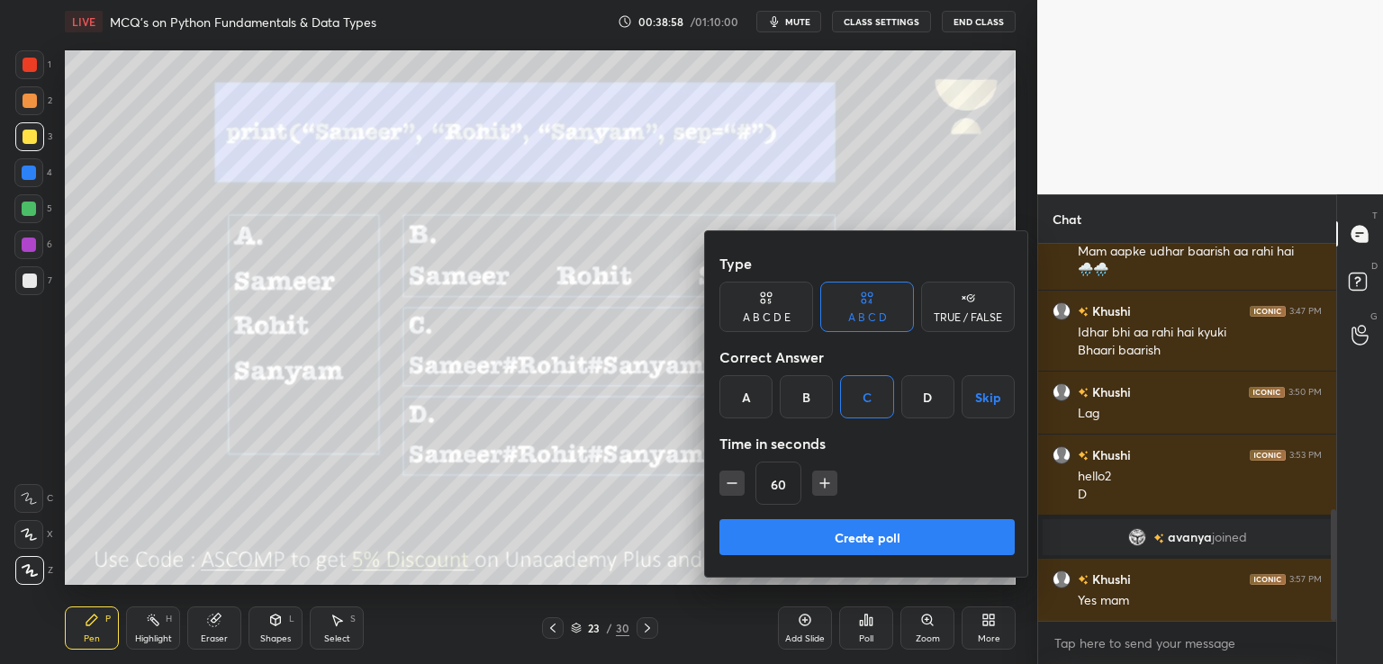
click at [756, 540] on button "Create poll" at bounding box center [866, 537] width 295 height 36
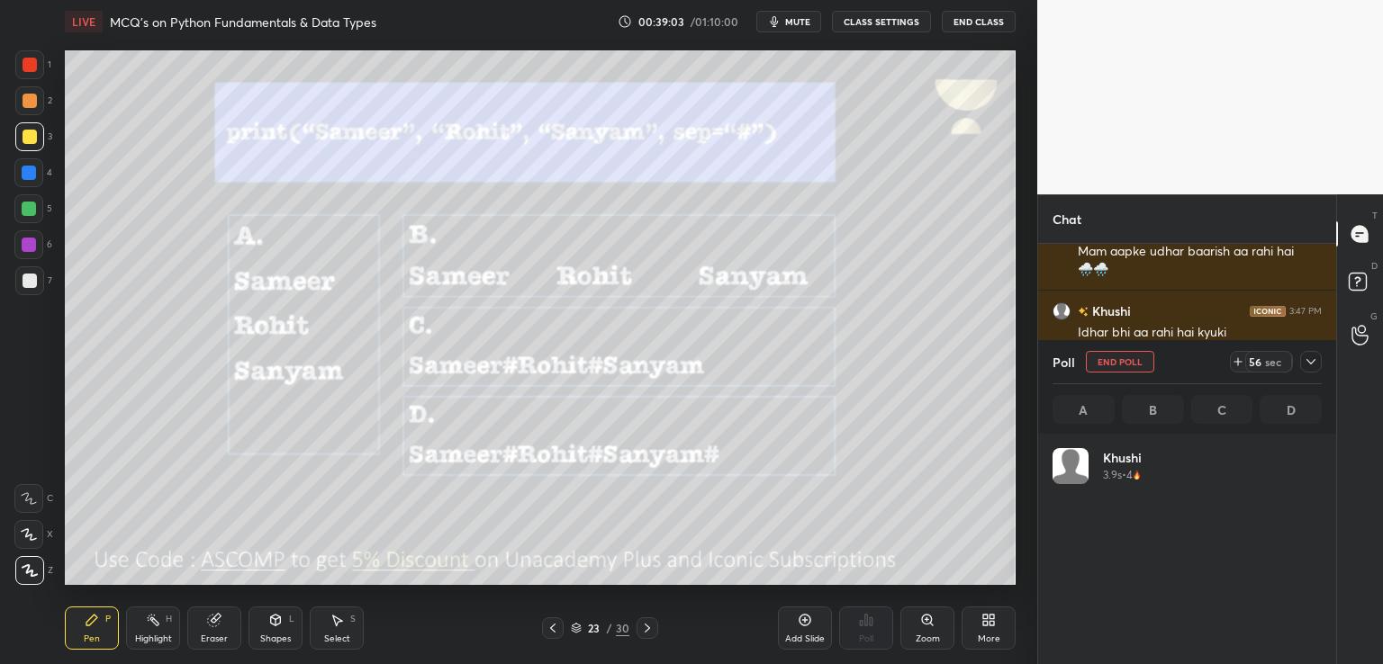
scroll to position [211, 264]
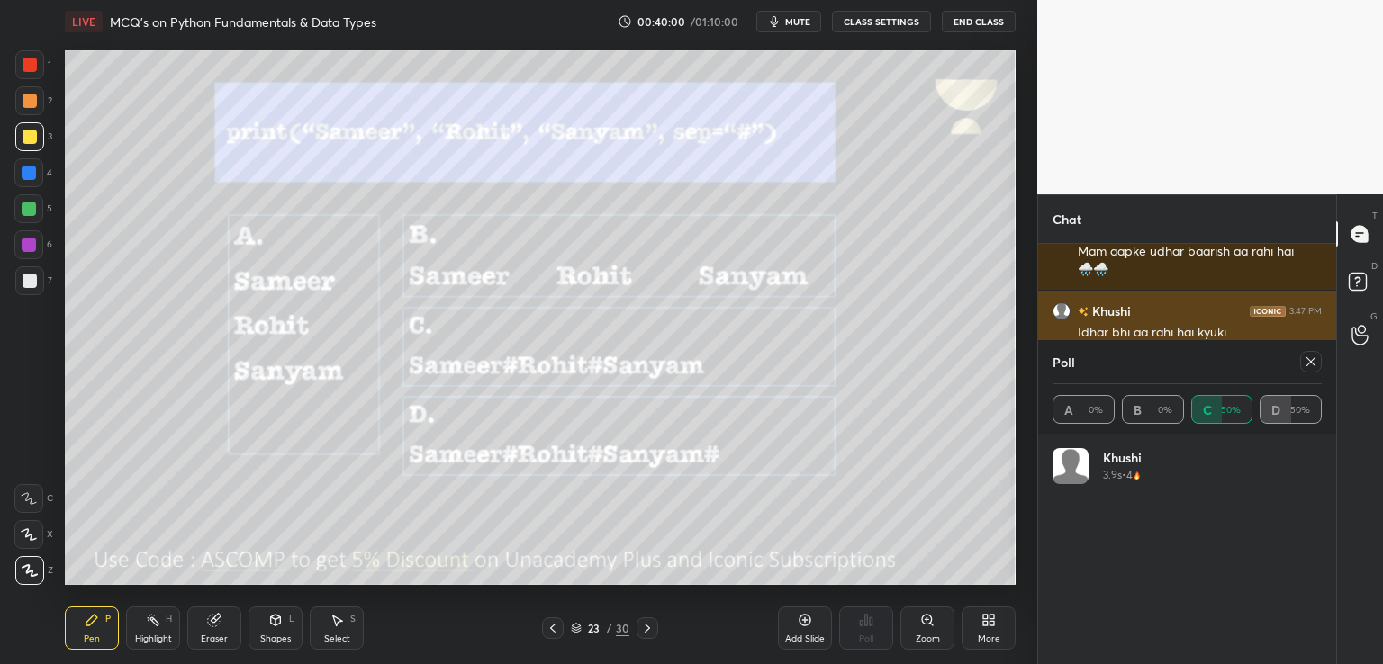
click at [1304, 358] on icon at bounding box center [1311, 362] width 14 height 14
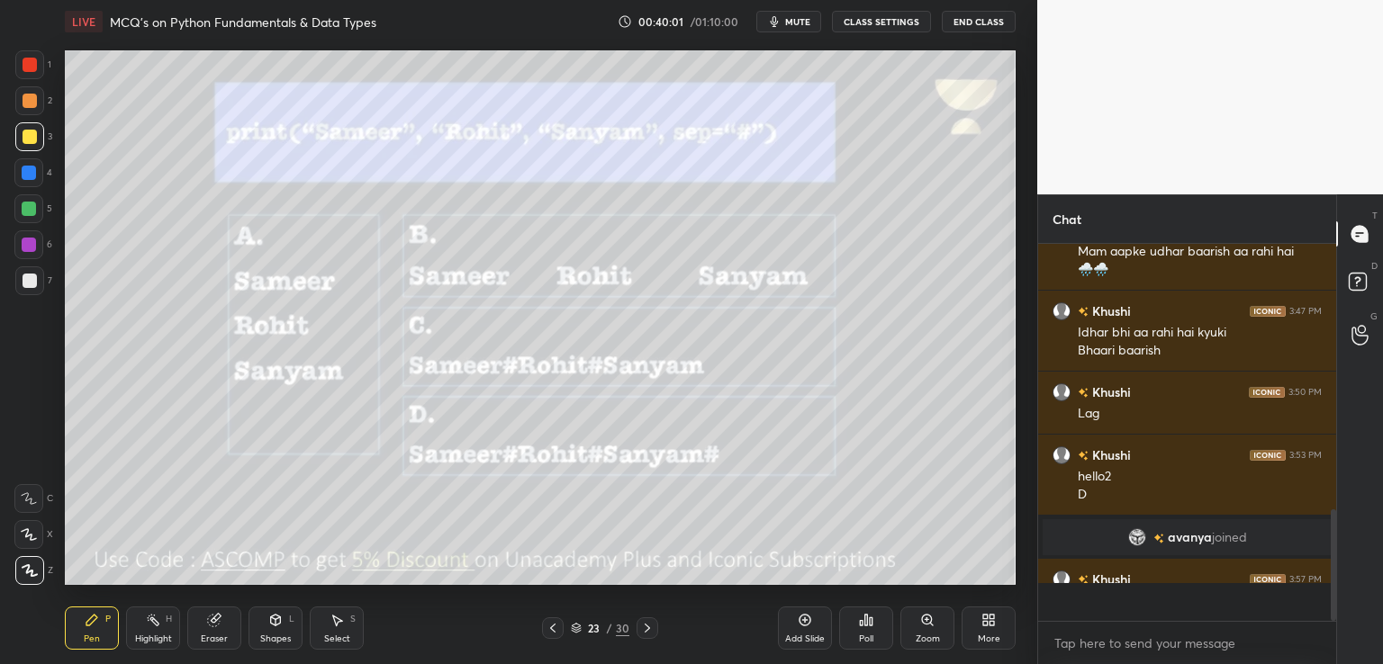
scroll to position [5, 5]
click at [646, 631] on icon at bounding box center [647, 628] width 5 height 9
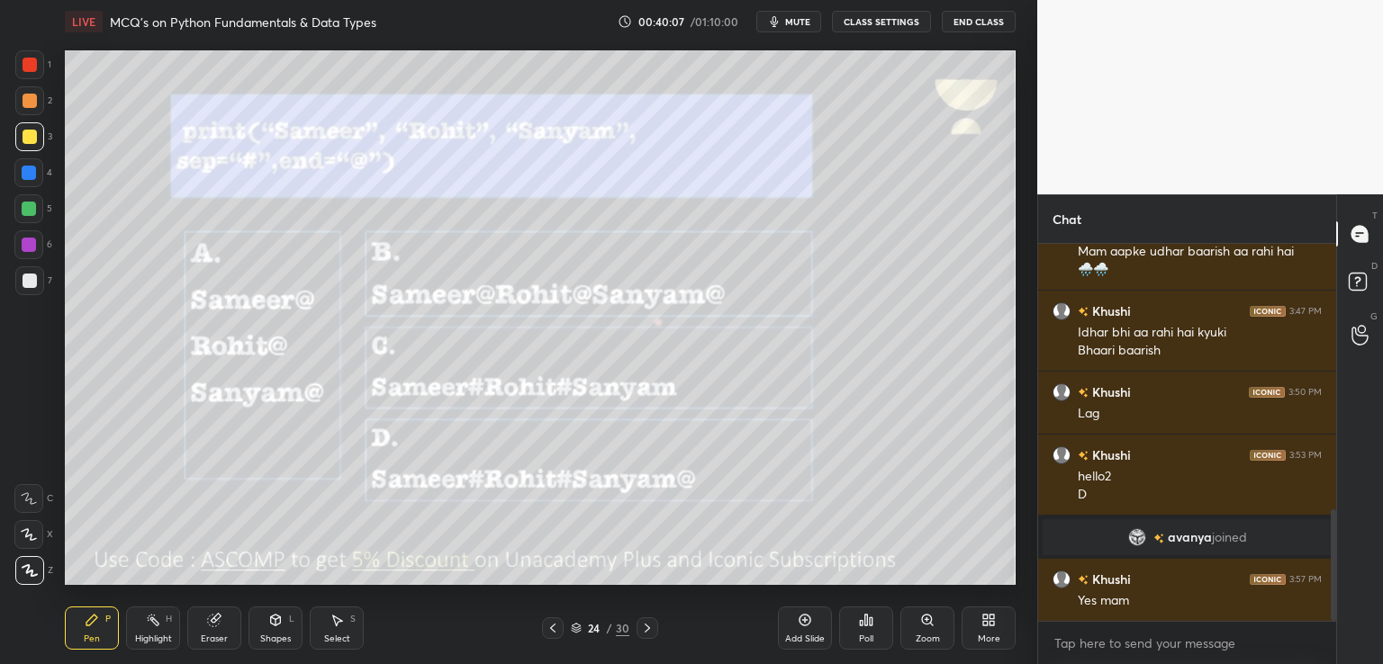
click at [546, 625] on icon at bounding box center [553, 628] width 14 height 14
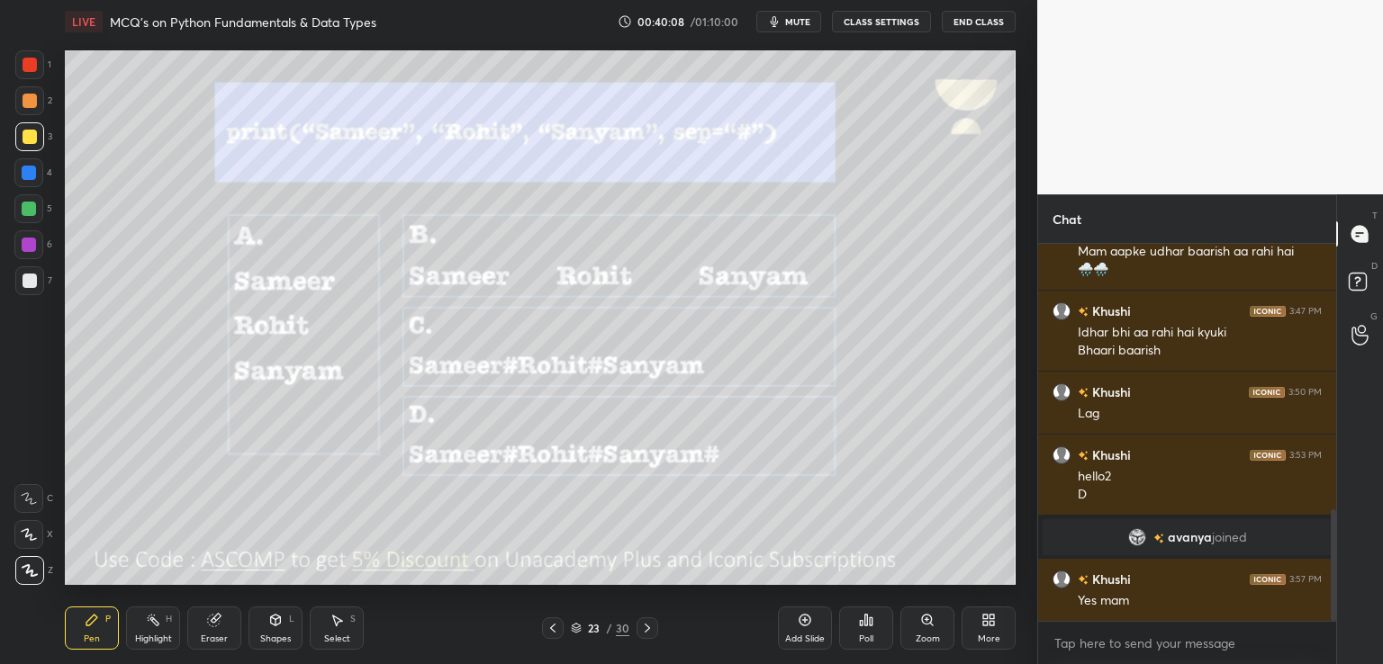
click at [641, 634] on icon at bounding box center [647, 628] width 14 height 14
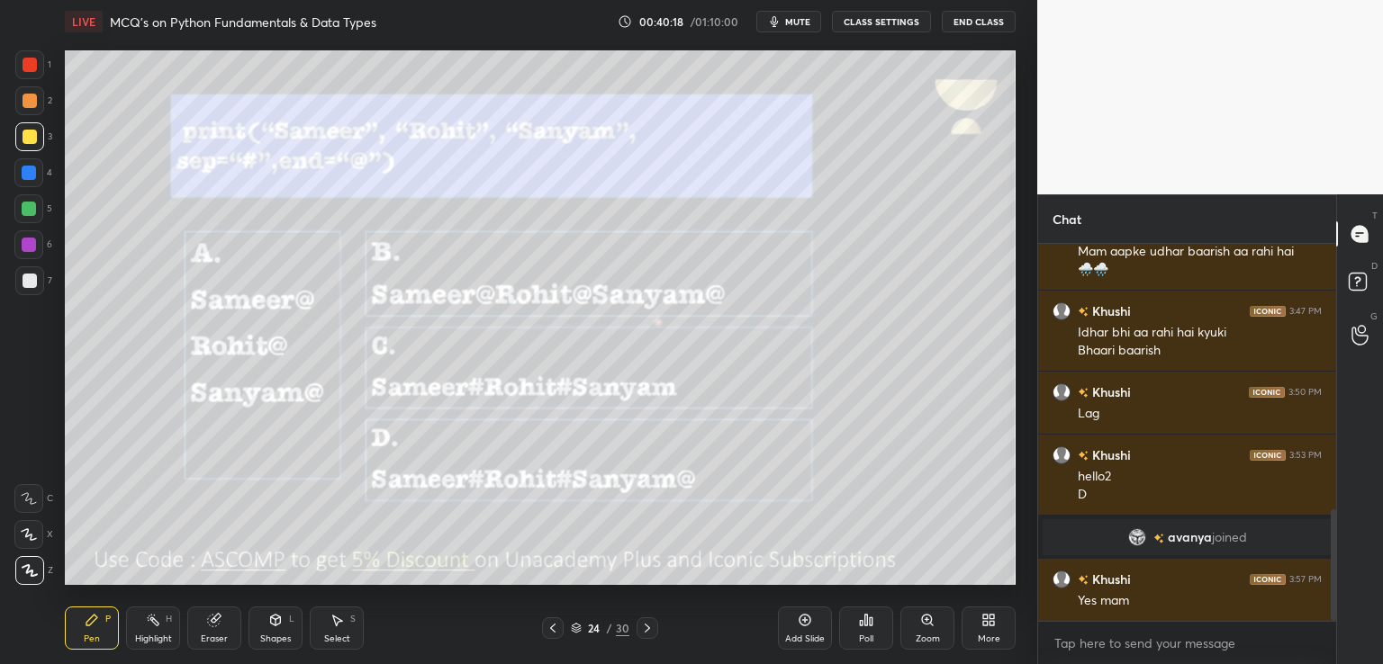
scroll to position [967, 0]
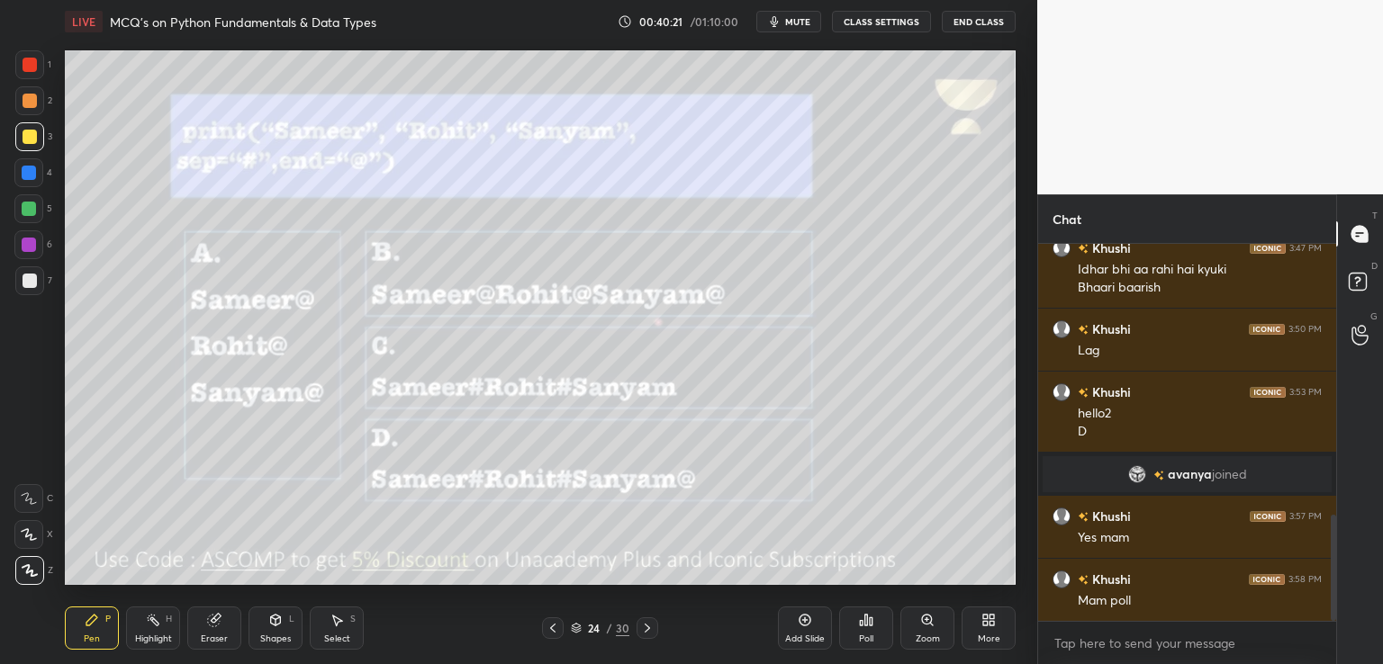
click at [855, 636] on div "Poll" at bounding box center [866, 628] width 54 height 43
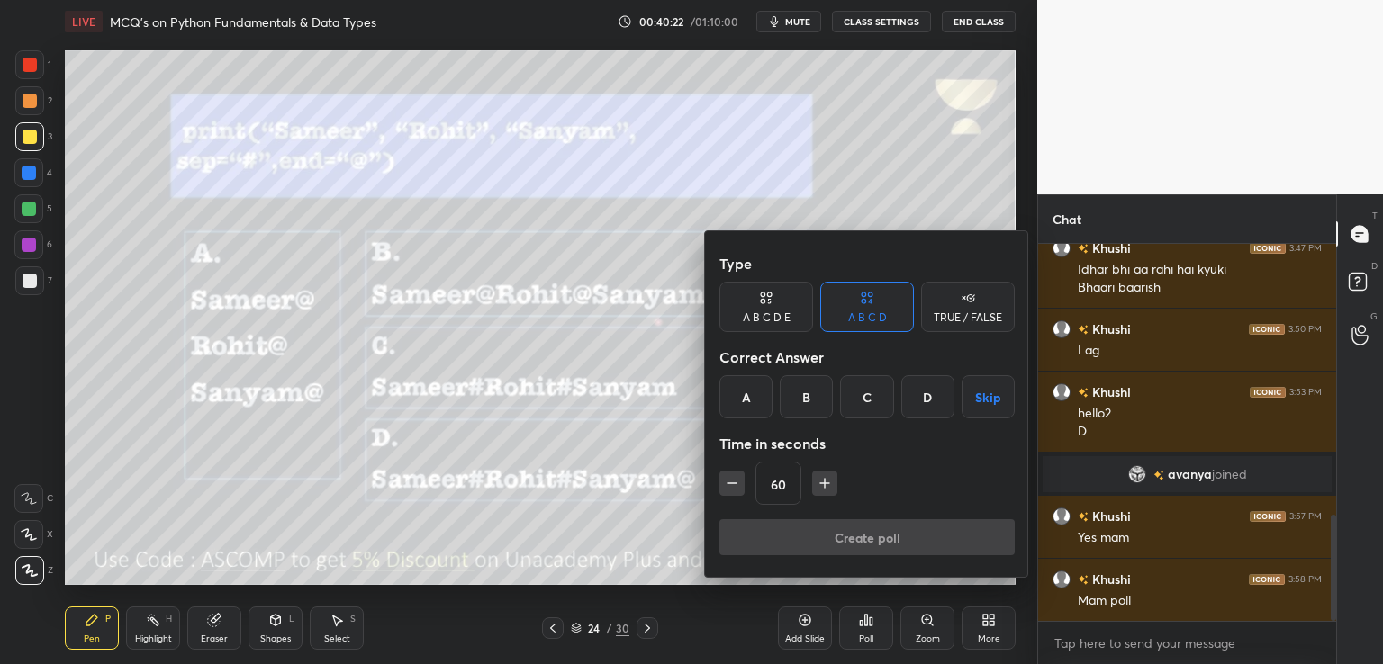
click at [925, 397] on div "D" at bounding box center [927, 396] width 53 height 43
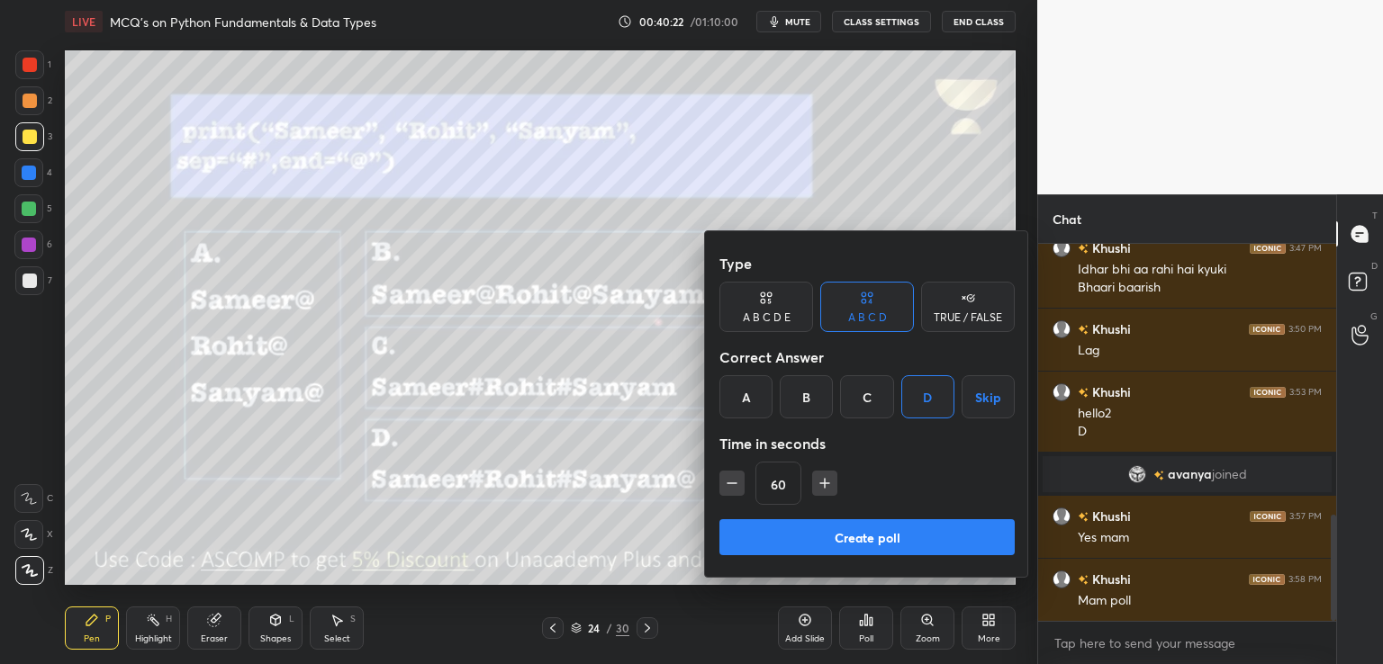
click at [882, 533] on button "Create poll" at bounding box center [866, 537] width 295 height 36
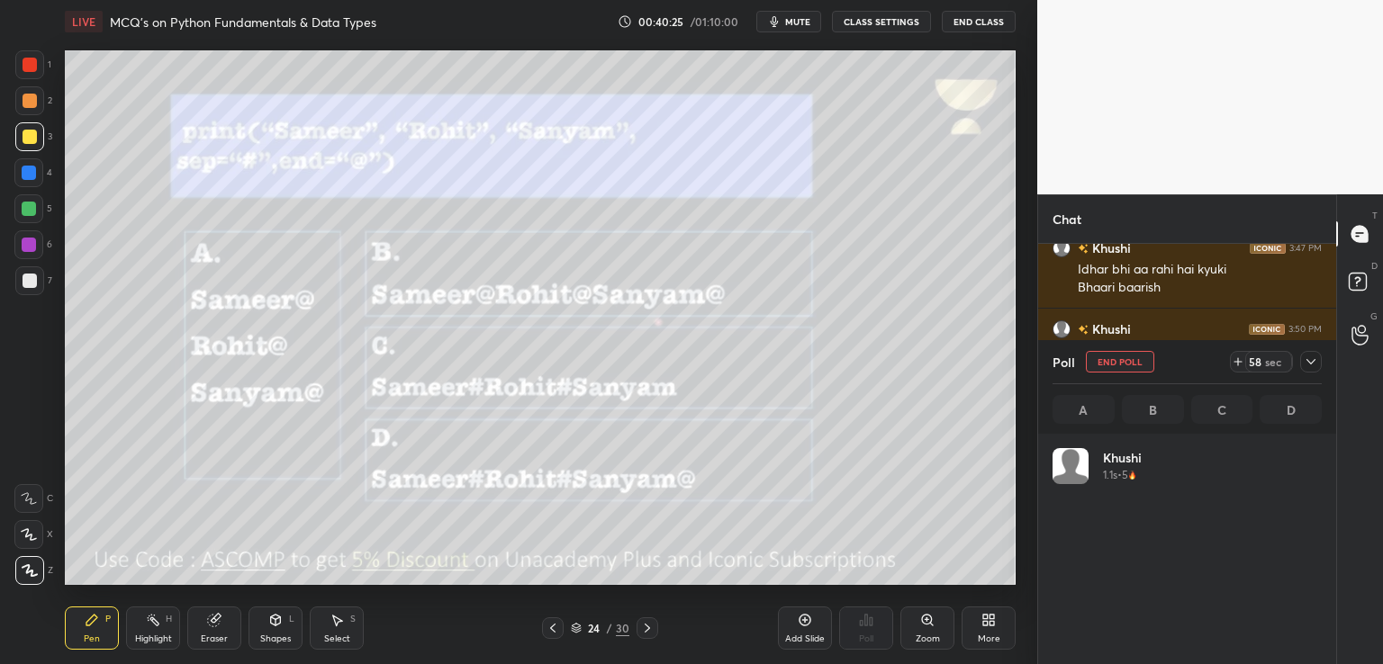
scroll to position [211, 264]
click at [1316, 362] on icon at bounding box center [1311, 362] width 14 height 14
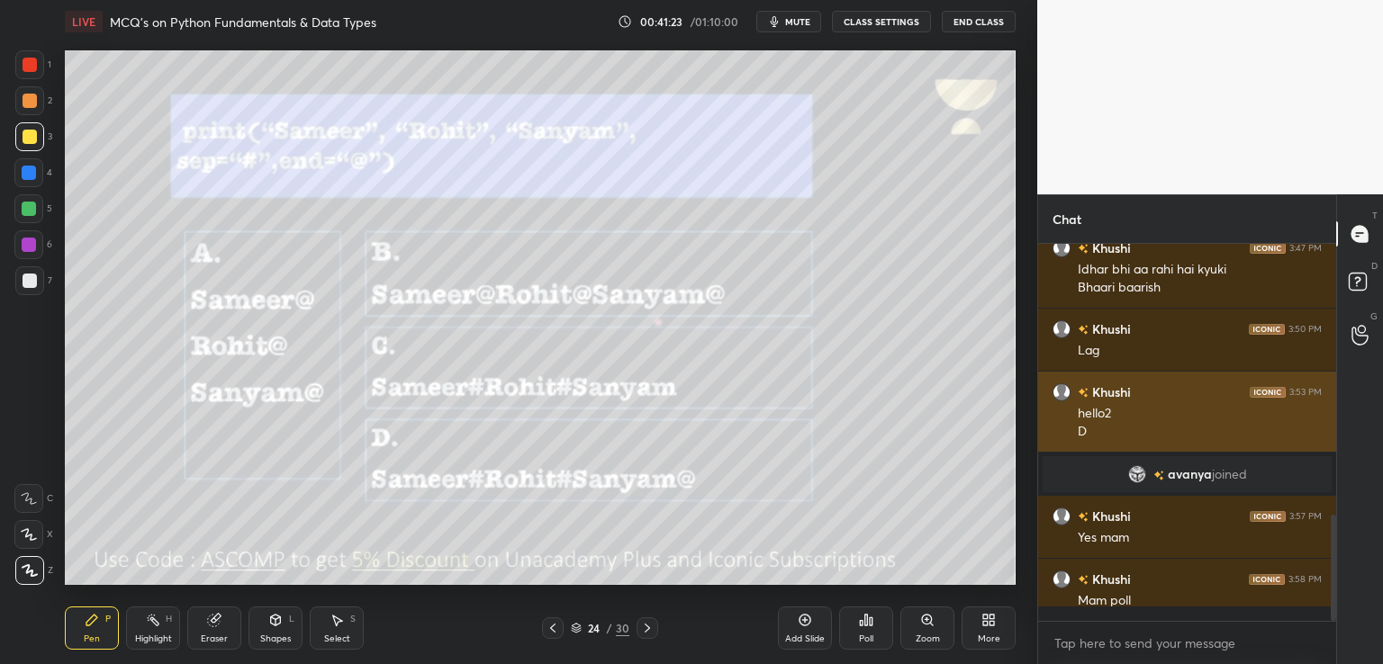
scroll to position [221, 293]
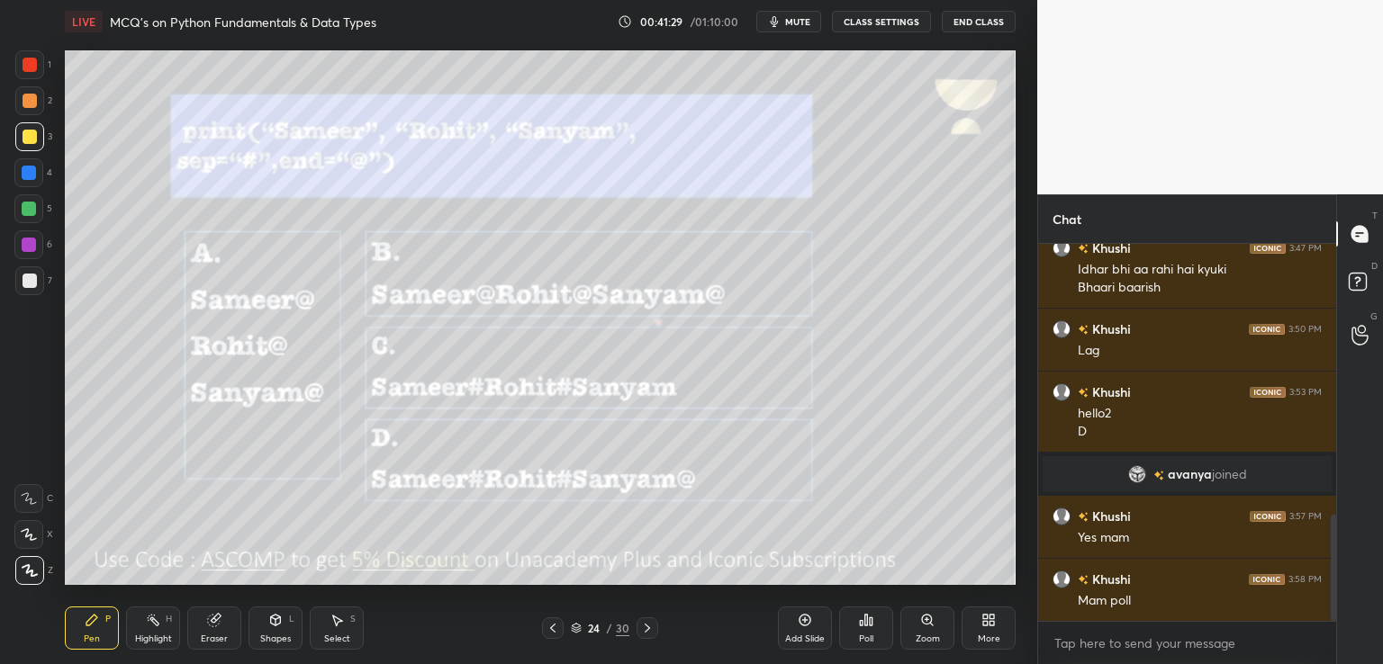
click at [655, 621] on div at bounding box center [648, 629] width 22 height 22
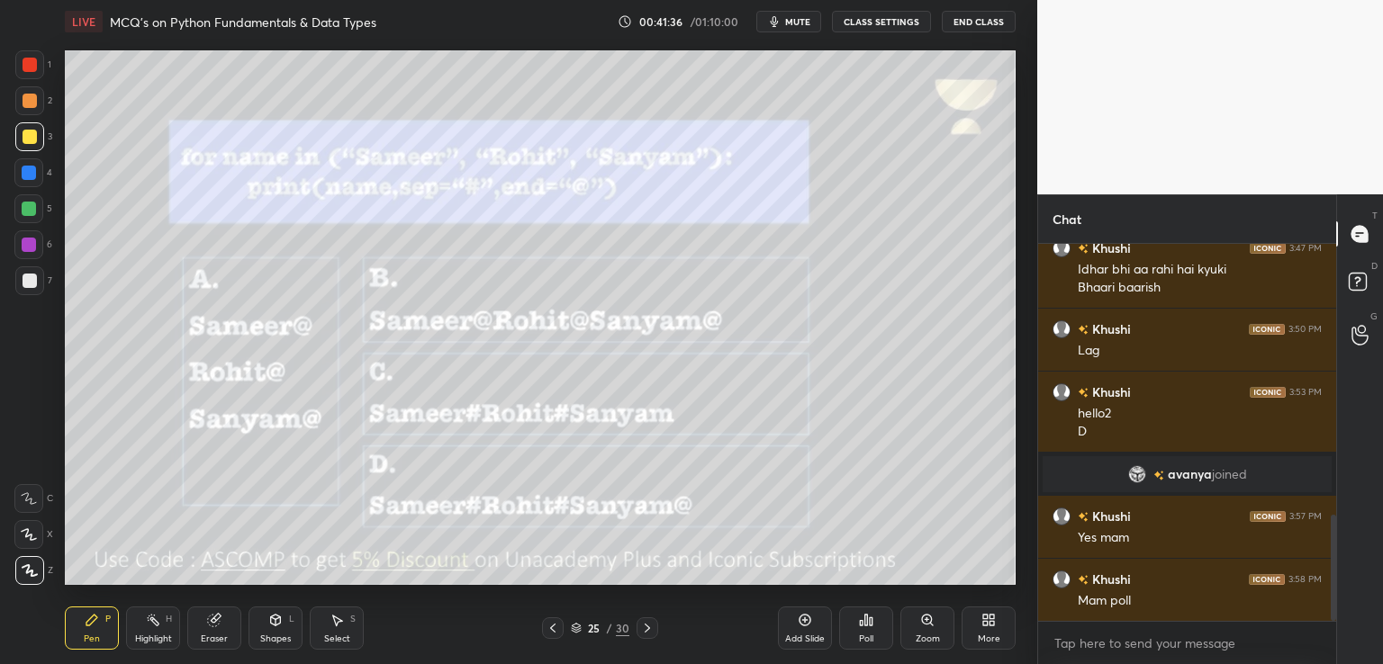
click at [806, 14] on button "mute" at bounding box center [788, 22] width 65 height 22
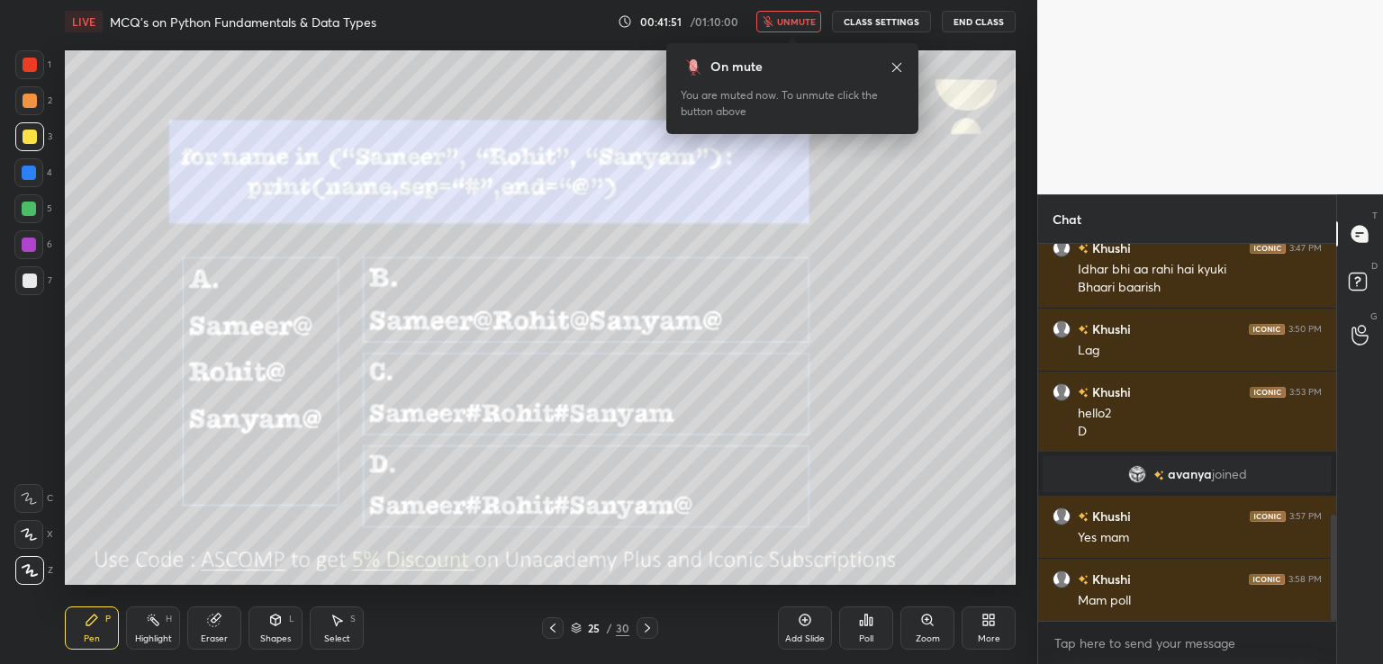
scroll to position [1030, 0]
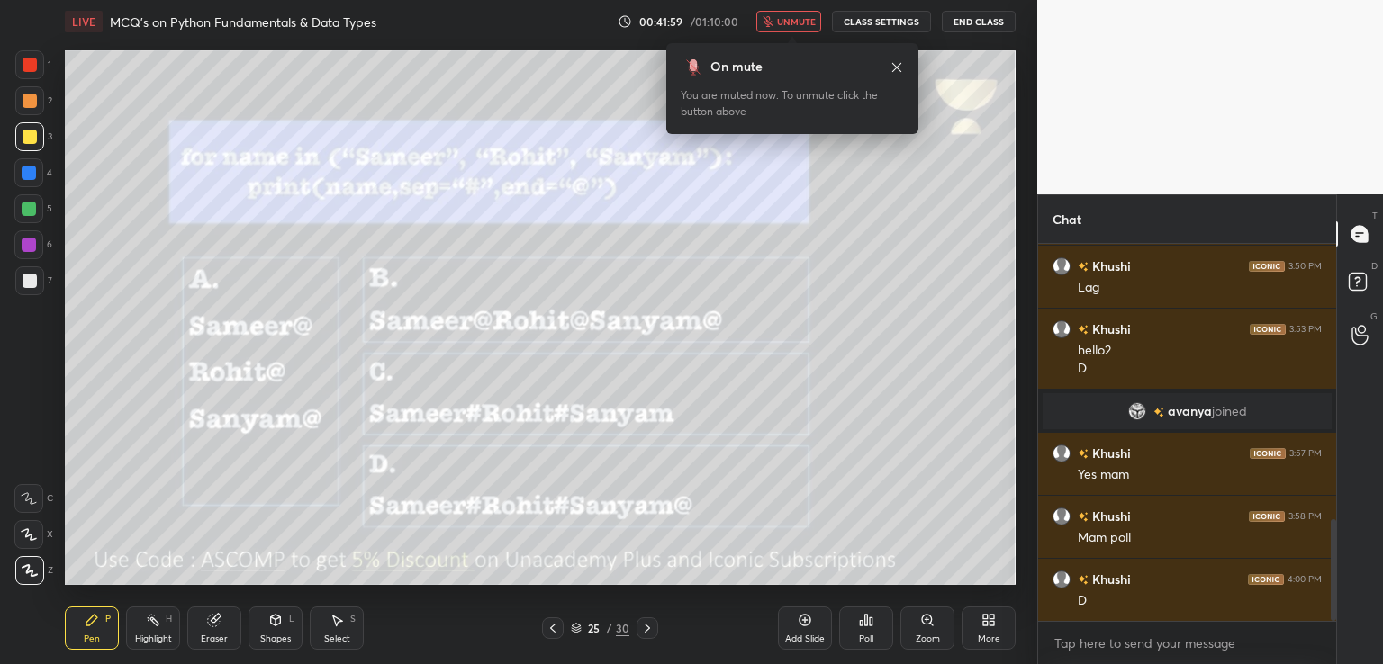
click at [779, 20] on button "unmute" at bounding box center [788, 22] width 65 height 22
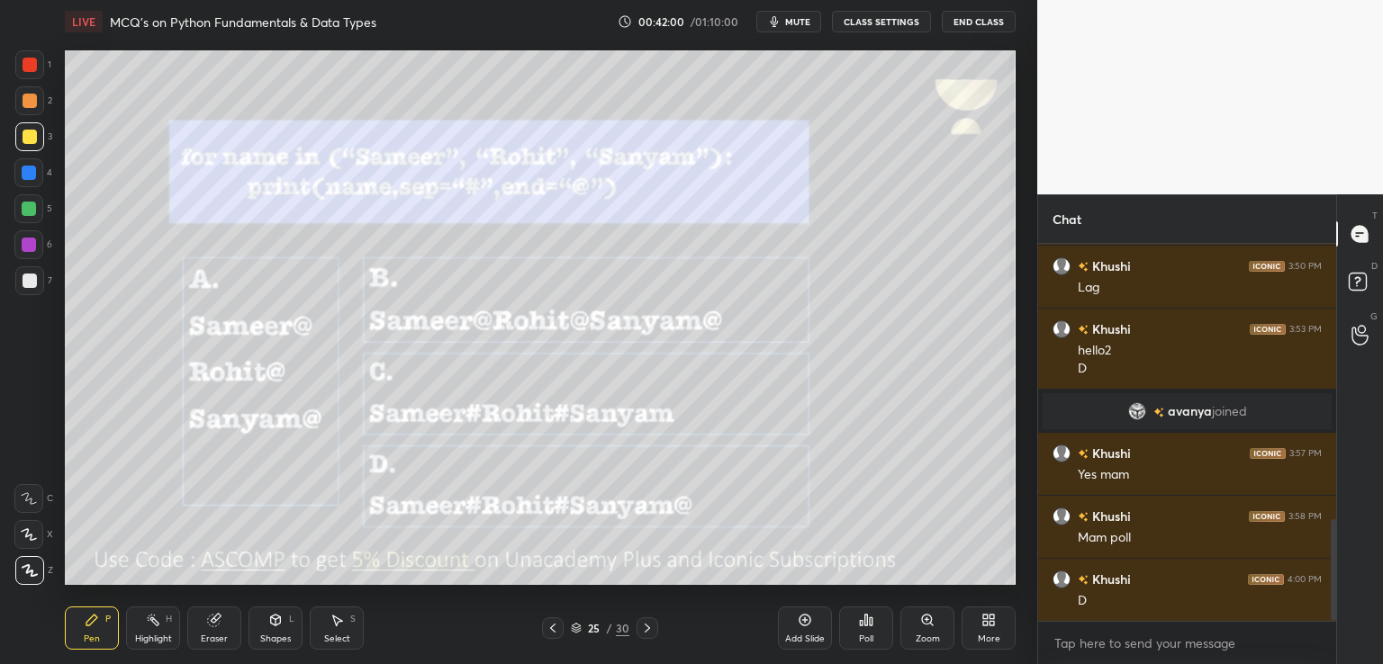
click at [861, 626] on icon at bounding box center [861, 623] width 3 height 5
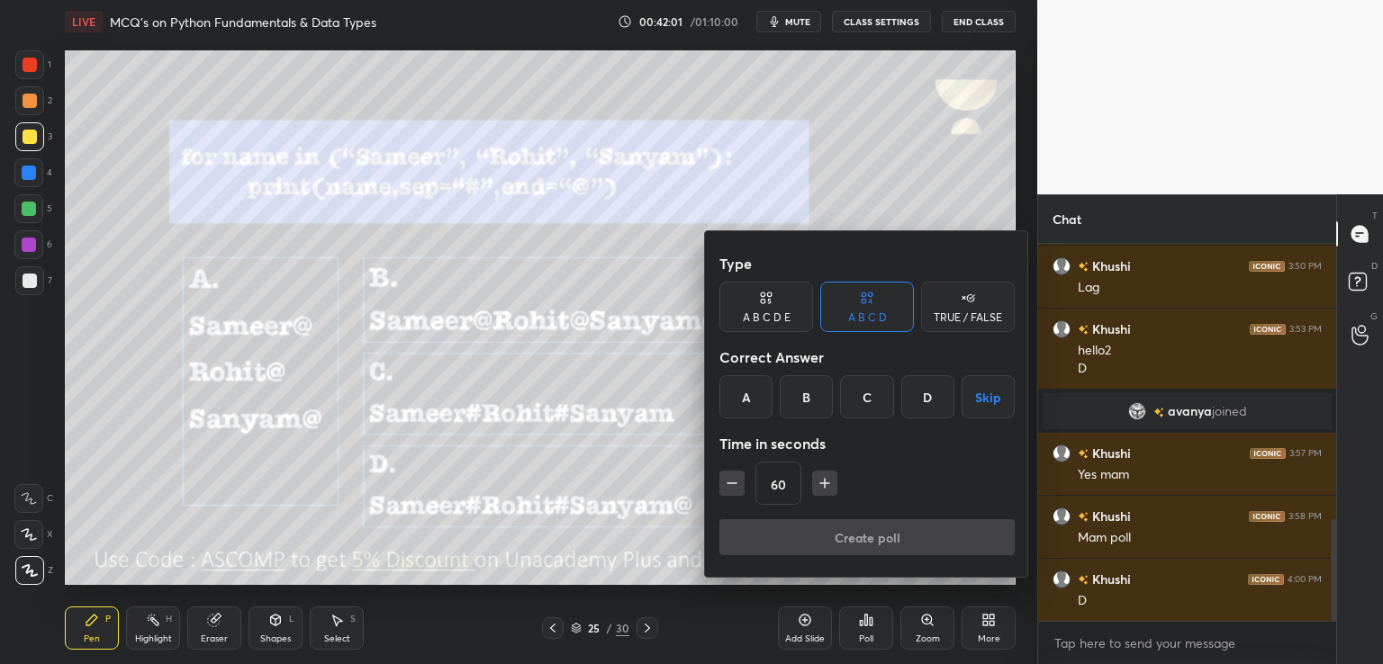
click at [804, 397] on div "B" at bounding box center [806, 396] width 53 height 43
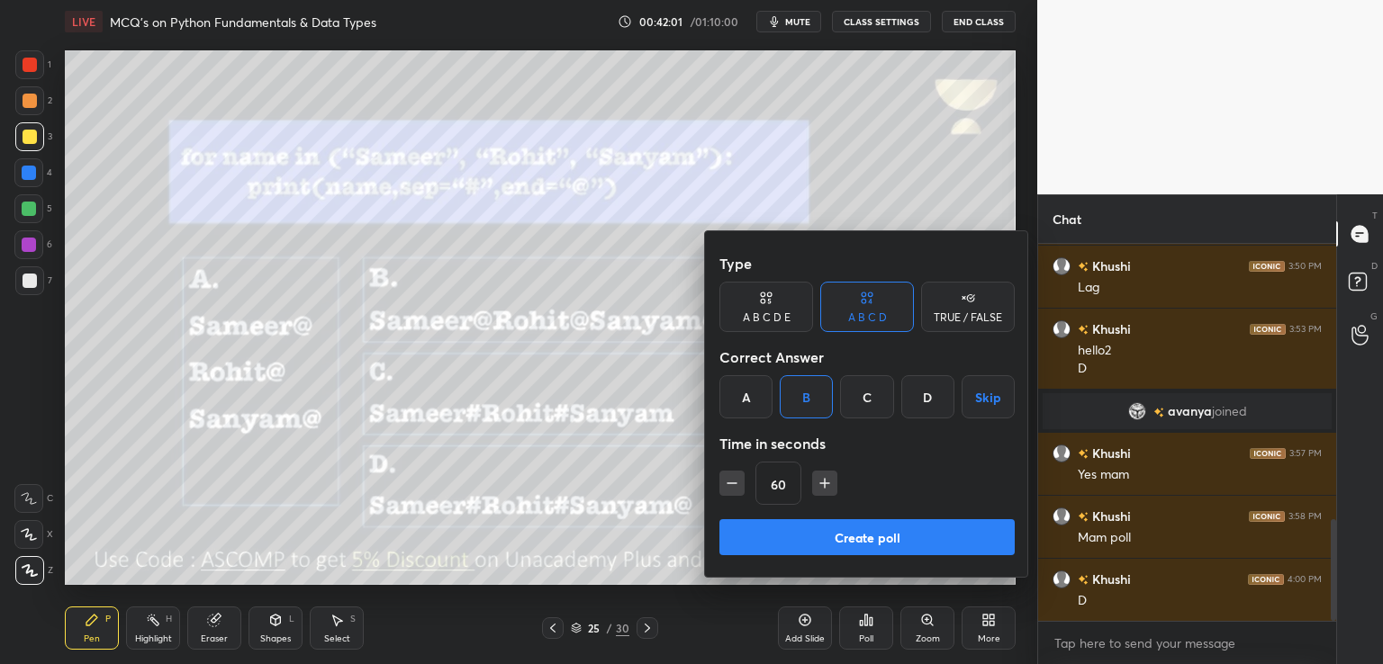
click at [820, 535] on button "Create poll" at bounding box center [866, 537] width 295 height 36
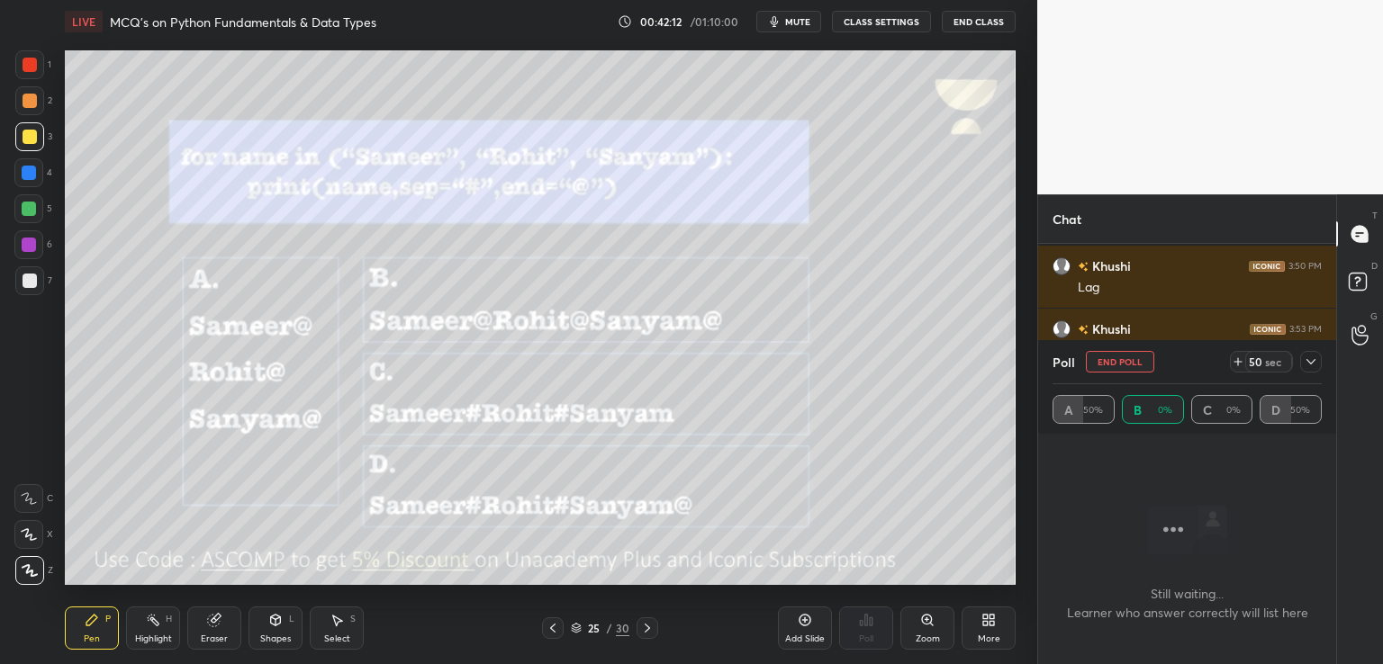
scroll to position [1142, 0]
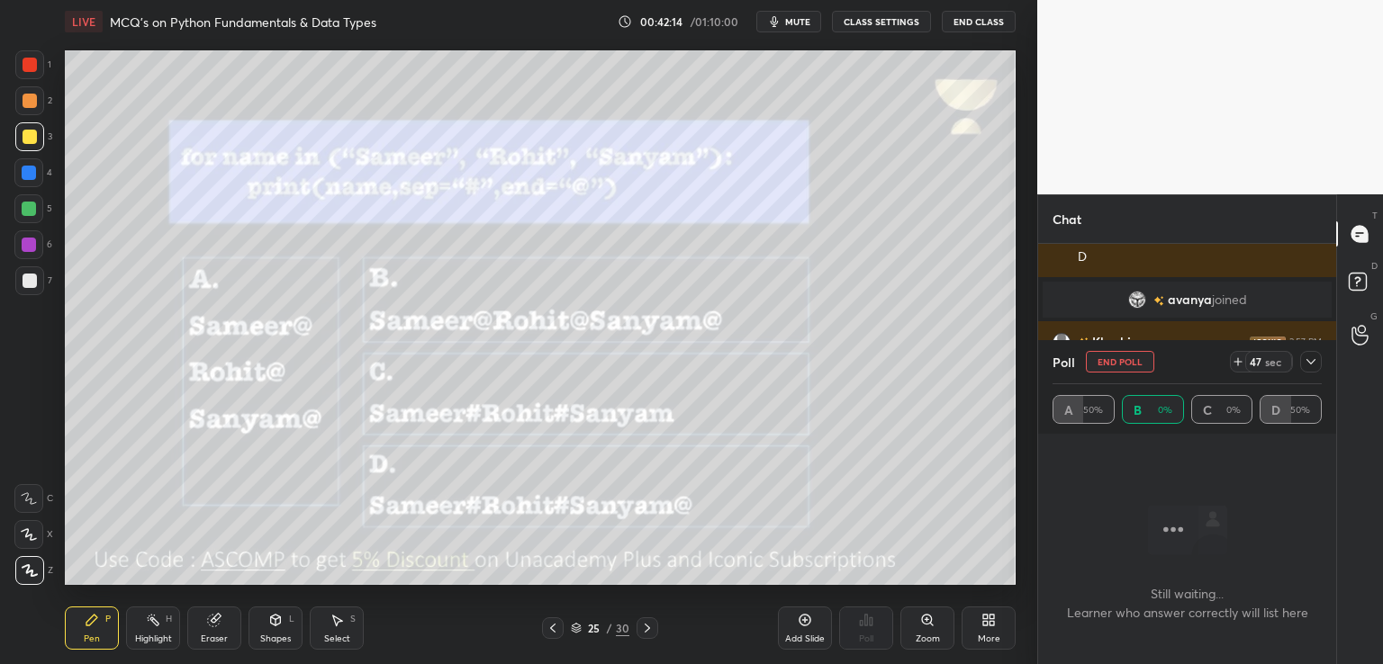
click at [1312, 361] on icon at bounding box center [1311, 362] width 14 height 14
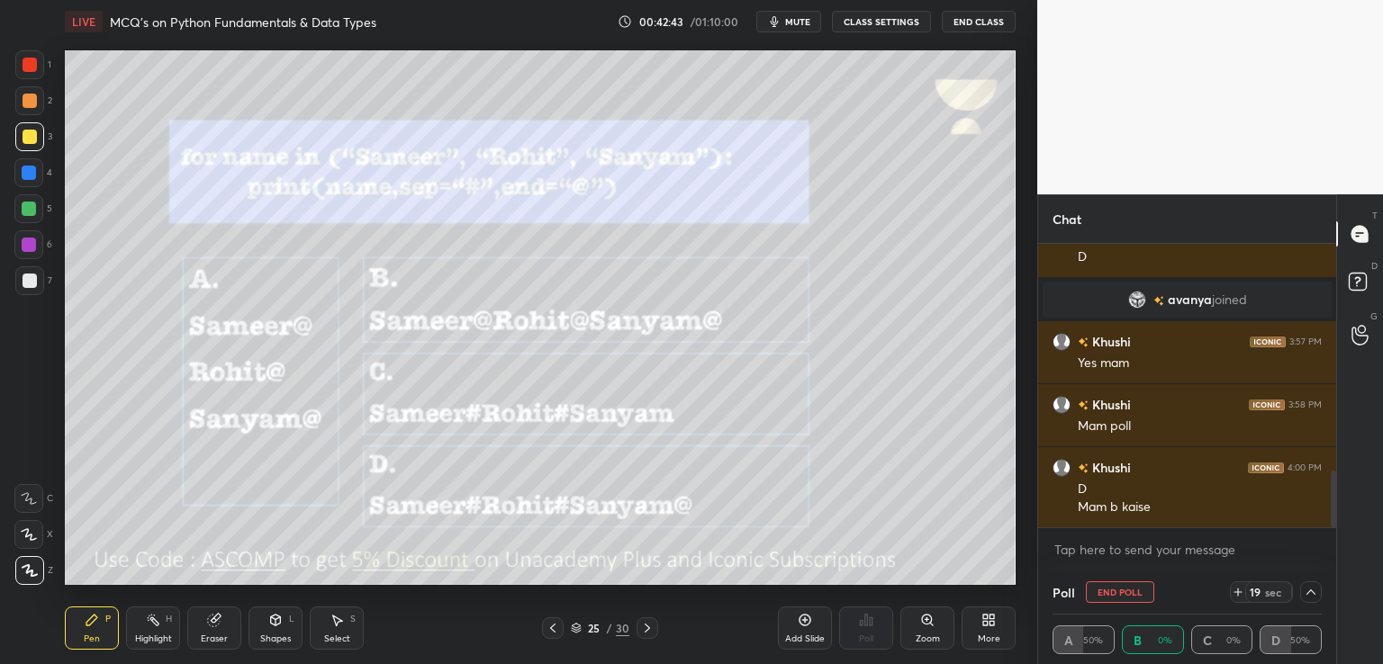
scroll to position [1205, 0]
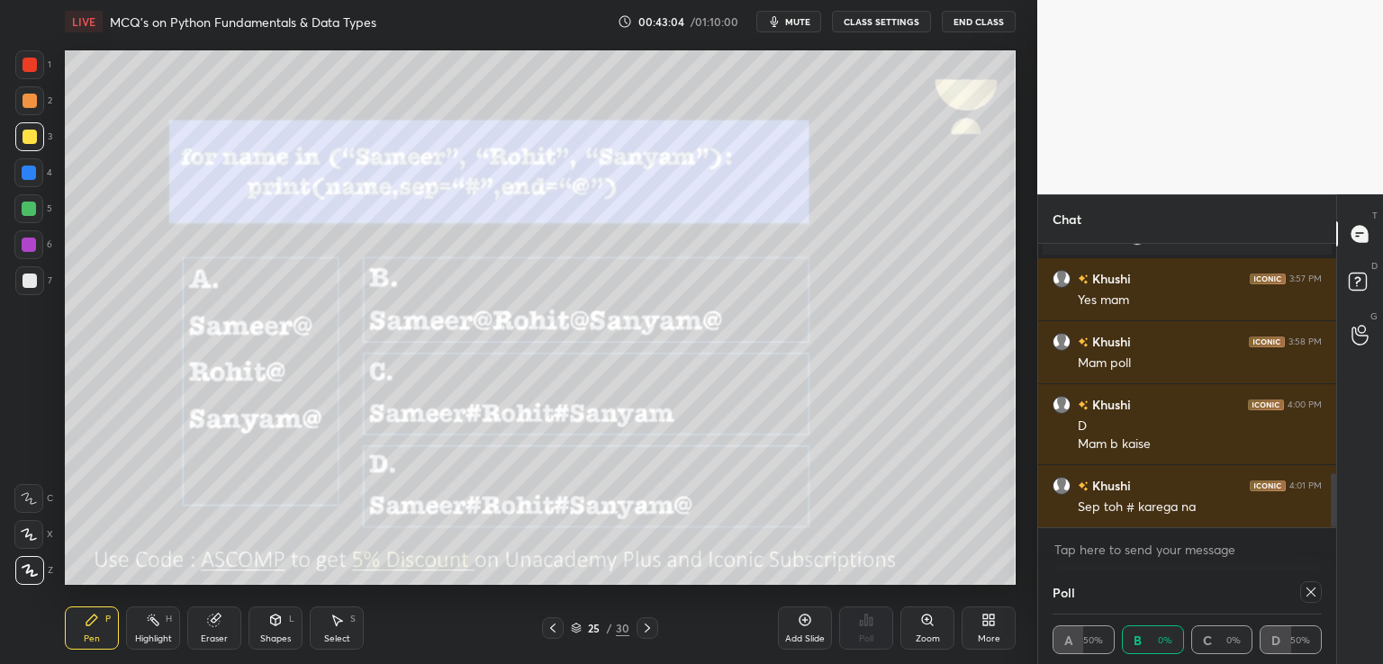
click at [1313, 594] on icon at bounding box center [1311, 592] width 14 height 14
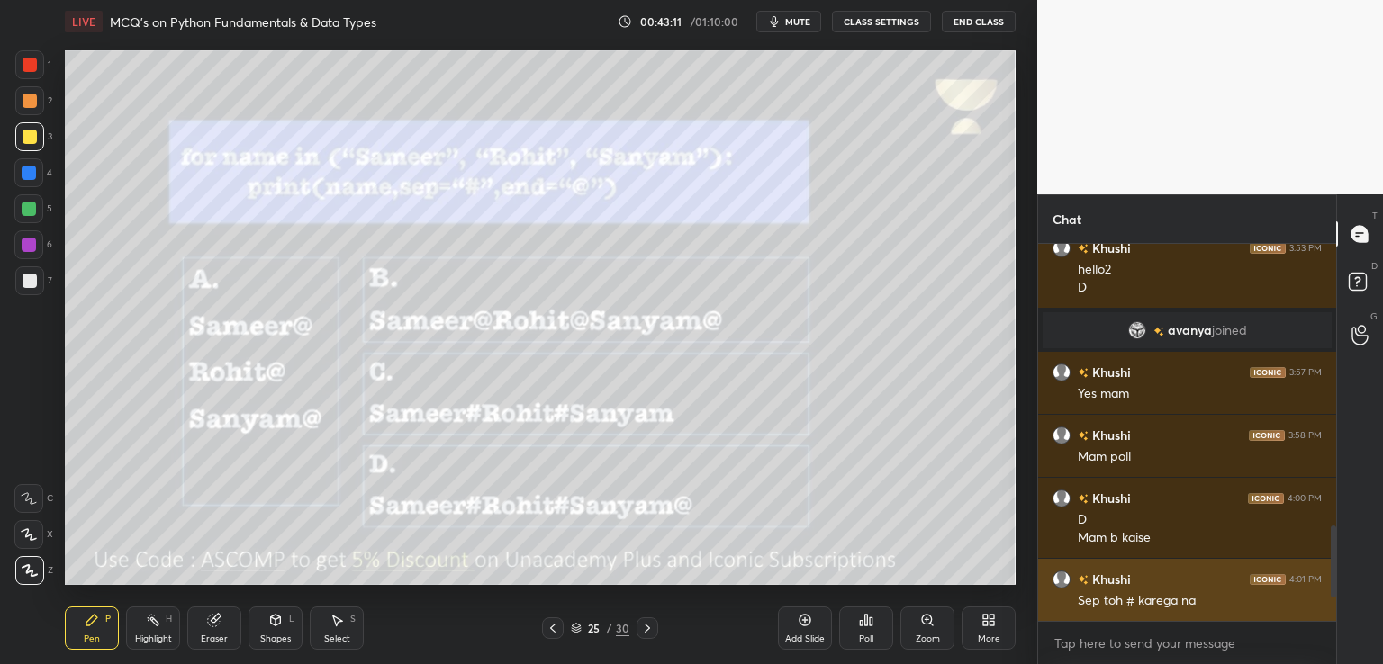
scroll to position [1129, 0]
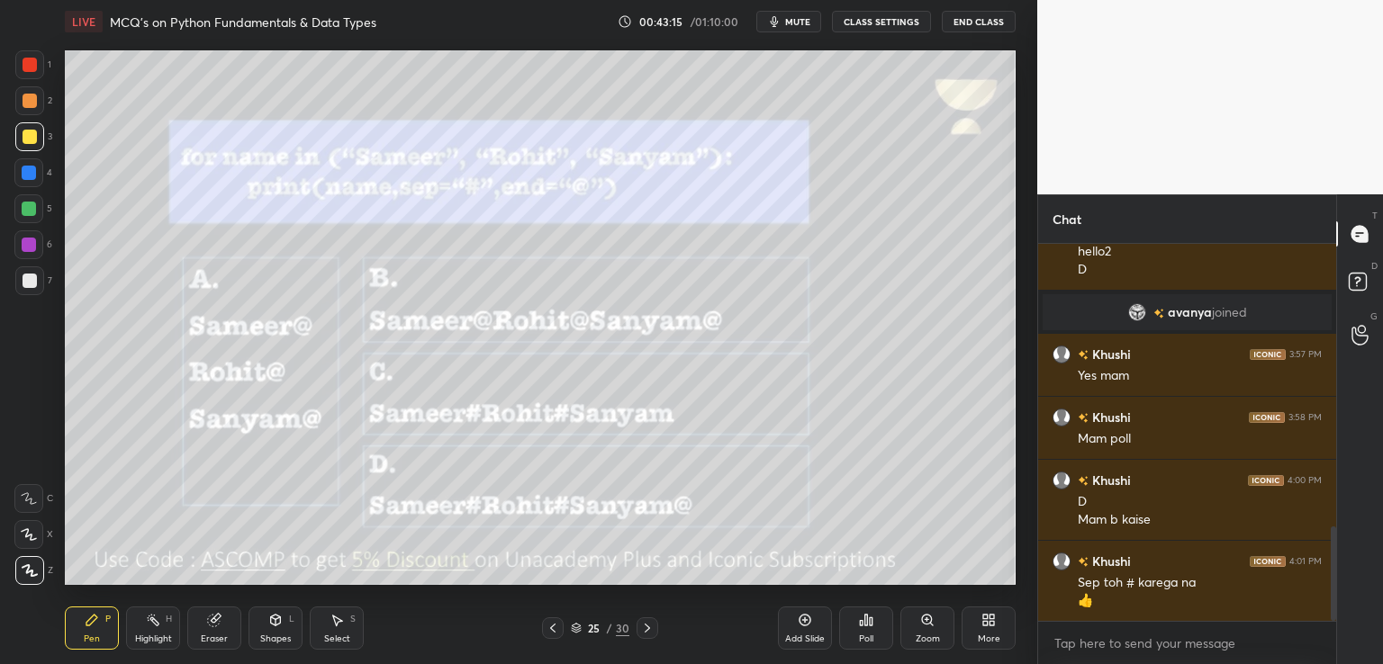
click at [589, 628] on div "25" at bounding box center [594, 628] width 18 height 11
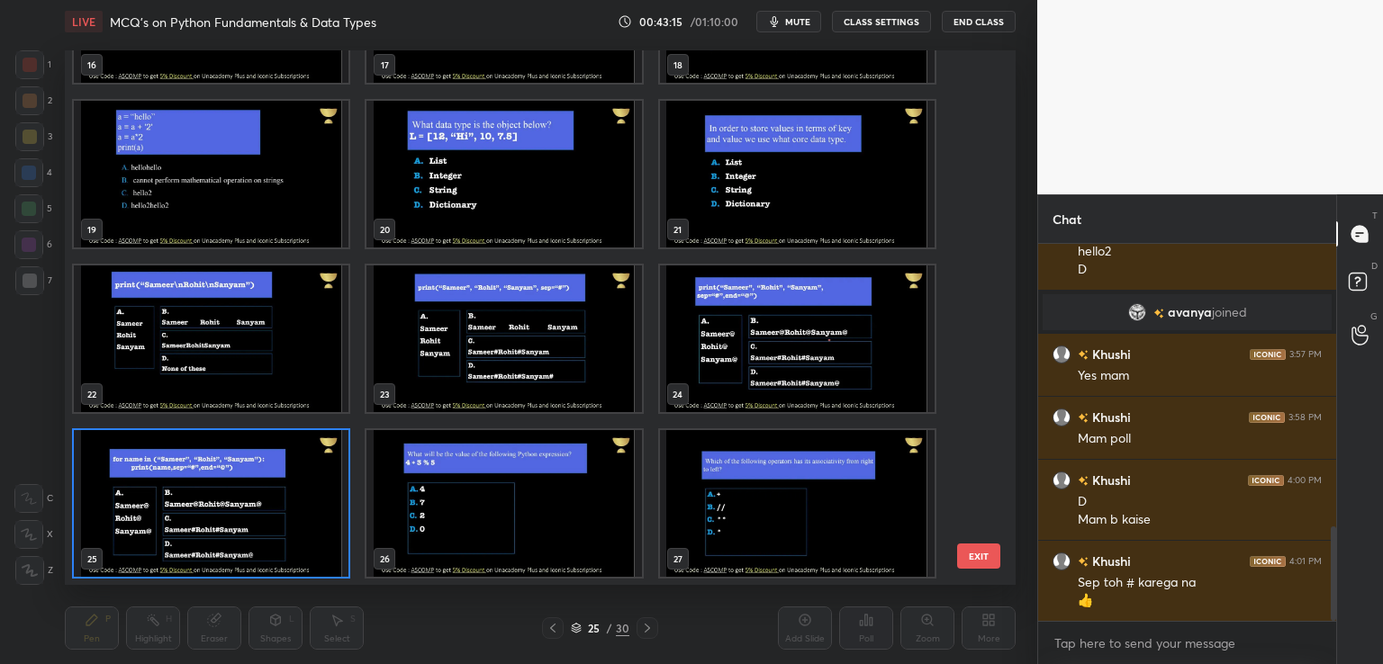
scroll to position [529, 942]
click at [284, 530] on img "grid" at bounding box center [211, 503] width 275 height 147
click at [277, 542] on img "grid" at bounding box center [211, 503] width 275 height 147
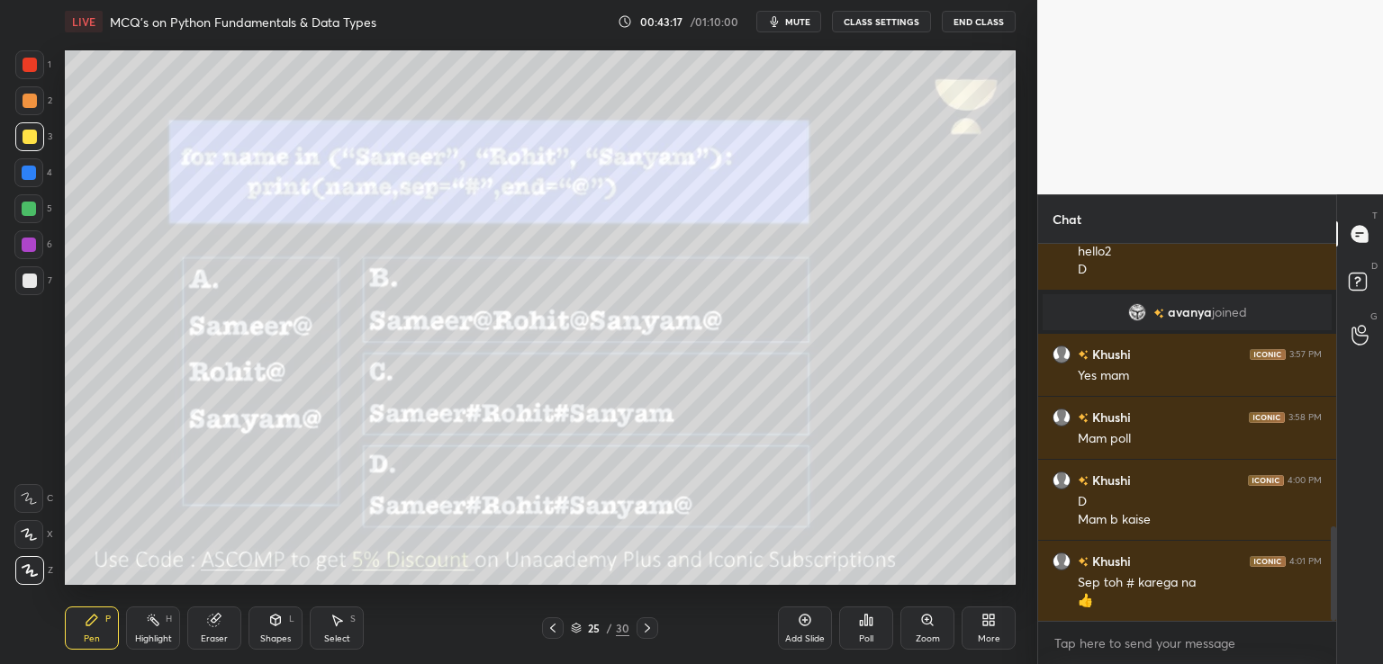
scroll to position [0, 0]
click at [642, 627] on icon at bounding box center [647, 628] width 14 height 14
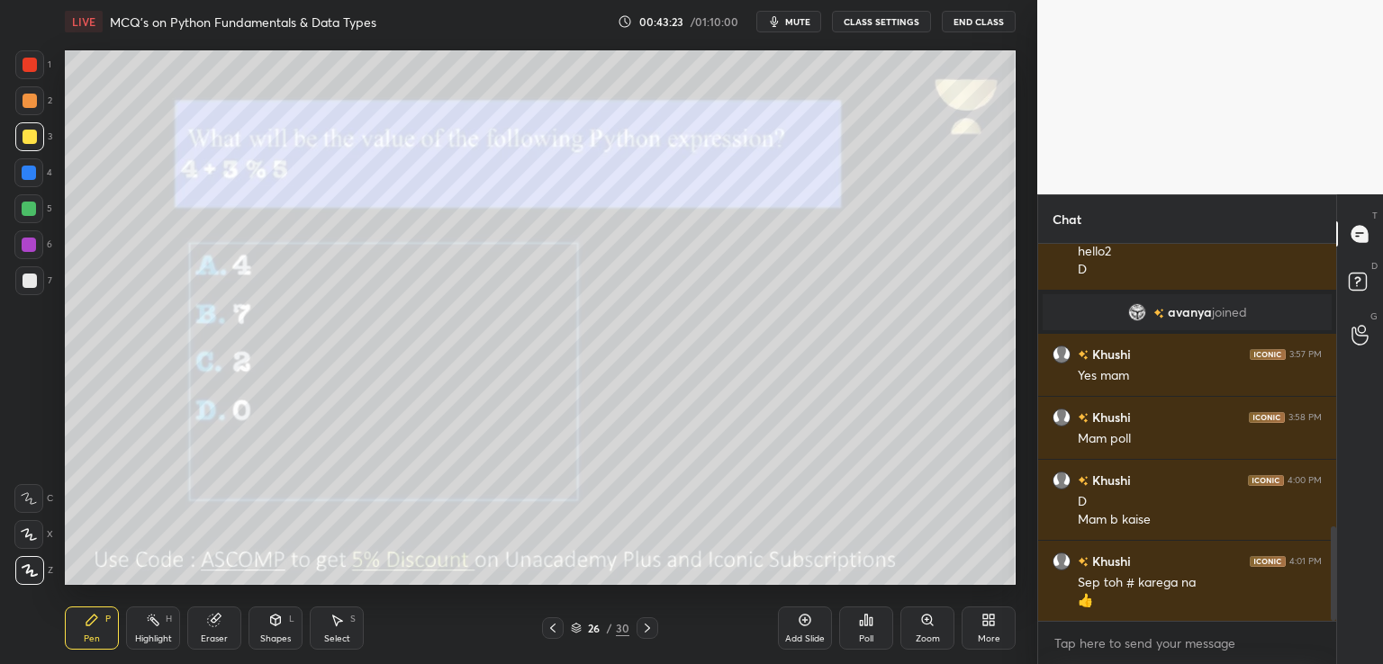
click at [861, 635] on div "Poll" at bounding box center [866, 639] width 14 height 9
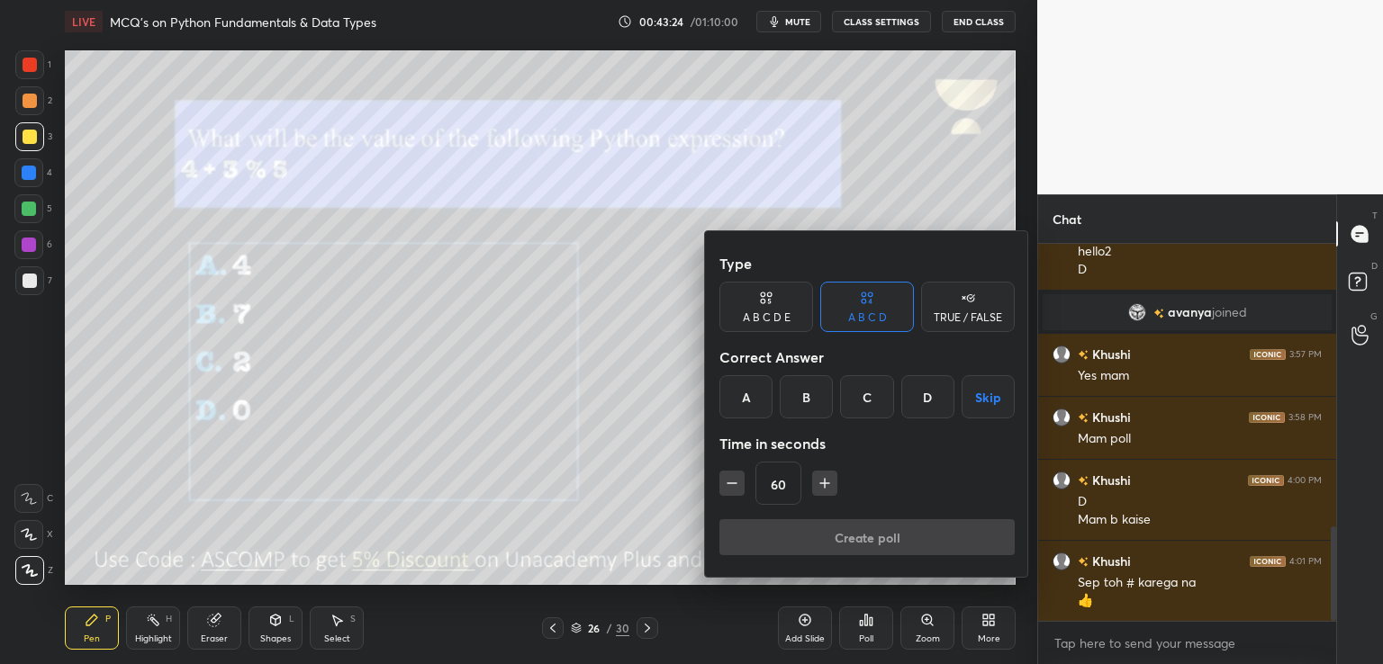
click at [809, 404] on div "B" at bounding box center [806, 396] width 53 height 43
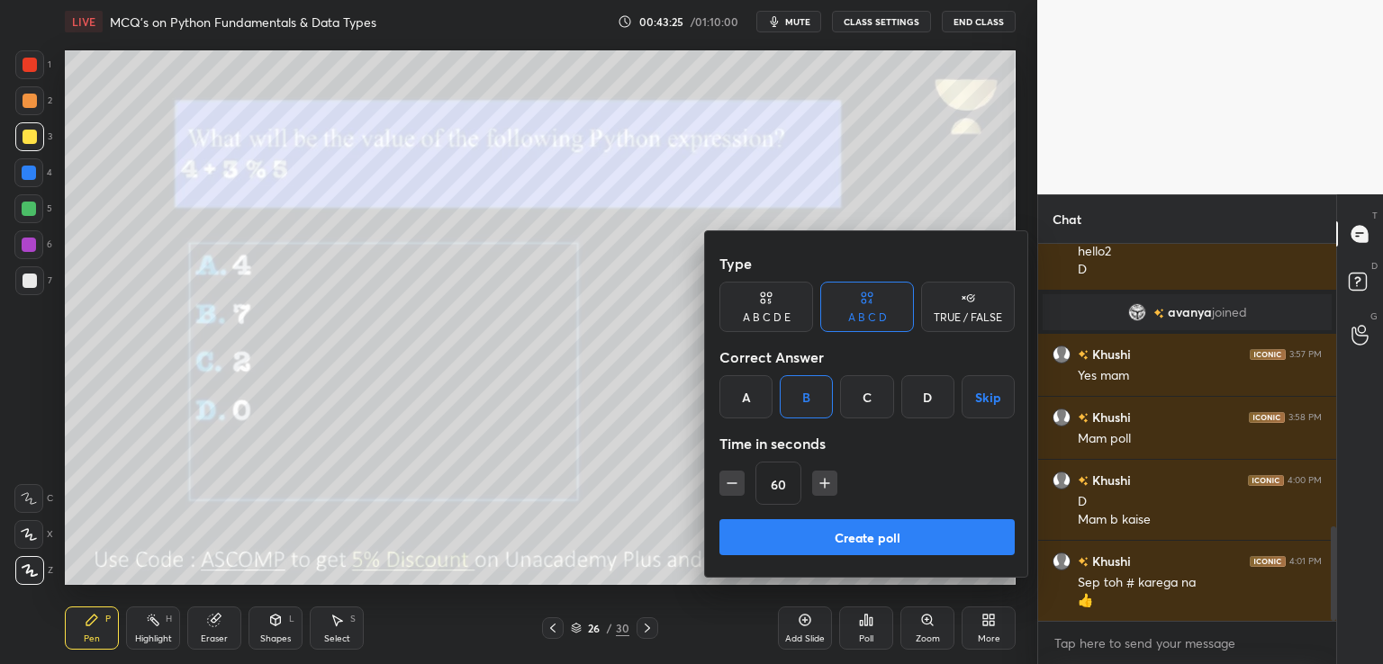
click at [778, 534] on button "Create poll" at bounding box center [866, 537] width 295 height 36
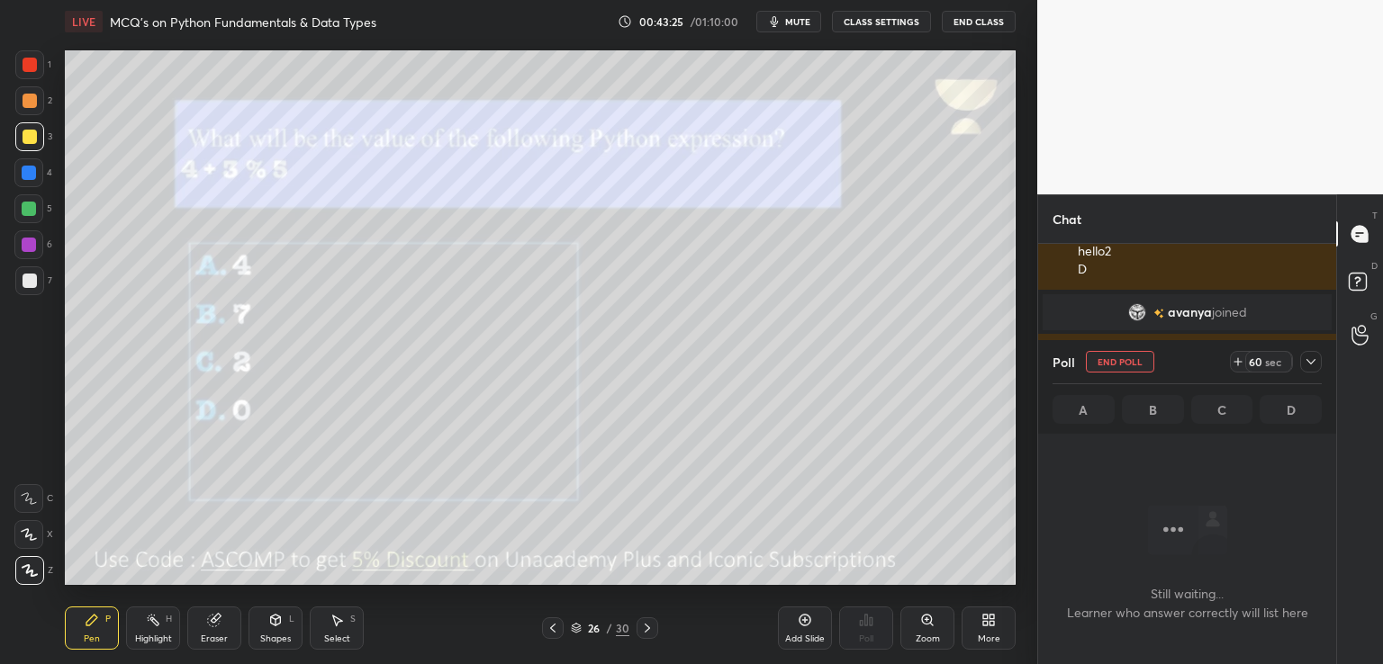
scroll to position [5, 5]
click at [1317, 364] on icon at bounding box center [1311, 362] width 14 height 14
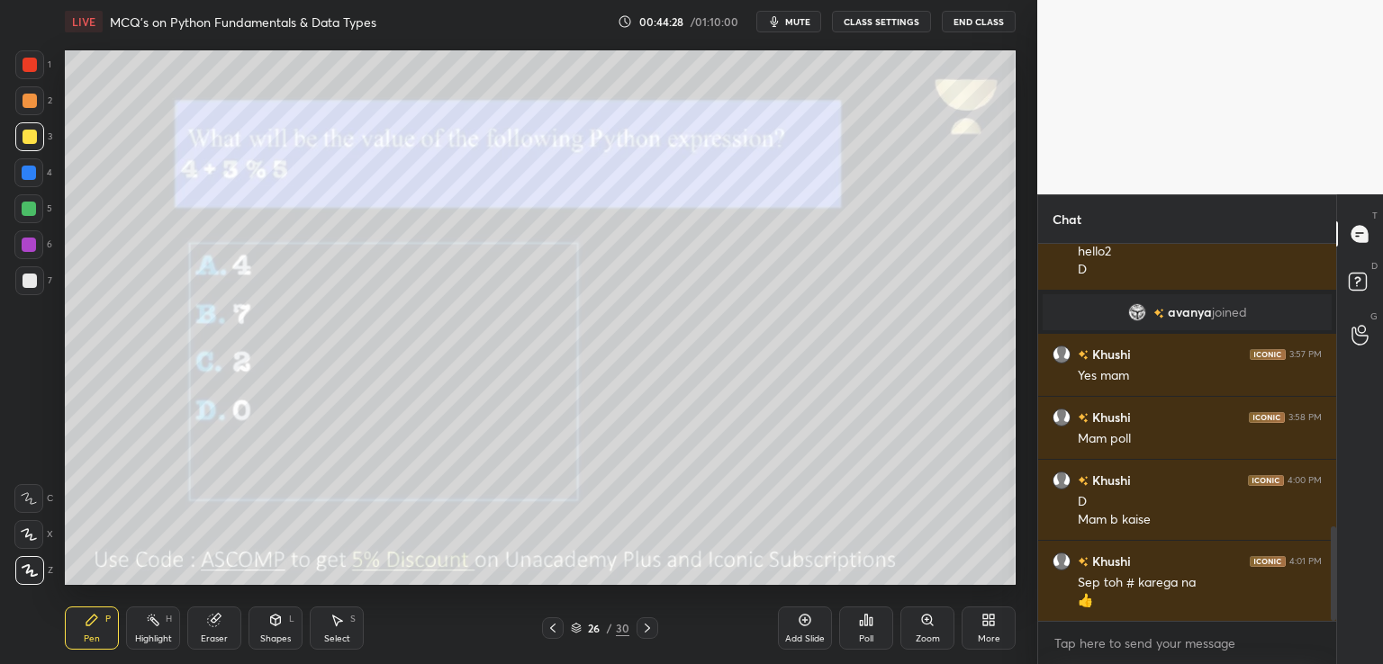
scroll to position [6, 5]
click at [655, 628] on div at bounding box center [648, 629] width 22 height 22
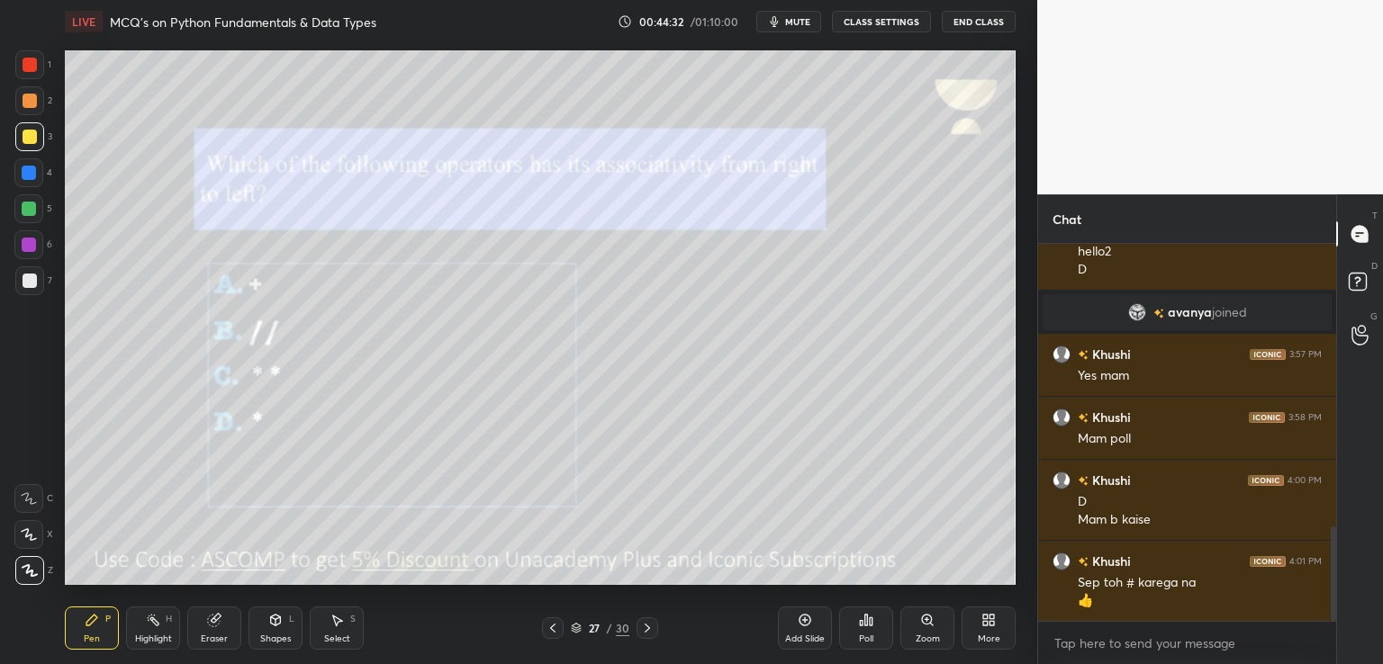
click at [859, 637] on div "Poll" at bounding box center [866, 639] width 14 height 9
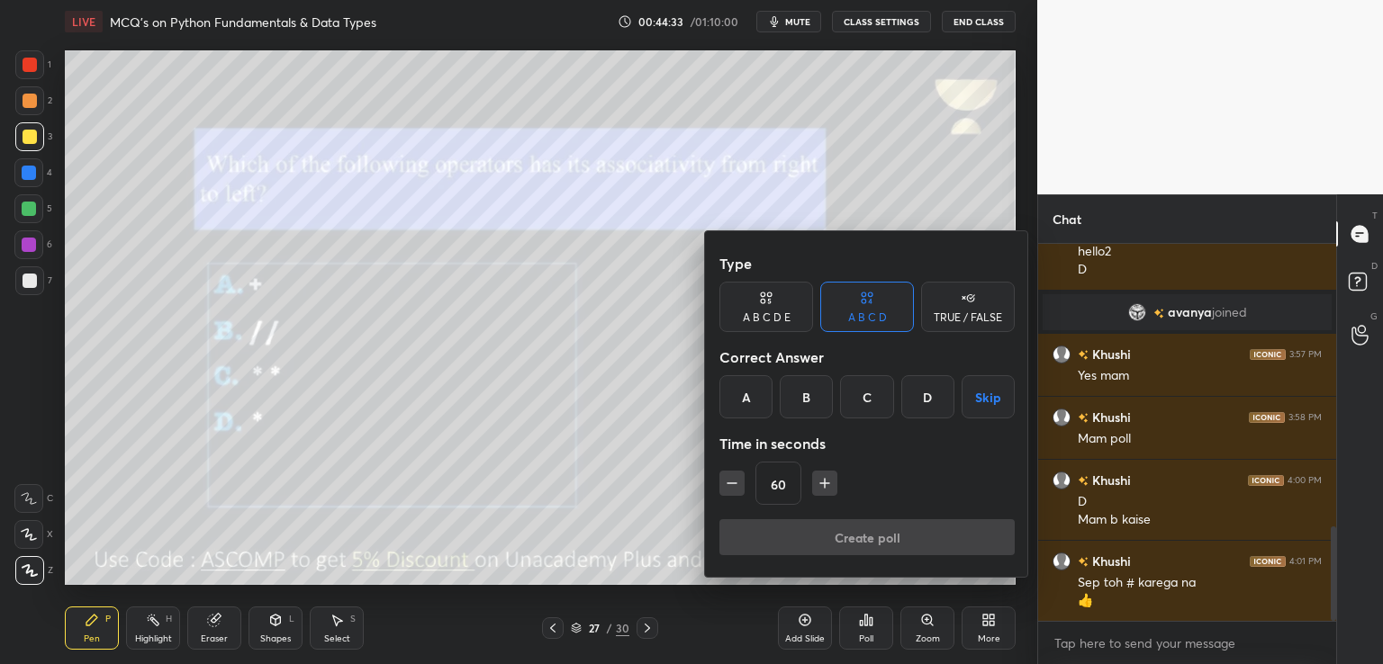
click at [856, 404] on div "C" at bounding box center [866, 396] width 53 height 43
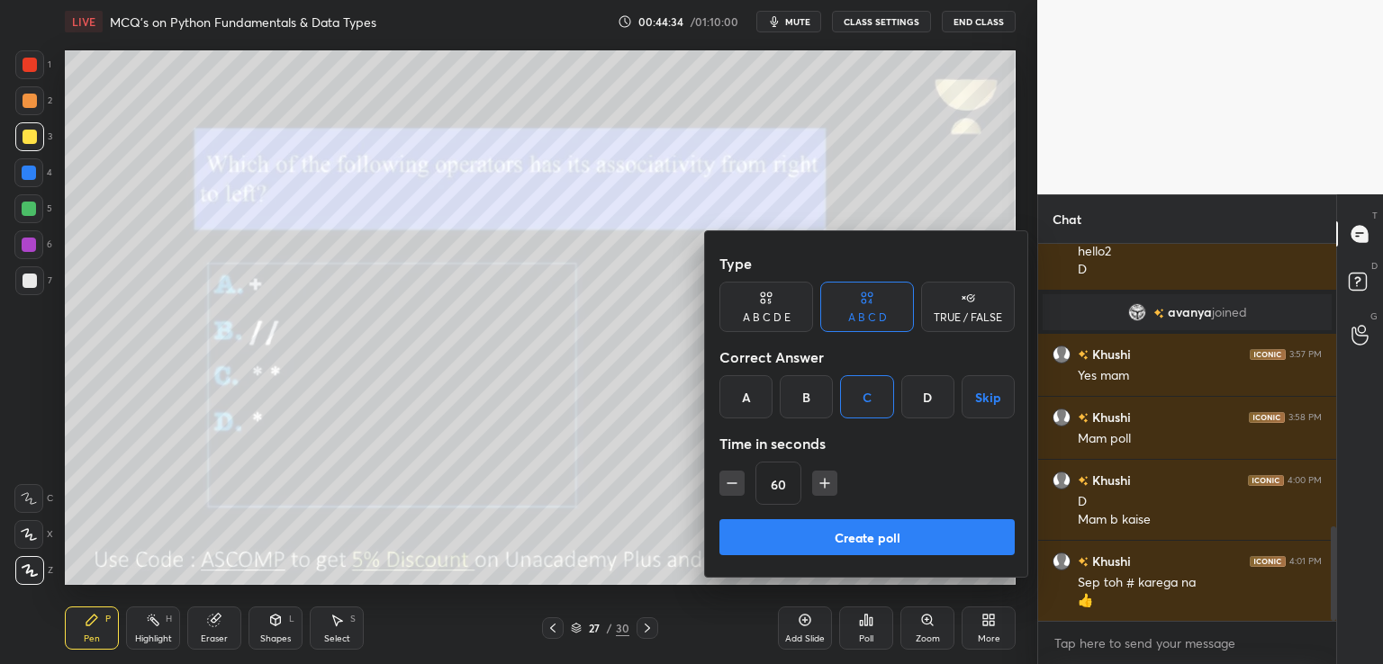
click at [794, 536] on button "Create poll" at bounding box center [866, 537] width 295 height 36
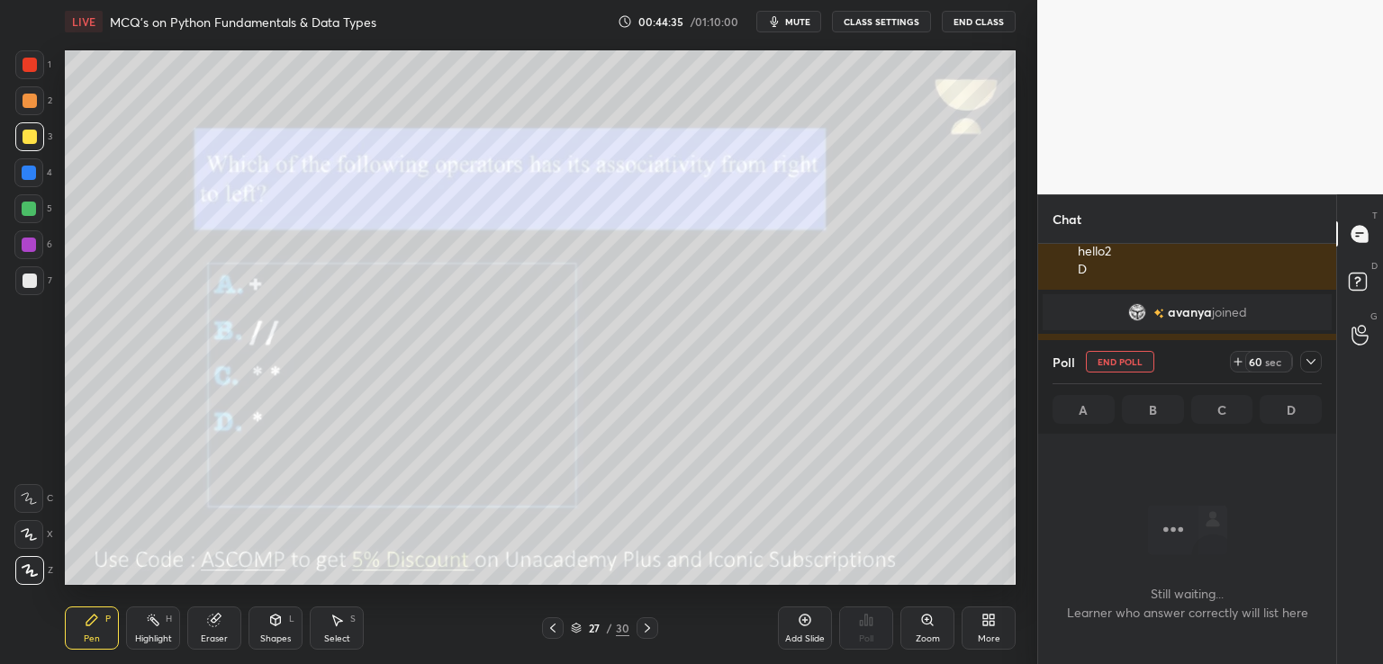
scroll to position [130, 293]
click at [1309, 365] on icon at bounding box center [1311, 362] width 14 height 14
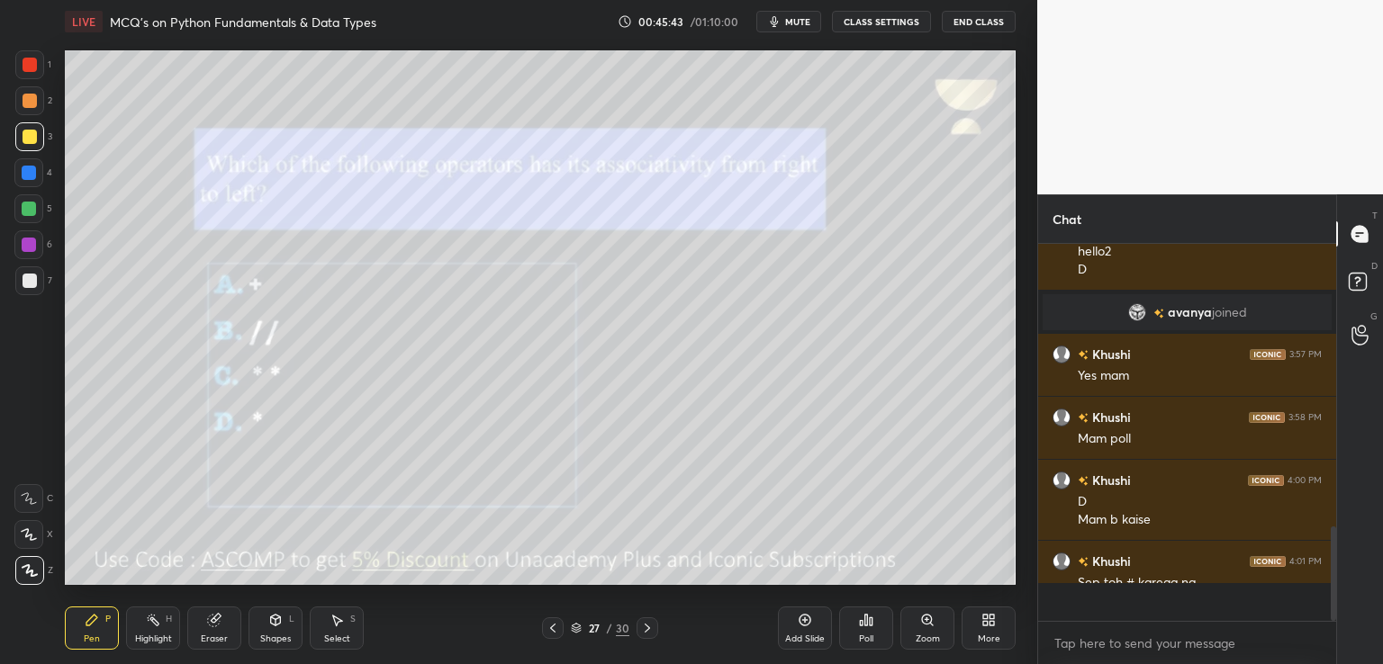
scroll to position [6, 5]
click at [551, 624] on icon at bounding box center [553, 628] width 14 height 14
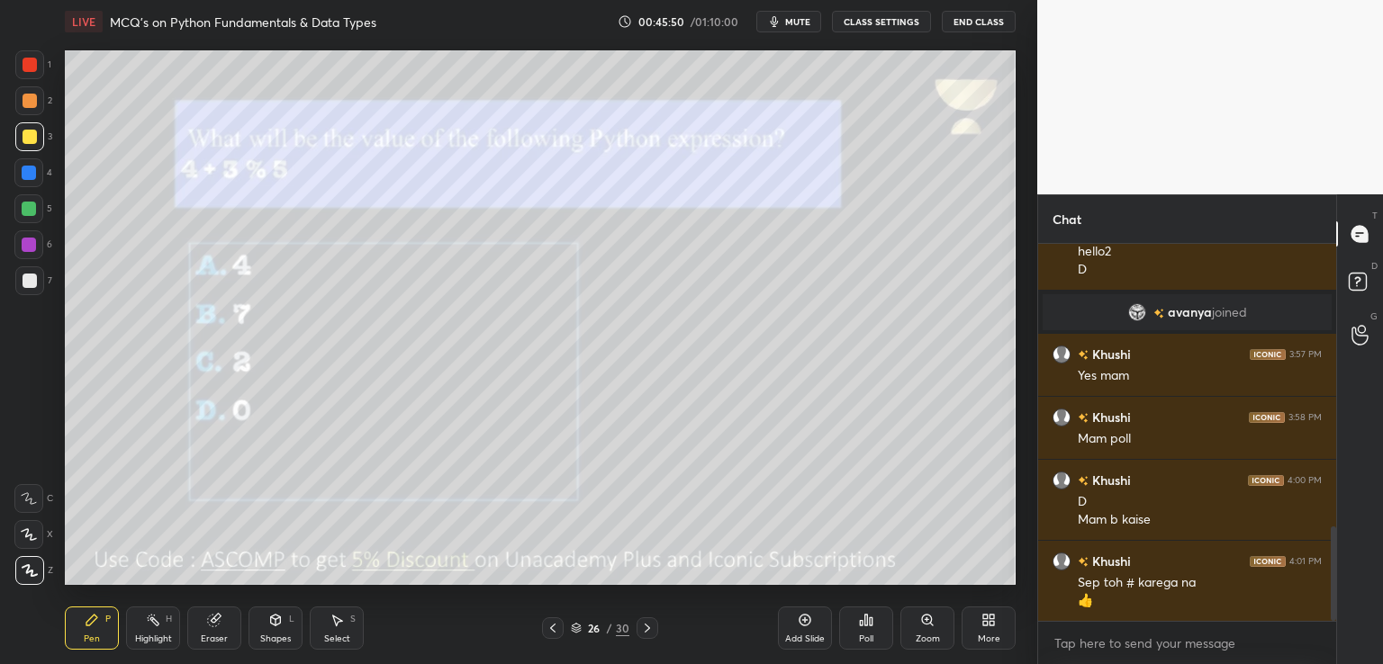
click at [551, 627] on icon at bounding box center [553, 628] width 14 height 14
click at [555, 624] on icon at bounding box center [553, 628] width 14 height 14
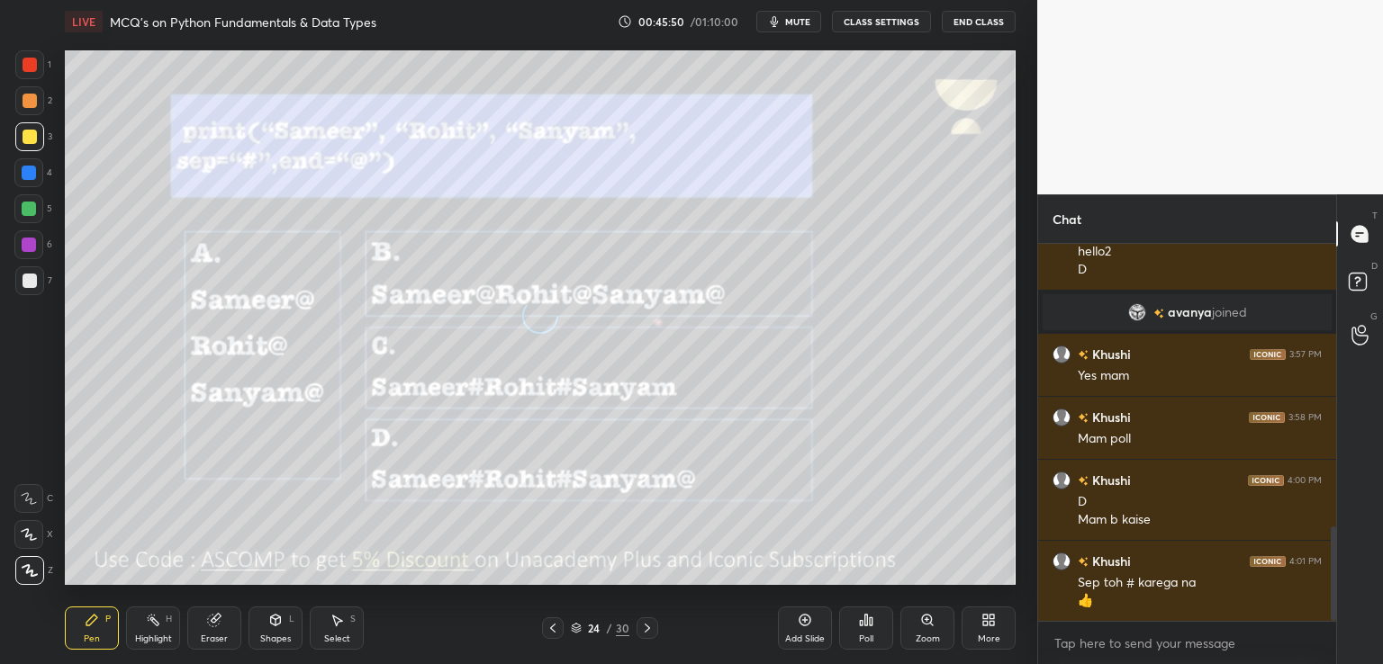
click at [556, 627] on icon at bounding box center [553, 628] width 14 height 14
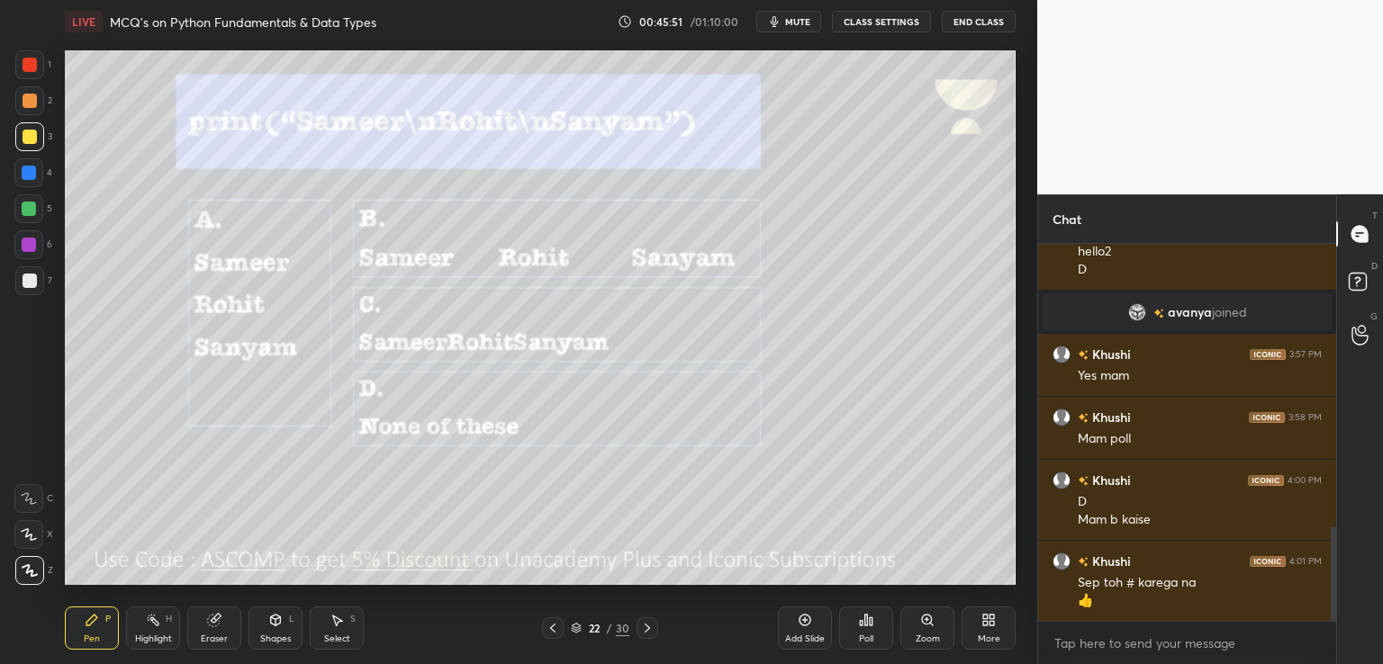
click at [555, 625] on icon at bounding box center [553, 628] width 14 height 14
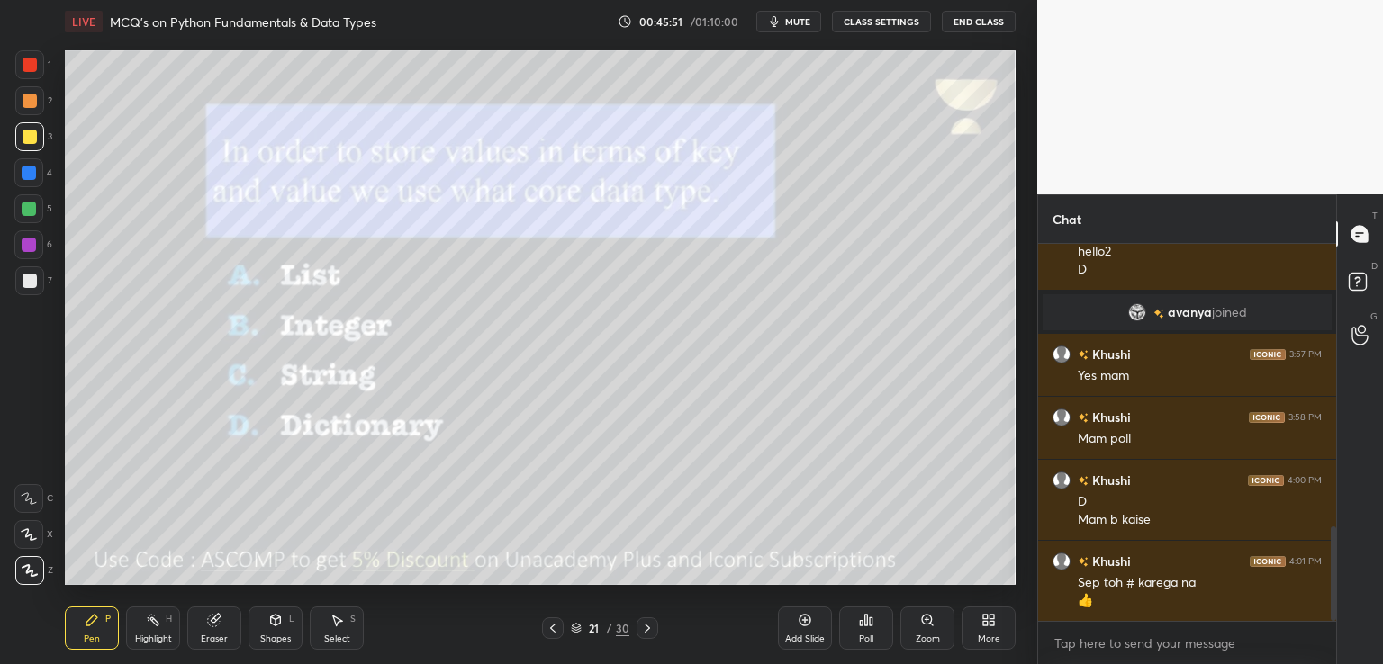
click at [555, 627] on icon at bounding box center [553, 628] width 14 height 14
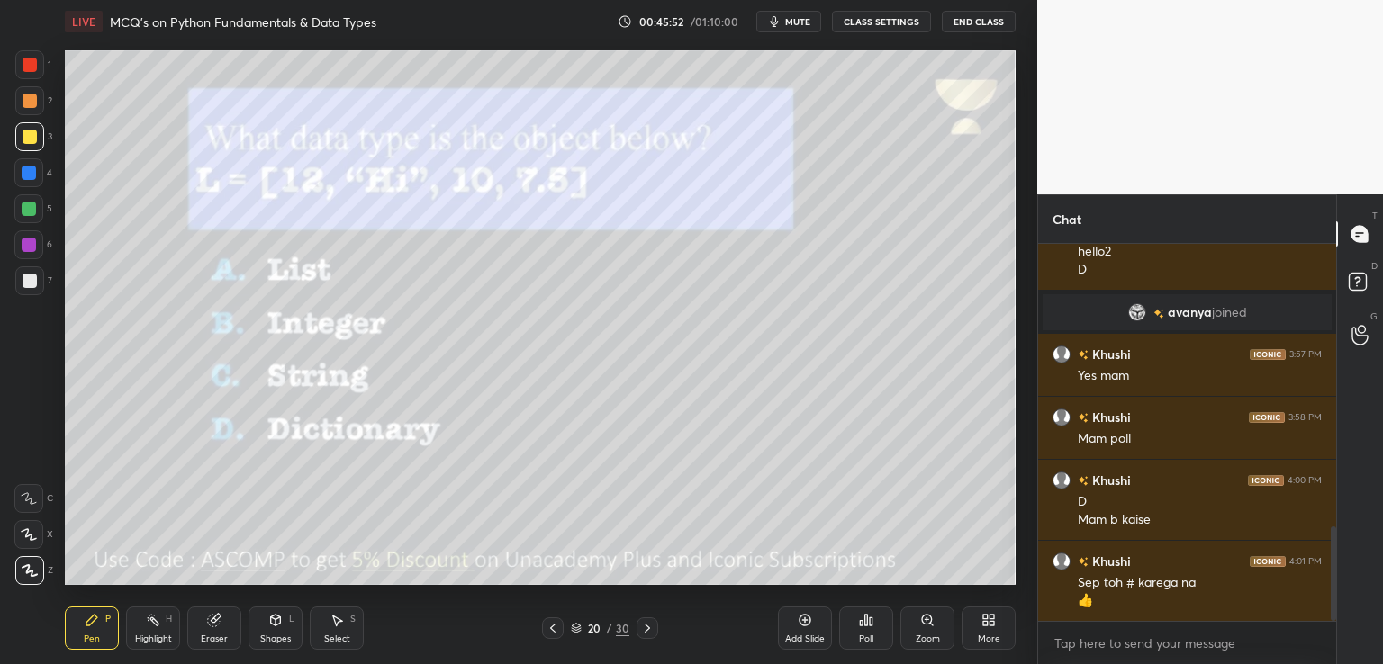
click at [557, 629] on icon at bounding box center [553, 628] width 14 height 14
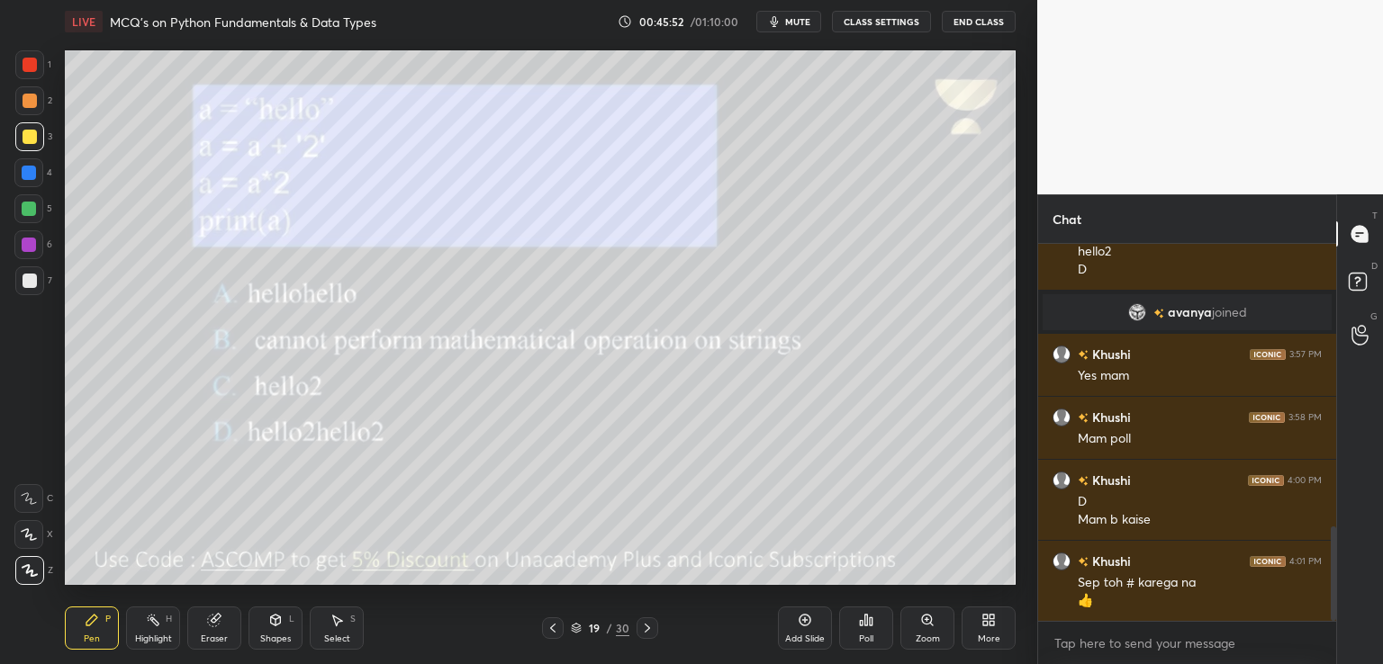
click at [558, 630] on icon at bounding box center [553, 628] width 14 height 14
click at [556, 628] on icon at bounding box center [553, 628] width 14 height 14
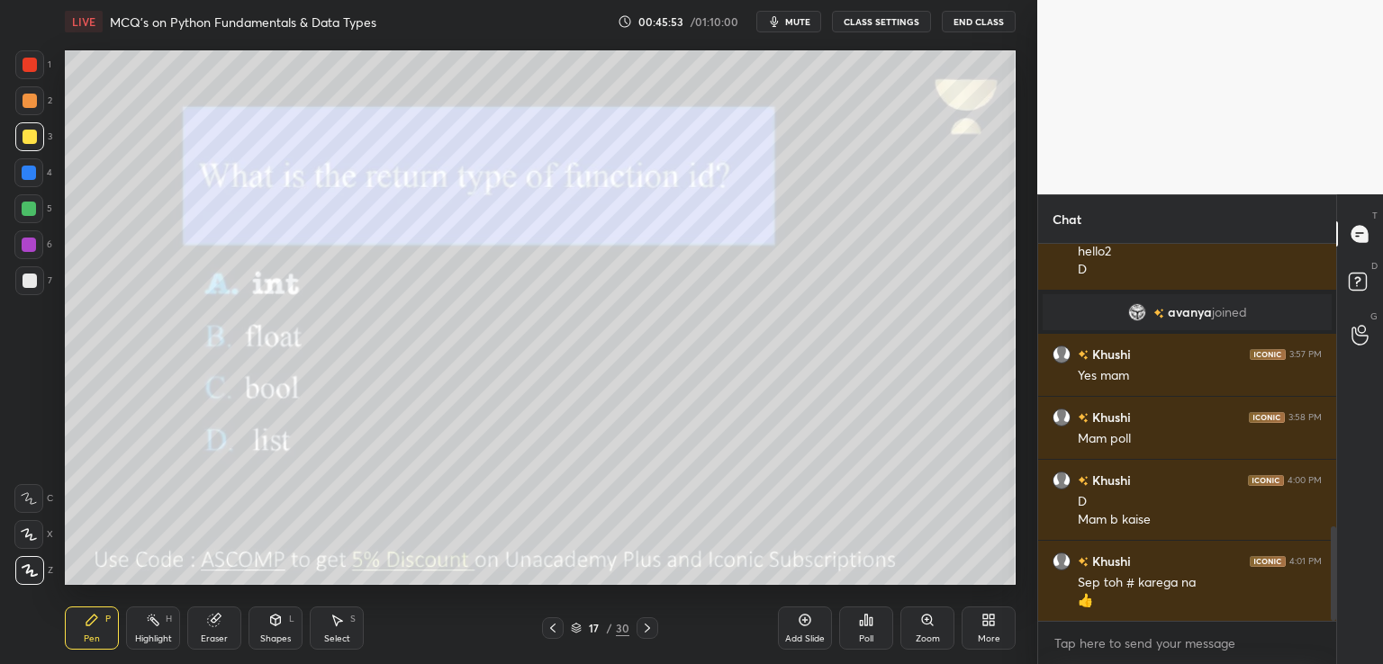
click at [552, 628] on icon at bounding box center [552, 628] width 5 height 9
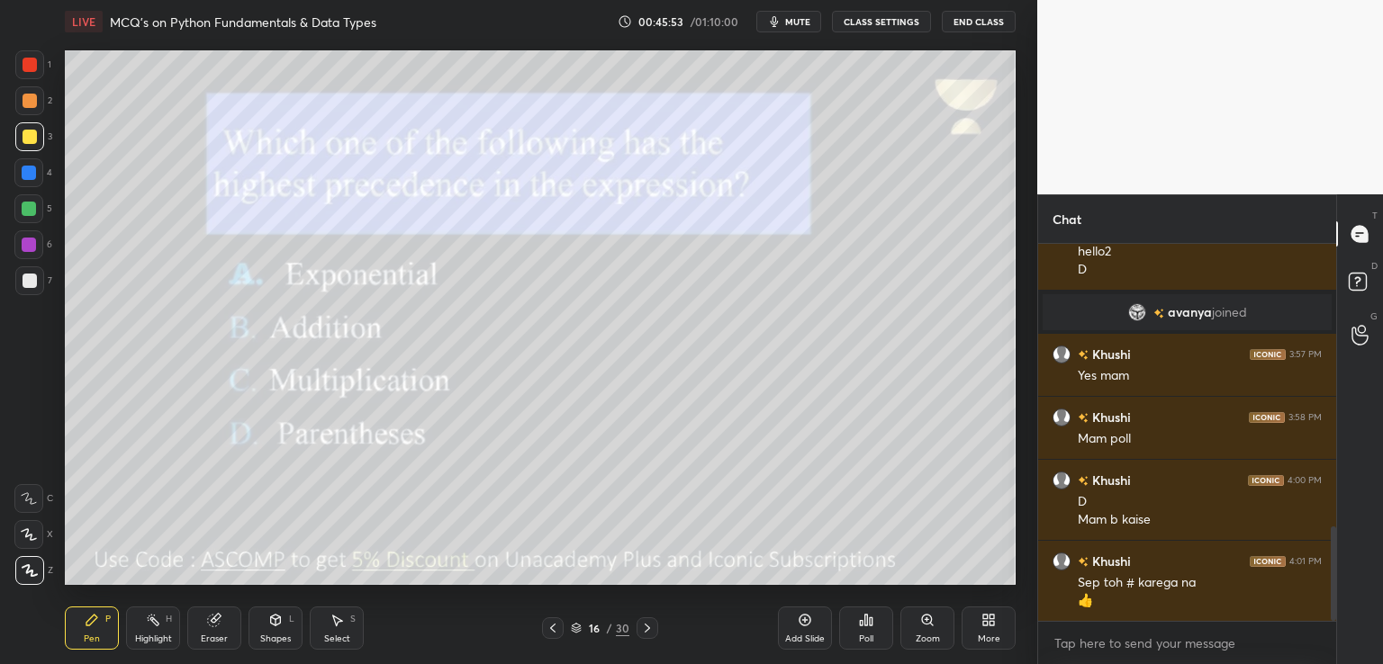
click at [547, 631] on icon at bounding box center [553, 628] width 14 height 14
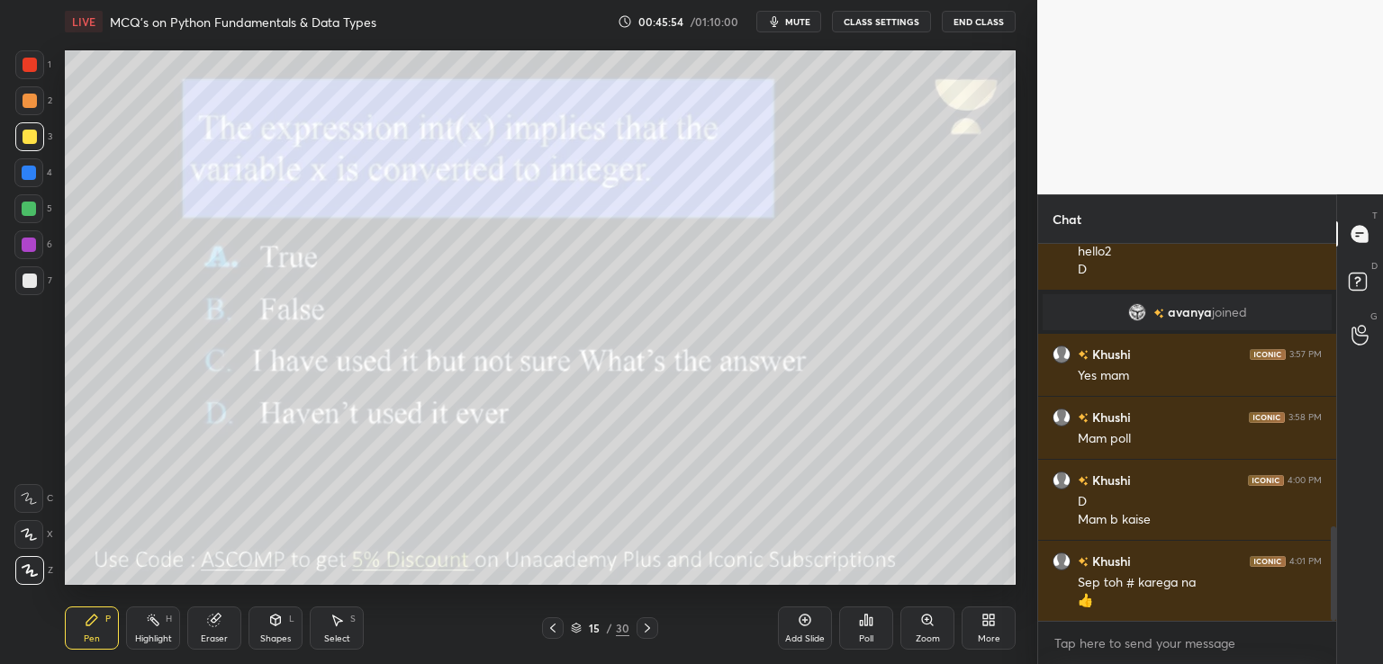
click at [552, 628] on icon at bounding box center [553, 628] width 14 height 14
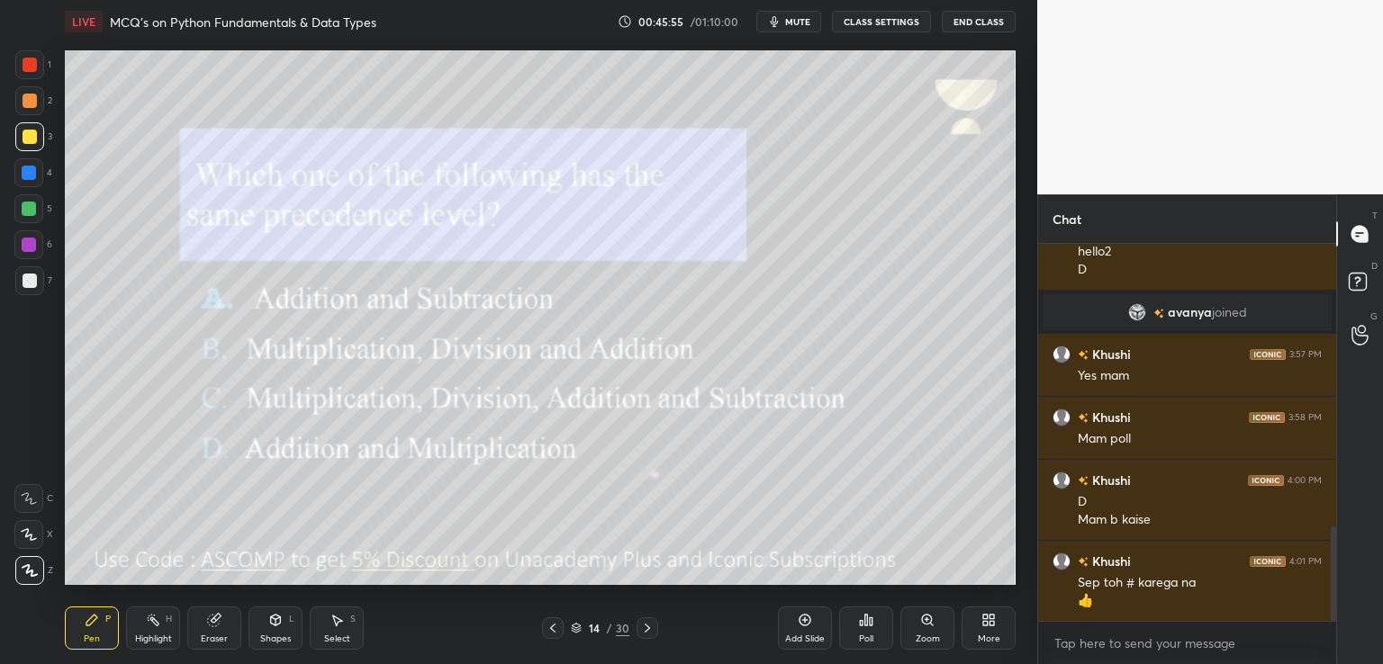
click at [554, 628] on icon at bounding box center [553, 628] width 14 height 14
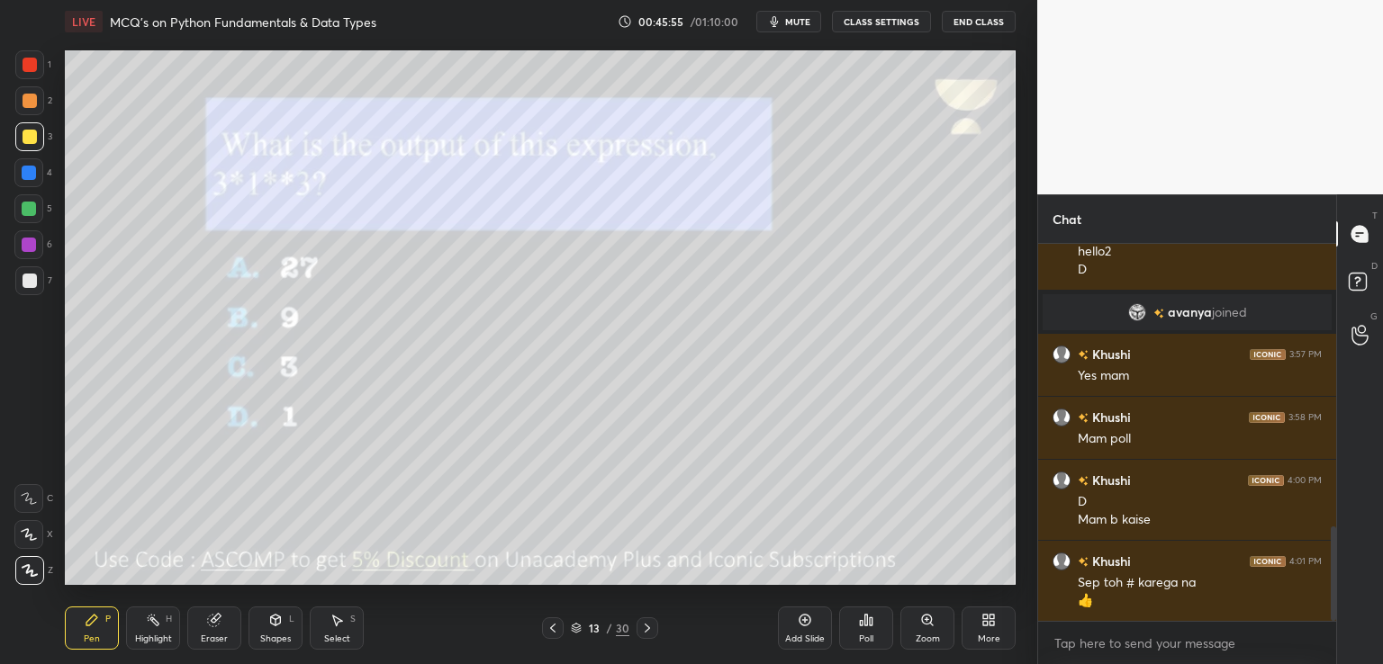
click at [556, 628] on icon at bounding box center [553, 628] width 14 height 14
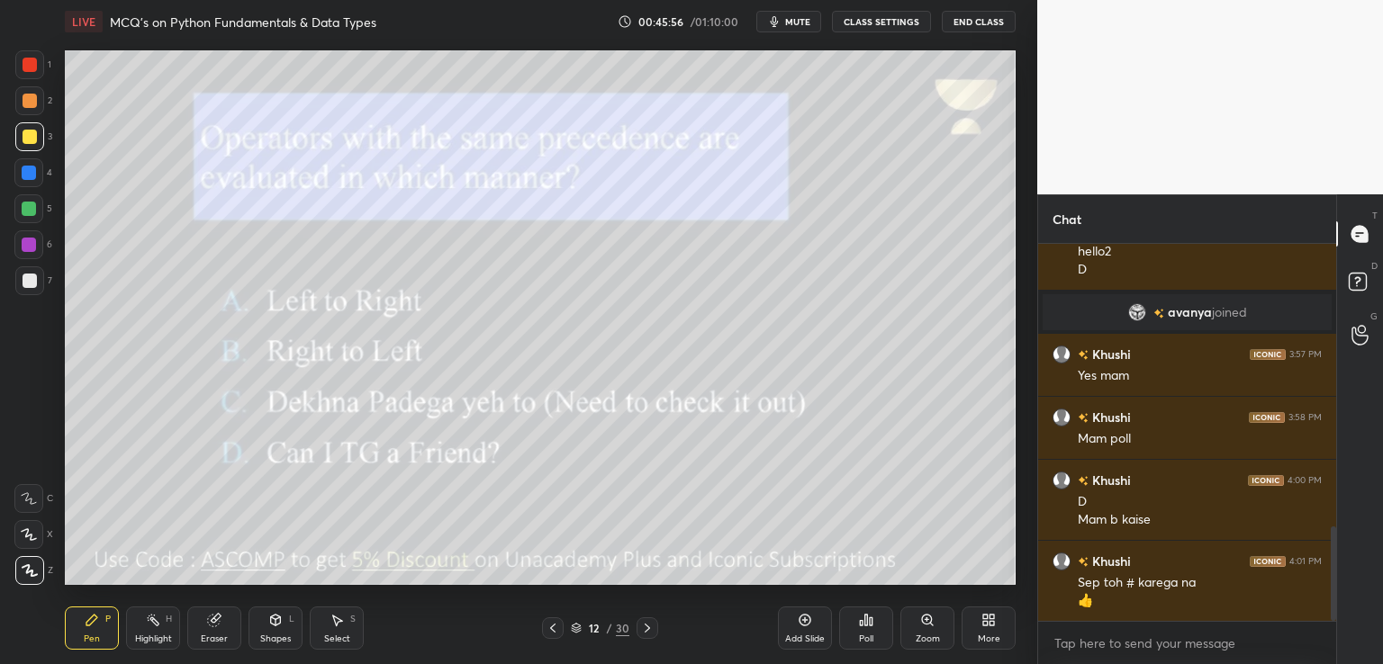
click at [557, 629] on icon at bounding box center [553, 628] width 14 height 14
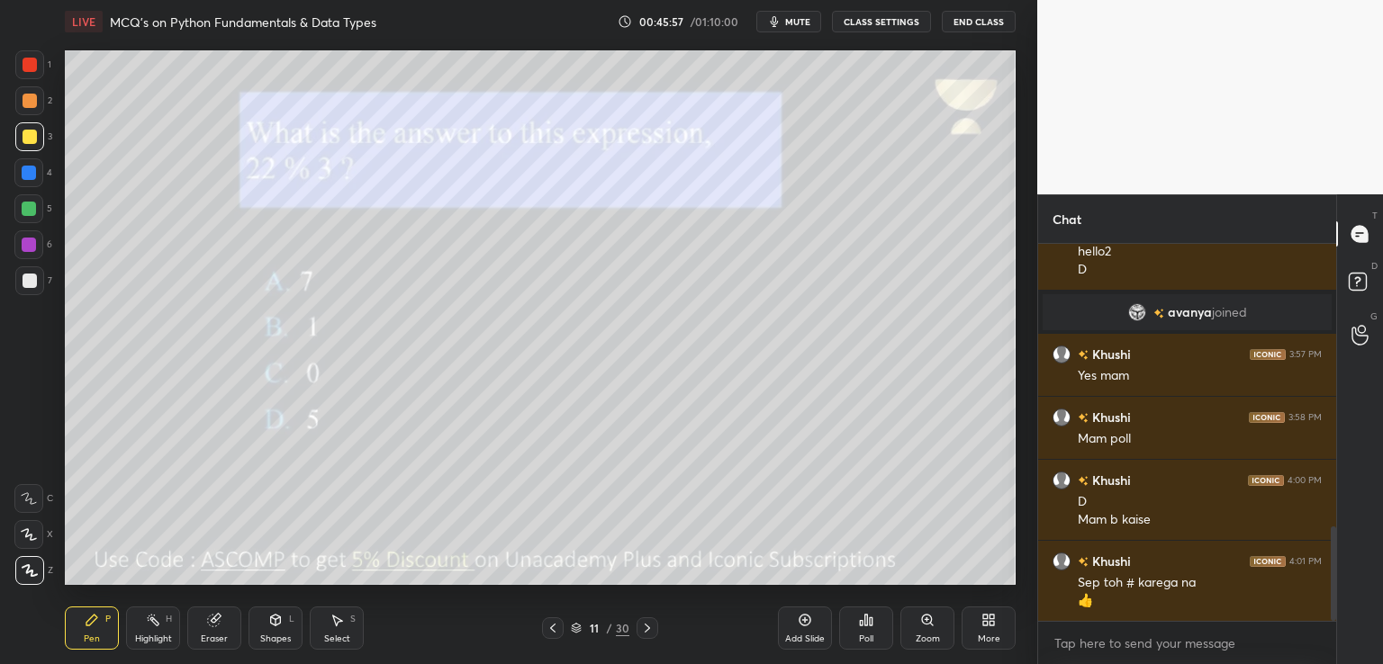
click at [551, 631] on icon at bounding box center [553, 628] width 14 height 14
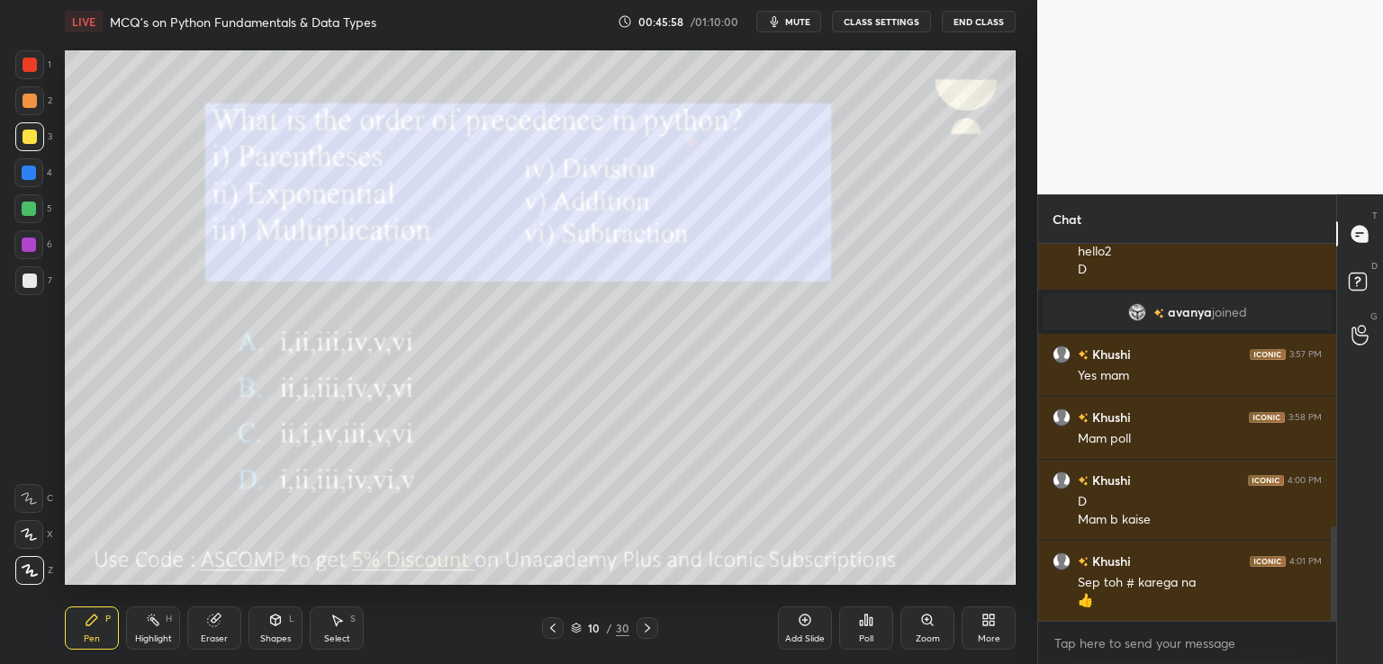
click at [633, 630] on div "10 / 30" at bounding box center [600, 629] width 116 height 22
click at [631, 631] on div "10 / 30" at bounding box center [600, 629] width 116 height 22
click at [641, 630] on icon at bounding box center [647, 628] width 14 height 14
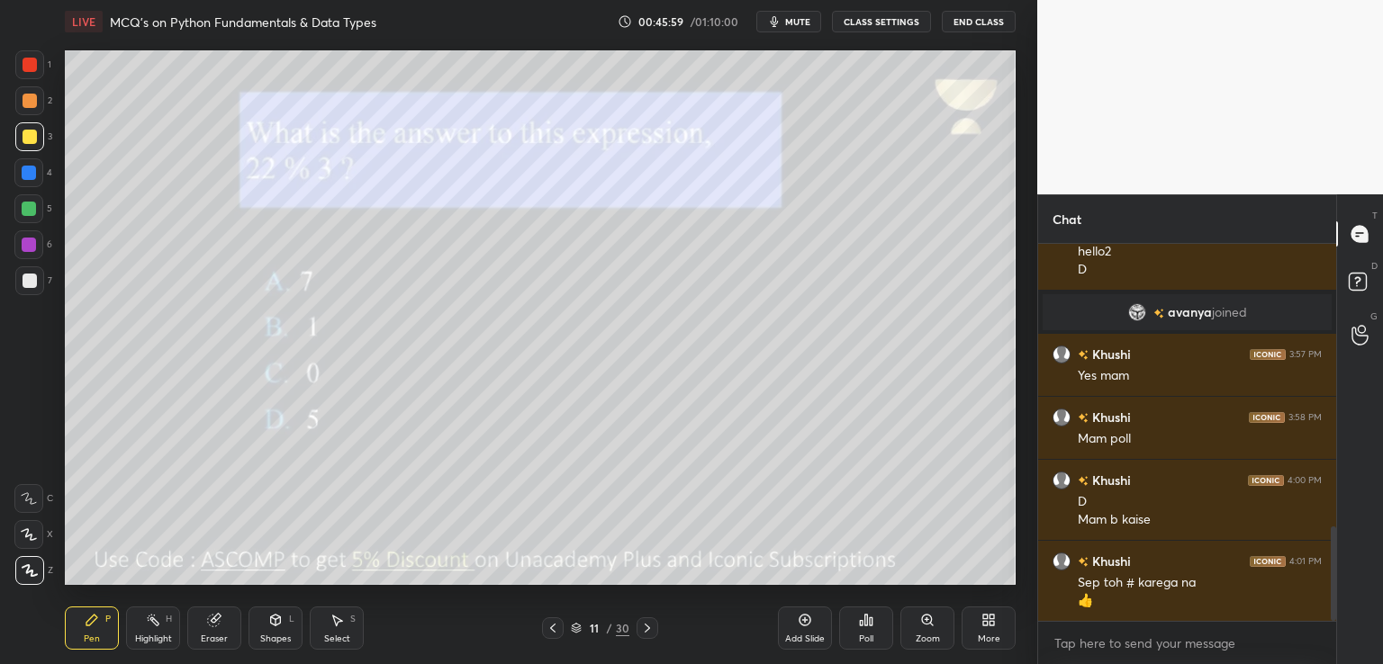
click at [641, 632] on icon at bounding box center [647, 628] width 14 height 14
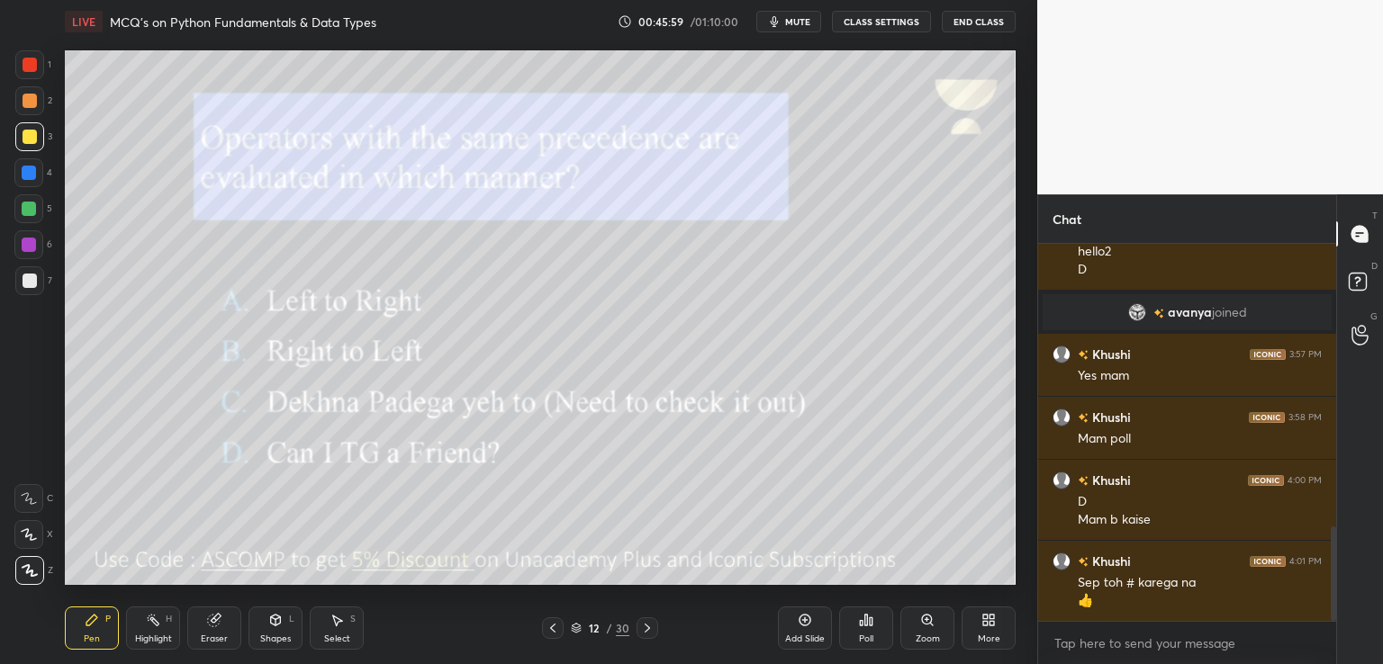
click at [641, 631] on icon at bounding box center [647, 628] width 14 height 14
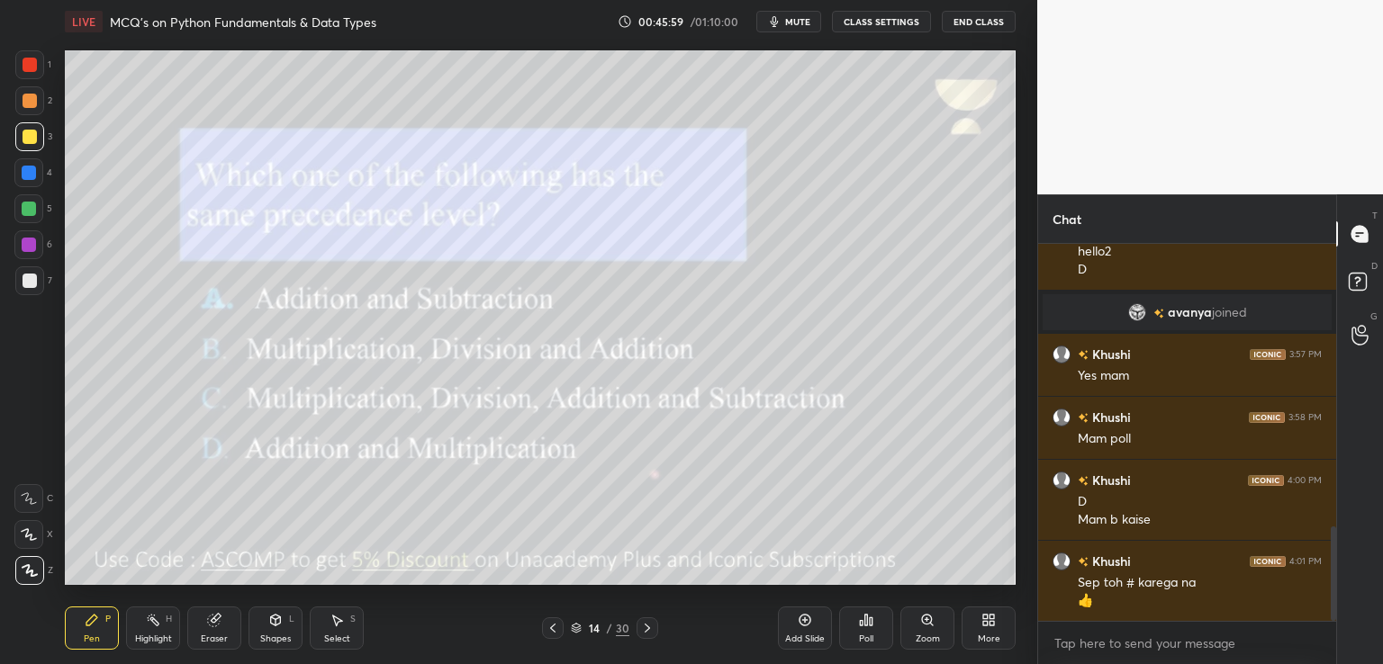
click at [640, 632] on icon at bounding box center [647, 628] width 14 height 14
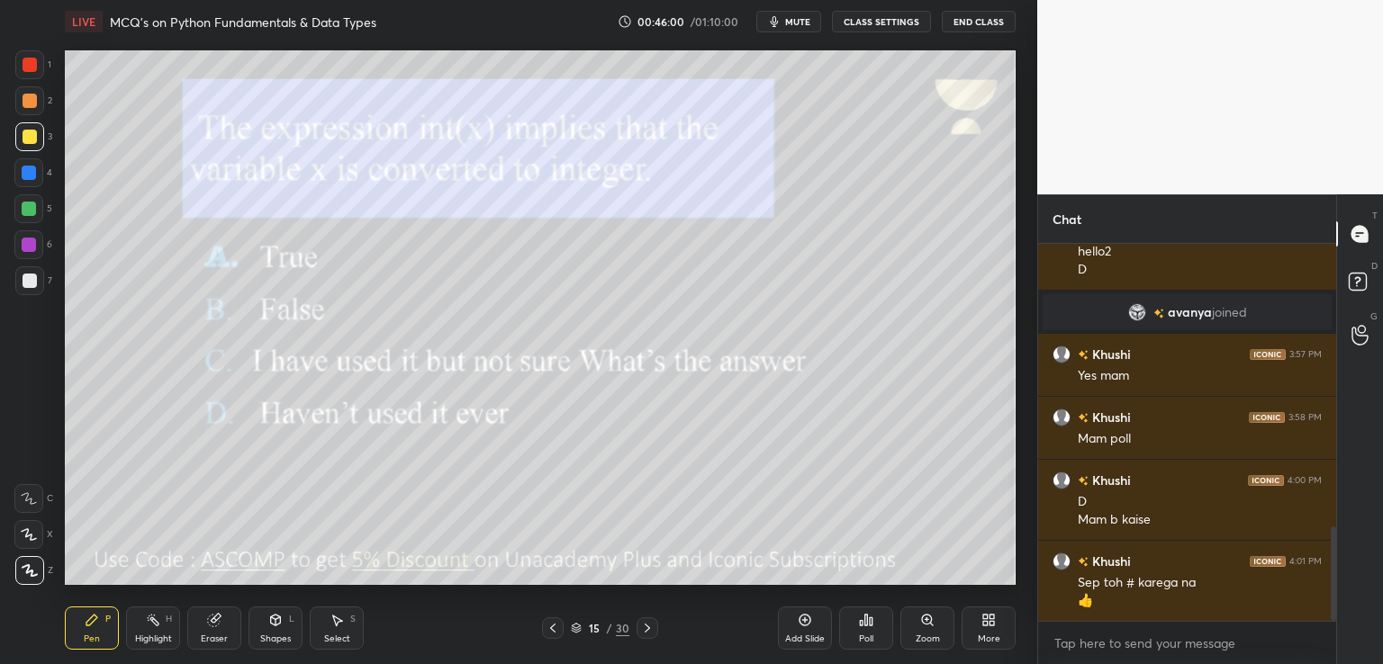
click at [640, 634] on icon at bounding box center [647, 628] width 14 height 14
click at [637, 635] on div at bounding box center [648, 629] width 22 height 22
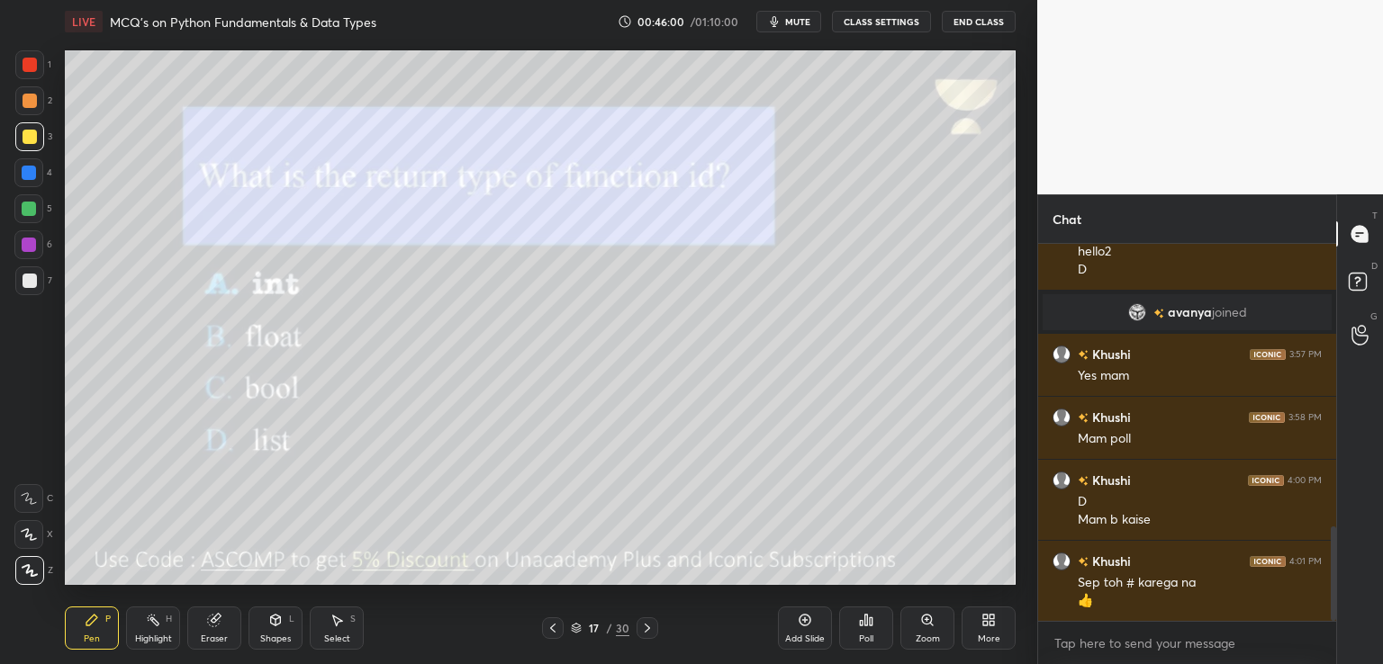
click at [637, 636] on div at bounding box center [648, 629] width 22 height 22
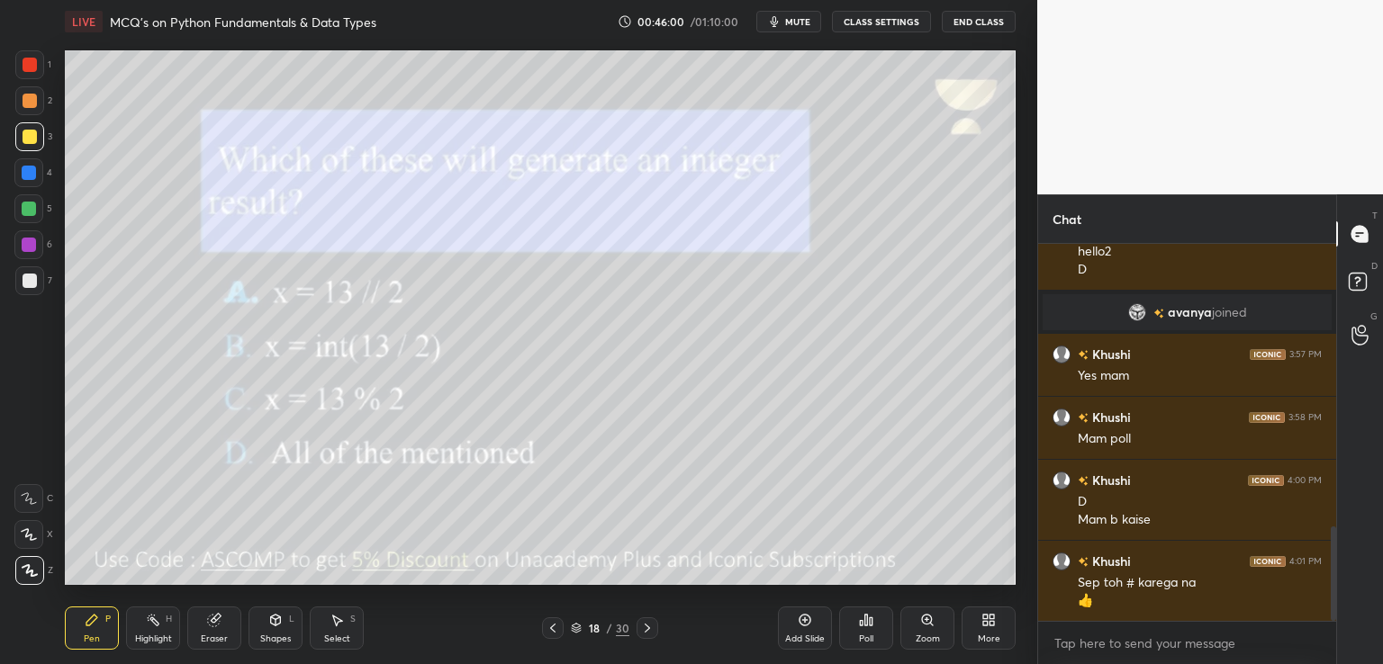
click at [637, 637] on div at bounding box center [648, 629] width 22 height 22
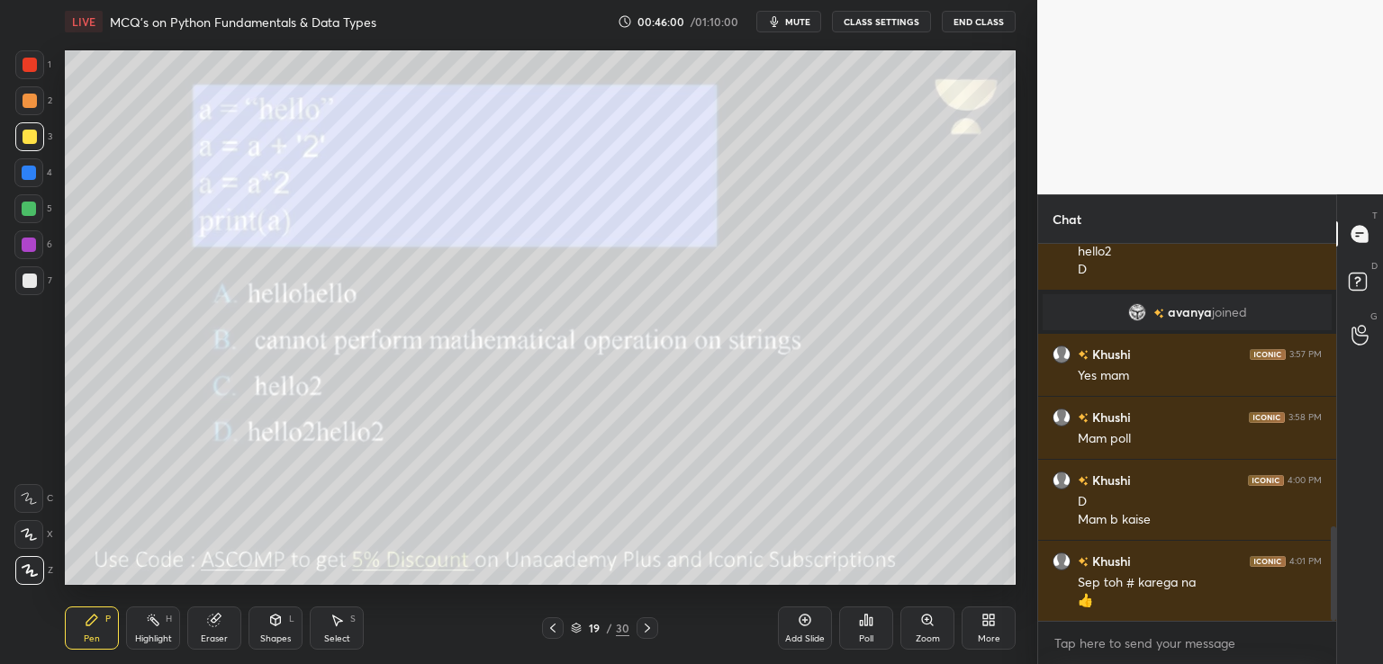
click at [634, 637] on div "19 / 30" at bounding box center [600, 629] width 116 height 22
click at [631, 638] on div "19 / 30" at bounding box center [600, 629] width 116 height 22
click at [630, 638] on div "19 / 30" at bounding box center [600, 629] width 116 height 22
click at [631, 637] on div "19 / 30" at bounding box center [600, 629] width 116 height 22
click at [643, 635] on icon at bounding box center [647, 628] width 14 height 14
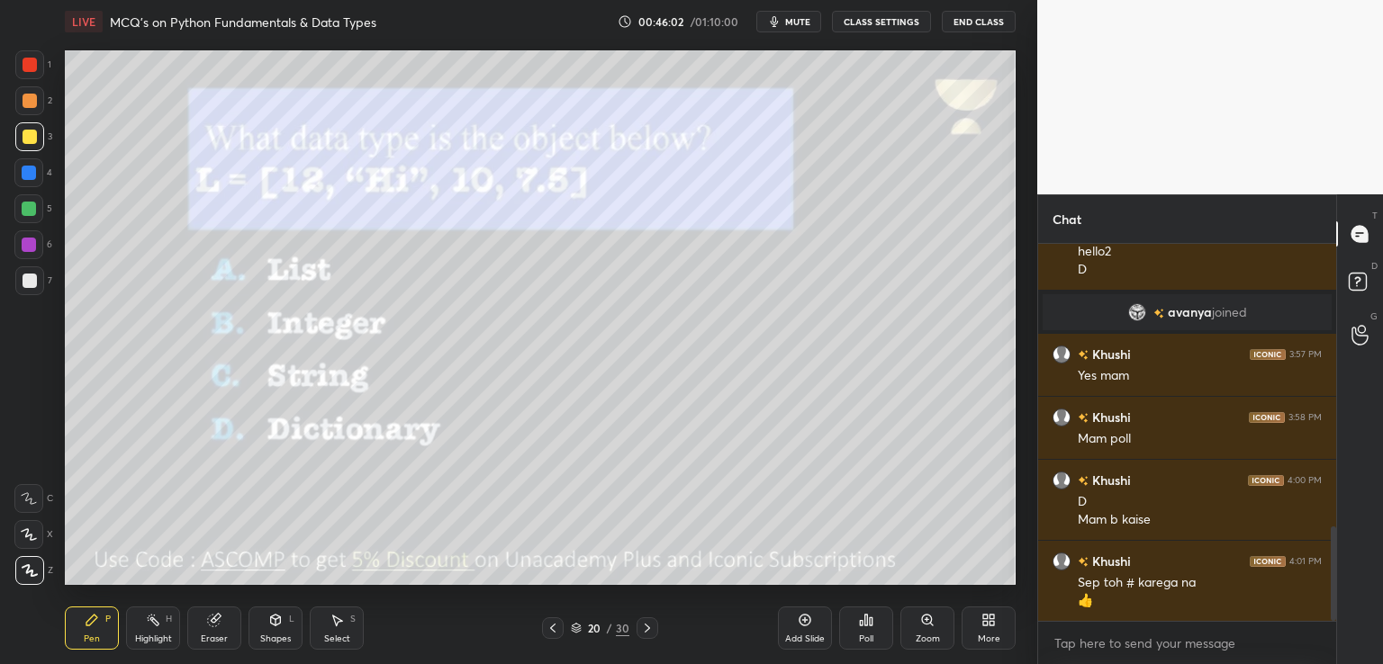
click at [646, 633] on icon at bounding box center [647, 628] width 14 height 14
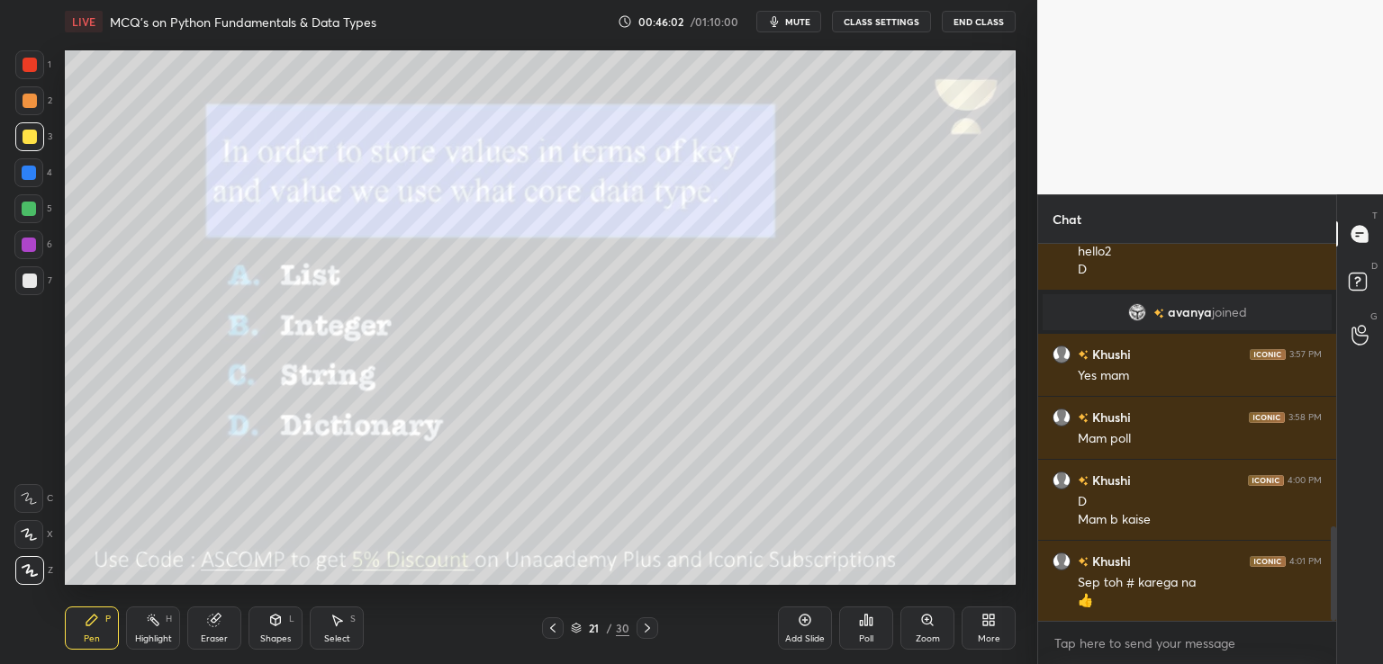
click at [648, 631] on icon at bounding box center [647, 628] width 14 height 14
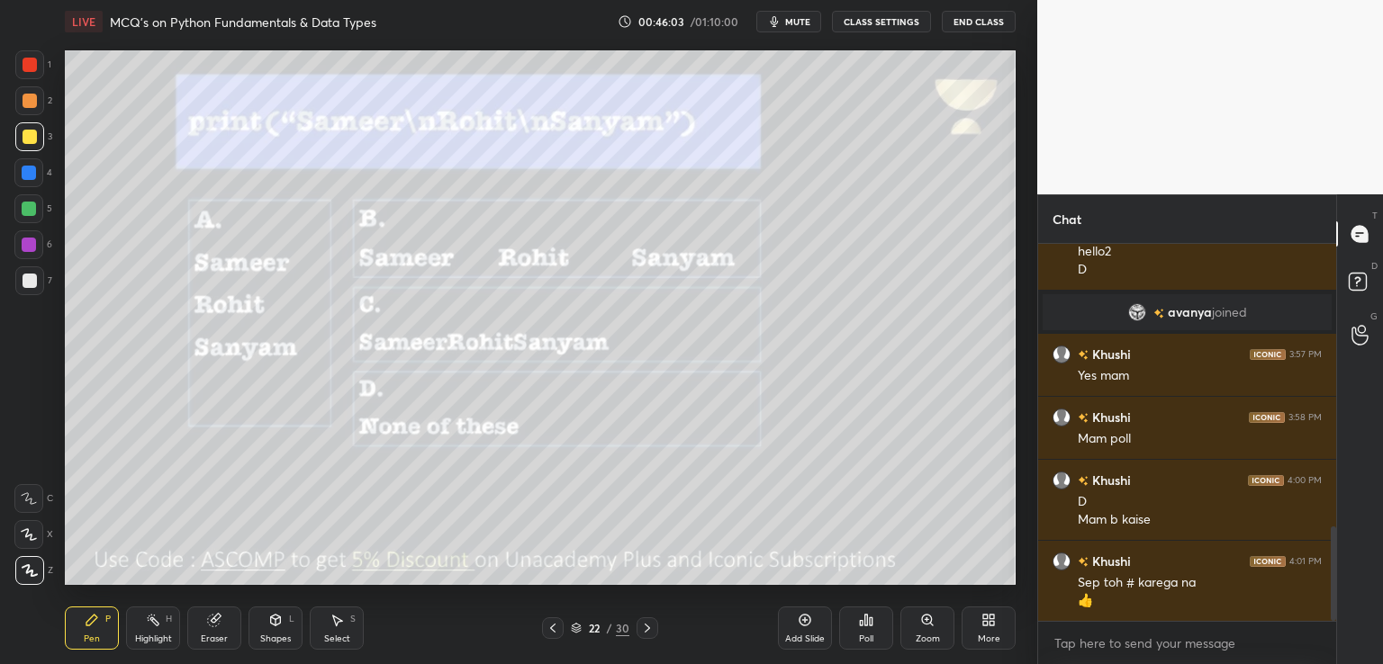
click at [648, 629] on icon at bounding box center [647, 628] width 14 height 14
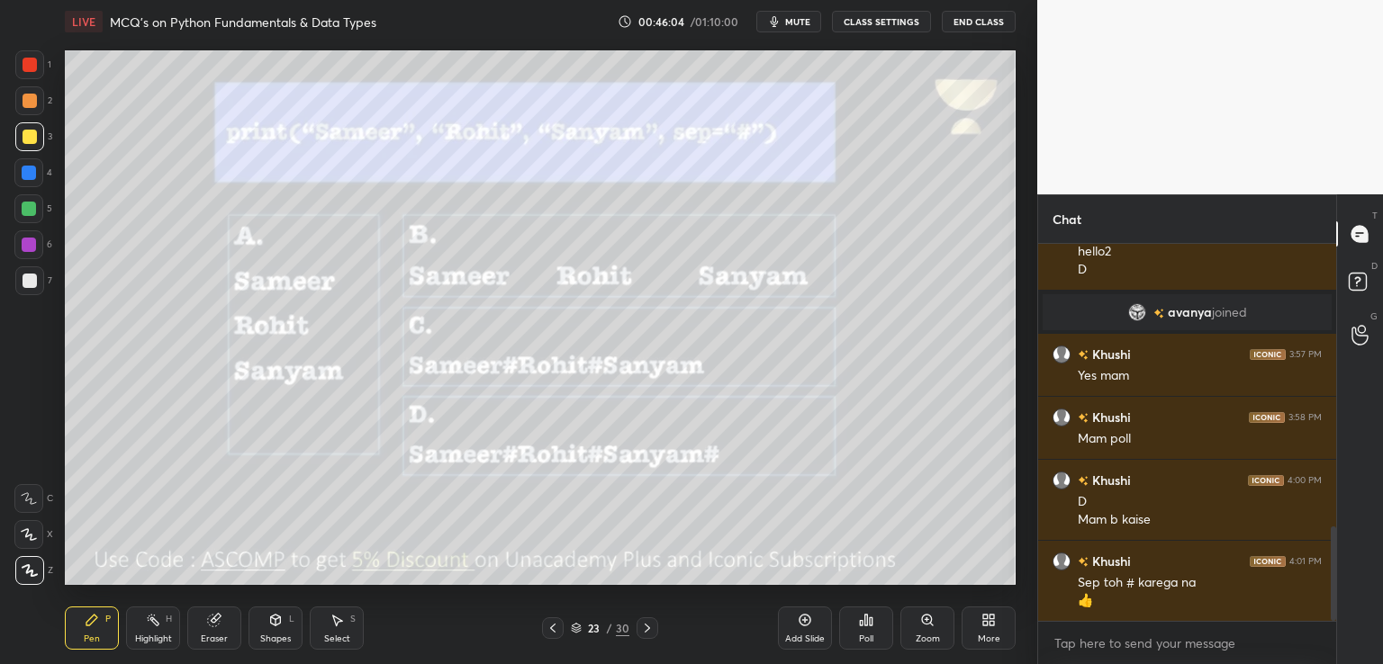
click at [644, 630] on icon at bounding box center [647, 628] width 14 height 14
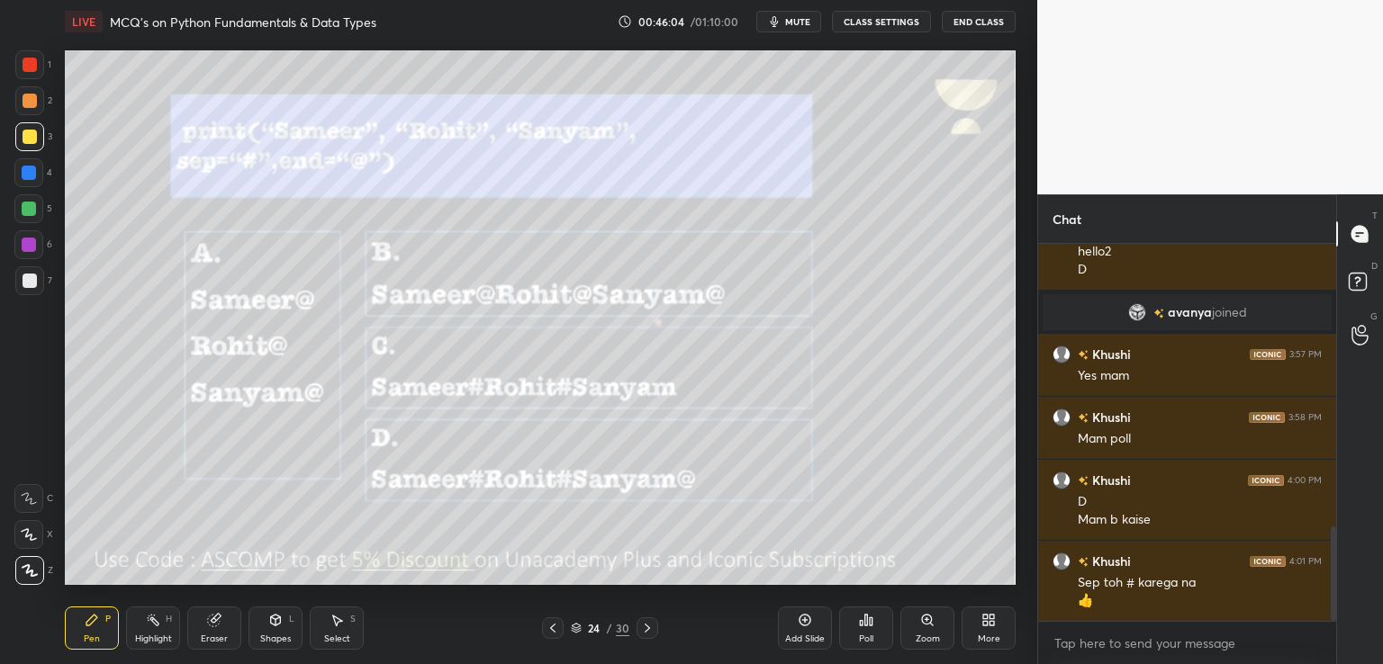
click at [645, 632] on icon at bounding box center [647, 628] width 5 height 9
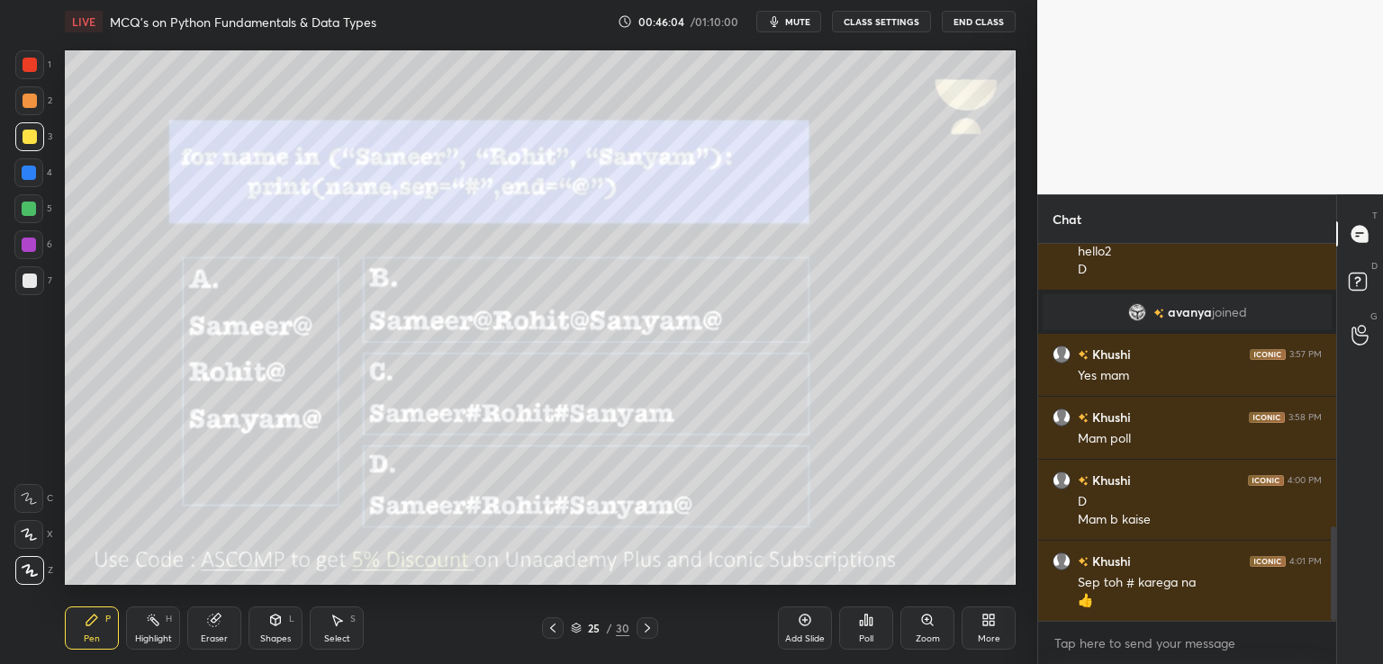
click at [645, 632] on icon at bounding box center [647, 628] width 5 height 9
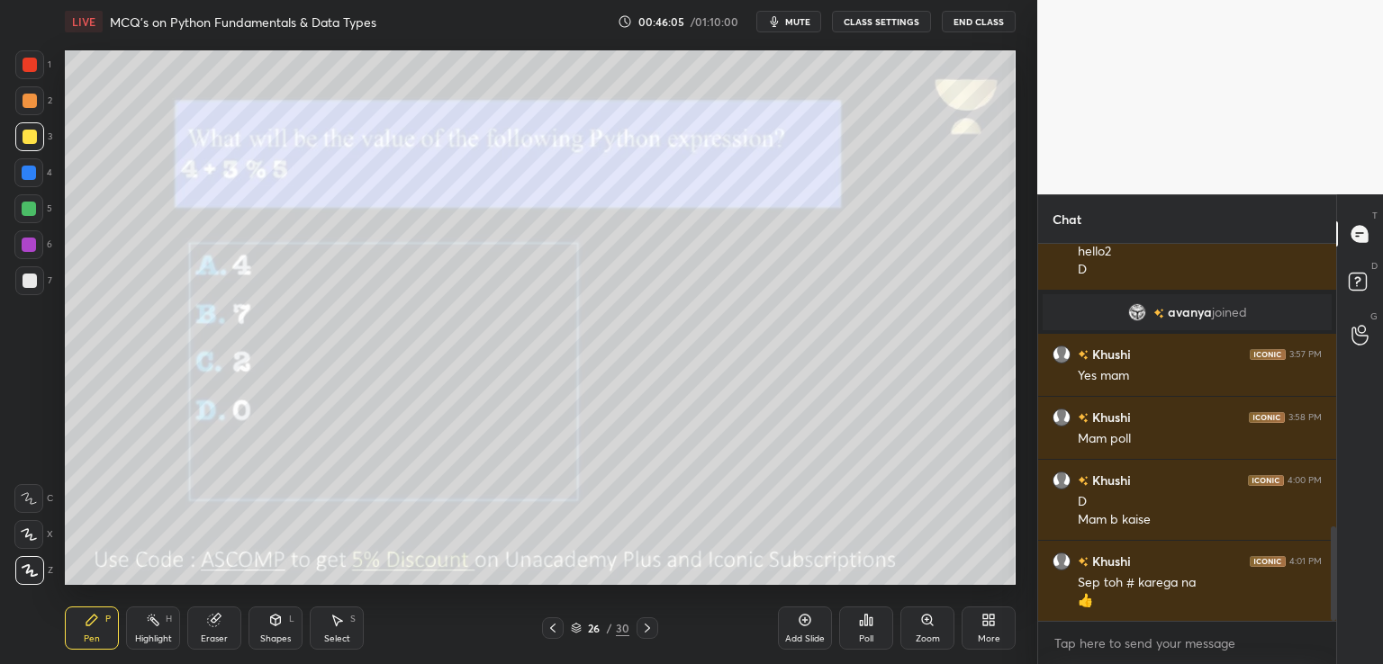
click at [640, 634] on icon at bounding box center [647, 628] width 14 height 14
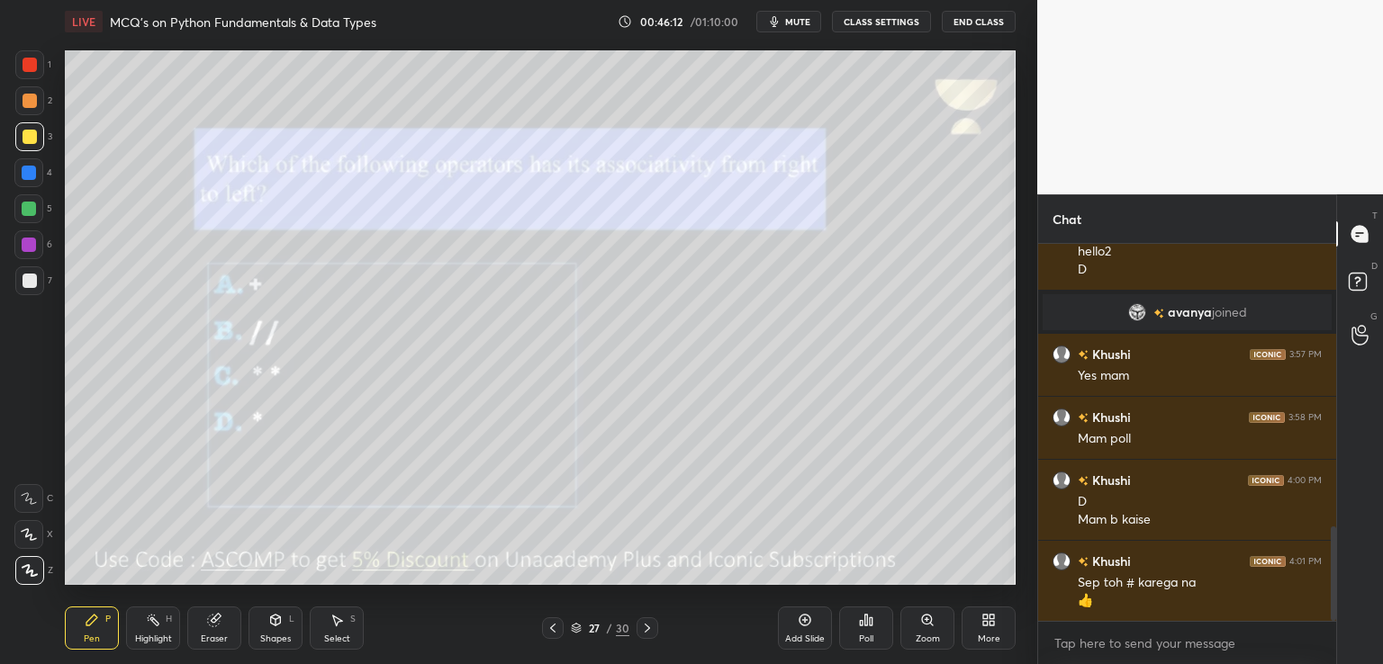
click at [656, 623] on div at bounding box center [648, 629] width 22 height 22
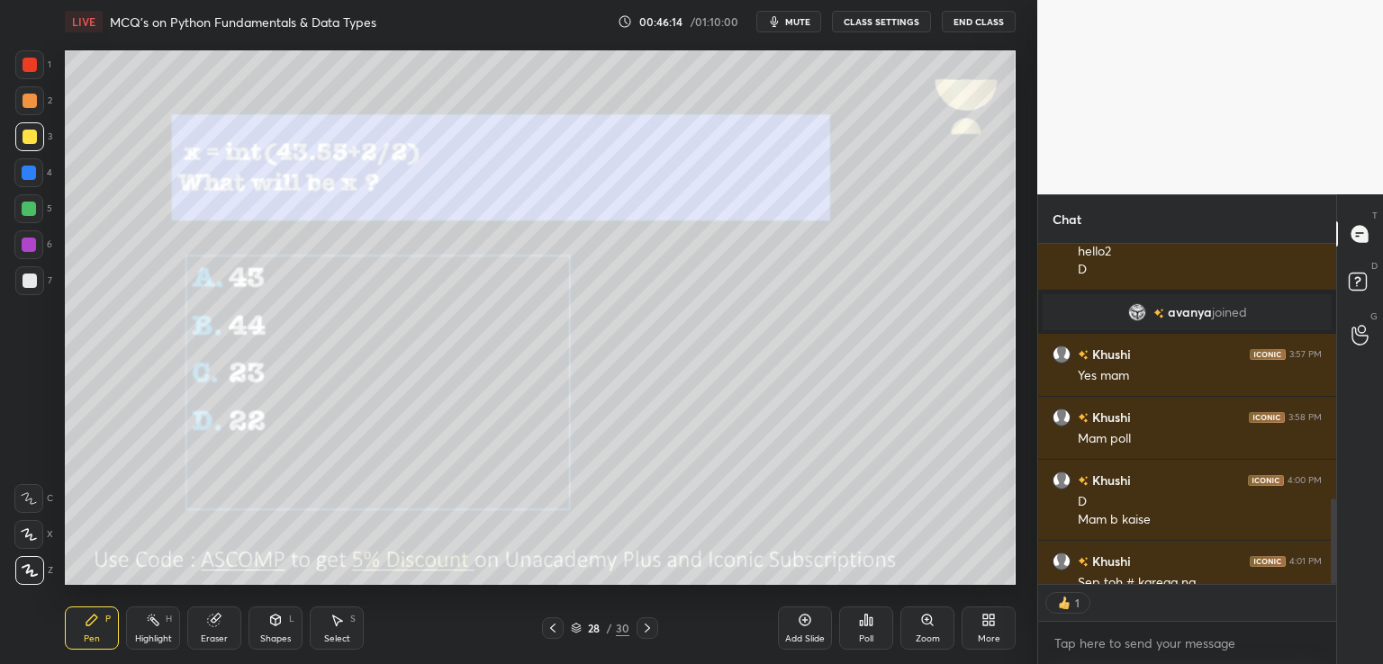
click at [801, 20] on span "mute" at bounding box center [797, 21] width 25 height 13
click at [879, 628] on div "Poll" at bounding box center [866, 628] width 54 height 43
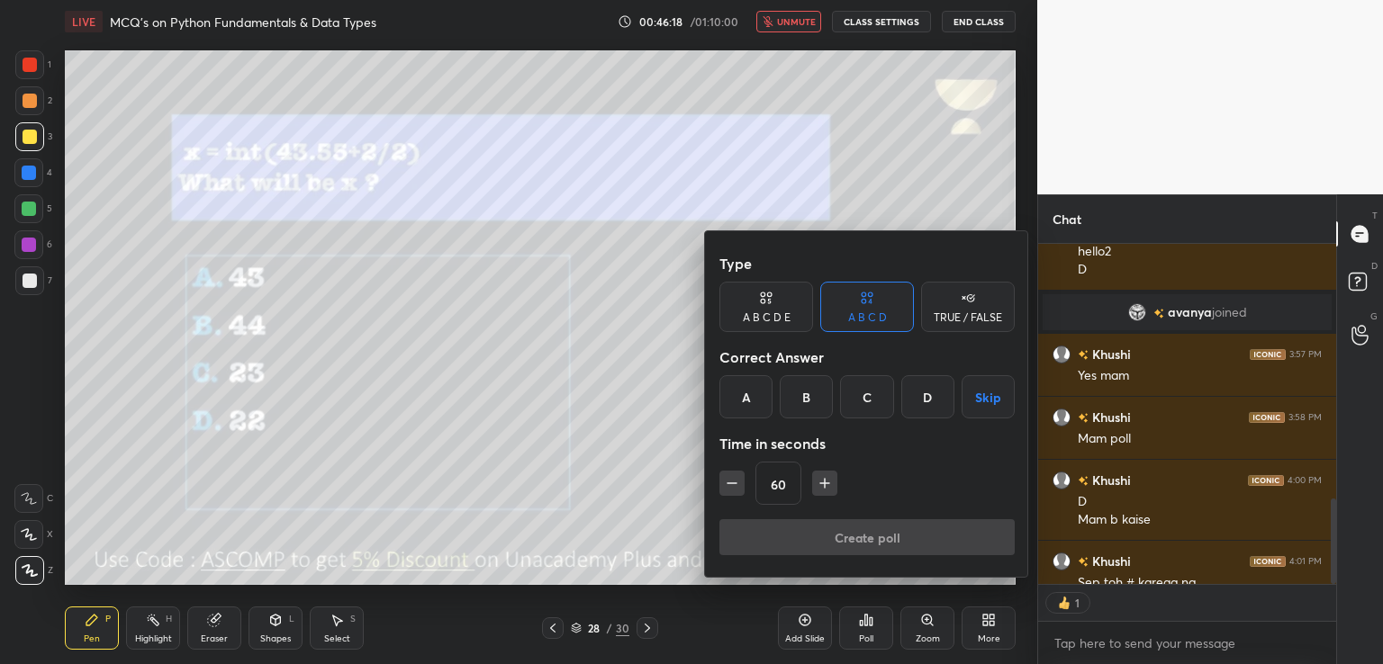
click at [804, 401] on div "B" at bounding box center [806, 396] width 53 height 43
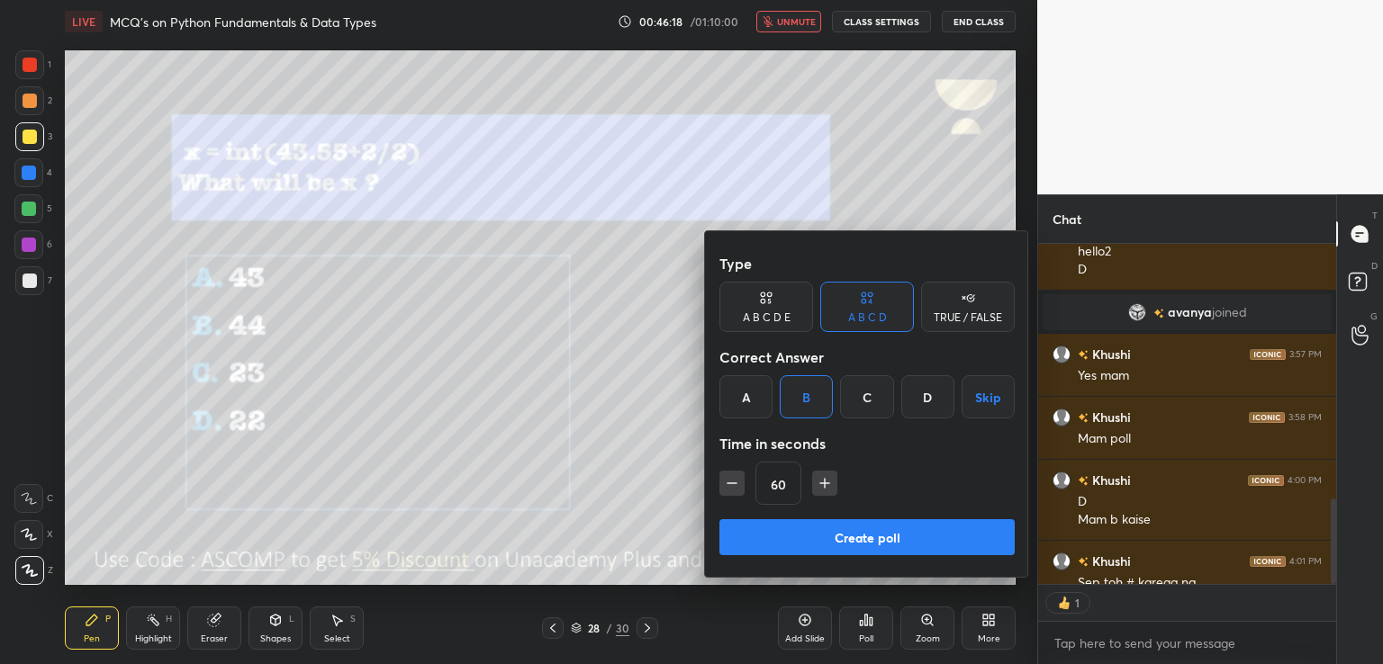
click at [805, 539] on button "Create poll" at bounding box center [866, 537] width 295 height 36
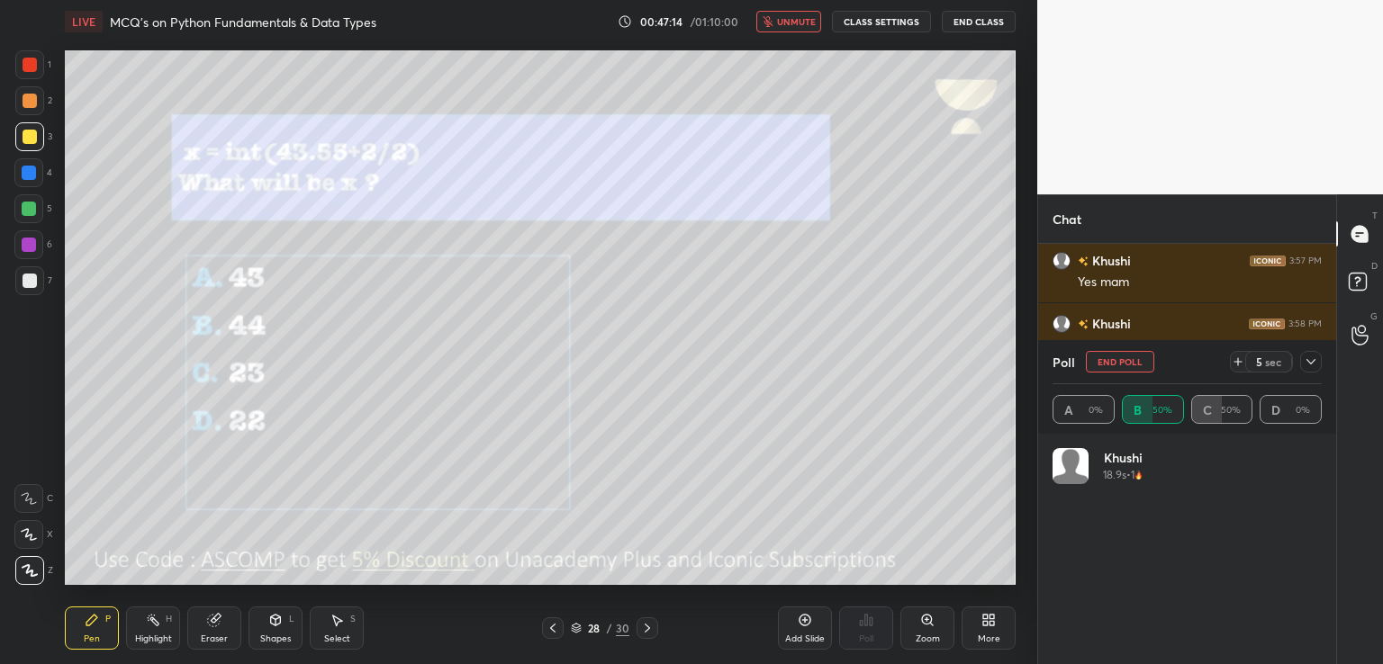
scroll to position [1266, 0]
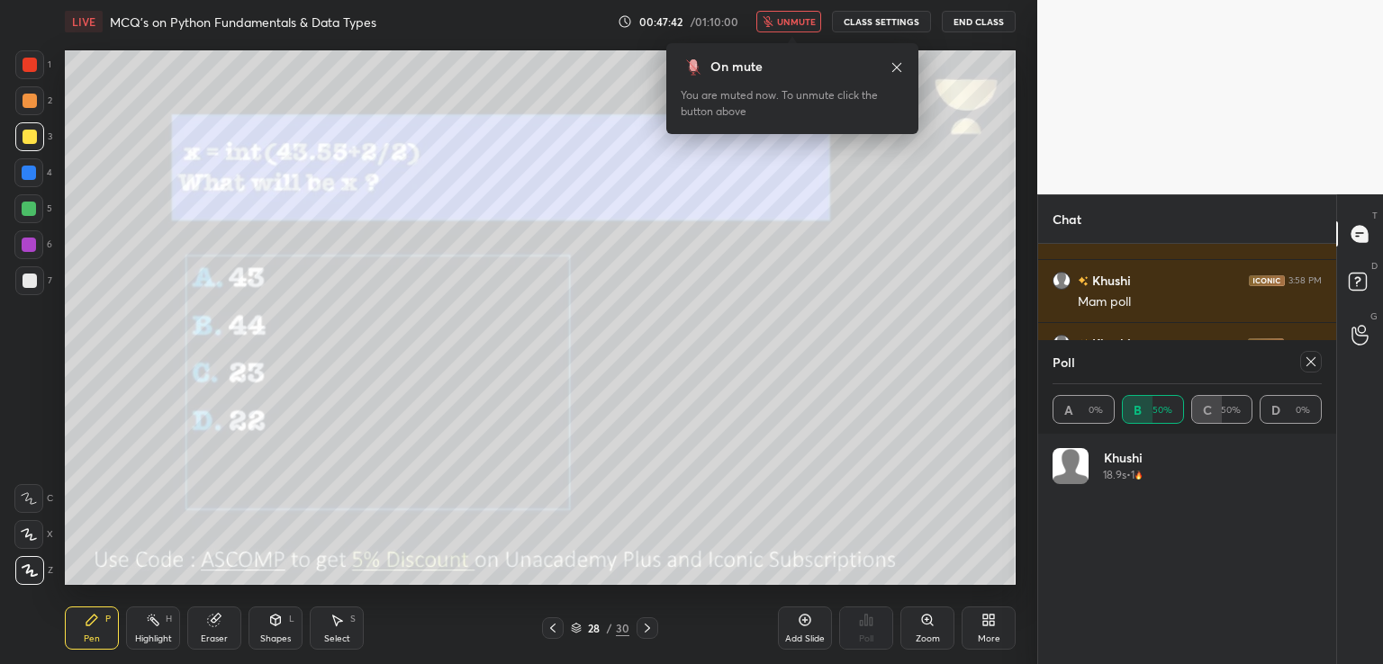
click at [1301, 366] on div at bounding box center [1311, 362] width 22 height 22
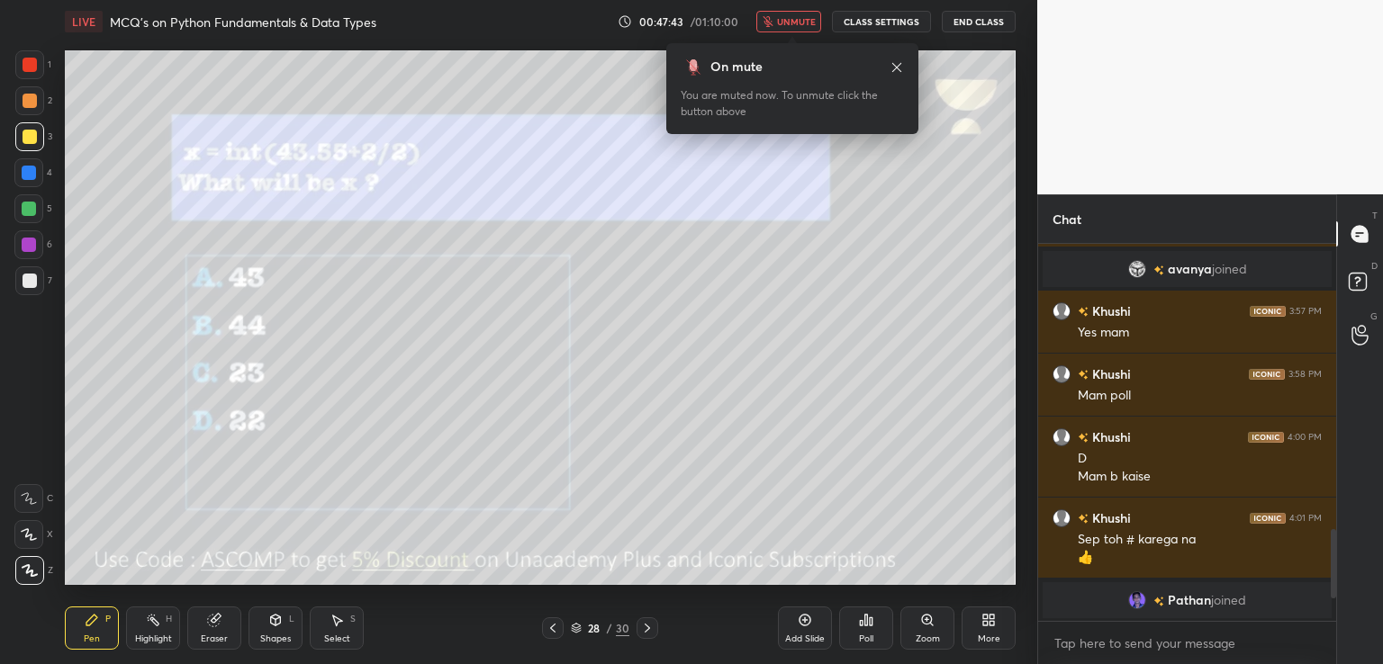
scroll to position [372, 293]
click at [780, 14] on button "unmute" at bounding box center [788, 22] width 65 height 22
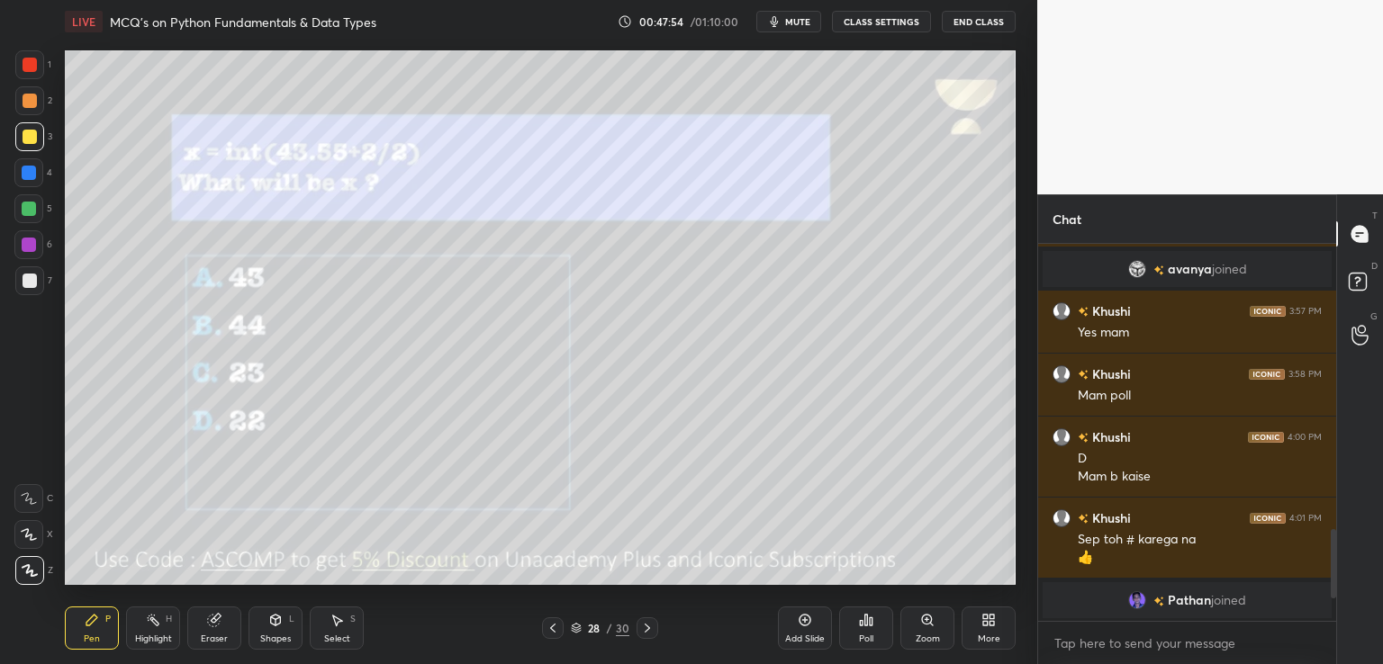
click at [630, 626] on div "28 / 30" at bounding box center [600, 629] width 116 height 22
click at [646, 619] on div at bounding box center [648, 629] width 22 height 22
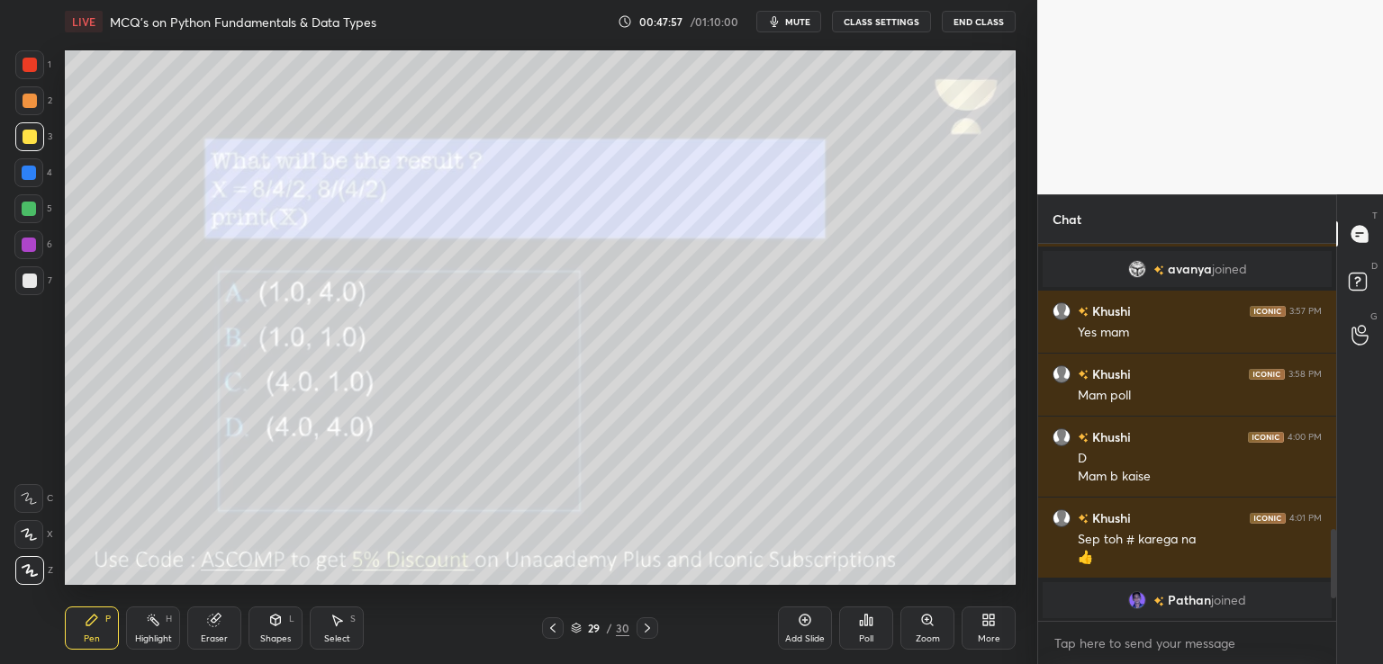
click at [801, 15] on span "mute" at bounding box center [797, 21] width 25 height 13
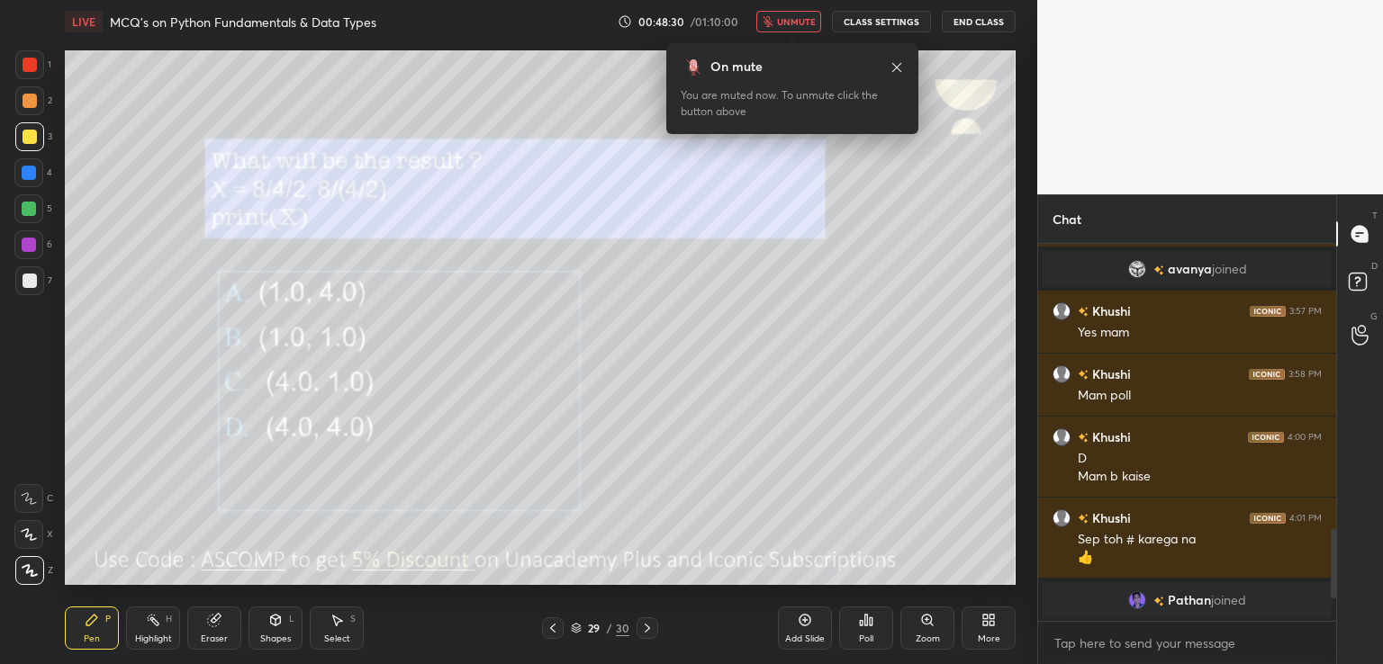
click at [872, 620] on icon at bounding box center [866, 620] width 14 height 14
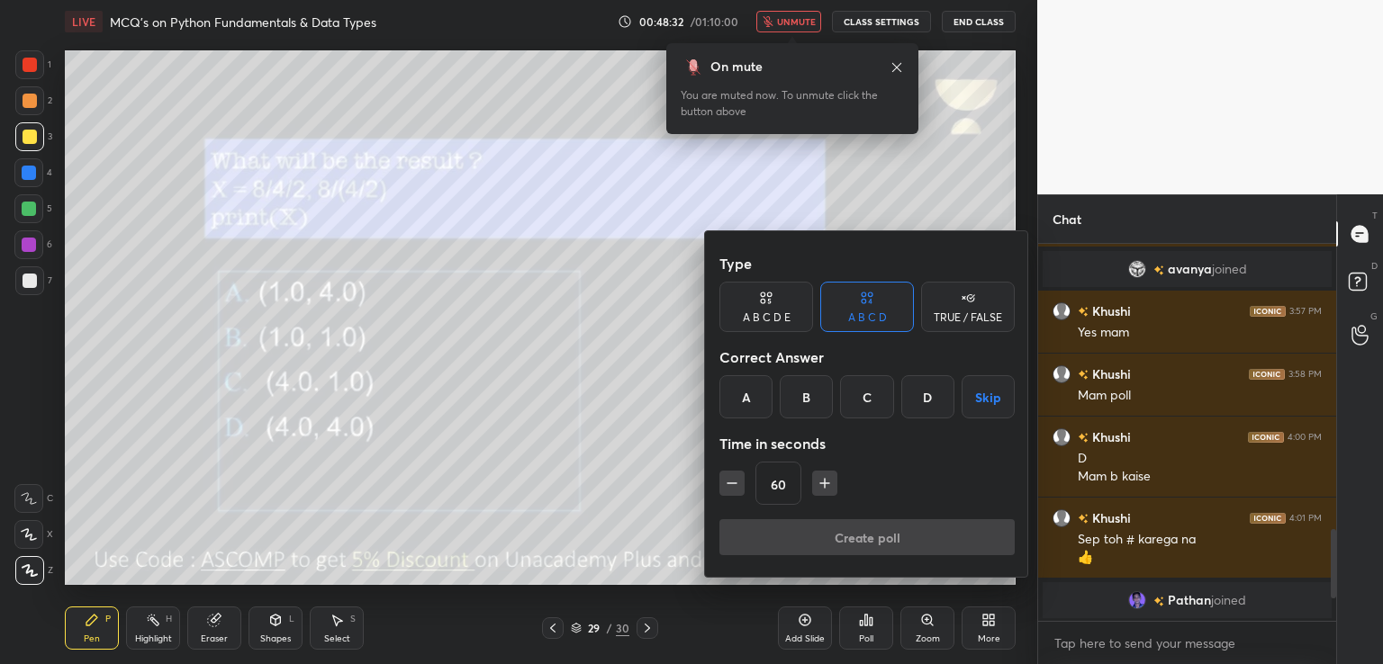
click at [752, 394] on div "A" at bounding box center [745, 396] width 53 height 43
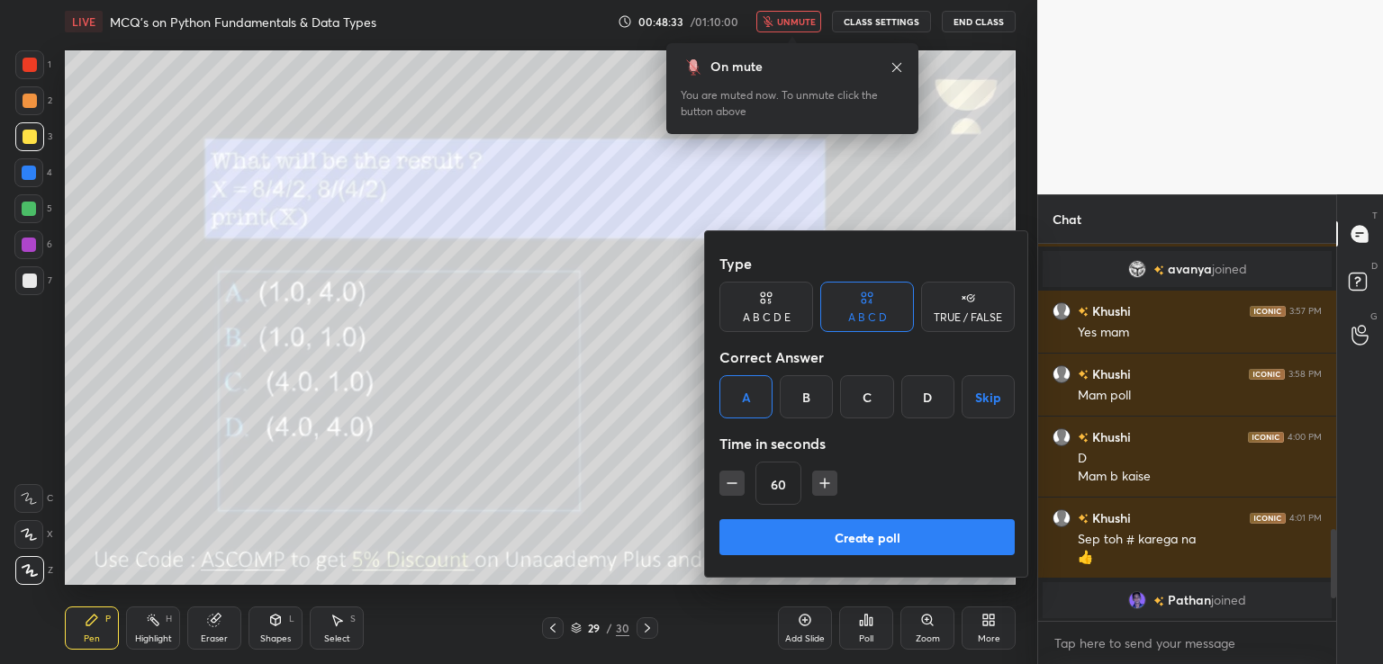
click at [854, 558] on div "Create poll" at bounding box center [866, 540] width 295 height 43
click at [966, 539] on button "Create poll" at bounding box center [866, 537] width 295 height 36
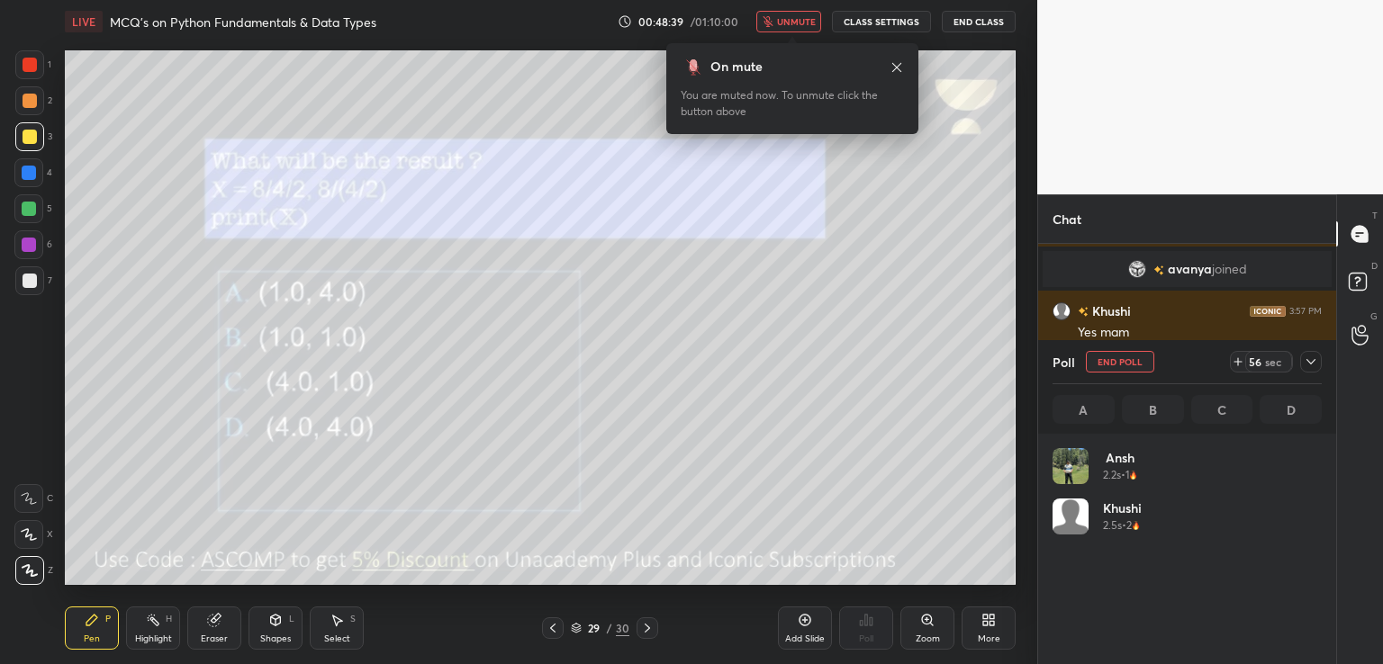
scroll to position [211, 264]
click at [1311, 368] on icon at bounding box center [1311, 362] width 14 height 14
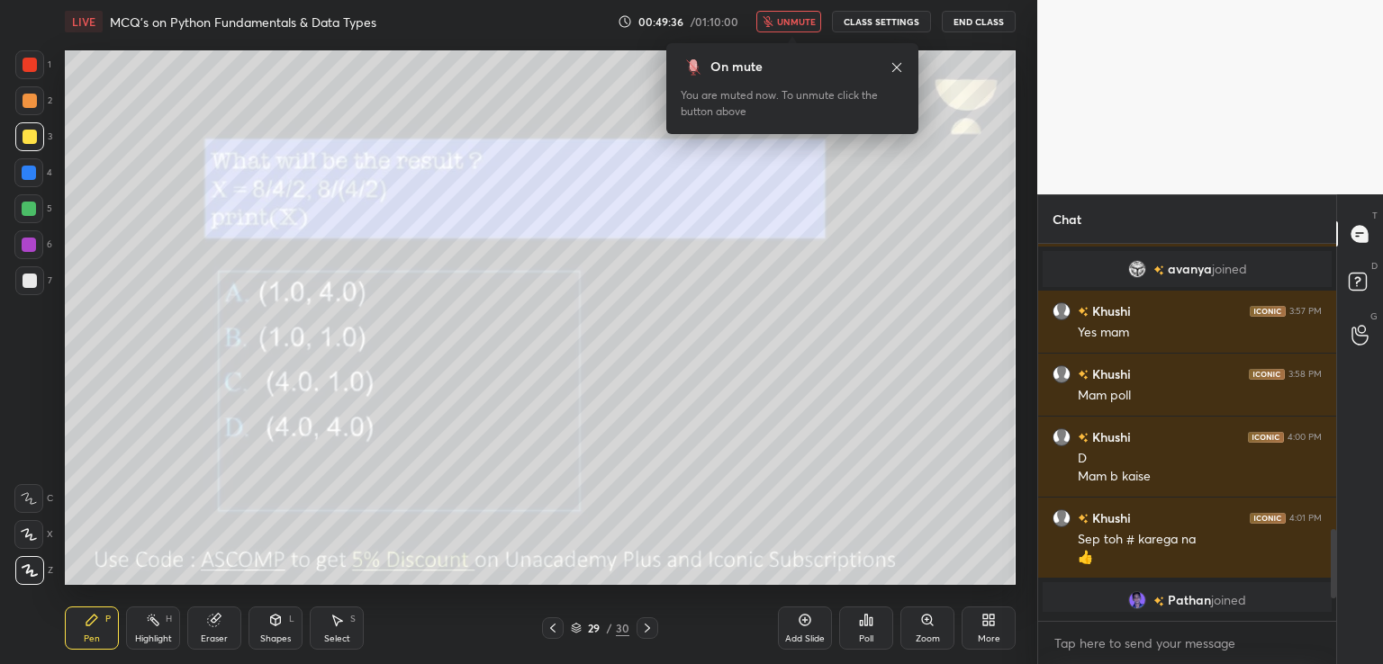
scroll to position [222, 293]
click at [784, 23] on span "unmute" at bounding box center [796, 21] width 39 height 13
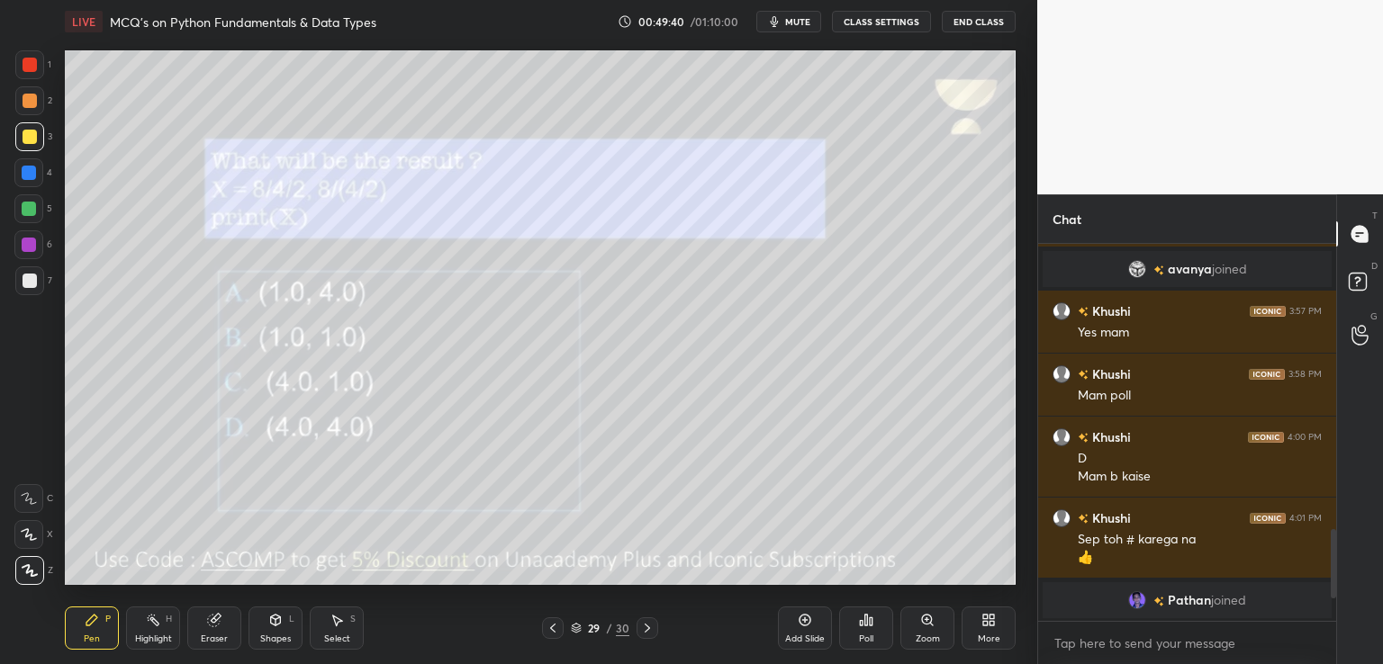
click at [652, 629] on icon at bounding box center [647, 628] width 14 height 14
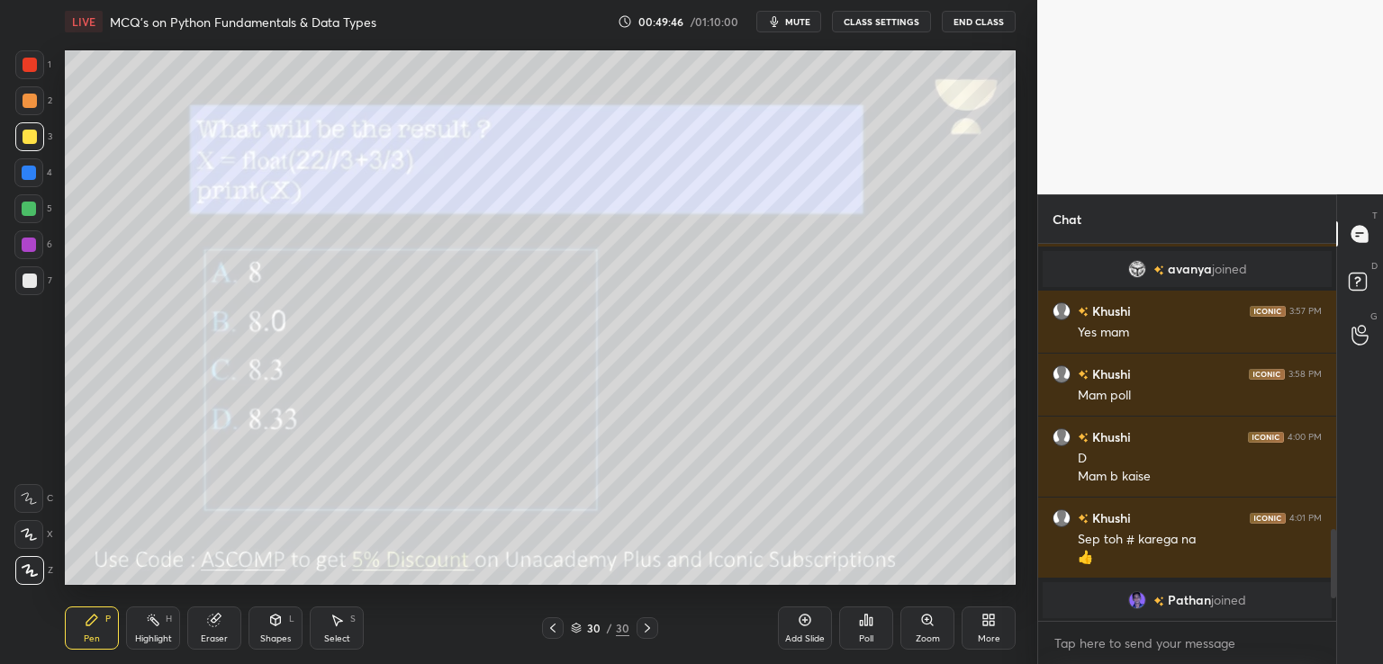
click at [800, 20] on span "mute" at bounding box center [797, 21] width 25 height 13
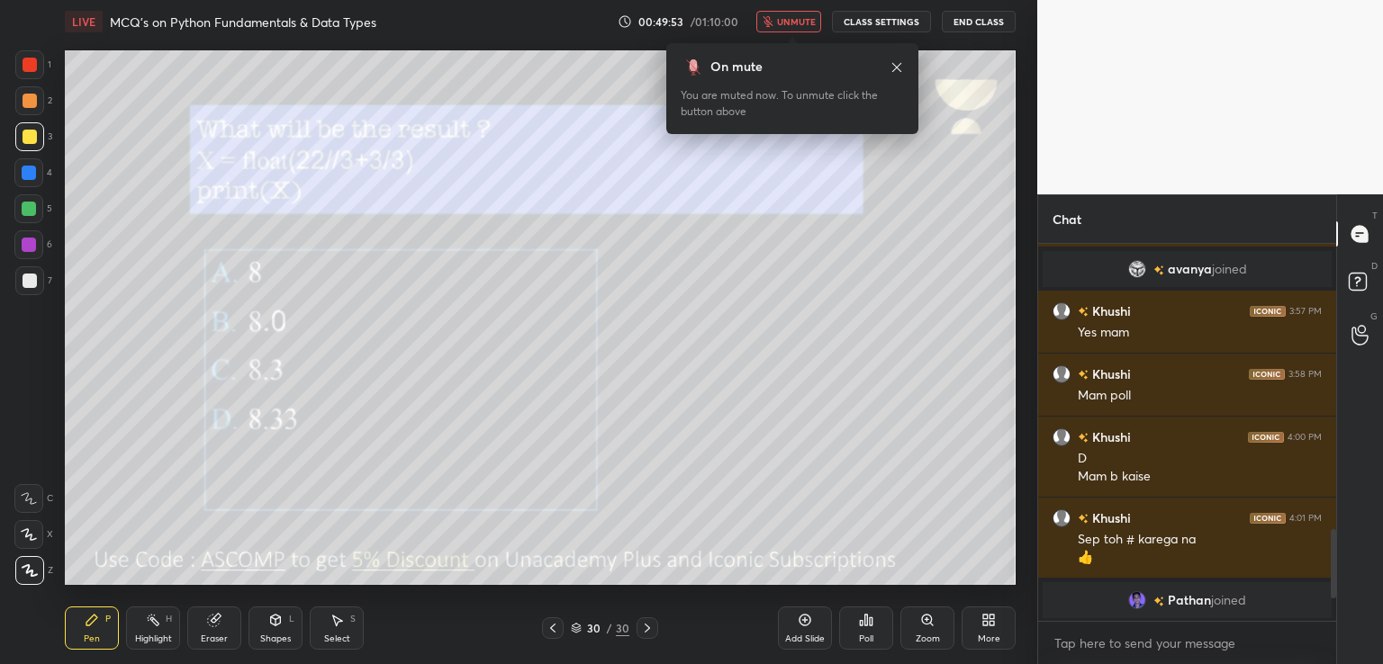
click at [871, 630] on div "Poll" at bounding box center [866, 628] width 54 height 43
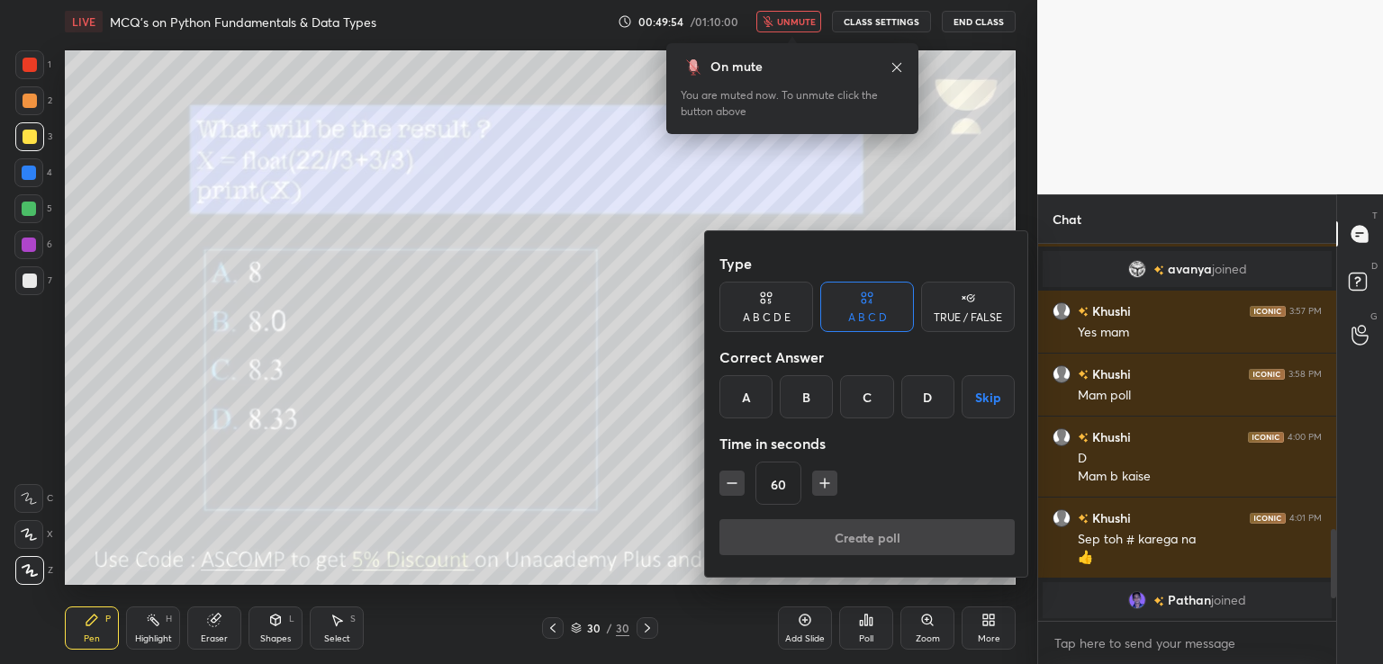
click at [808, 401] on div "B" at bounding box center [806, 396] width 53 height 43
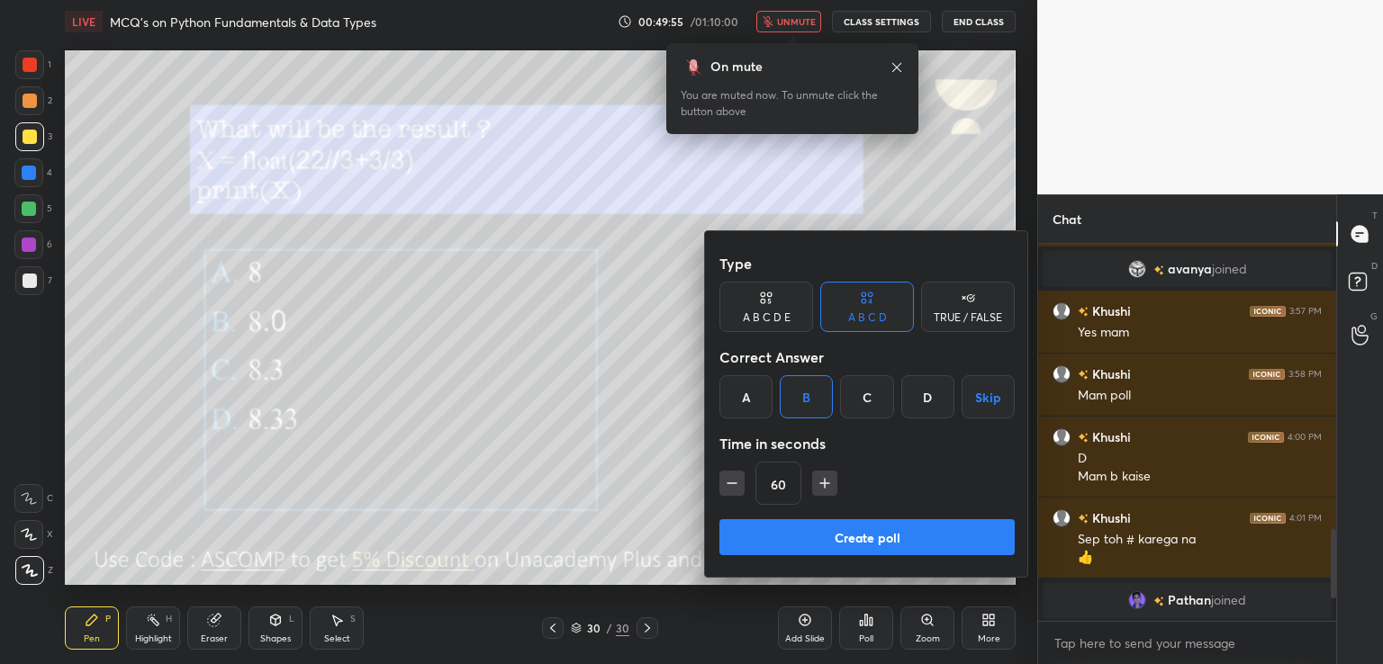
click at [827, 530] on button "Create poll" at bounding box center [866, 537] width 295 height 36
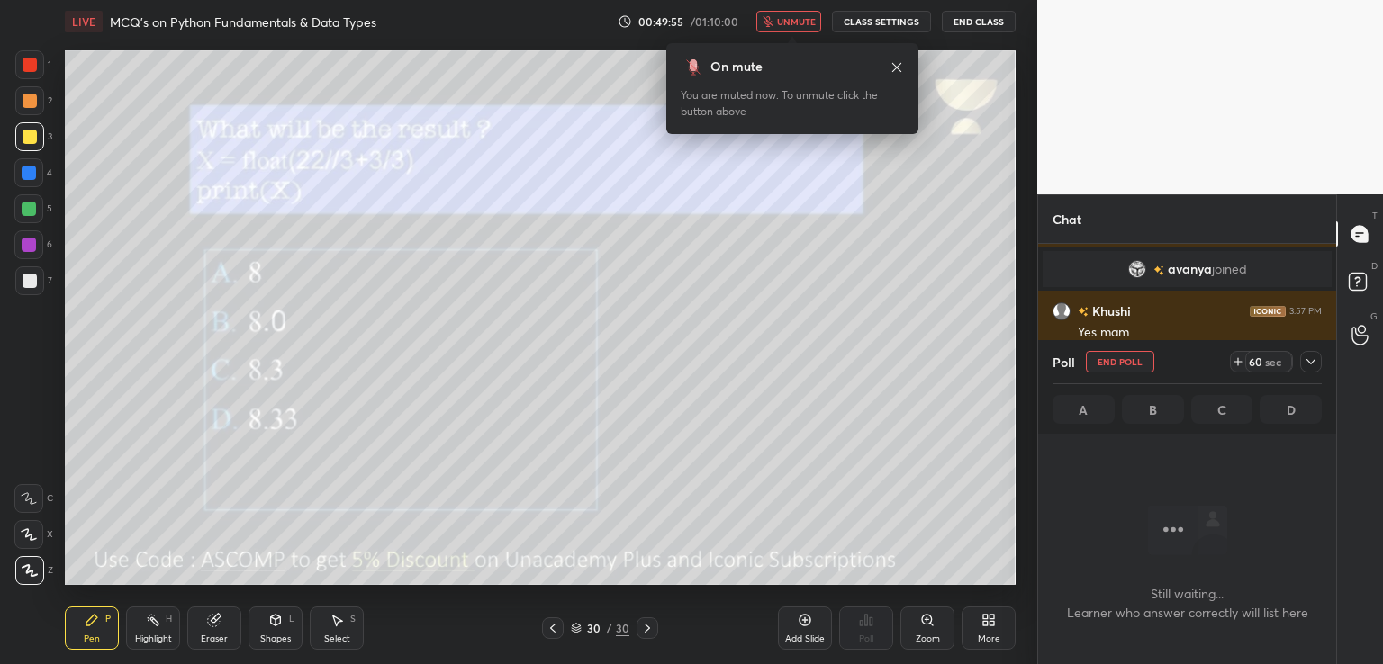
scroll to position [6, 5]
click at [720, 62] on div "On mute" at bounding box center [736, 67] width 52 height 19
click at [787, 34] on div "On mute You are muted now. To unmute click the button above" at bounding box center [792, 83] width 252 height 102
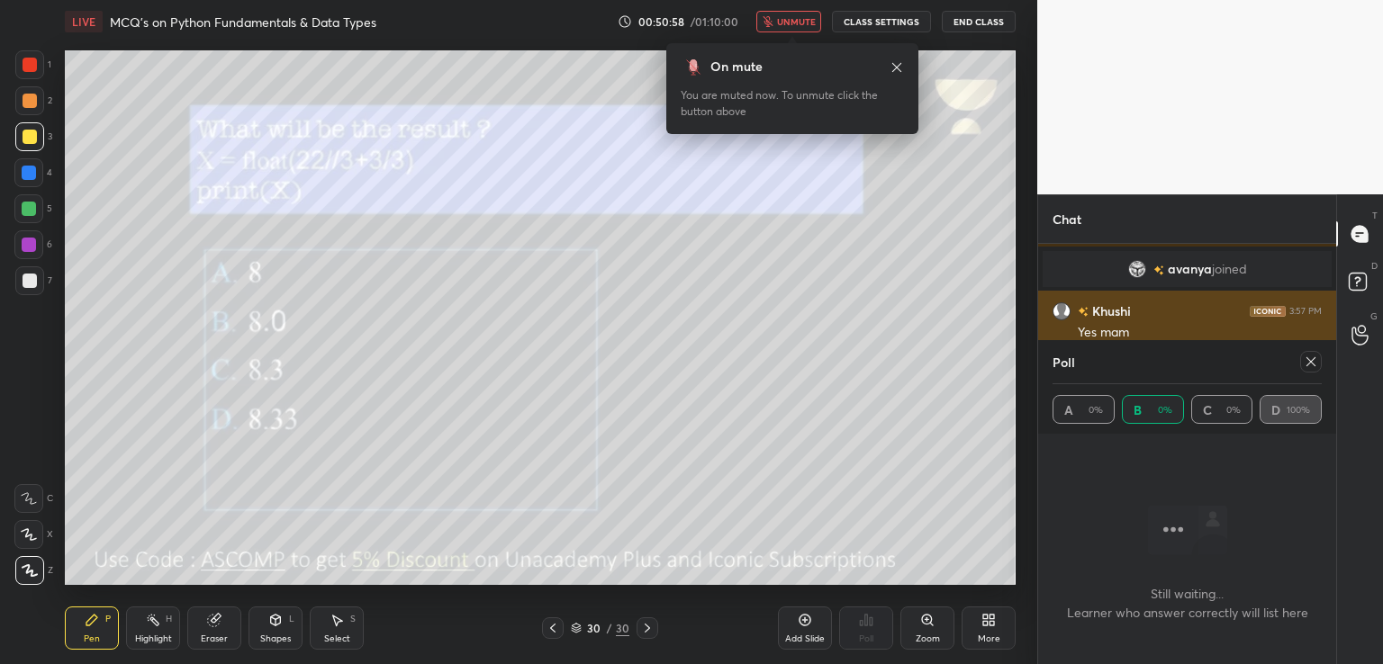
click at [1307, 362] on icon at bounding box center [1311, 362] width 14 height 14
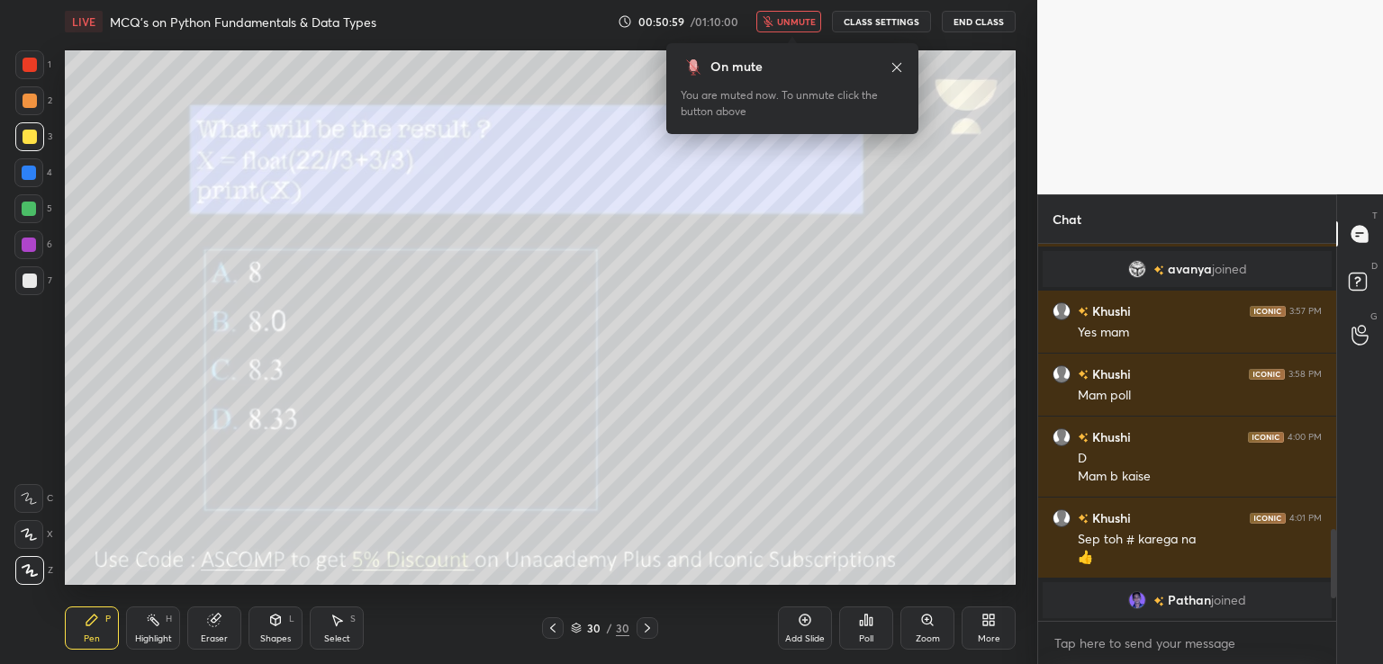
click at [784, 25] on span "unmute" at bounding box center [796, 21] width 39 height 13
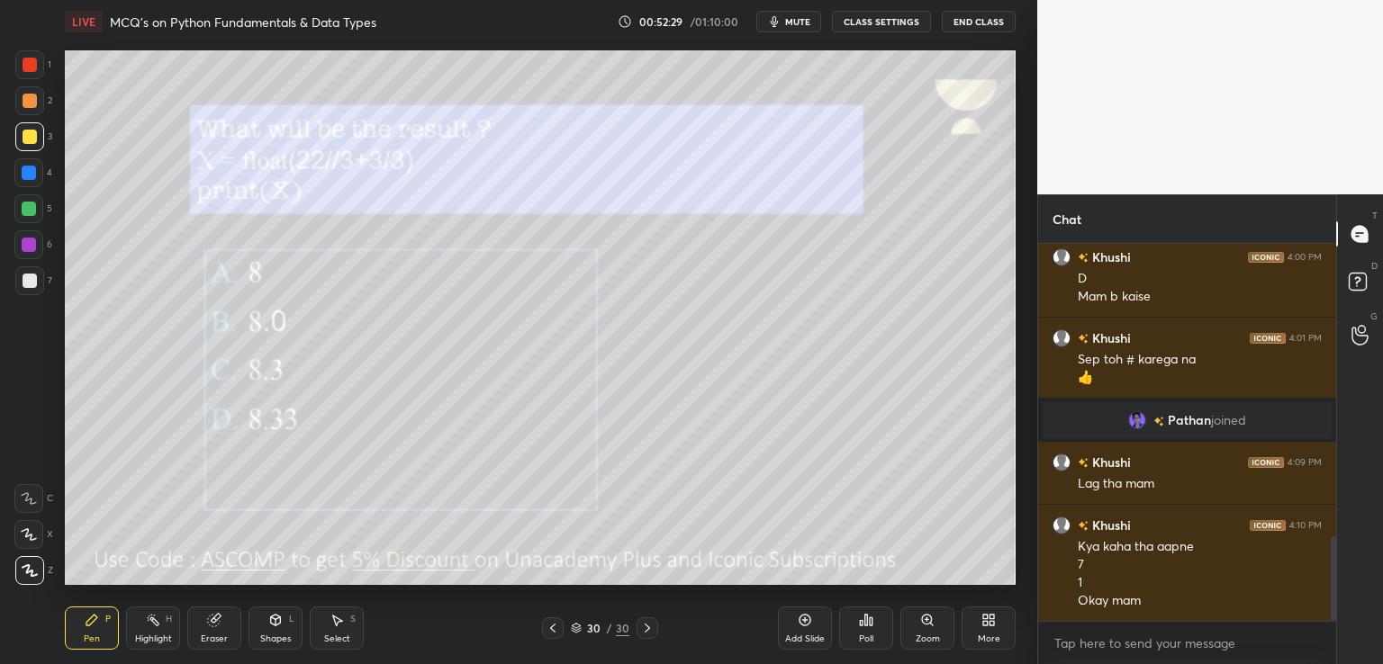
scroll to position [1363, 0]
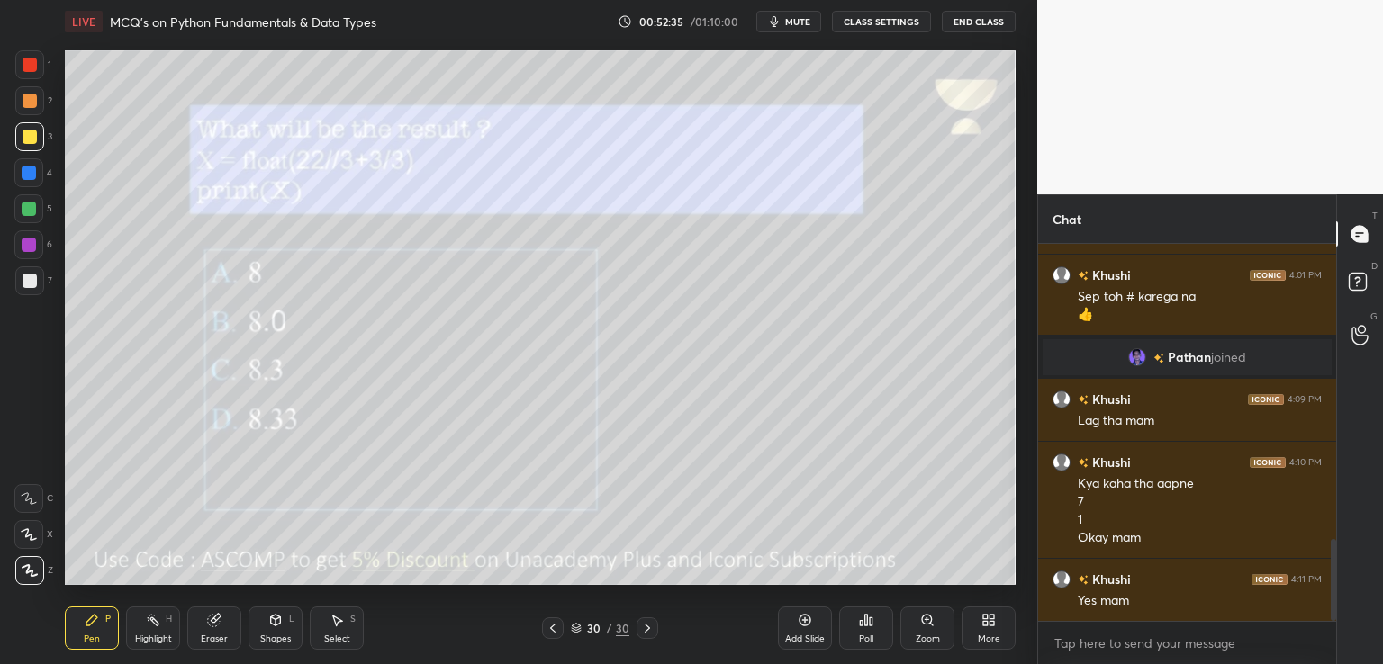
click at [653, 627] on icon at bounding box center [647, 628] width 14 height 14
click at [993, 626] on icon at bounding box center [991, 623] width 5 height 5
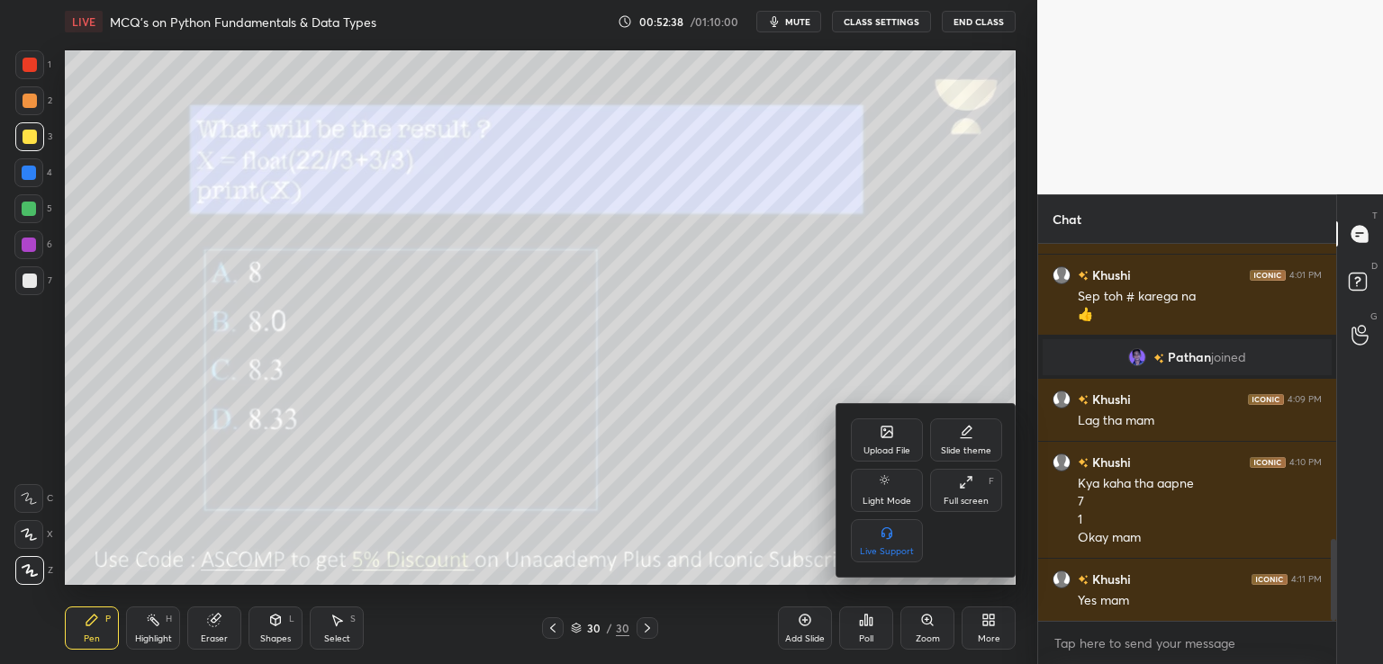
click at [868, 438] on div "Upload File" at bounding box center [887, 440] width 72 height 43
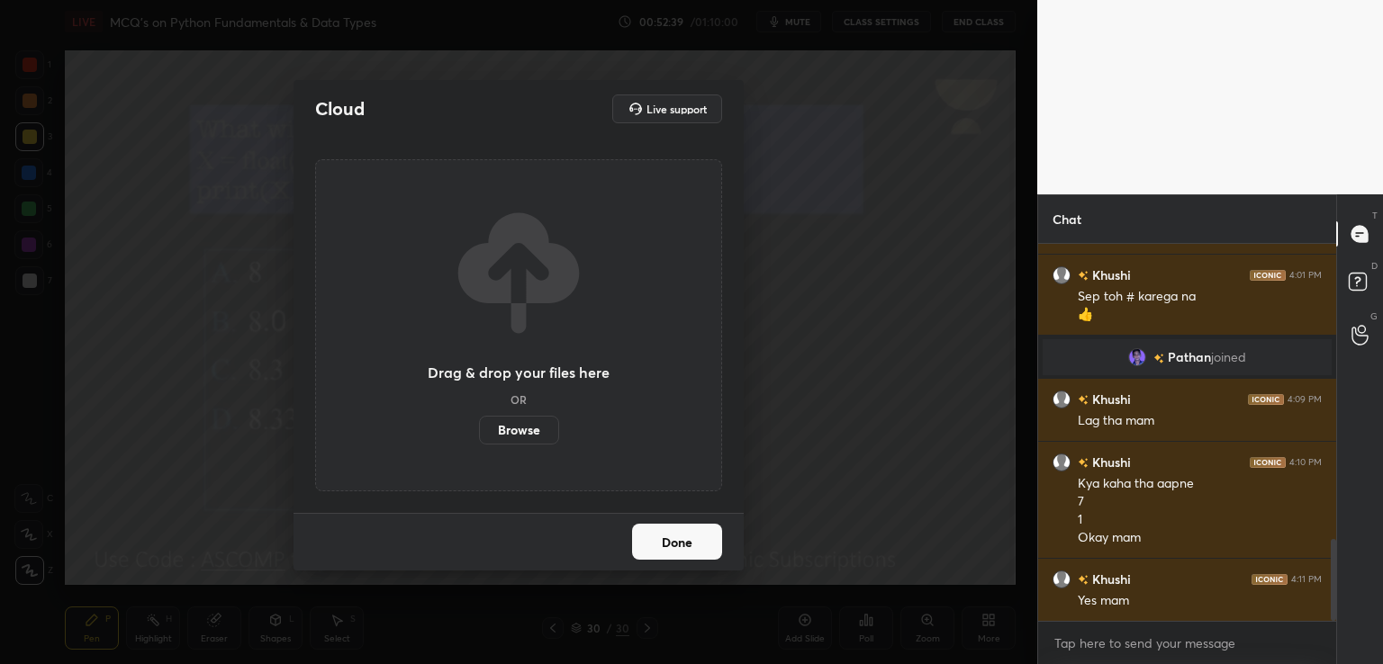
click at [510, 426] on label "Browse" at bounding box center [519, 430] width 80 height 29
click at [479, 426] on input "Browse" at bounding box center [479, 430] width 0 height 29
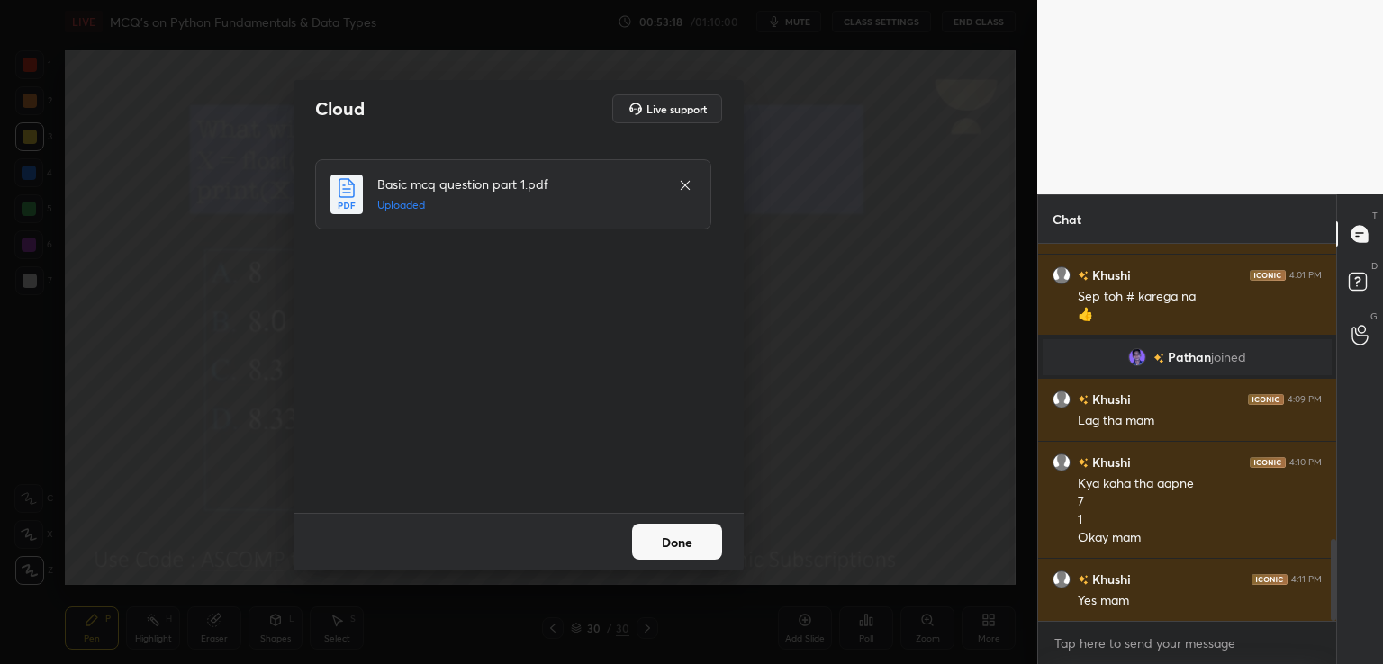
click at [700, 545] on button "Done" at bounding box center [677, 542] width 90 height 36
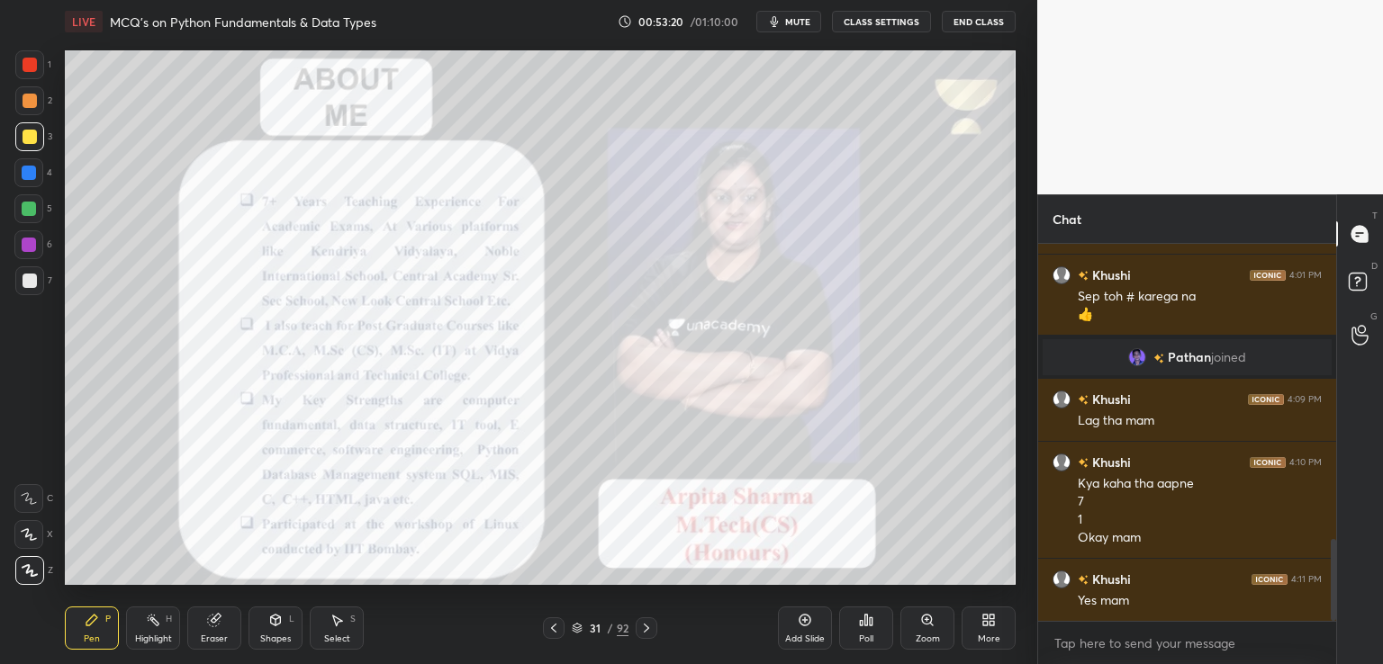
click at [646, 628] on icon at bounding box center [646, 628] width 14 height 14
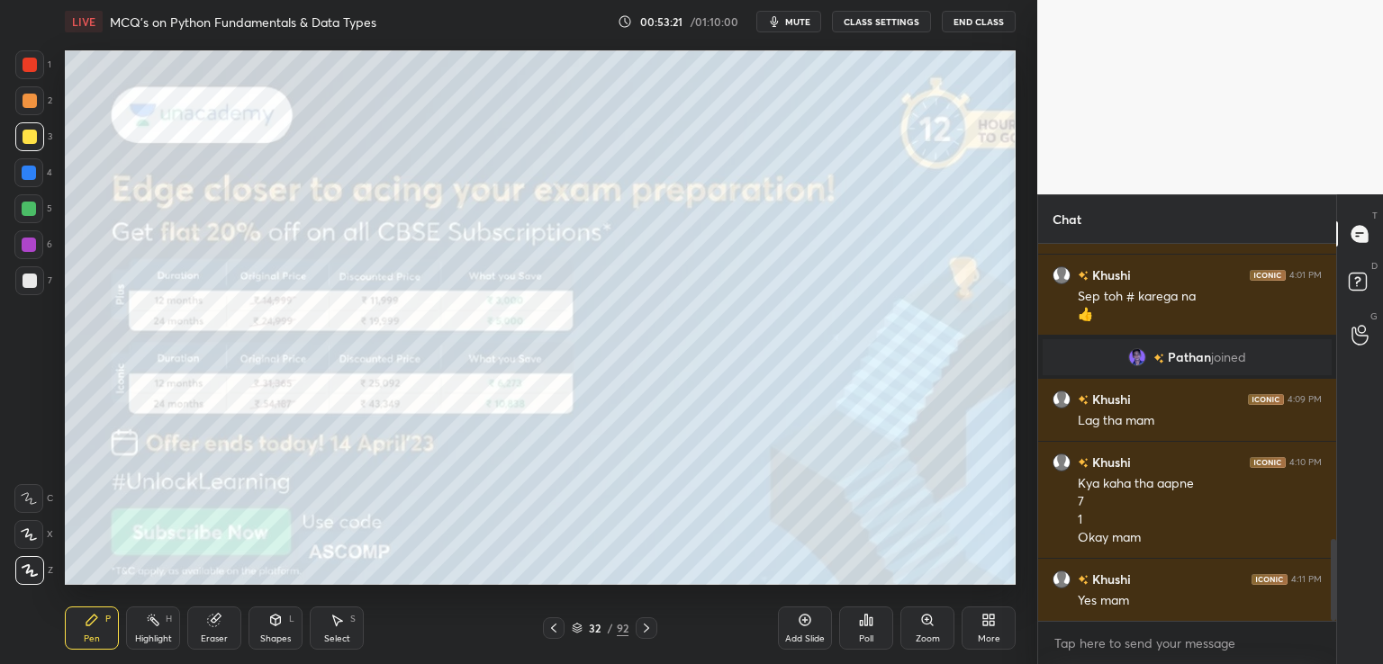
click at [645, 631] on icon at bounding box center [646, 628] width 5 height 9
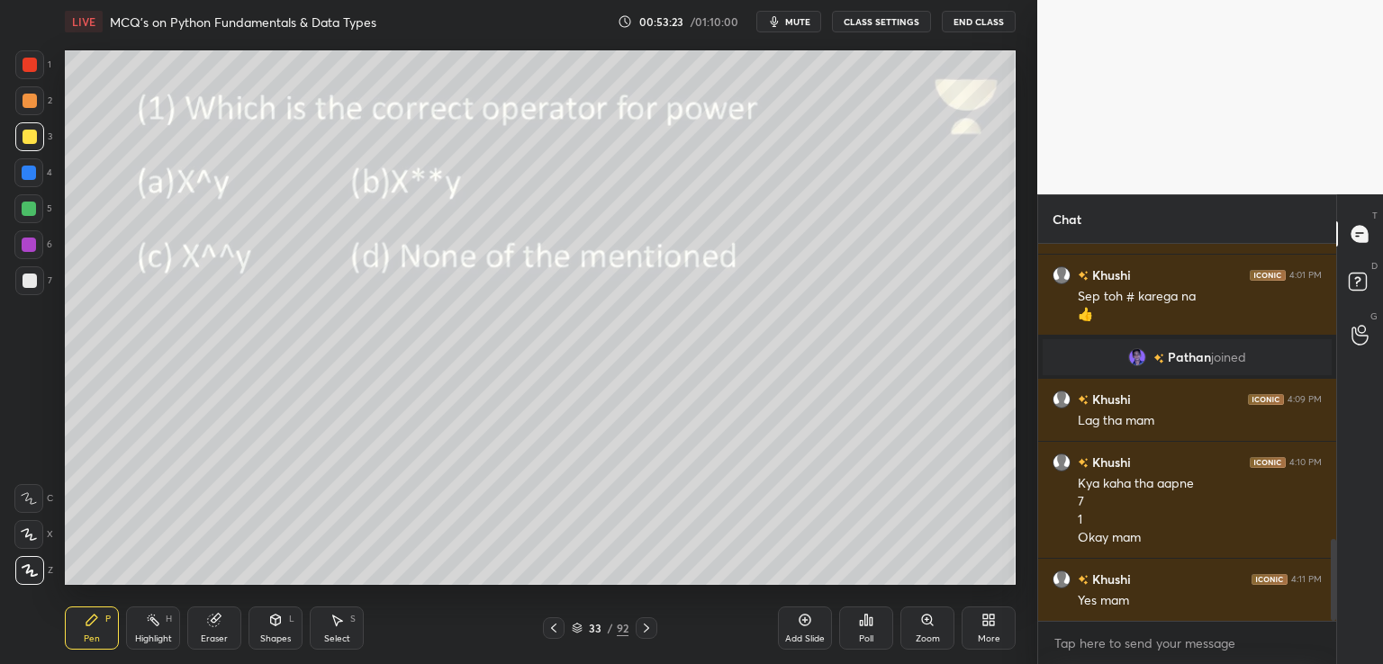
click at [648, 624] on icon at bounding box center [646, 628] width 14 height 14
click at [648, 628] on icon at bounding box center [646, 628] width 14 height 14
click at [870, 628] on div "Poll" at bounding box center [866, 628] width 54 height 43
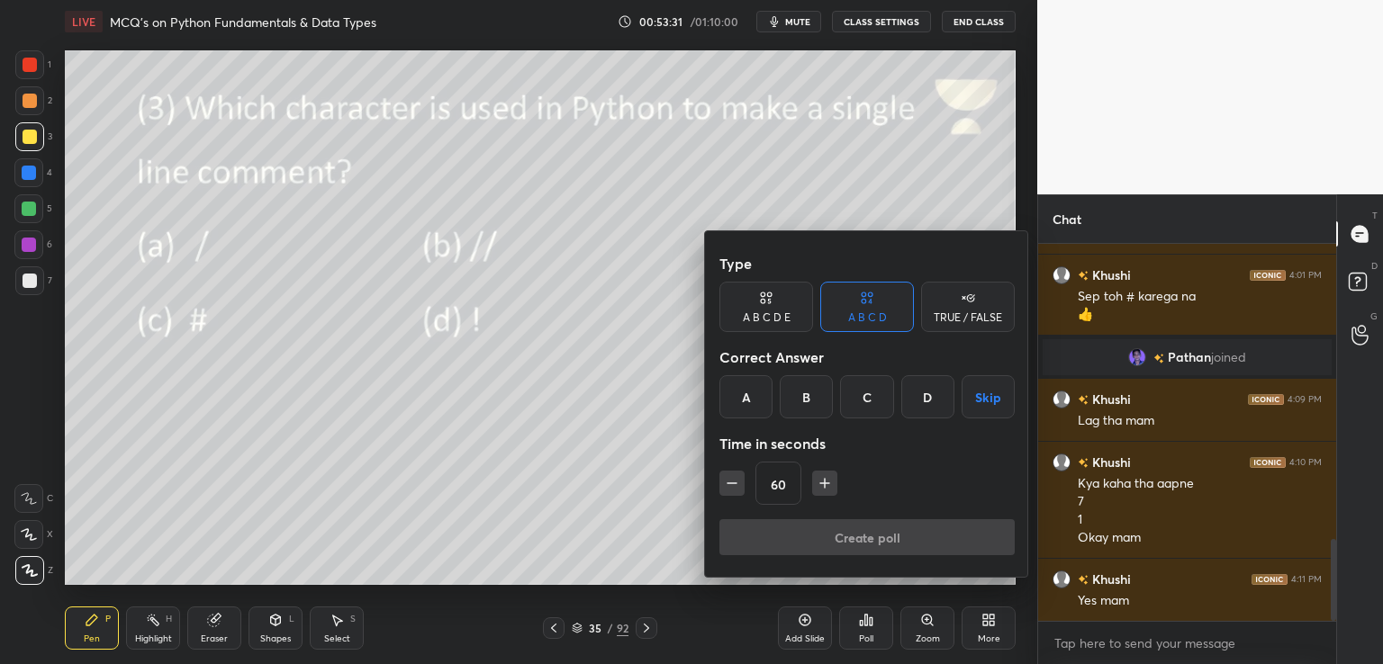
click at [861, 413] on div "C" at bounding box center [866, 396] width 53 height 43
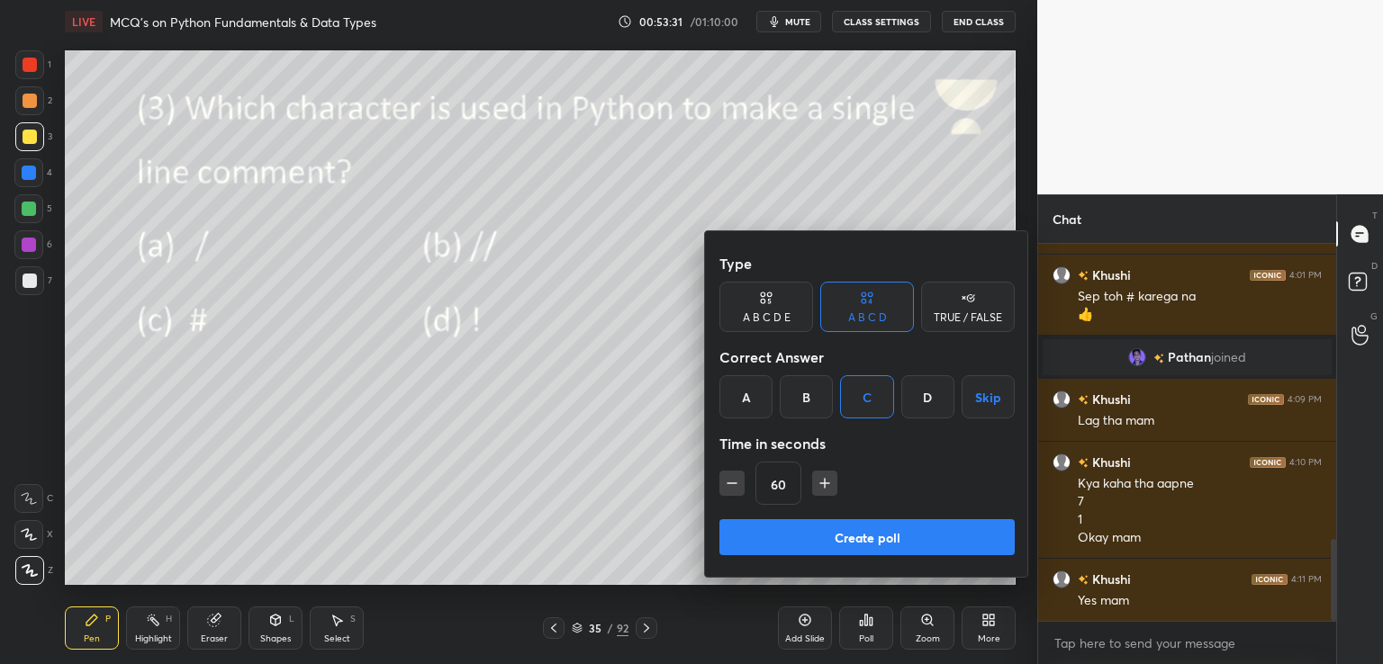
click at [821, 533] on button "Create poll" at bounding box center [866, 537] width 295 height 36
type textarea "x"
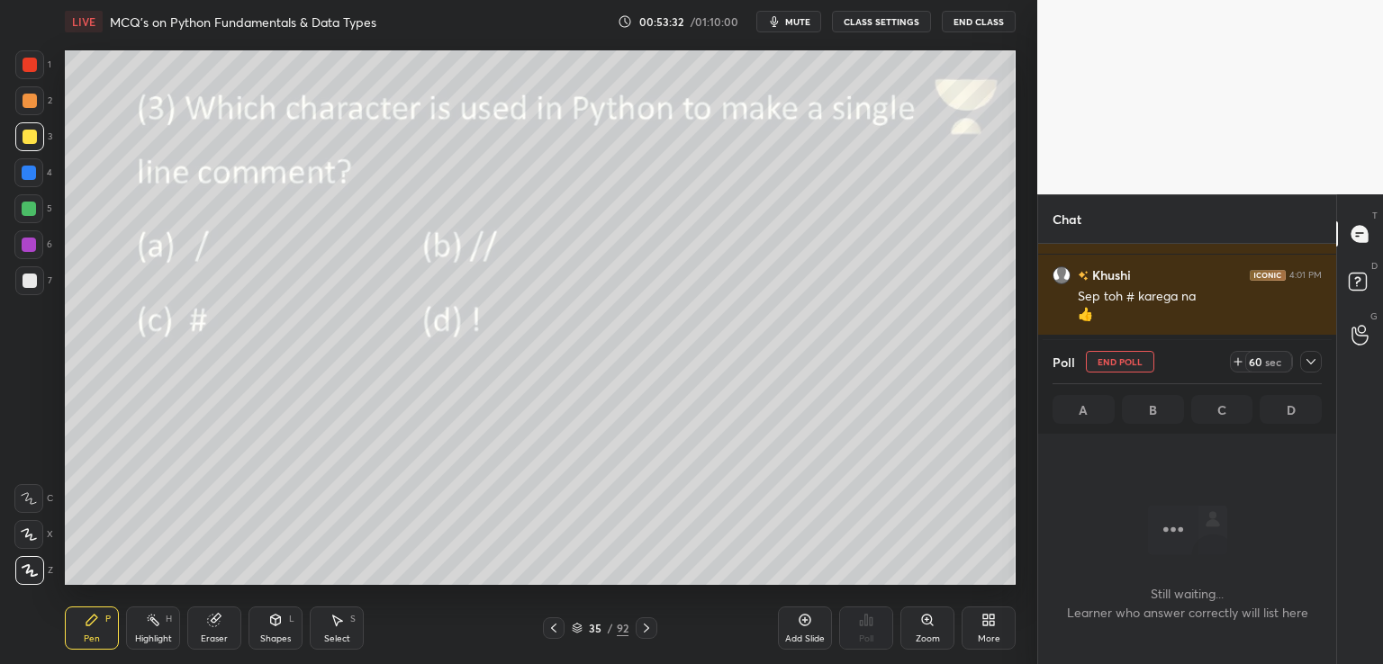
scroll to position [130, 293]
click at [1298, 357] on div at bounding box center [1307, 362] width 29 height 22
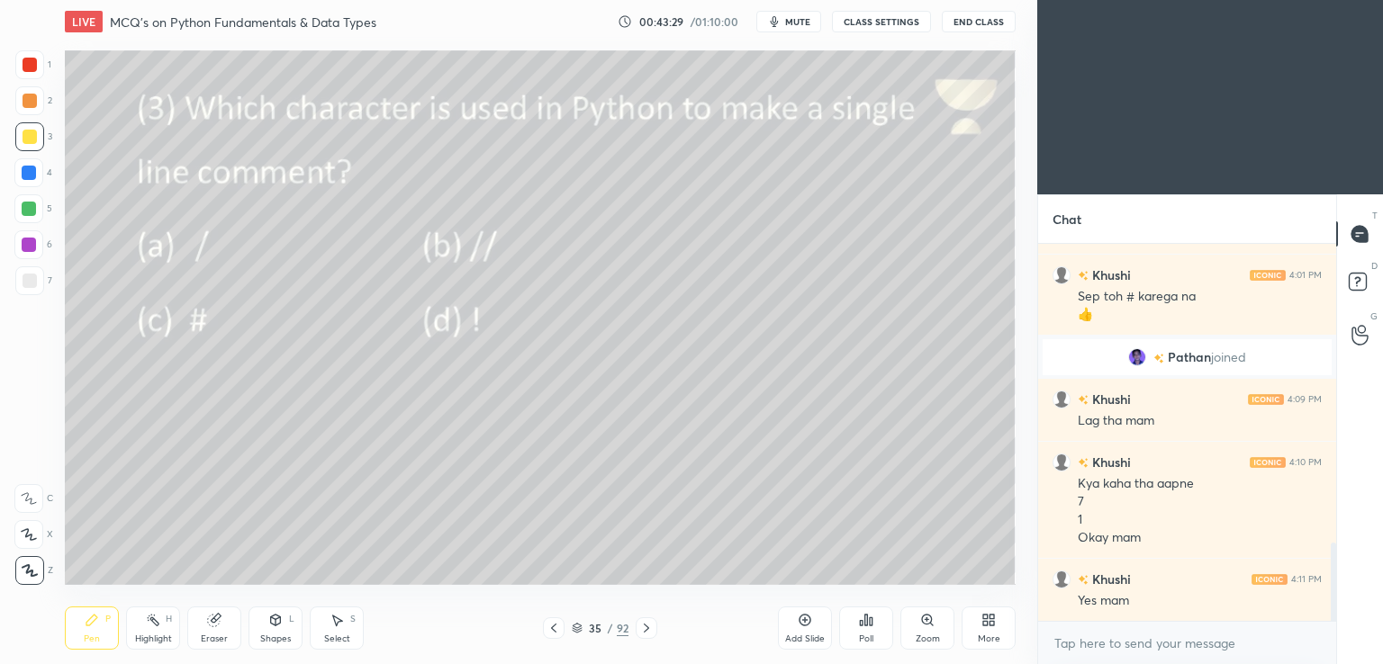
scroll to position [89483, 89068]
click at [646, 624] on icon at bounding box center [646, 628] width 14 height 14
click at [886, 624] on div "Poll" at bounding box center [866, 628] width 54 height 43
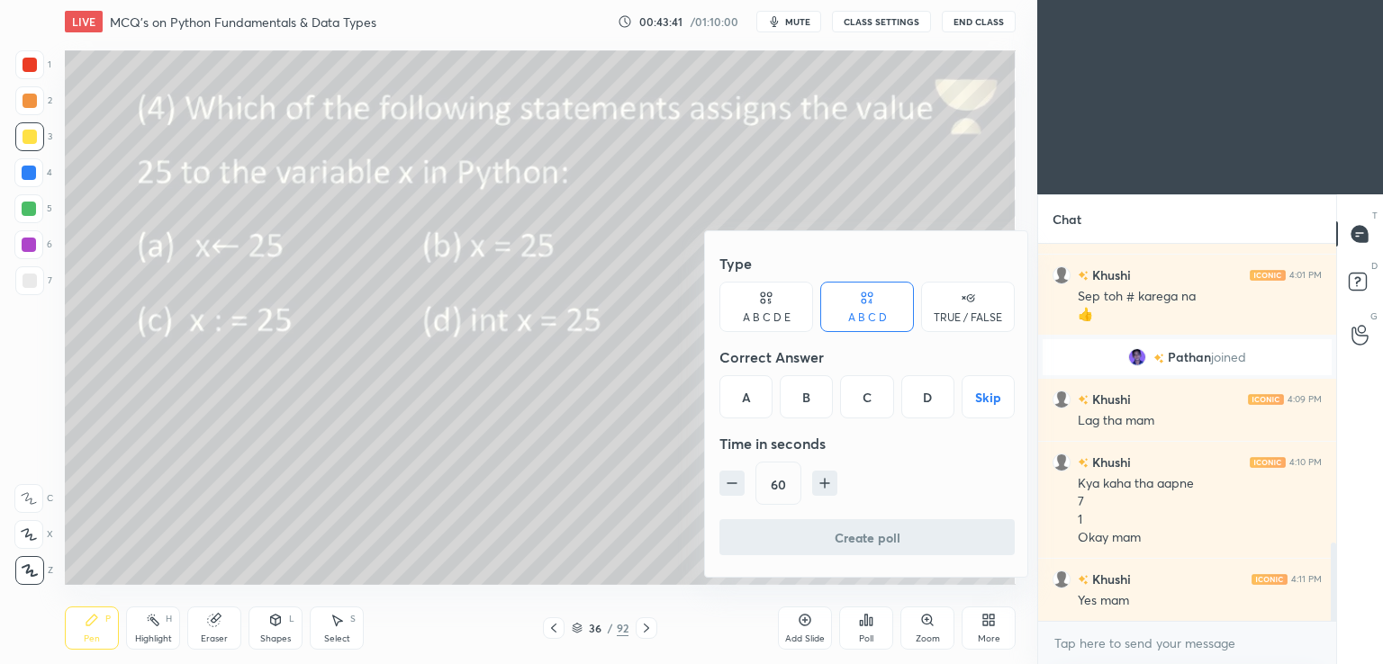
click at [799, 393] on div "B" at bounding box center [806, 396] width 53 height 43
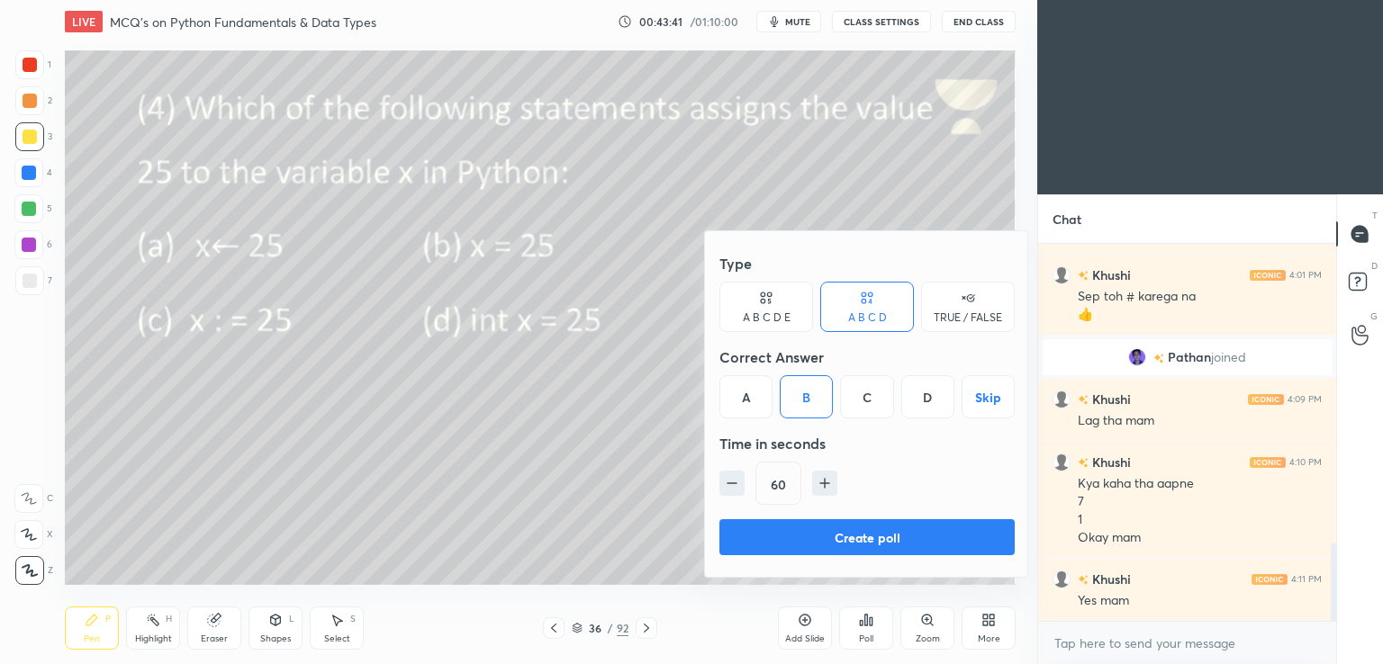
click at [825, 531] on button "Create poll" at bounding box center [866, 537] width 295 height 36
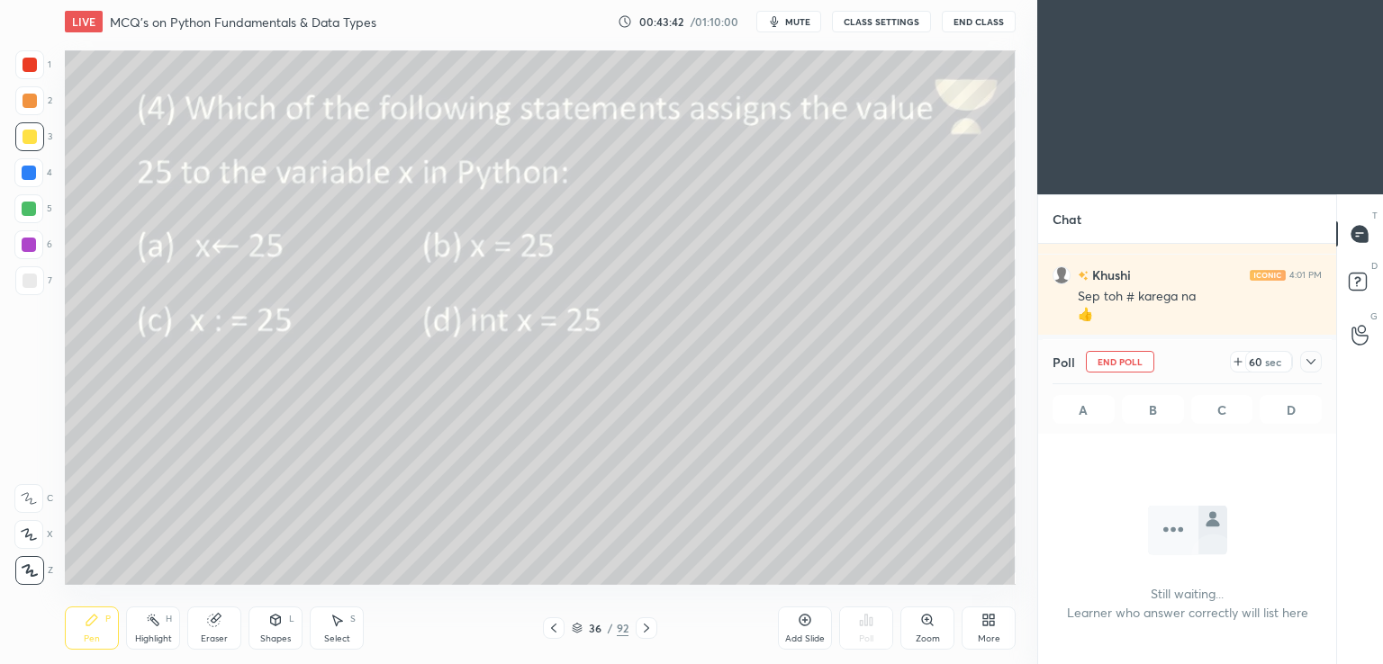
scroll to position [5, 5]
click at [1314, 365] on icon at bounding box center [1311, 362] width 14 height 14
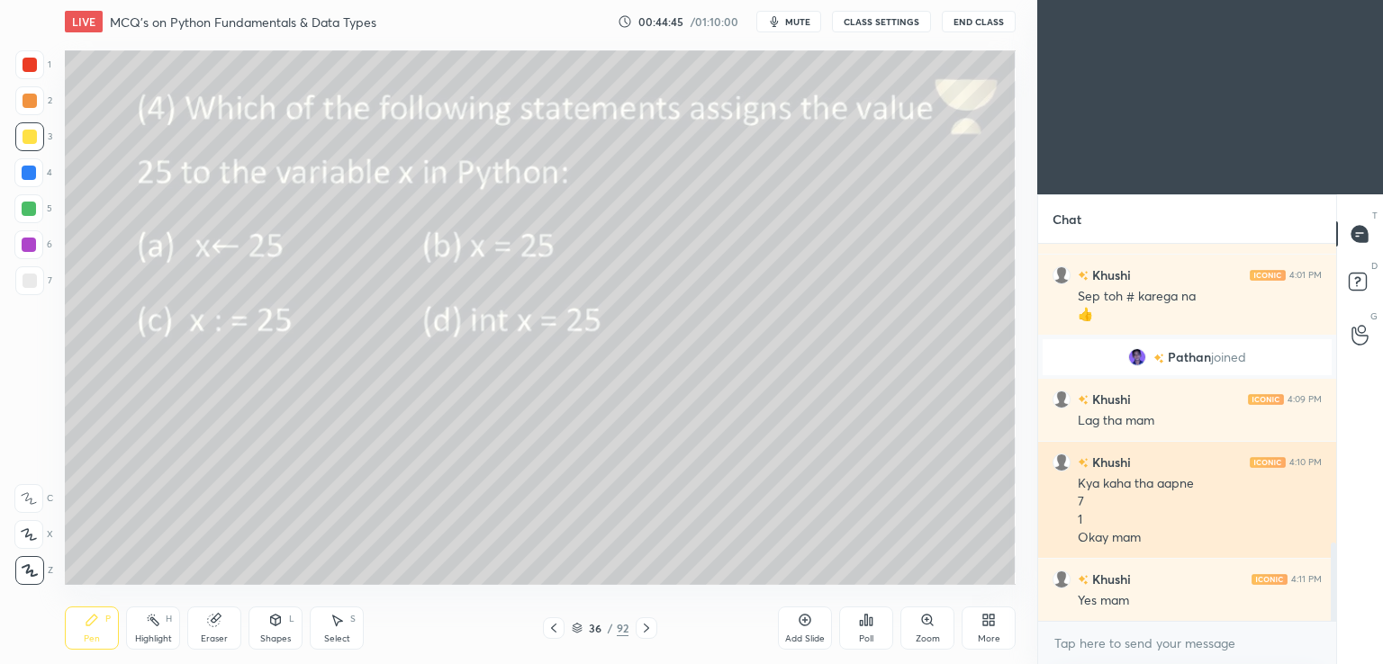
scroll to position [0, 0]
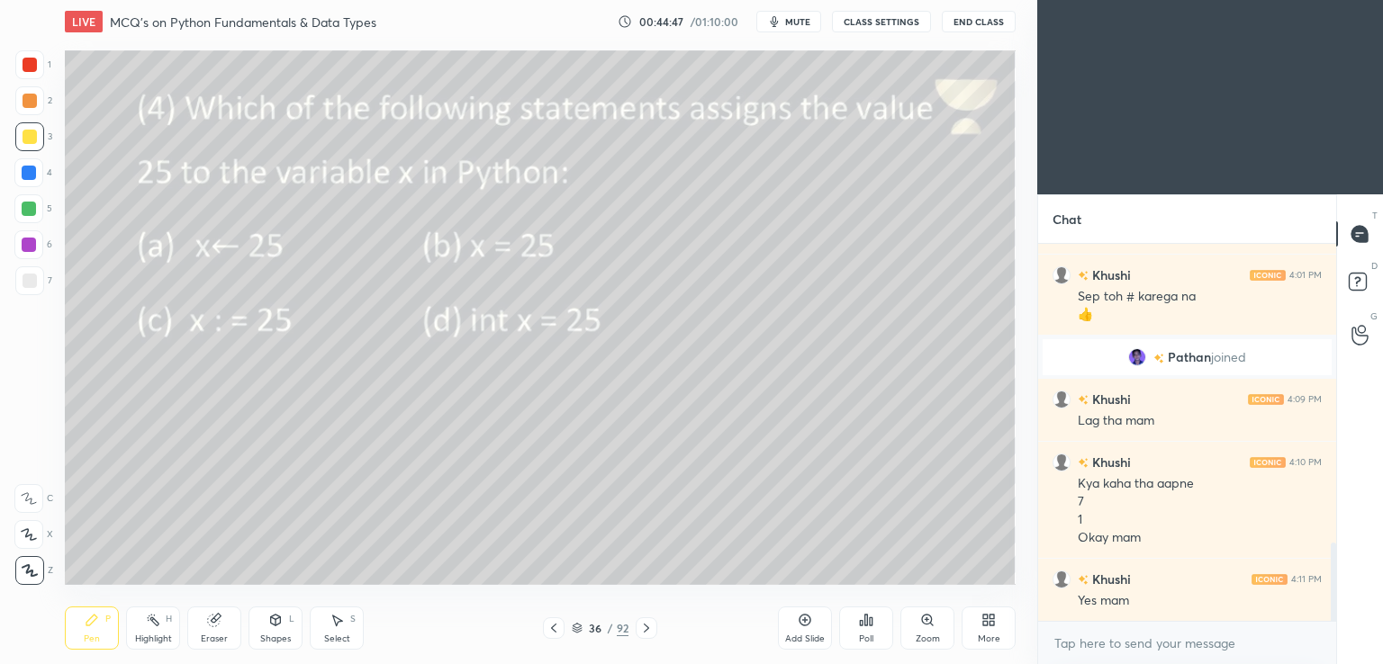
click at [643, 624] on icon at bounding box center [646, 628] width 14 height 14
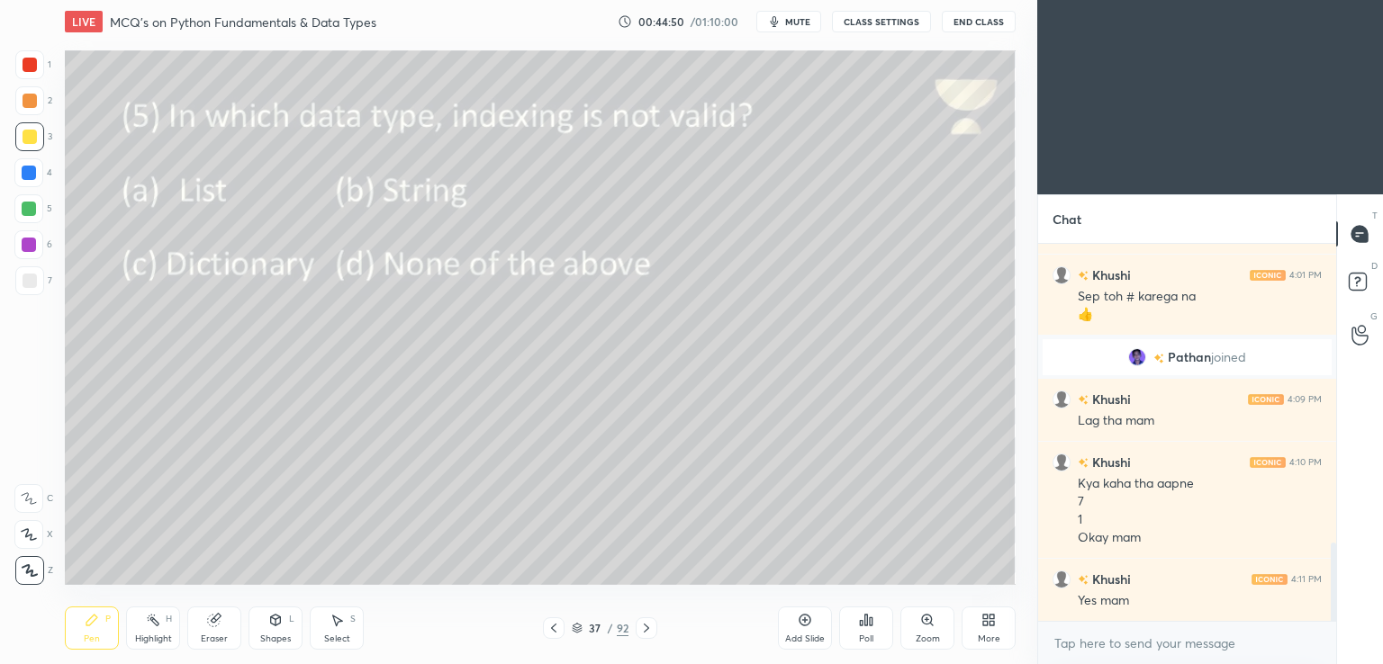
click at [856, 622] on div "Poll" at bounding box center [866, 628] width 54 height 43
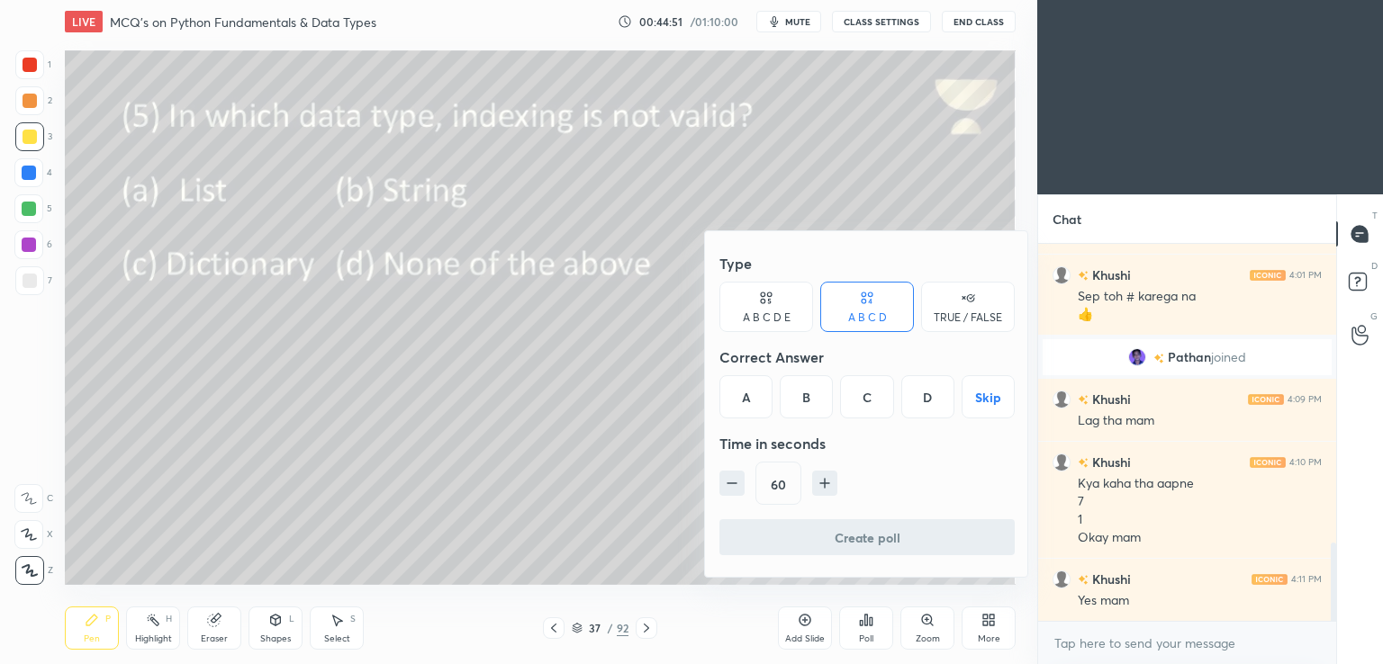
click at [873, 404] on div "C" at bounding box center [866, 396] width 53 height 43
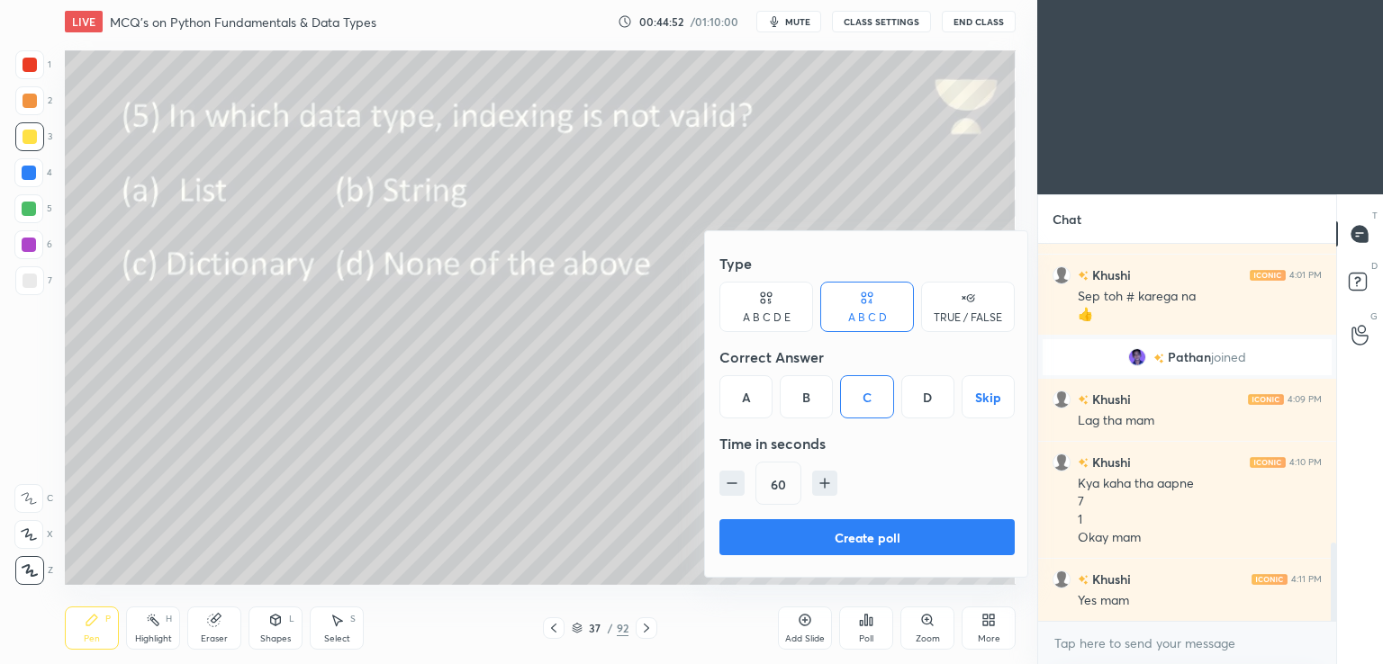
click at [827, 534] on button "Create poll" at bounding box center [866, 537] width 295 height 36
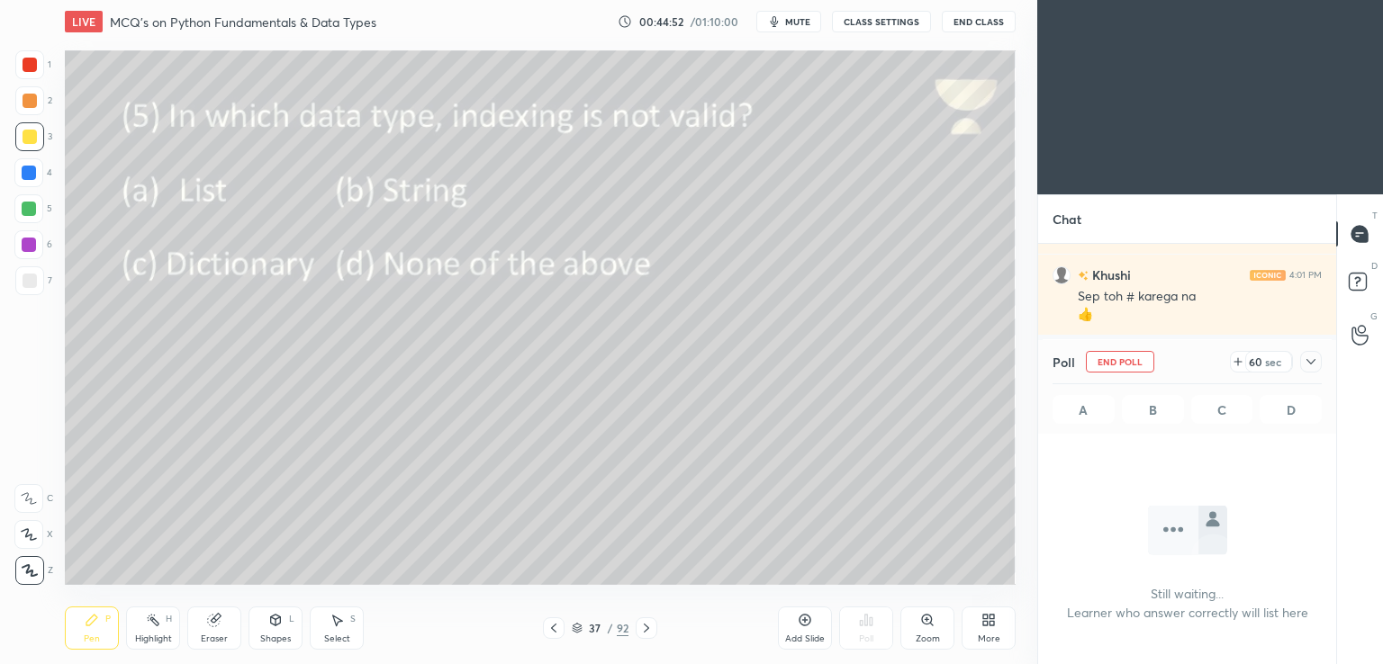
scroll to position [130, 293]
click at [1308, 364] on icon at bounding box center [1311, 362] width 14 height 14
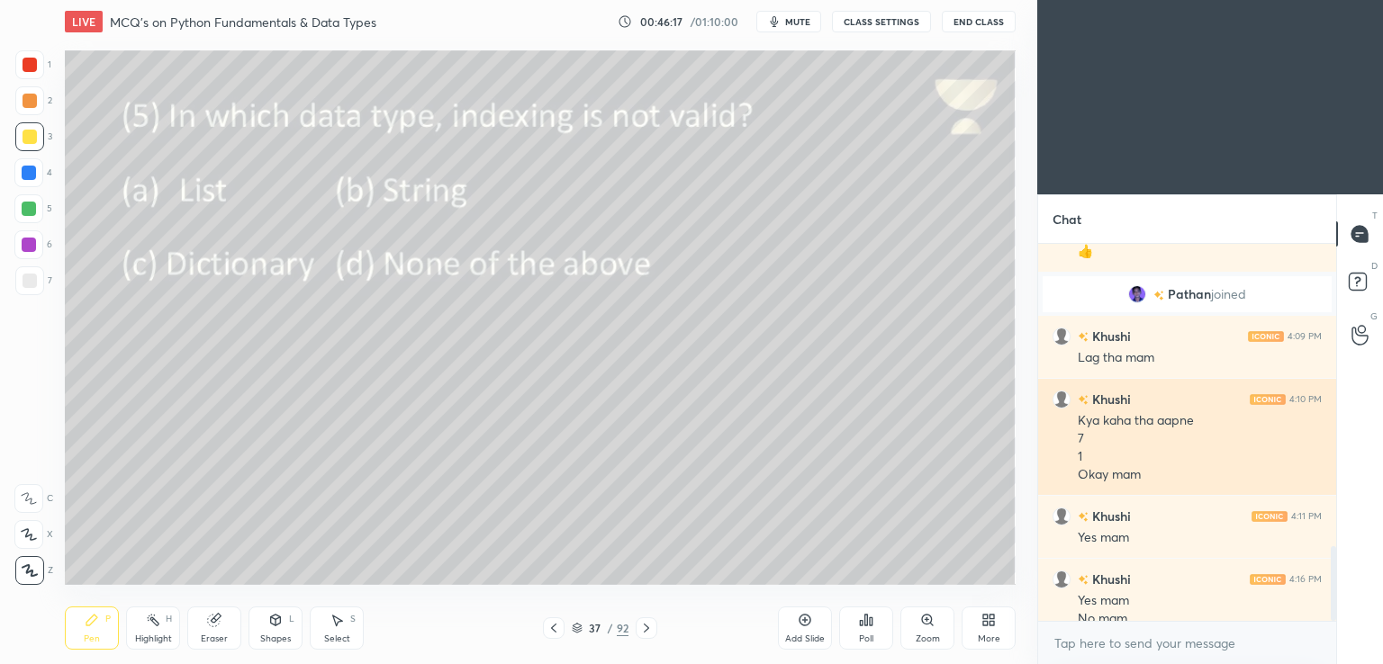
scroll to position [1525, 0]
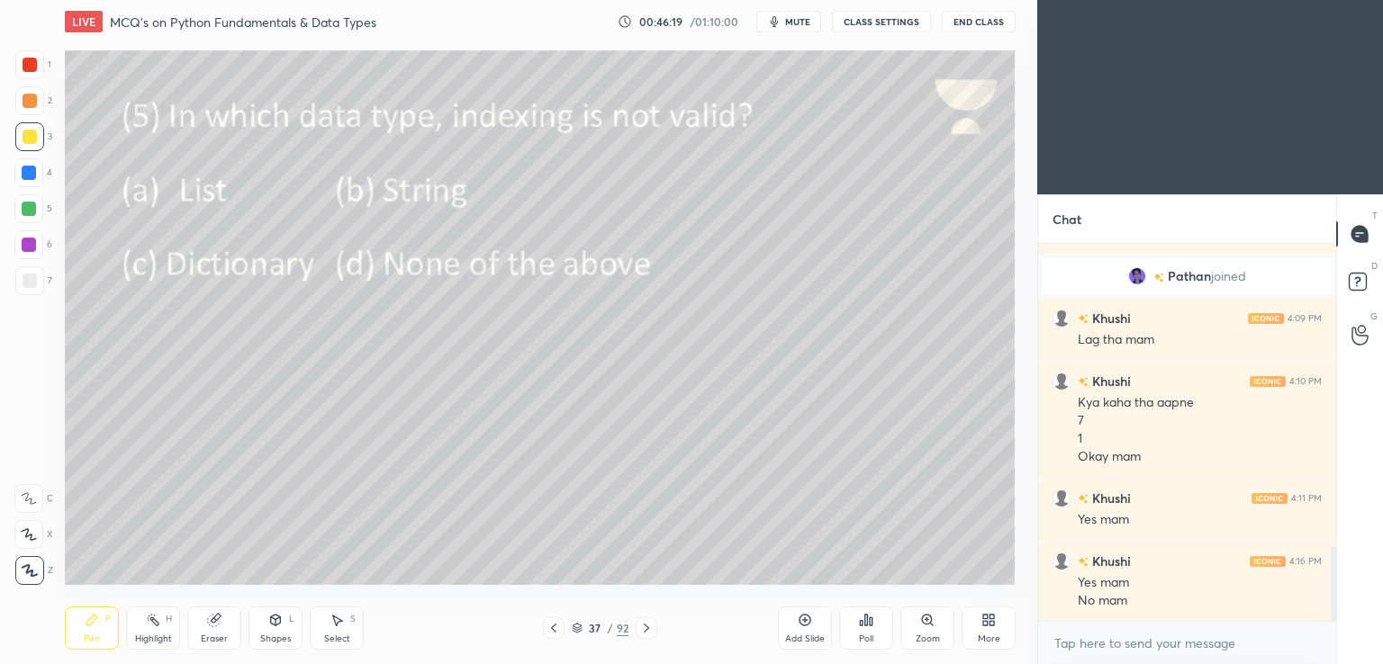
click at [647, 628] on icon at bounding box center [646, 628] width 5 height 9
click at [848, 631] on div "Poll" at bounding box center [866, 628] width 54 height 43
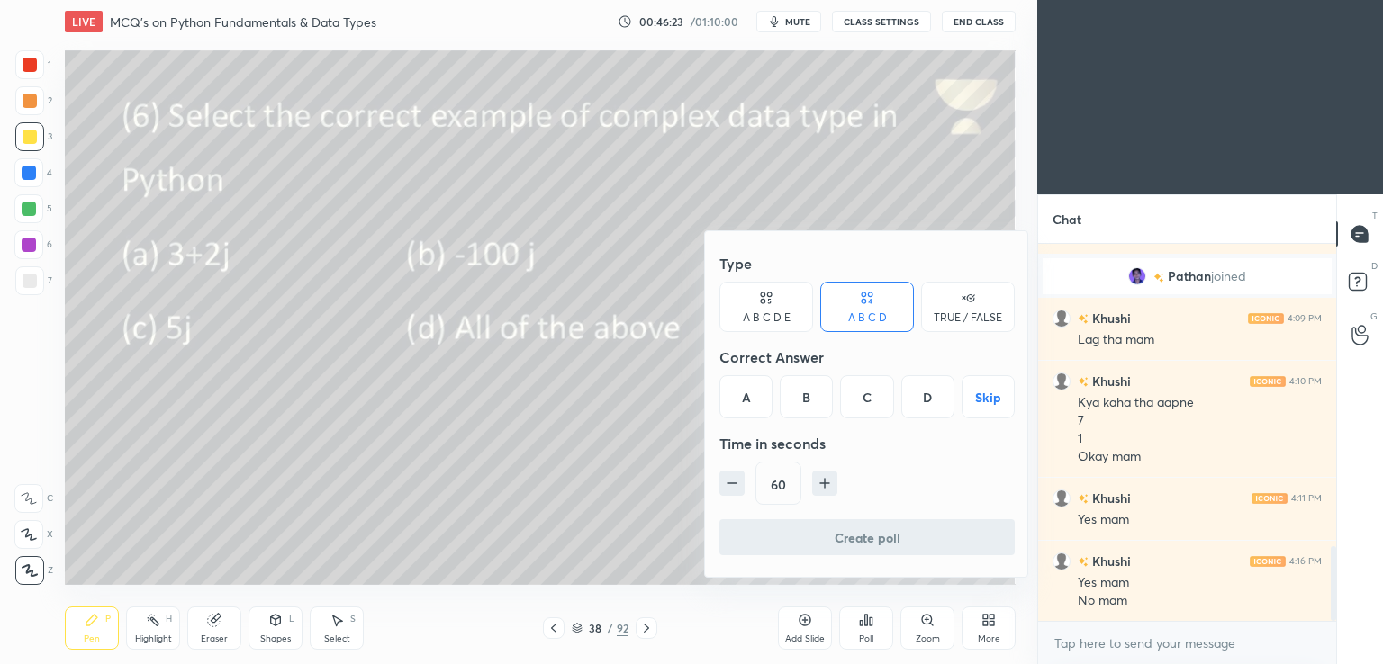
click at [928, 397] on div "D" at bounding box center [927, 396] width 53 height 43
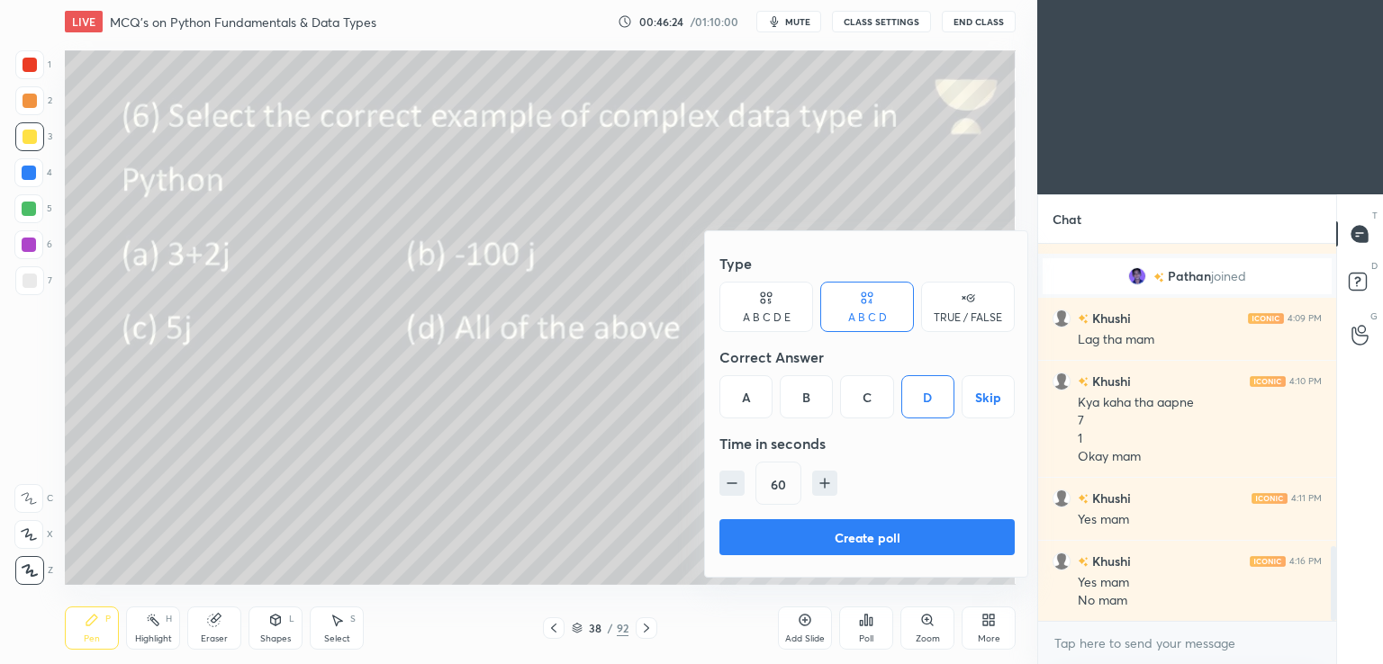
click at [900, 543] on button "Create poll" at bounding box center [866, 537] width 295 height 36
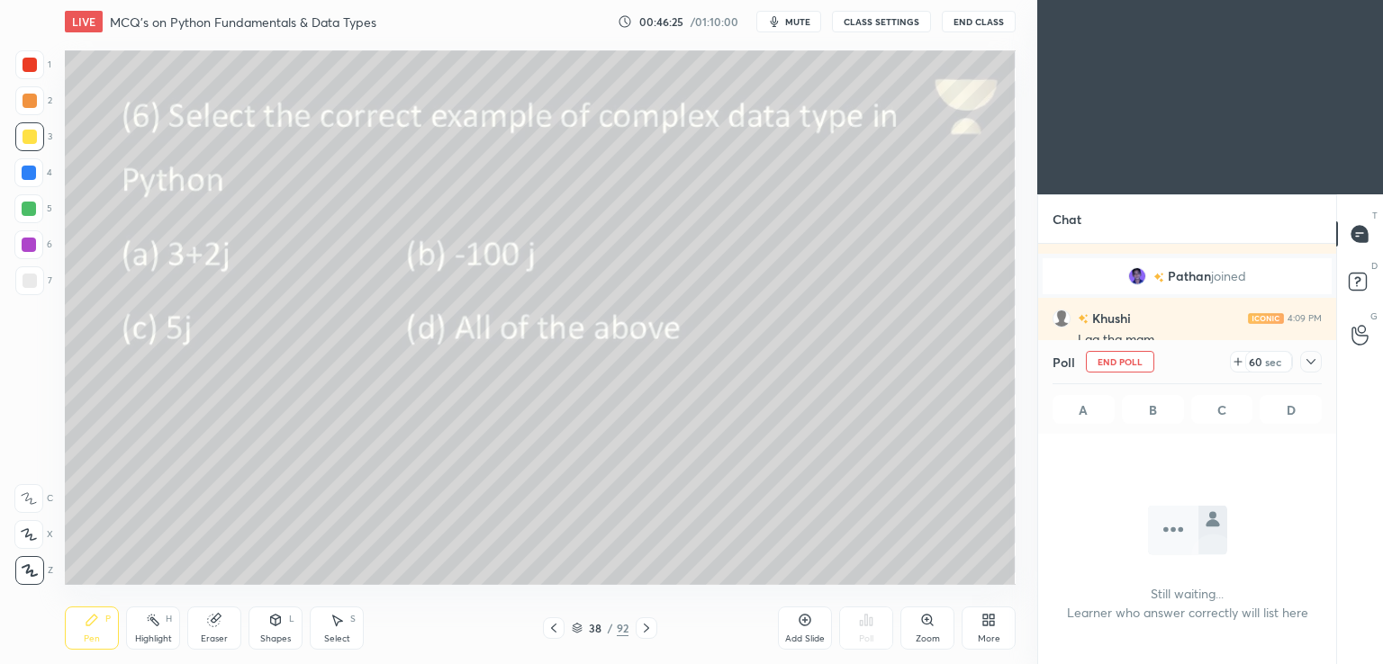
scroll to position [278, 293]
click at [772, 16] on icon "button" at bounding box center [774, 21] width 14 height 14
click at [781, 19] on span "unmute" at bounding box center [796, 21] width 39 height 13
click at [789, 30] on button "mute" at bounding box center [788, 22] width 65 height 22
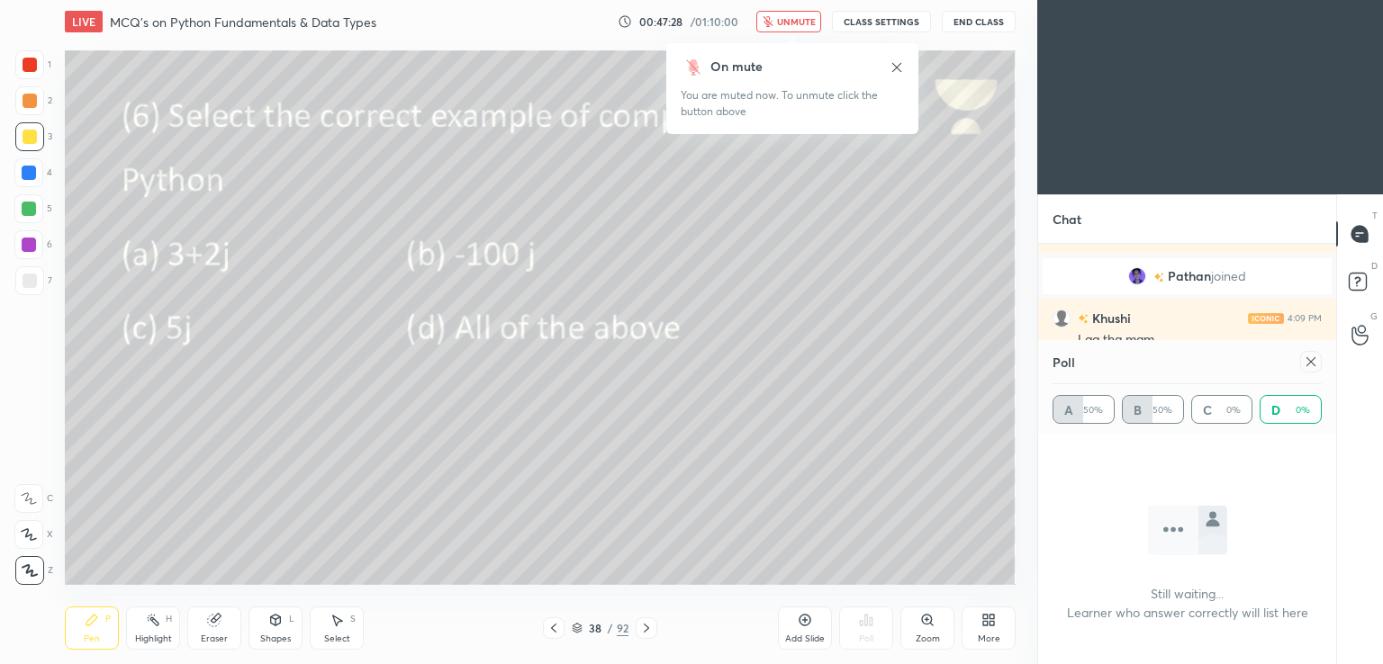
click at [1300, 362] on div at bounding box center [1311, 362] width 22 height 22
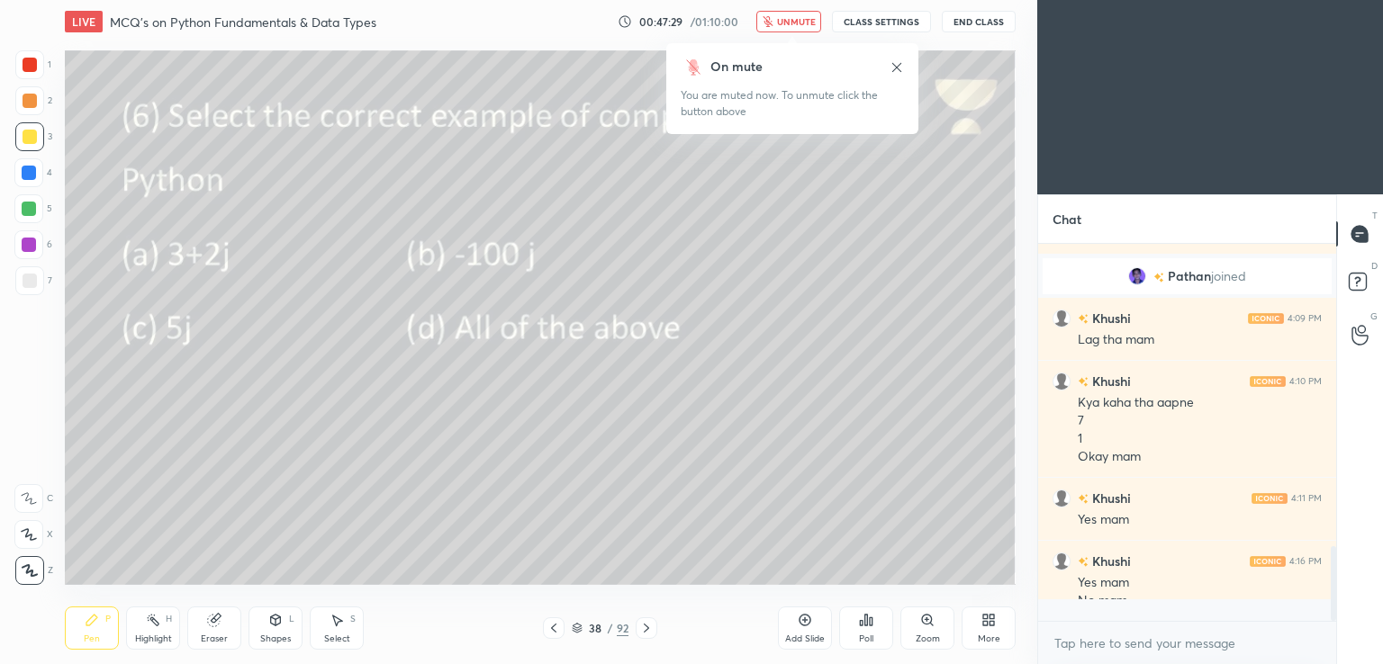
scroll to position [223, 293]
click at [805, 31] on button "unmute" at bounding box center [788, 22] width 65 height 22
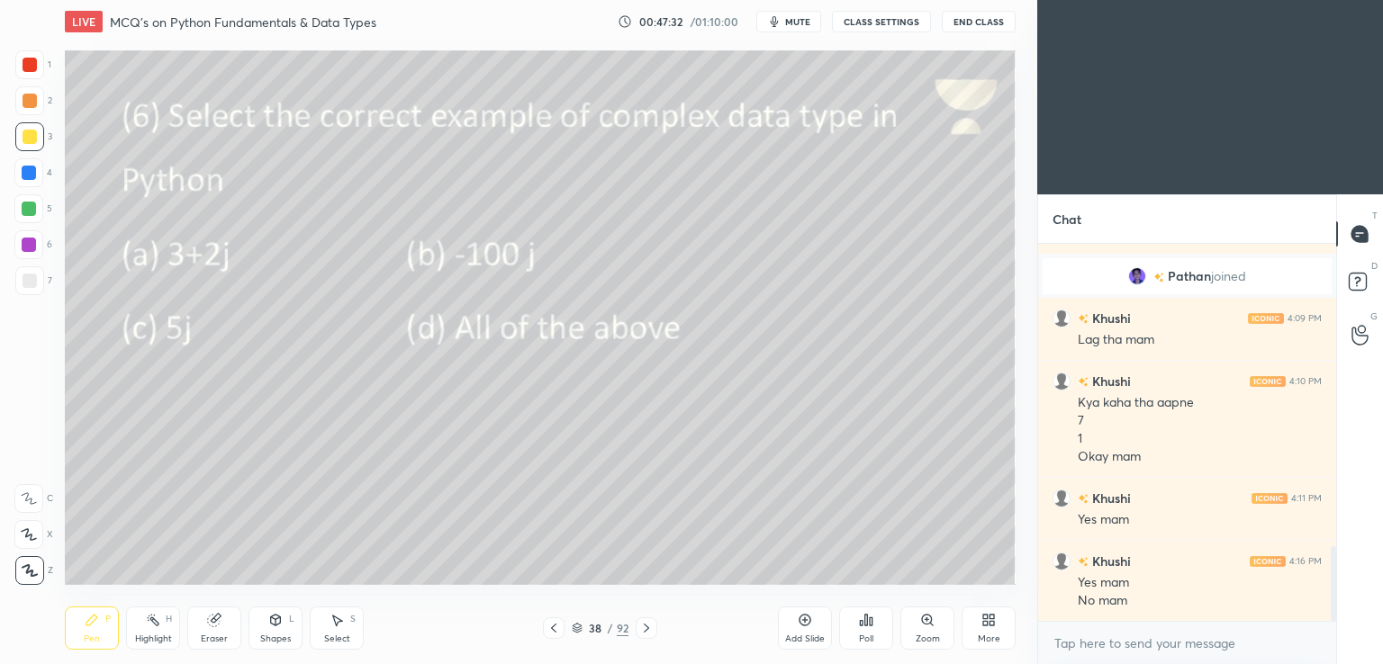
click at [797, 20] on span "mute" at bounding box center [797, 21] width 25 height 13
click at [646, 624] on icon at bounding box center [646, 628] width 14 height 14
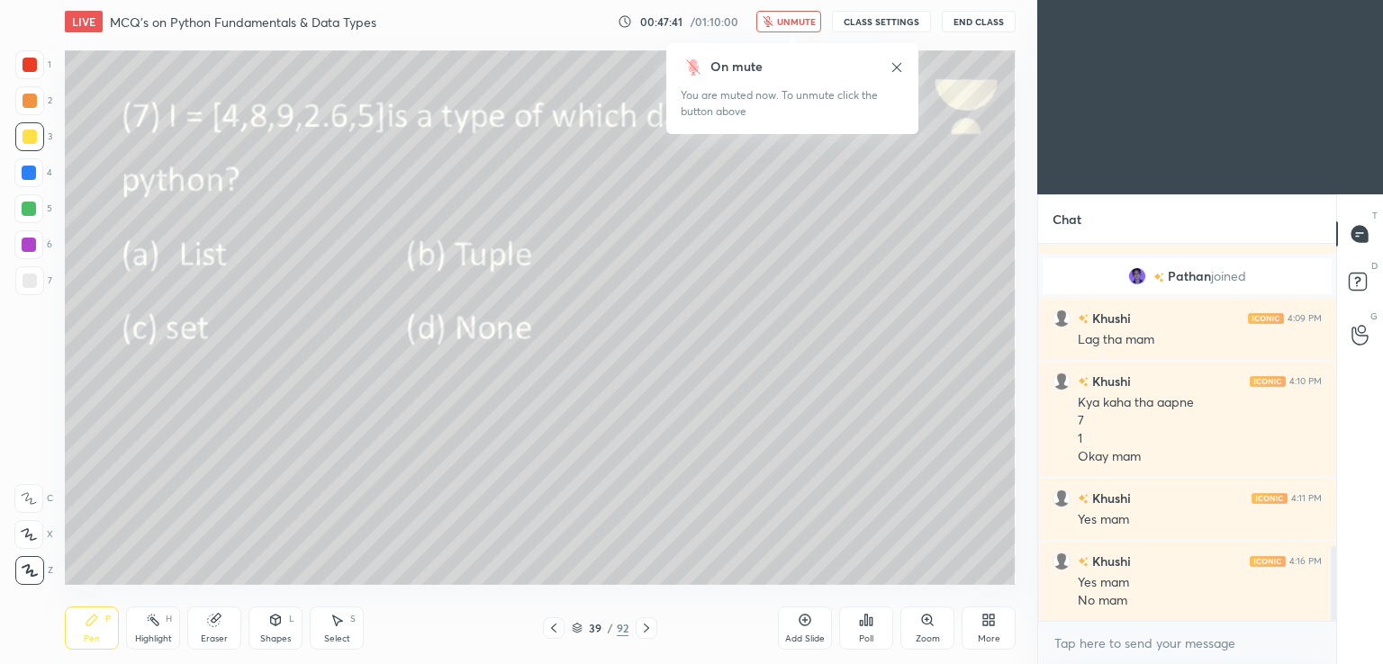
click at [890, 62] on icon at bounding box center [897, 67] width 14 height 14
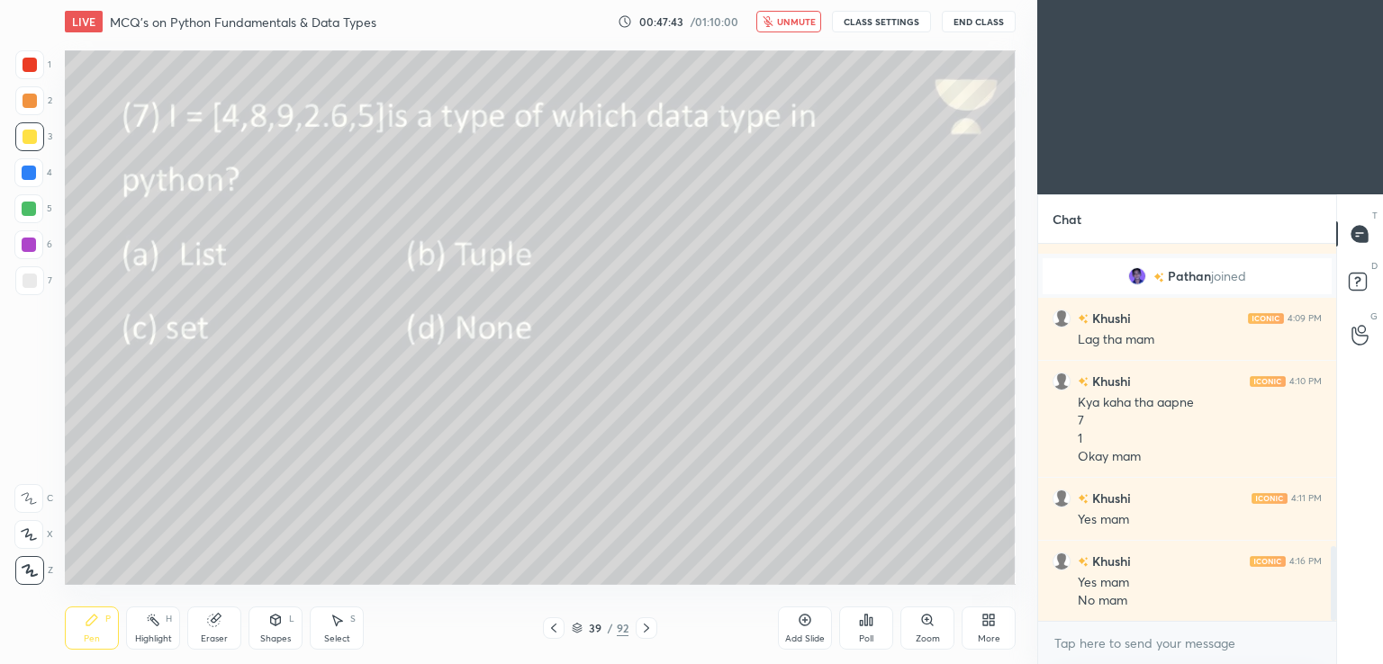
click at [866, 636] on div "Poll" at bounding box center [866, 639] width 14 height 9
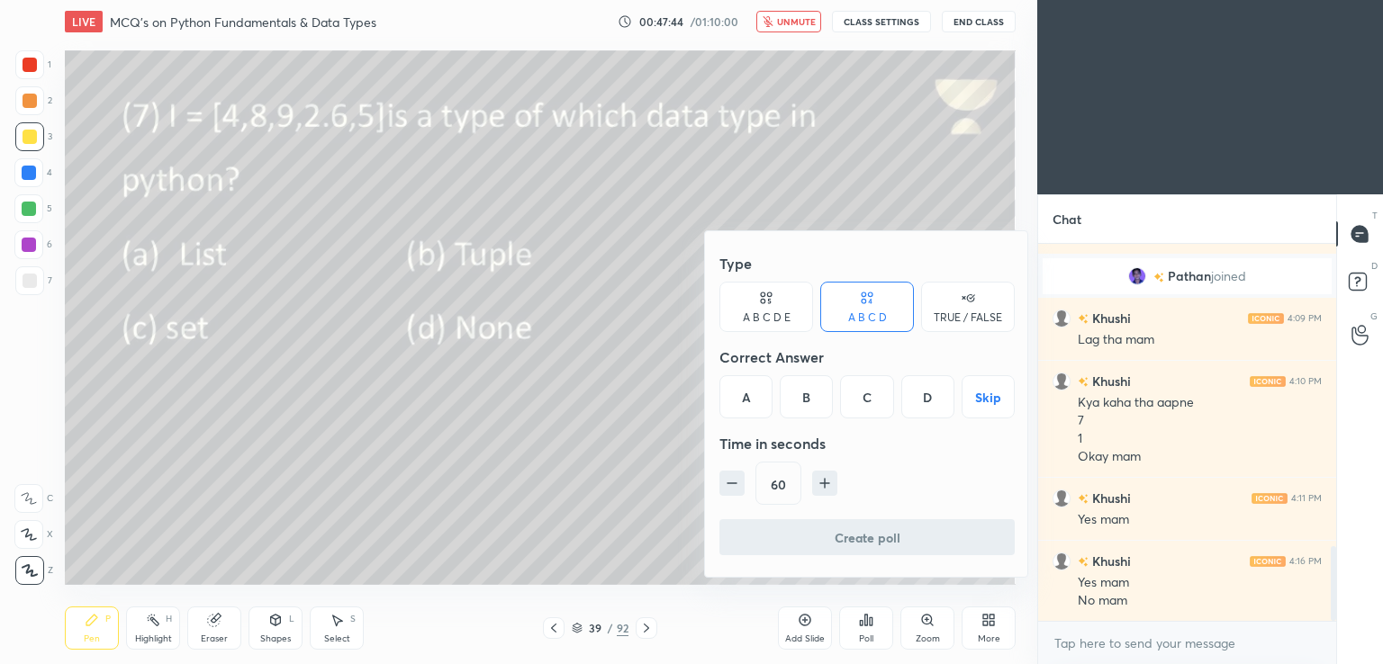
click at [739, 390] on div "A" at bounding box center [745, 396] width 53 height 43
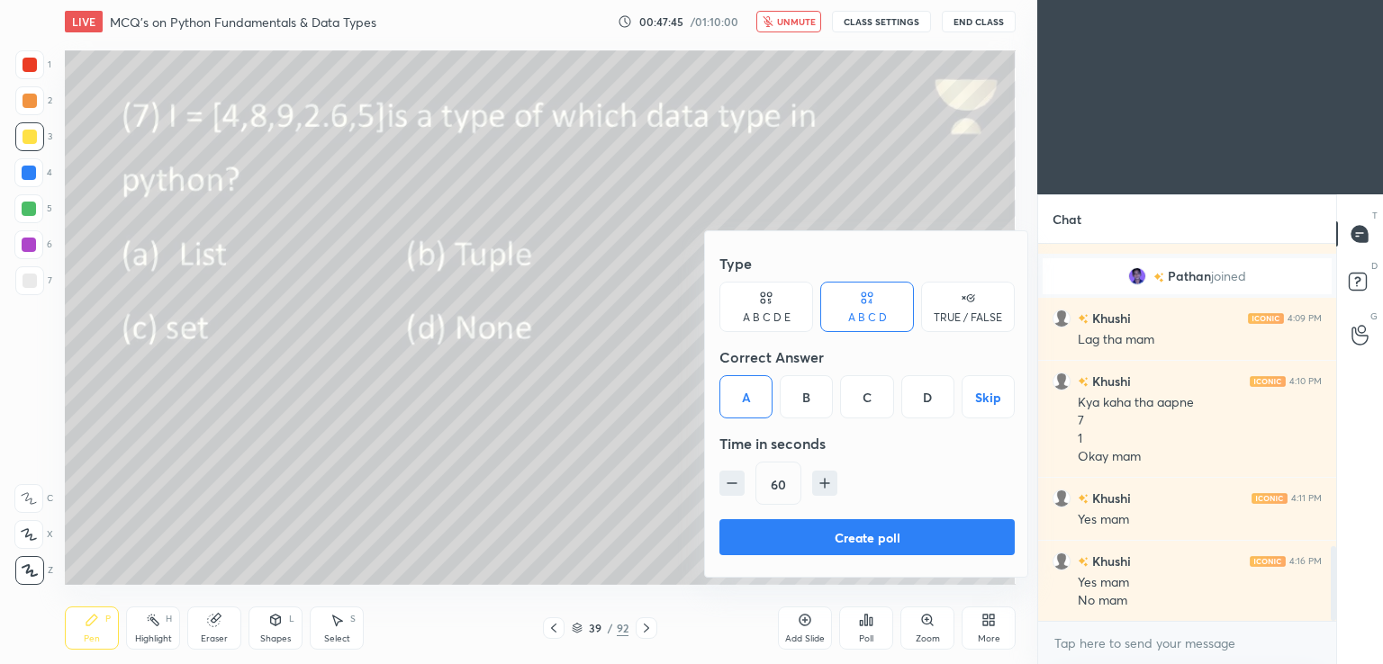
click at [753, 528] on button "Create poll" at bounding box center [866, 537] width 295 height 36
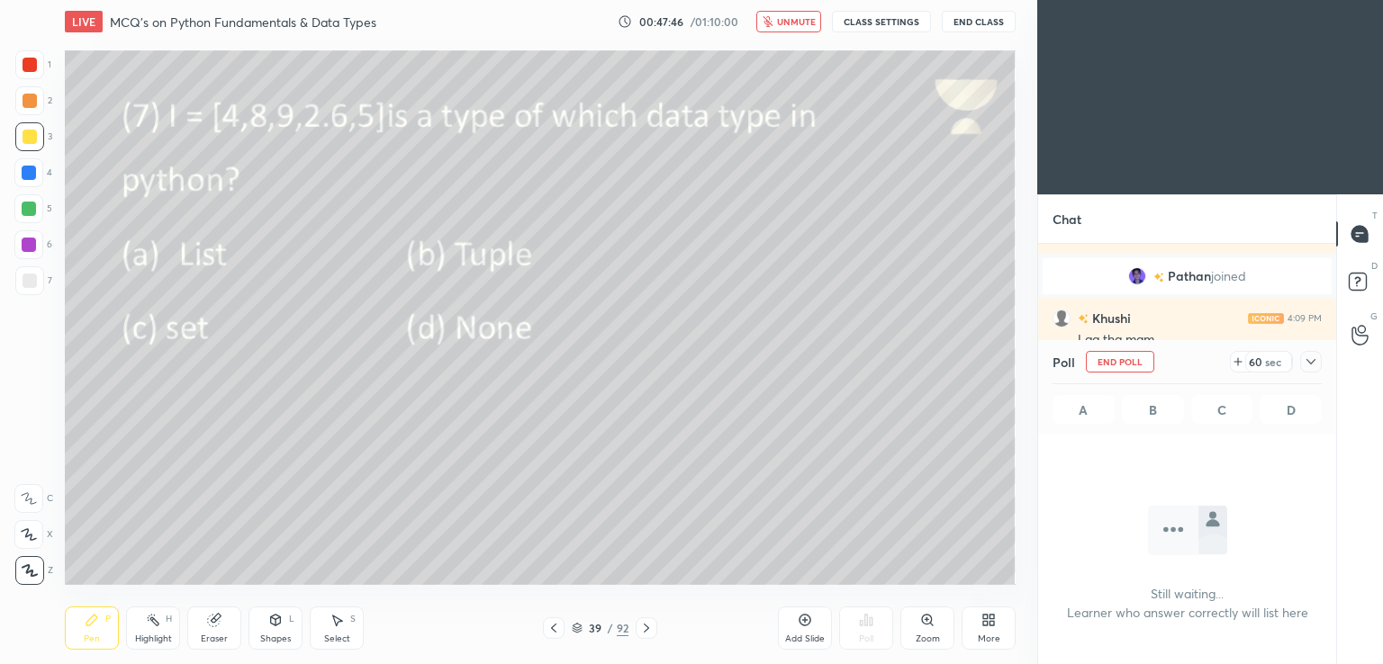
scroll to position [6, 5]
click at [1307, 356] on icon at bounding box center [1311, 362] width 14 height 14
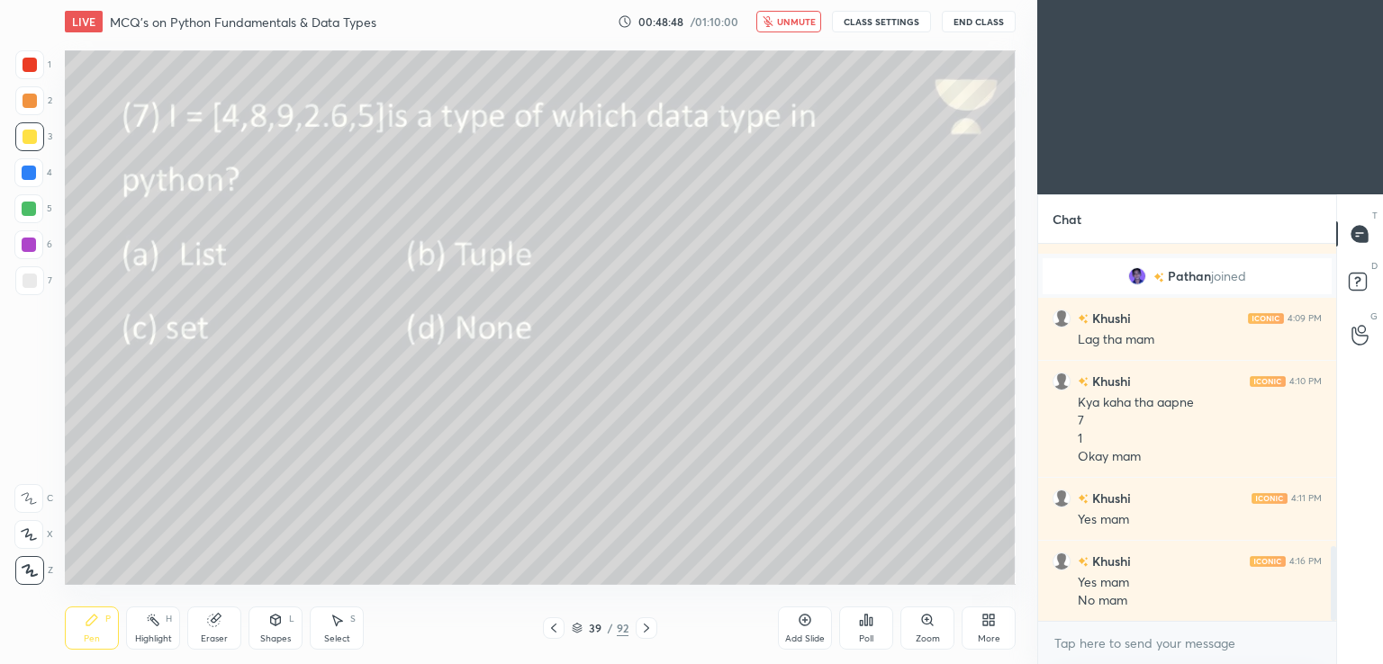
click at [802, 19] on span "unmute" at bounding box center [796, 21] width 39 height 13
click at [651, 629] on icon at bounding box center [646, 628] width 14 height 14
click at [652, 631] on icon at bounding box center [646, 628] width 14 height 14
click at [807, 15] on button "mute" at bounding box center [788, 22] width 65 height 22
click at [871, 626] on icon at bounding box center [871, 622] width 3 height 8
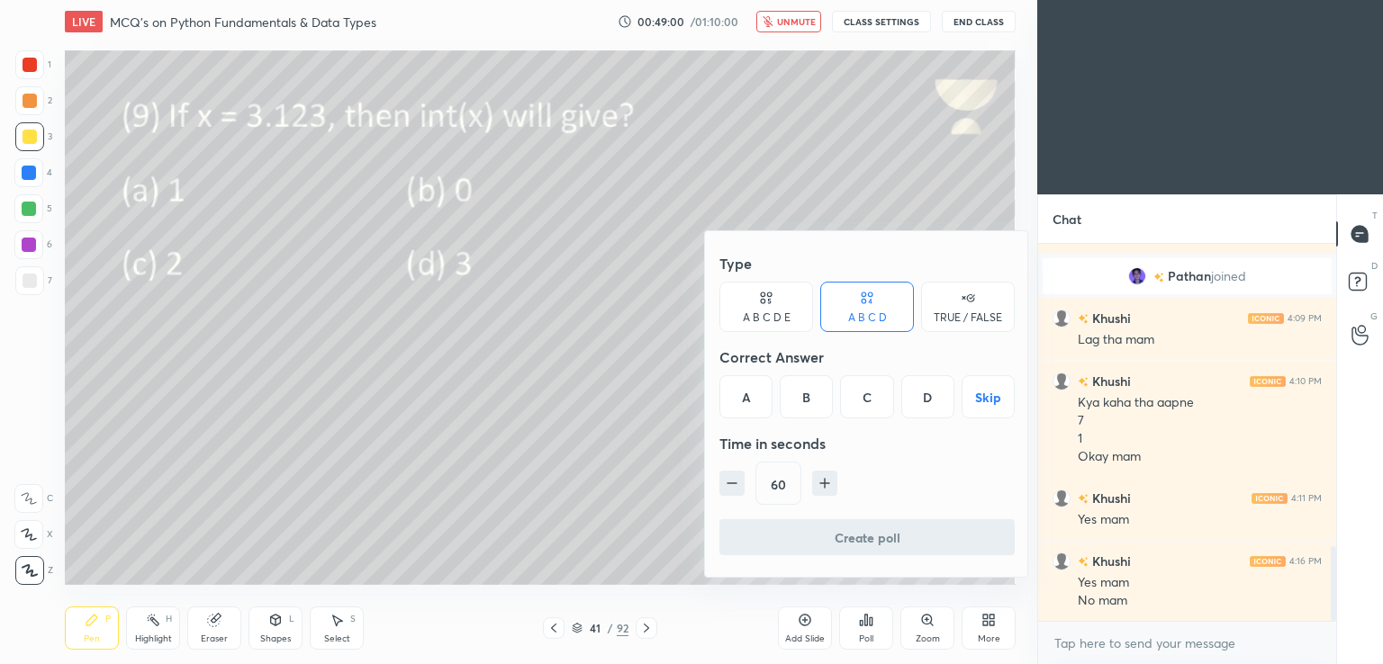
click at [927, 397] on div "D" at bounding box center [927, 396] width 53 height 43
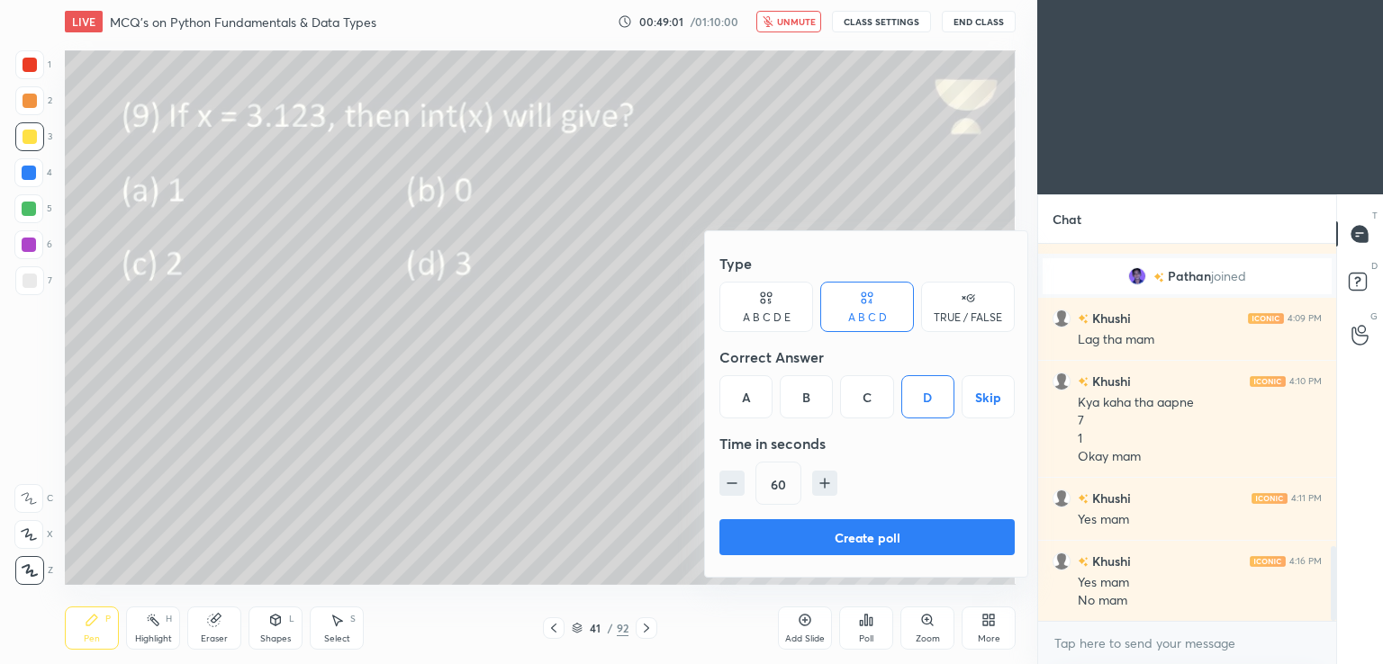
click at [862, 528] on button "Create poll" at bounding box center [866, 537] width 295 height 36
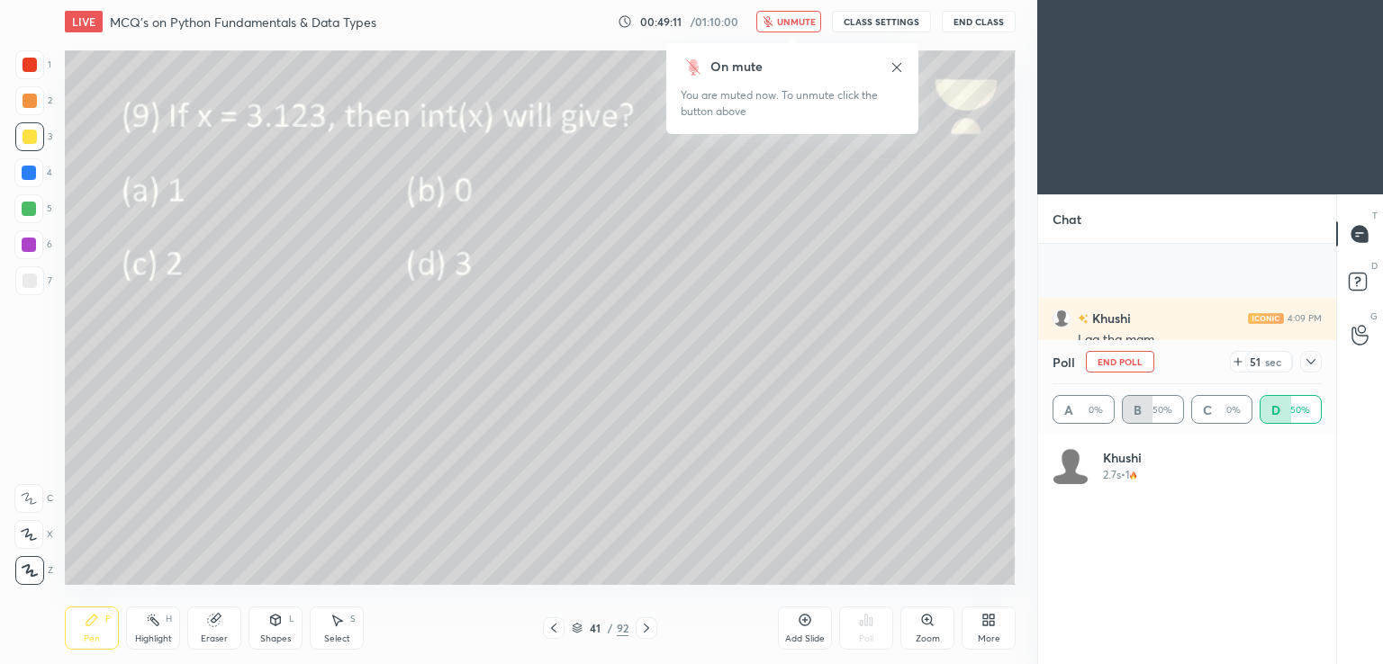
scroll to position [1682, 0]
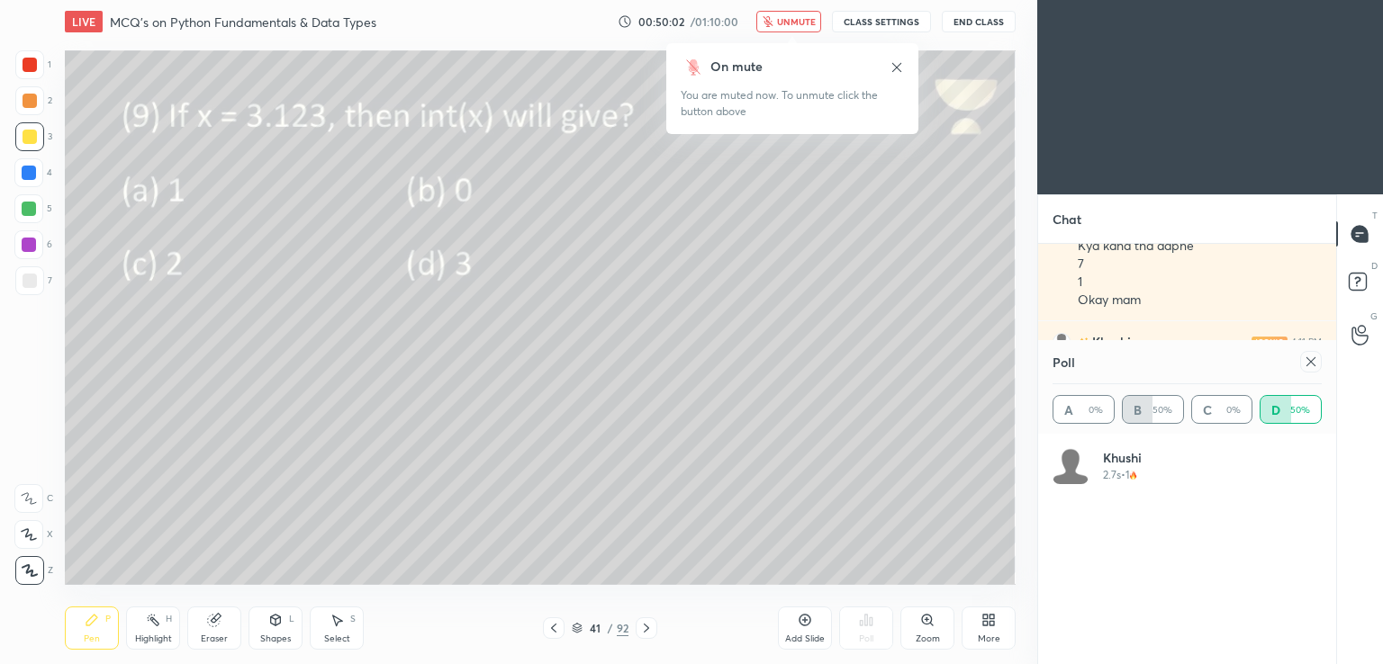
click at [1306, 366] on icon at bounding box center [1311, 362] width 14 height 14
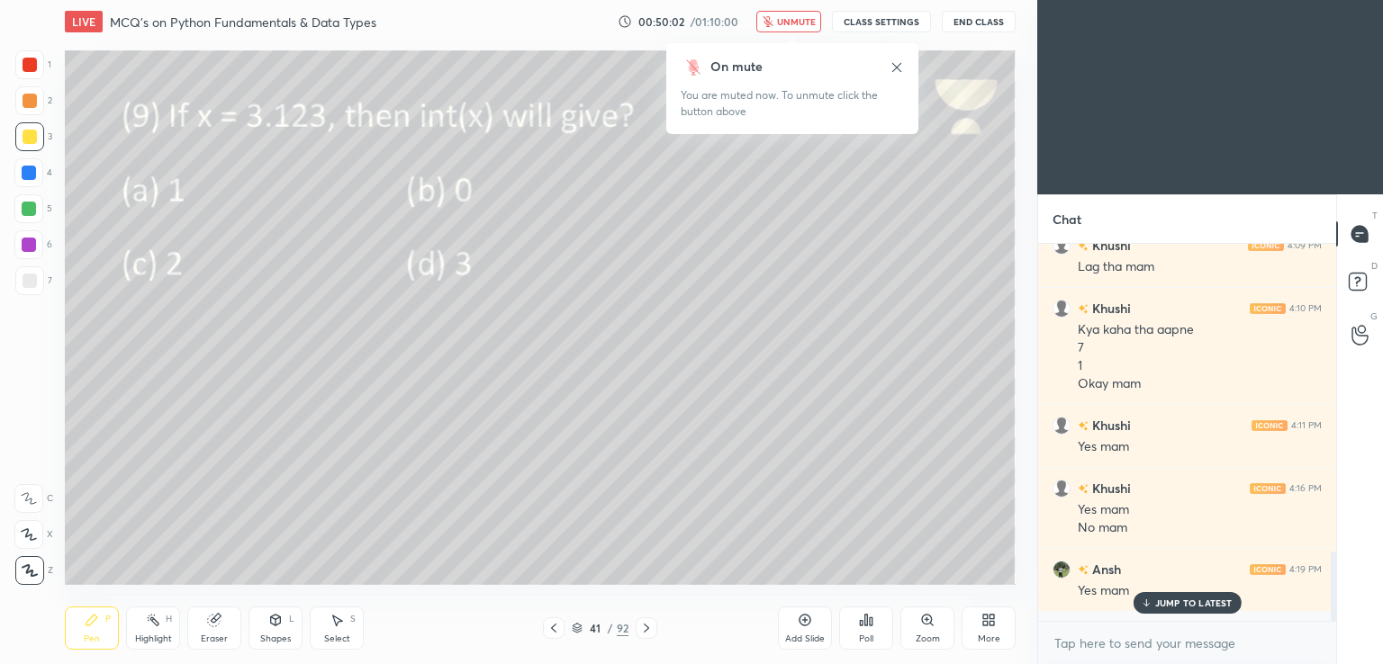
scroll to position [1588, 0]
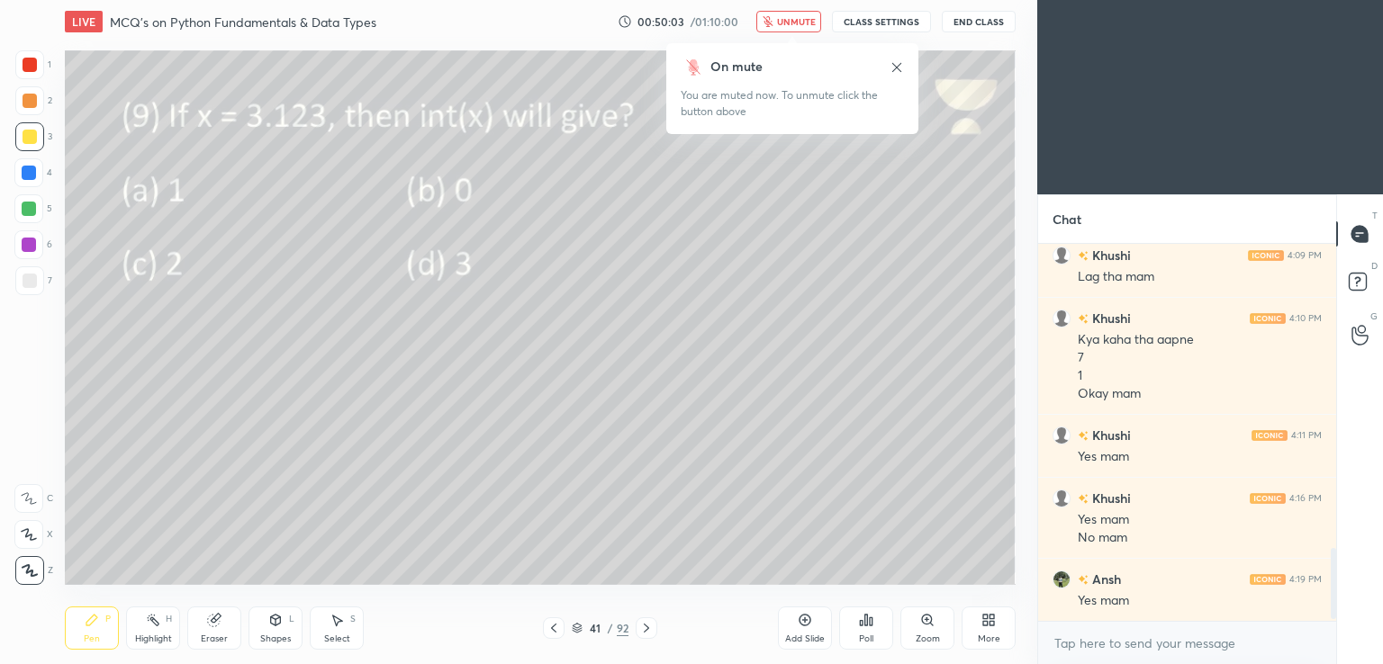
click at [785, 23] on span "unmute" at bounding box center [796, 21] width 39 height 13
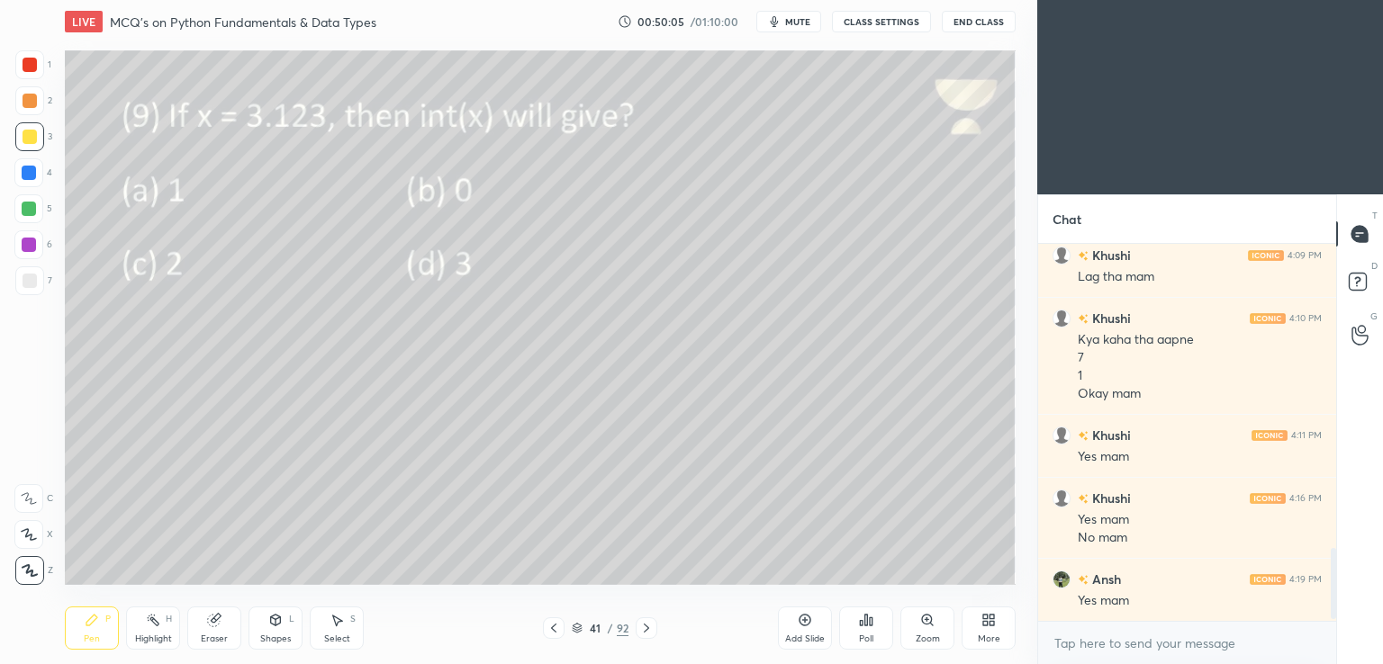
click at [646, 631] on icon at bounding box center [646, 628] width 5 height 9
click at [868, 628] on icon at bounding box center [866, 620] width 14 height 14
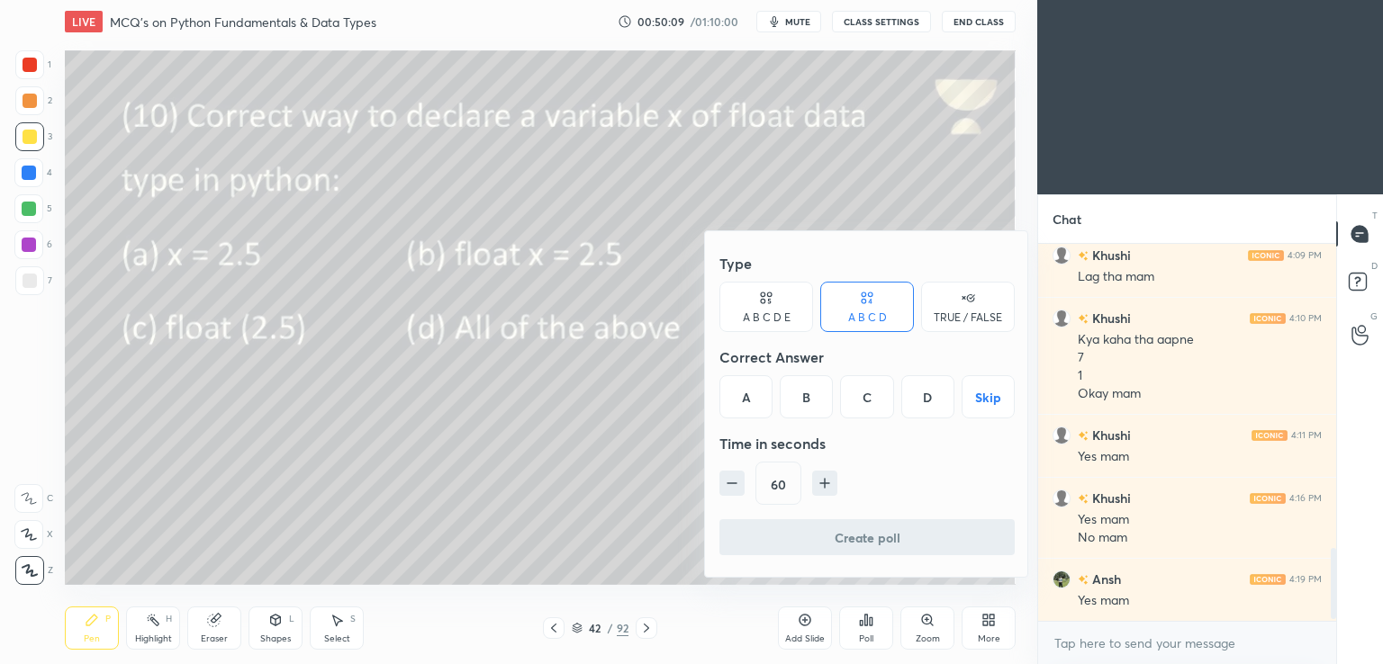
click at [736, 391] on div "A" at bounding box center [745, 396] width 53 height 43
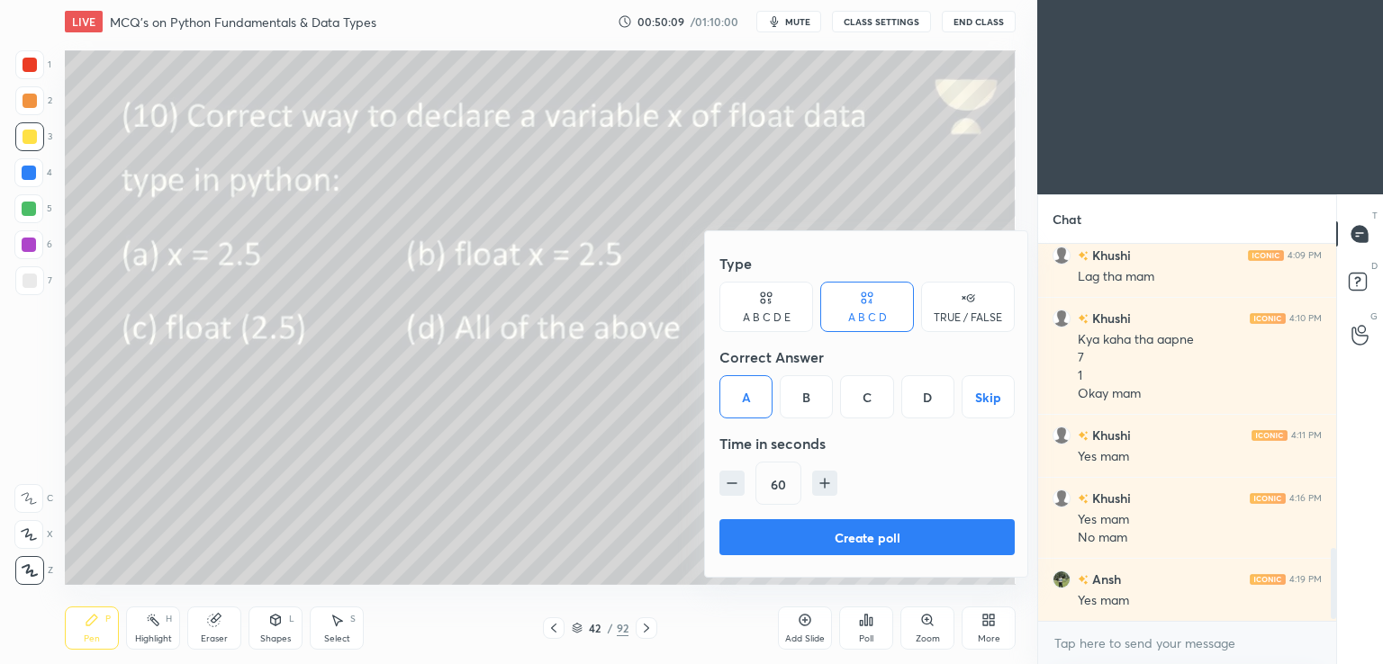
click at [758, 531] on button "Create poll" at bounding box center [866, 537] width 295 height 36
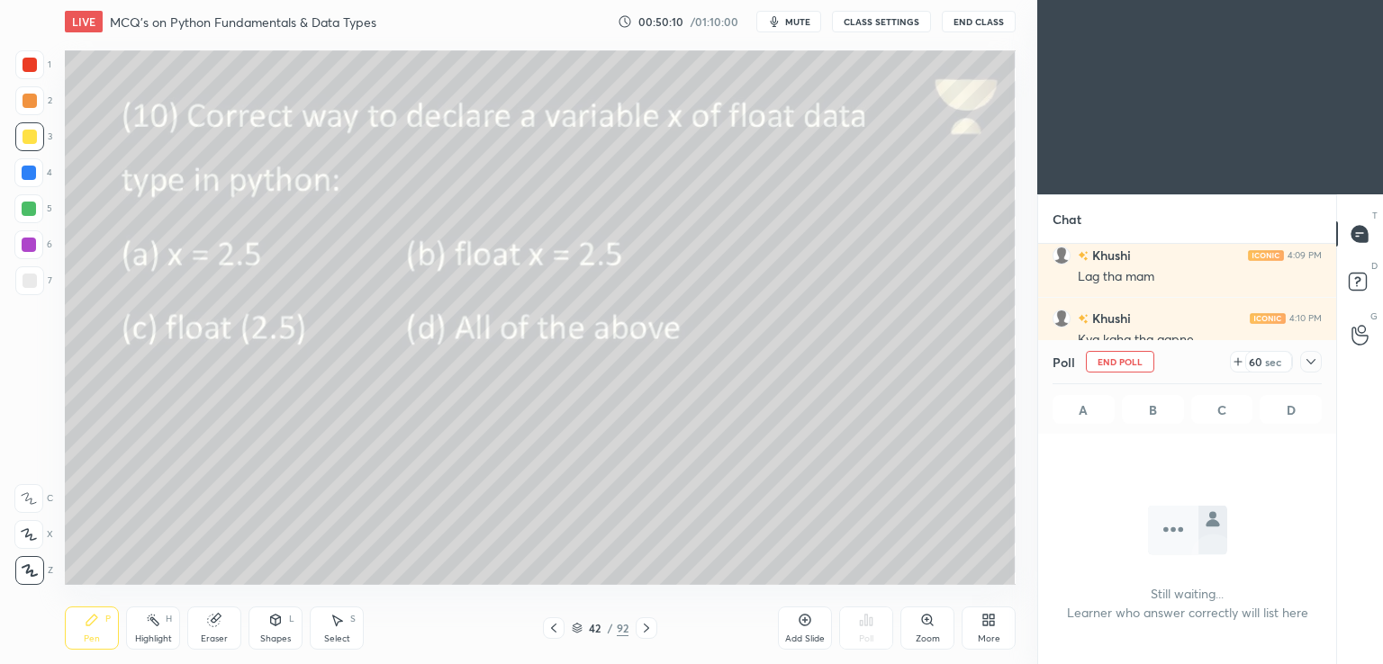
scroll to position [130, 293]
click at [796, 19] on span "mute" at bounding box center [797, 21] width 25 height 13
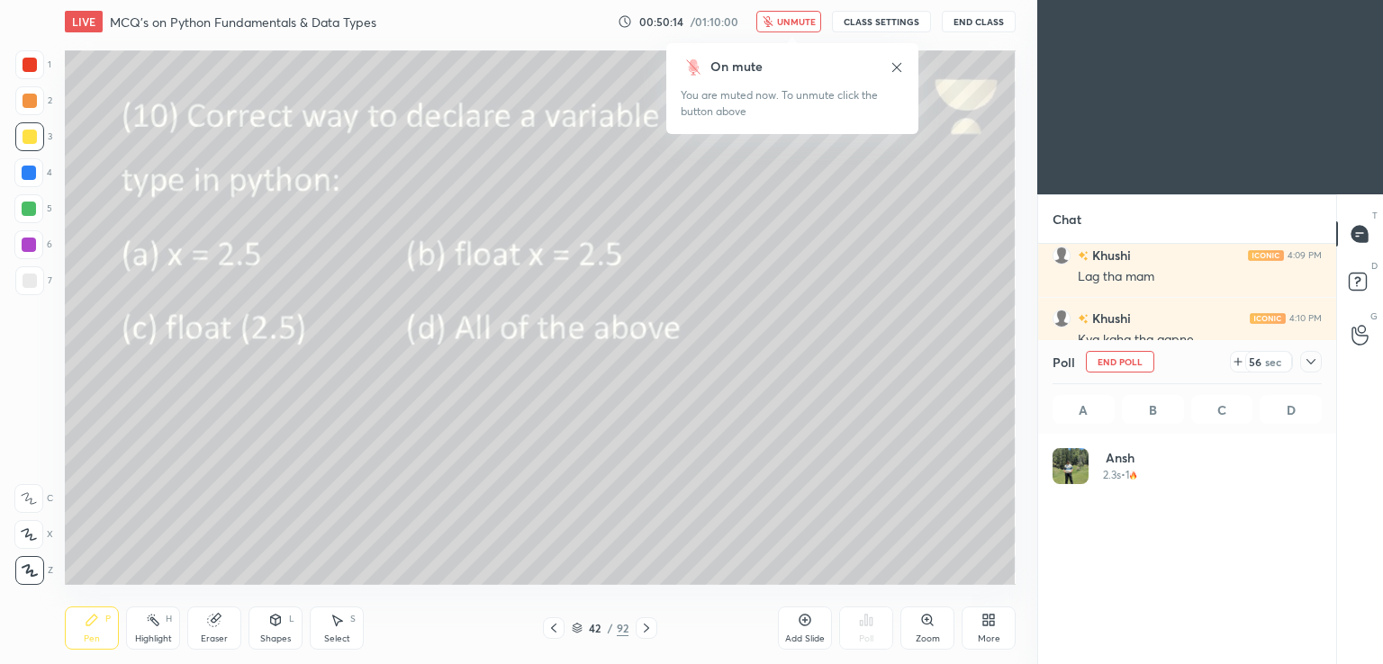
scroll to position [211, 264]
click at [785, 14] on button "unmute" at bounding box center [788, 22] width 65 height 22
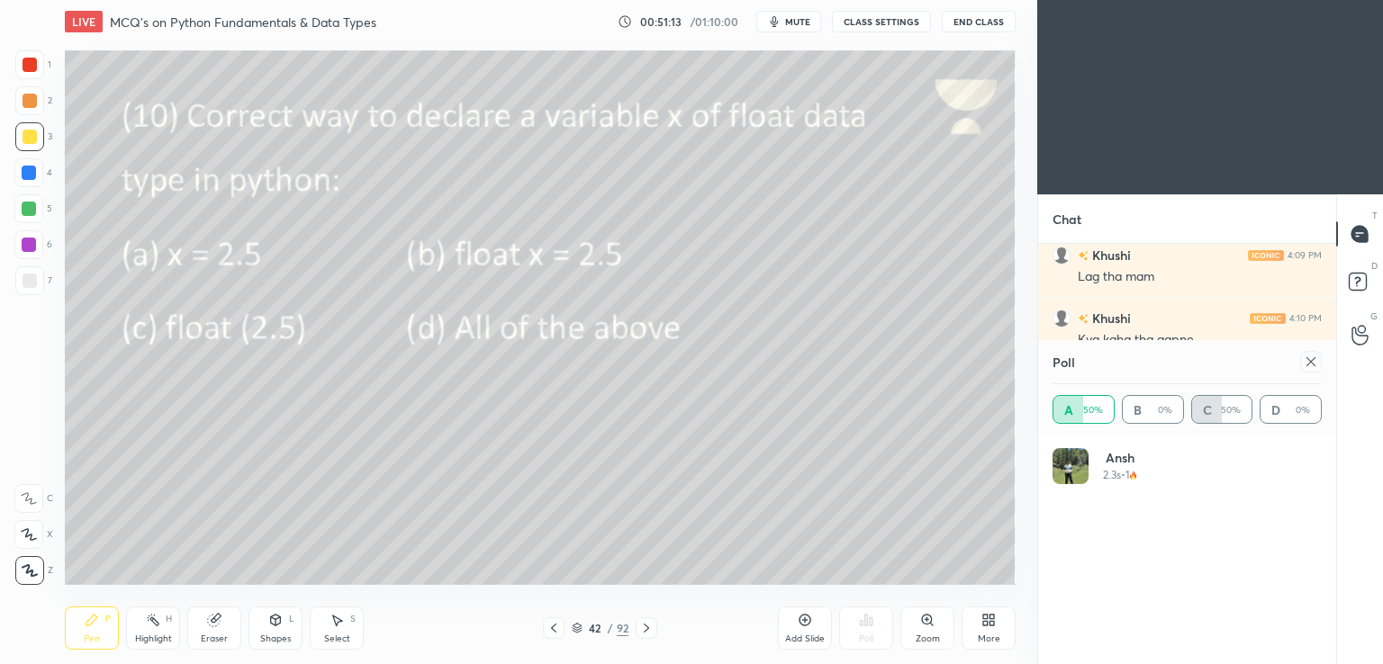
click at [1305, 363] on icon at bounding box center [1311, 362] width 14 height 14
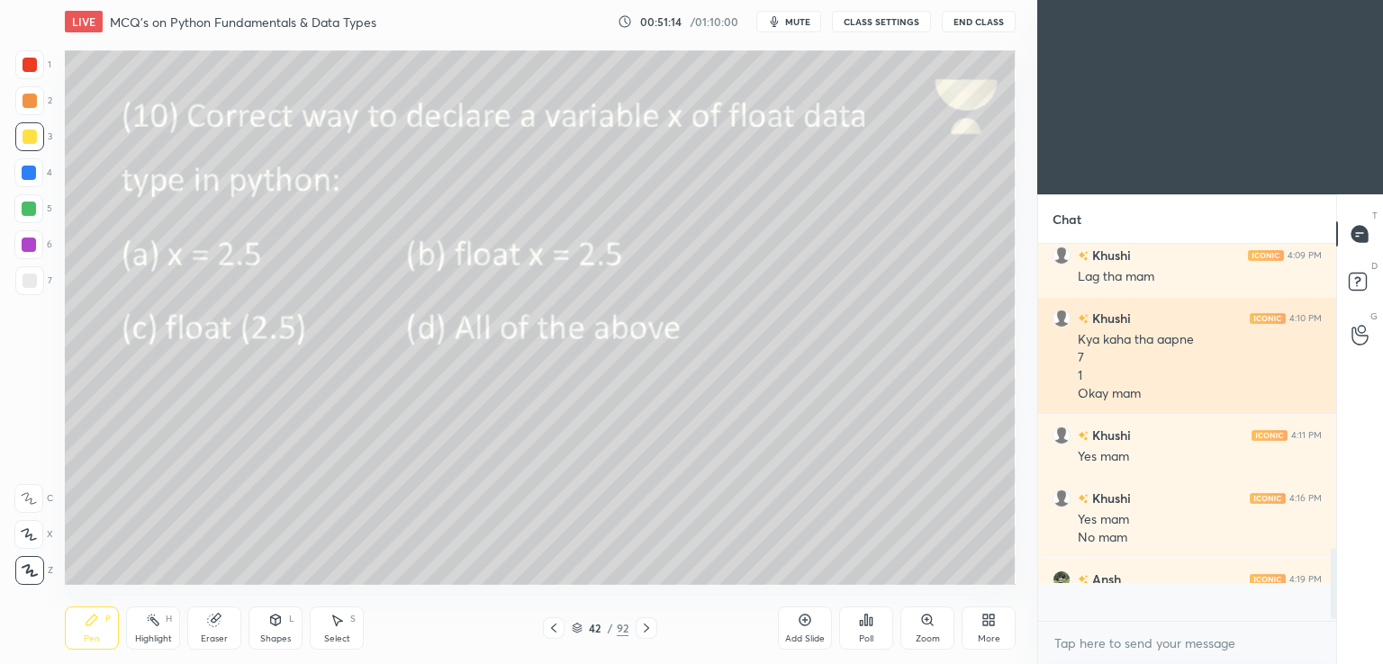
scroll to position [220, 293]
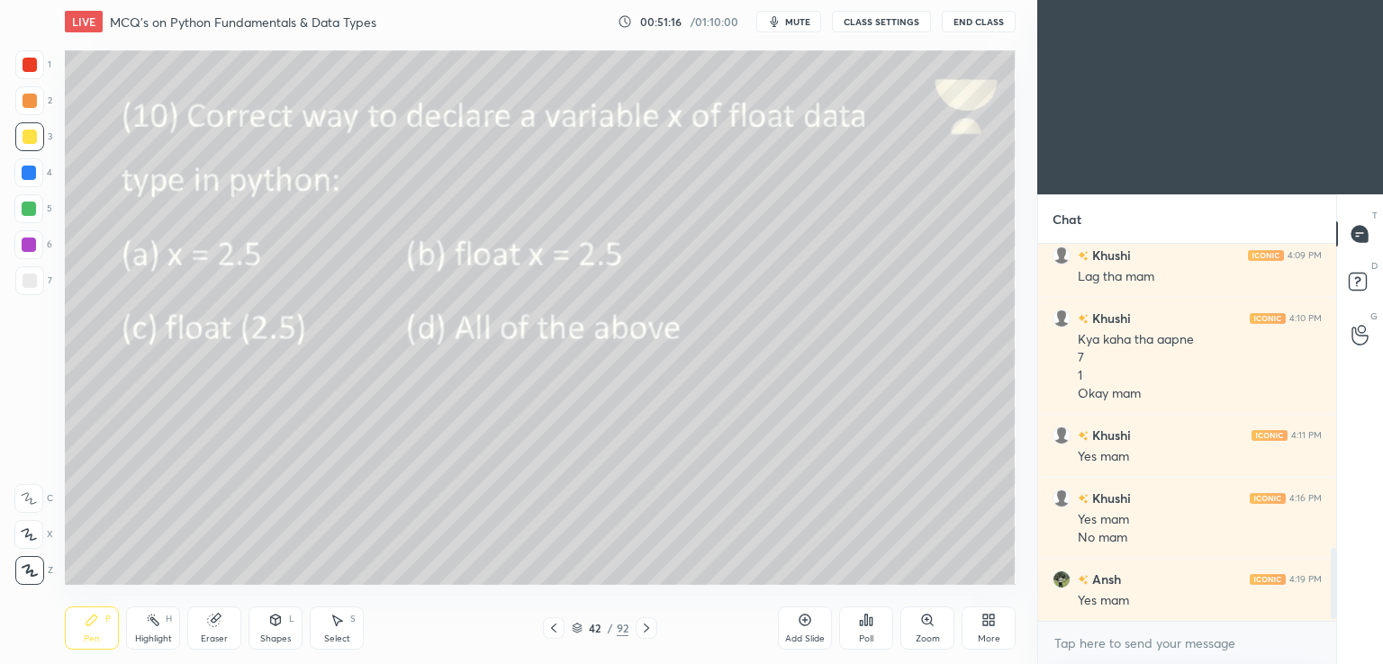
click at [646, 624] on icon at bounding box center [646, 628] width 14 height 14
click at [881, 638] on div "Poll" at bounding box center [866, 628] width 54 height 43
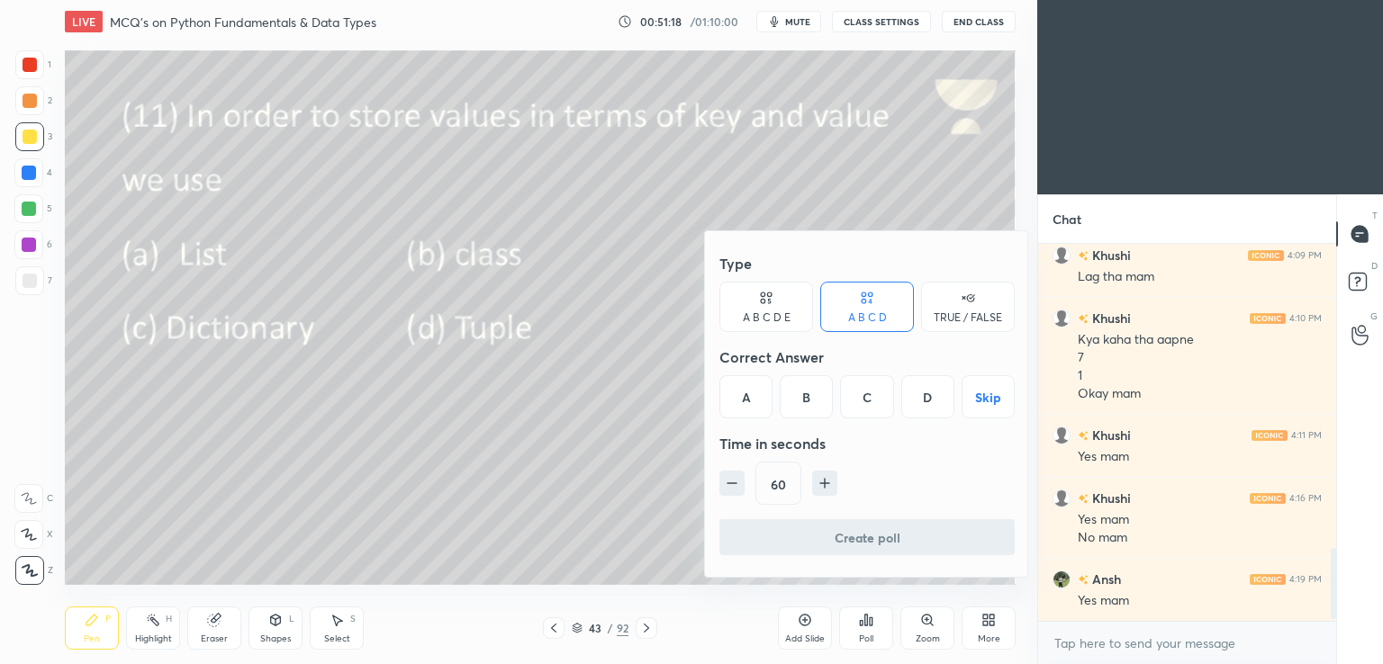
click at [859, 398] on div "C" at bounding box center [866, 396] width 53 height 43
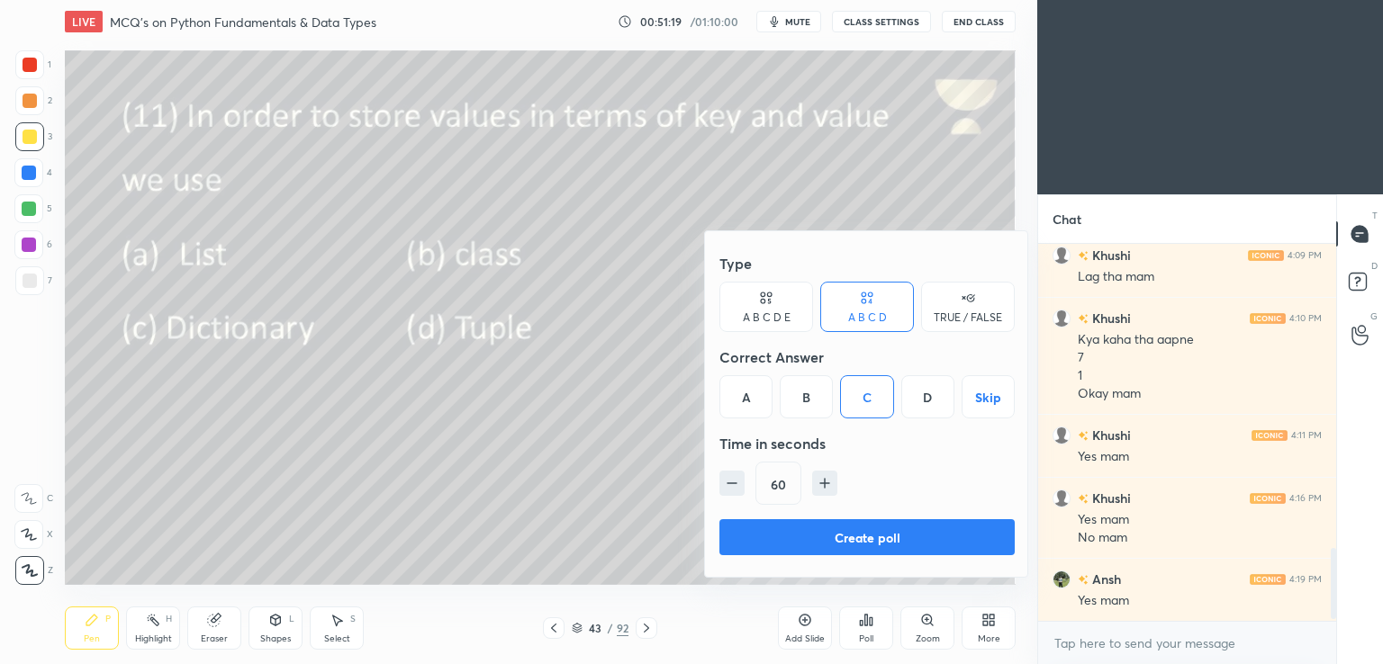
click at [815, 537] on button "Create poll" at bounding box center [866, 537] width 295 height 36
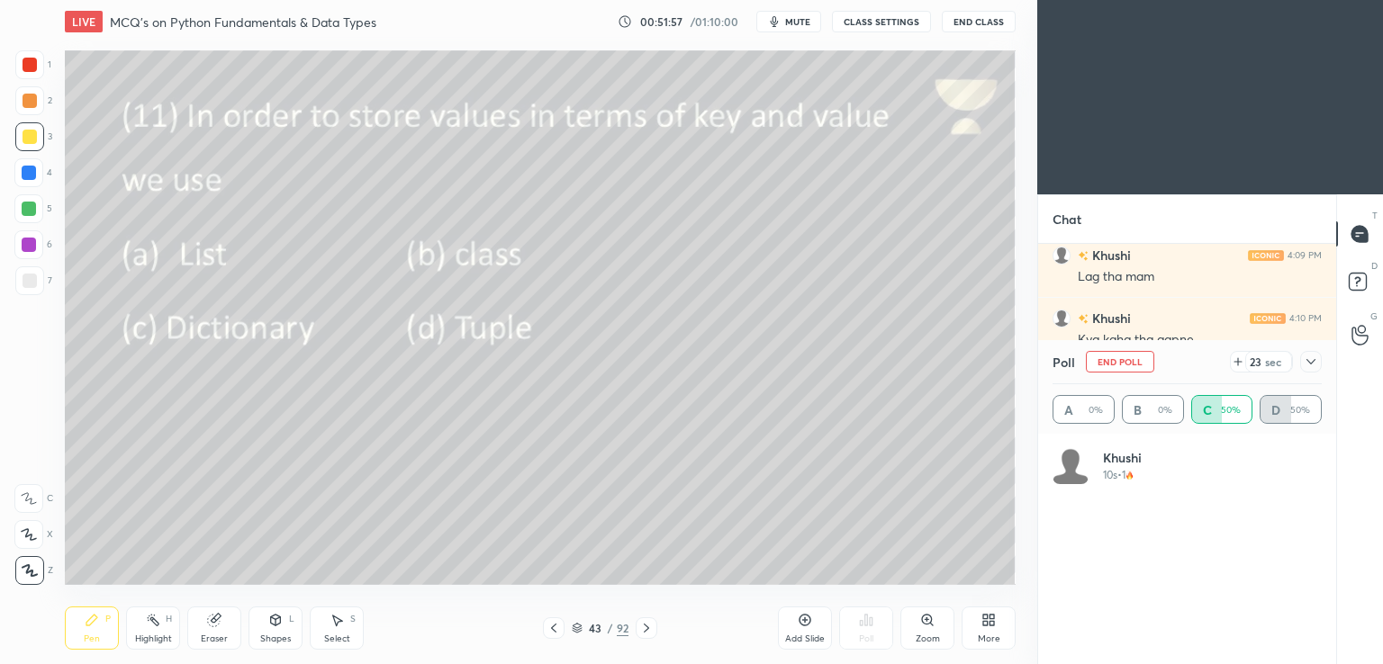
scroll to position [1745, 0]
click at [1298, 365] on div "19 sec" at bounding box center [1276, 362] width 92 height 22
click at [1307, 366] on icon at bounding box center [1311, 362] width 14 height 14
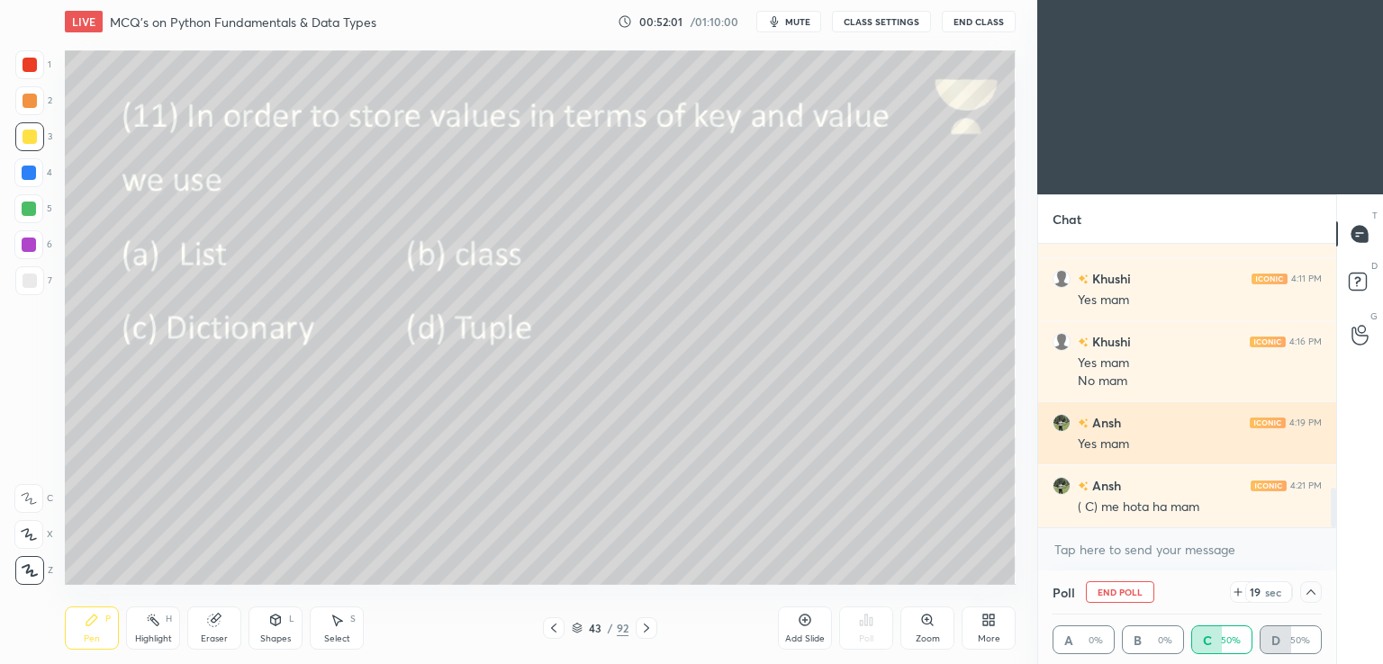
scroll to position [0, 5]
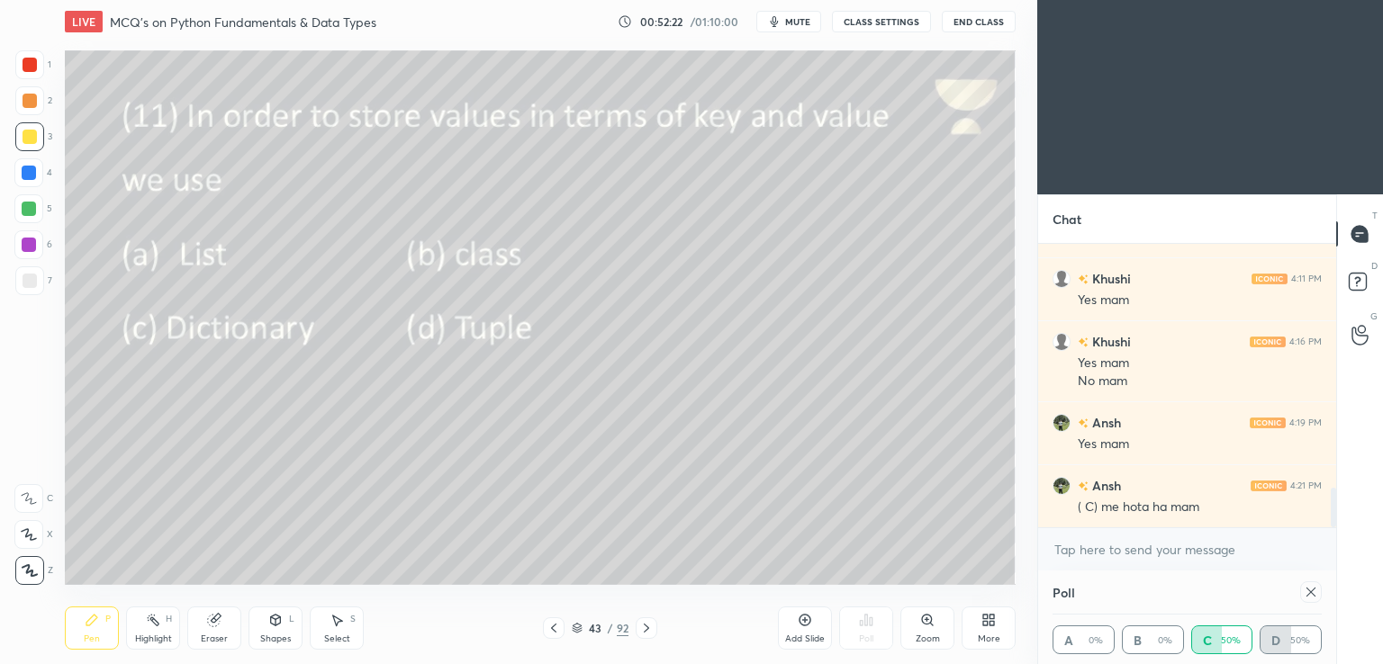
click at [1310, 594] on icon at bounding box center [1311, 592] width 14 height 14
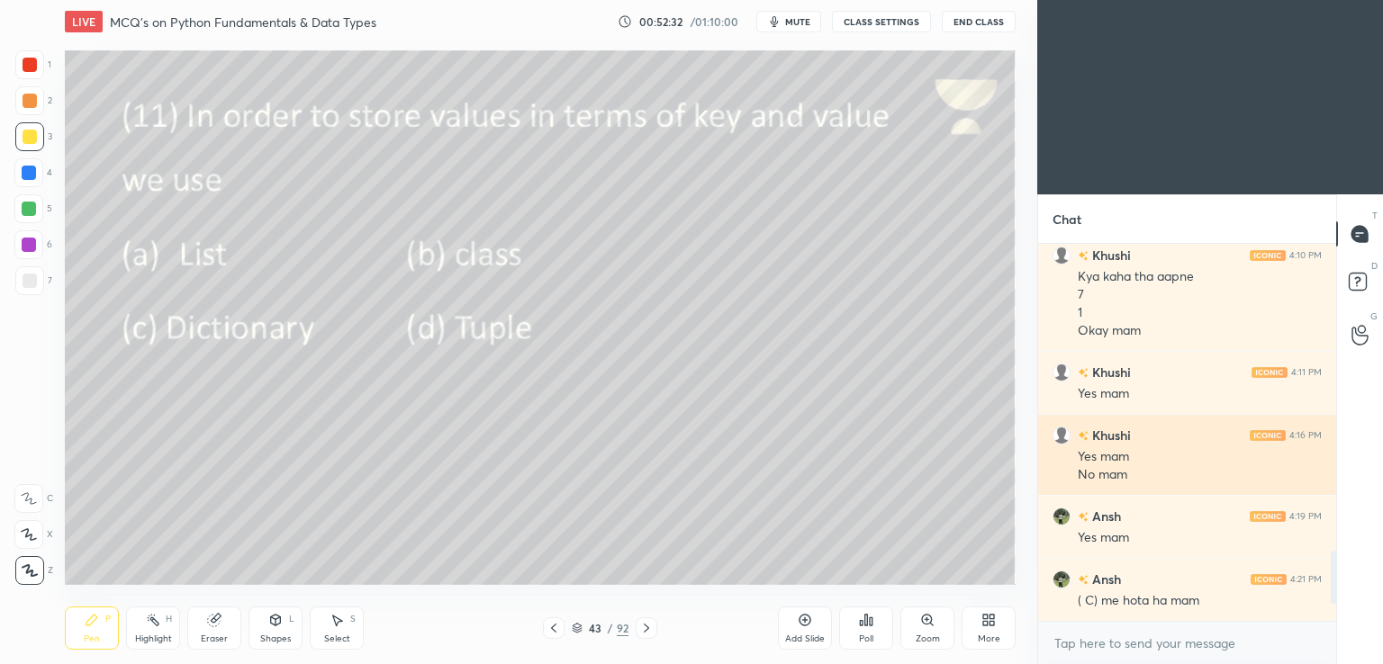
scroll to position [1714, 0]
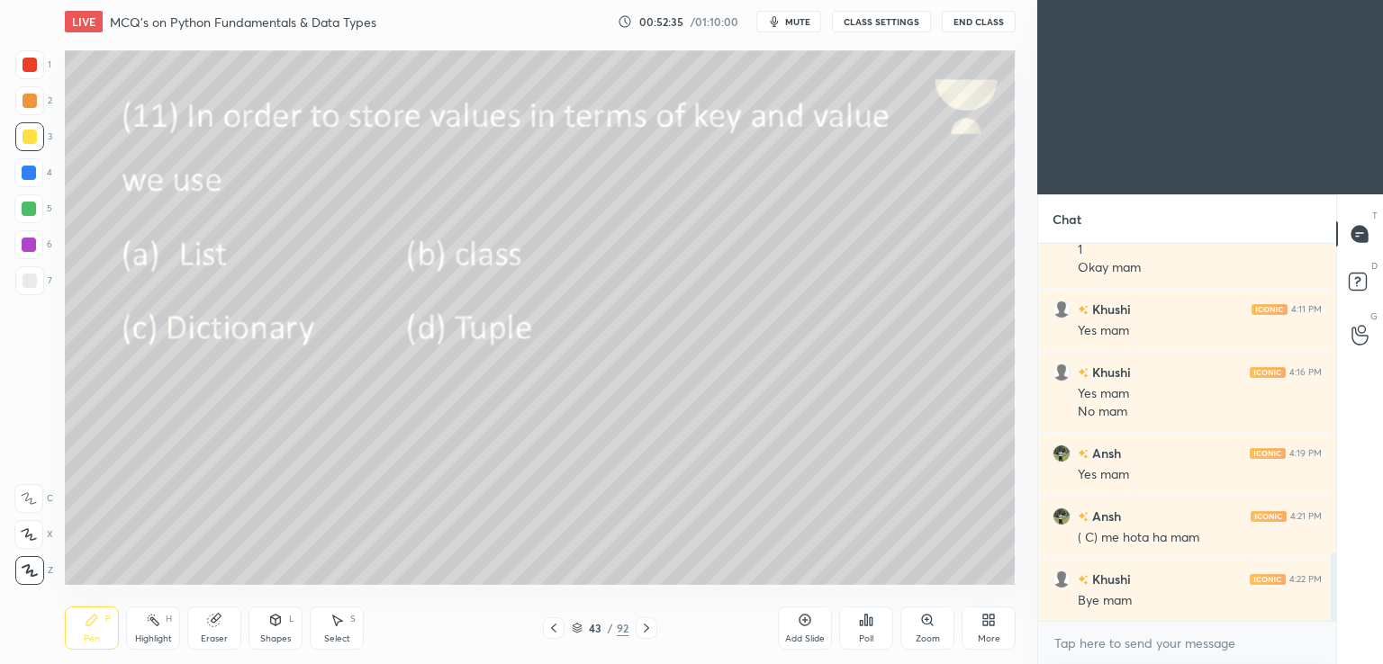
click at [975, 19] on button "End Class" at bounding box center [979, 22] width 74 height 22
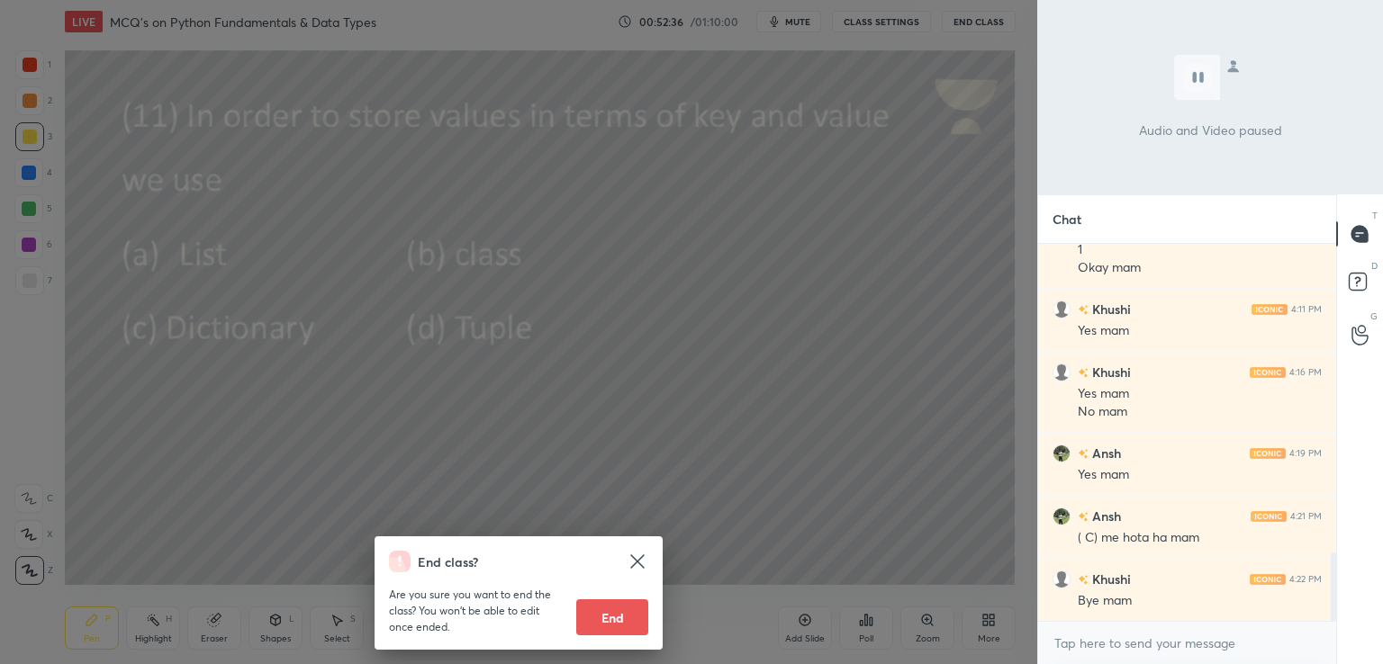
click at [603, 619] on button "End" at bounding box center [612, 618] width 72 height 36
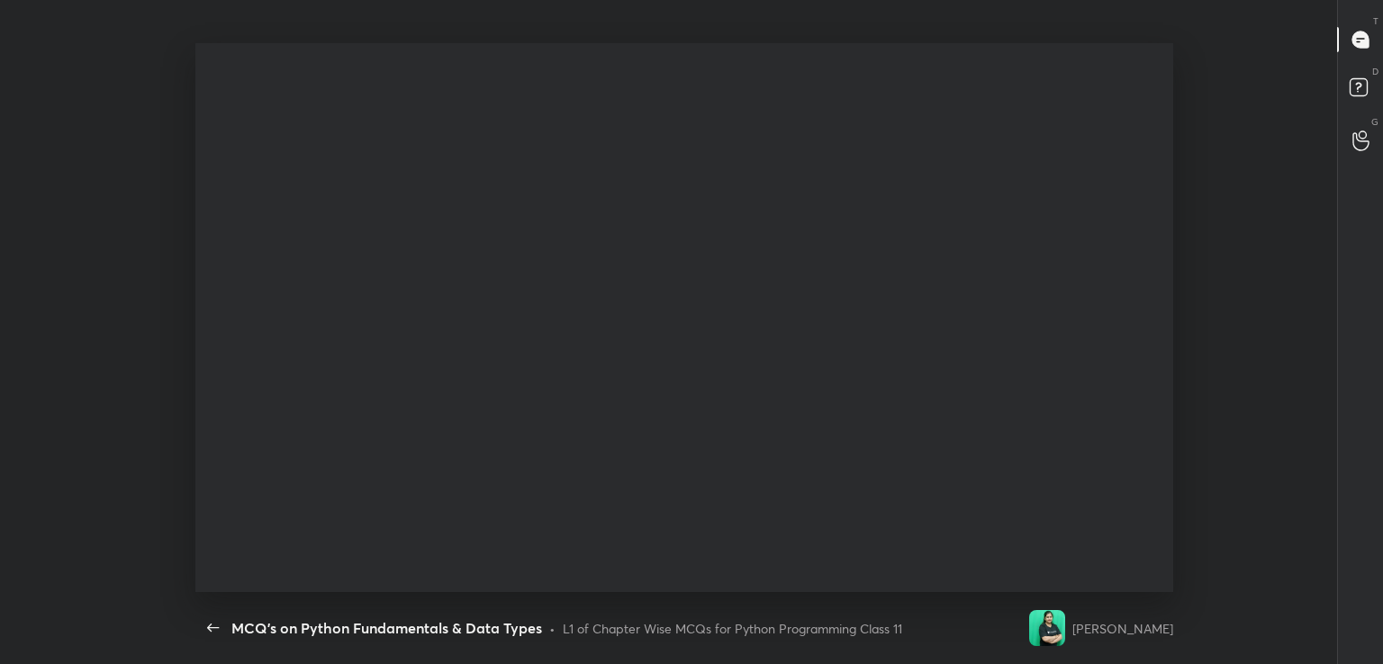
type textarea "x"
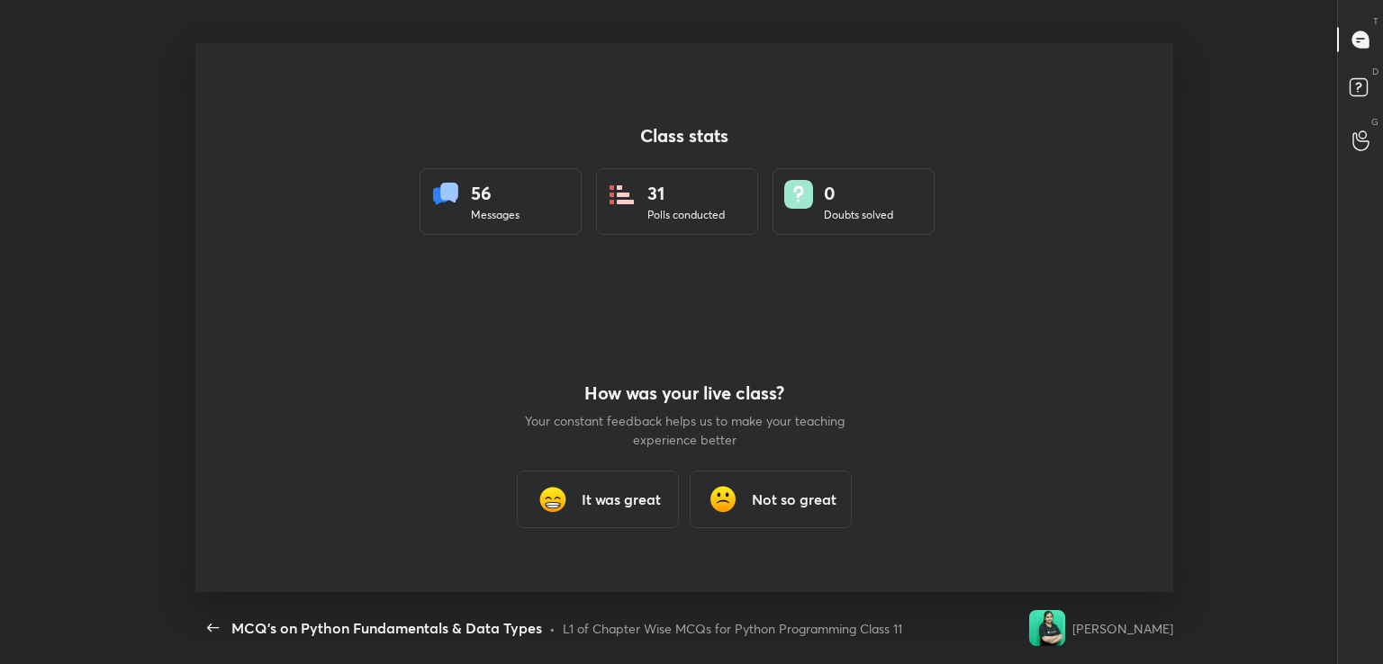
scroll to position [89483, 88664]
